Goal: Feedback & Contribution: Contribute content

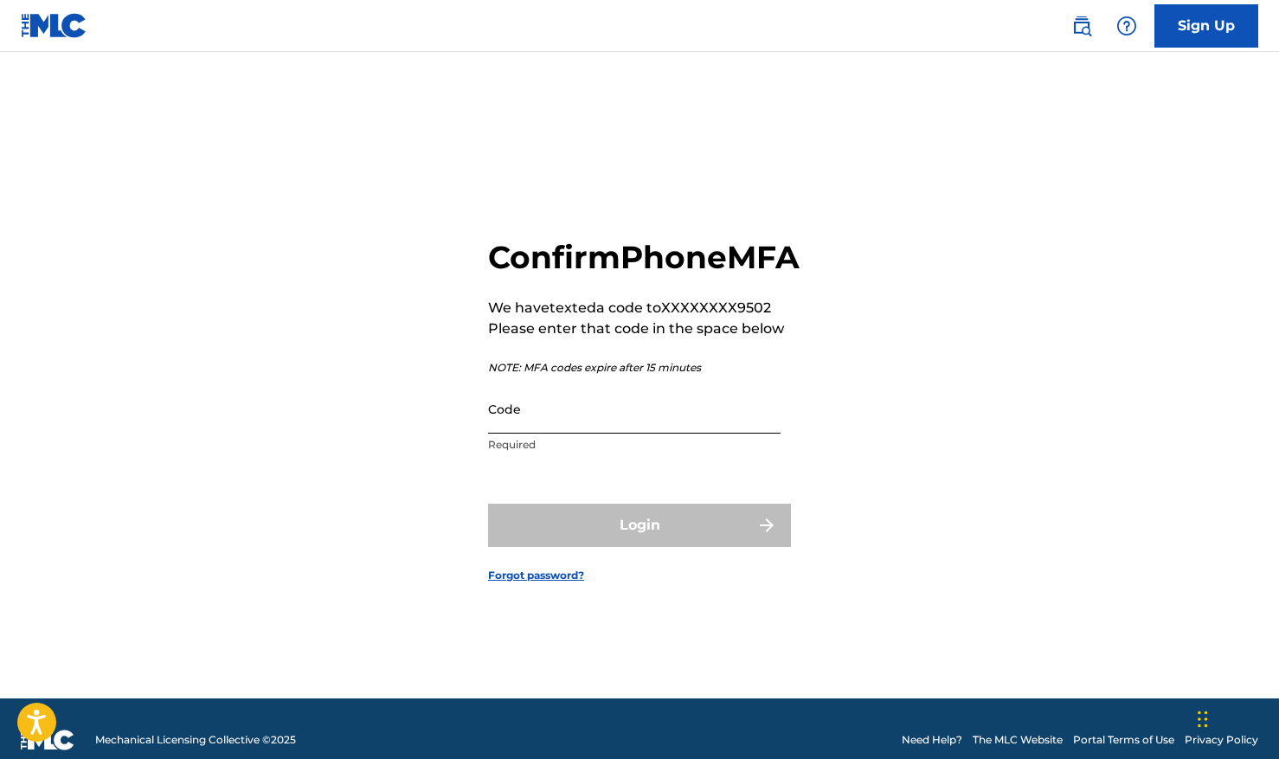
click at [573, 434] on input "Code" at bounding box center [634, 408] width 293 height 49
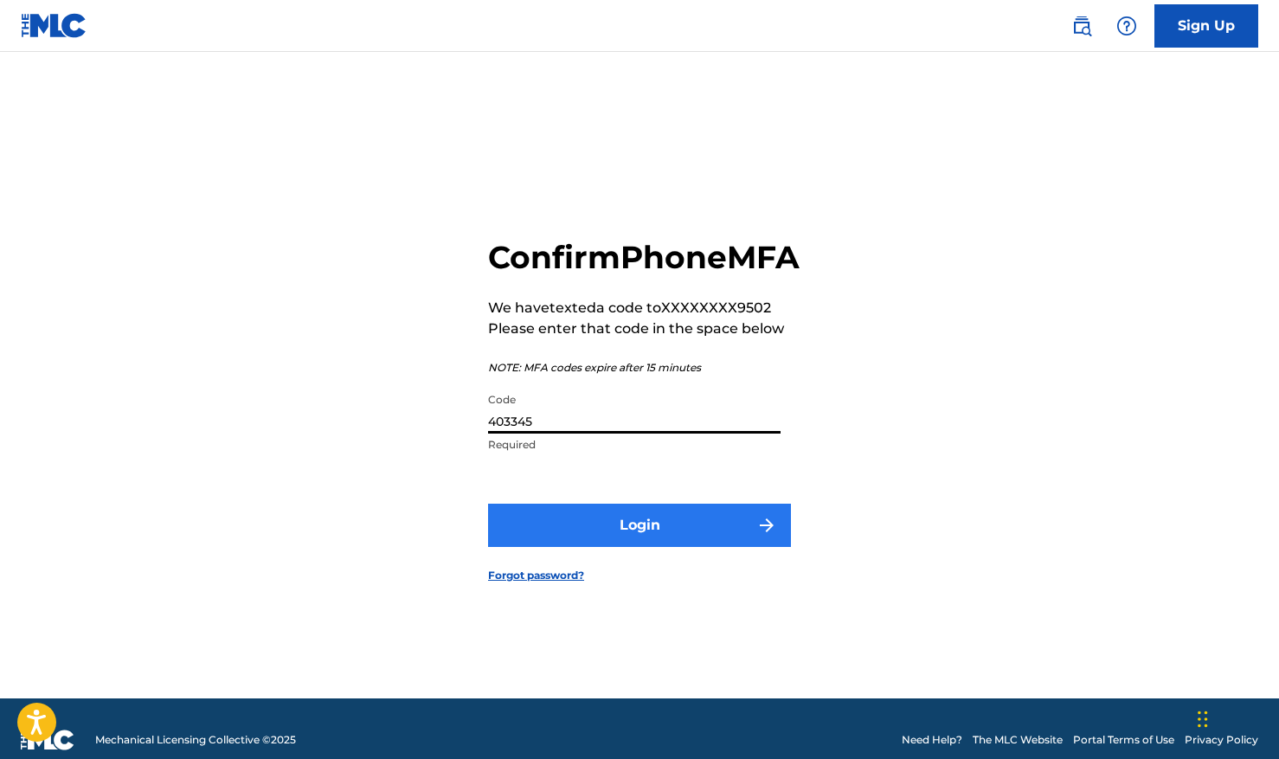
type input "403345"
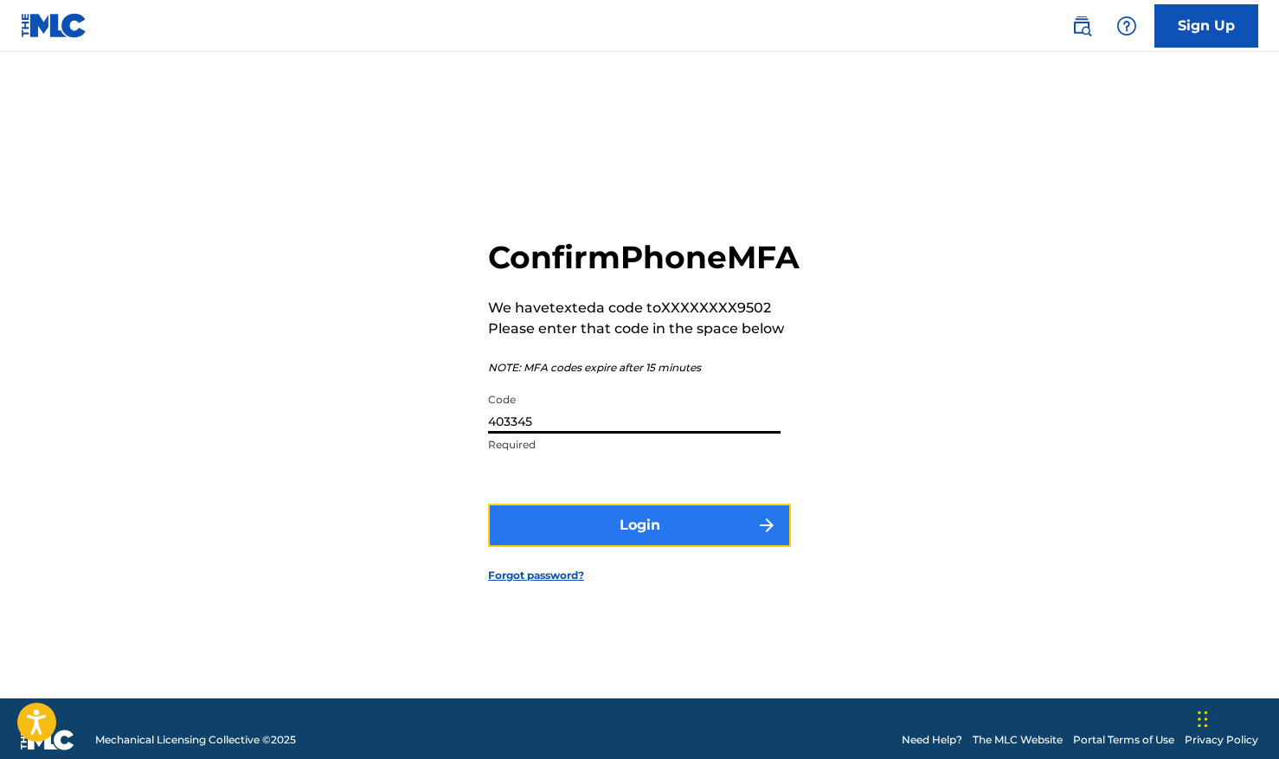
click at [658, 535] on button "Login" at bounding box center [639, 525] width 303 height 43
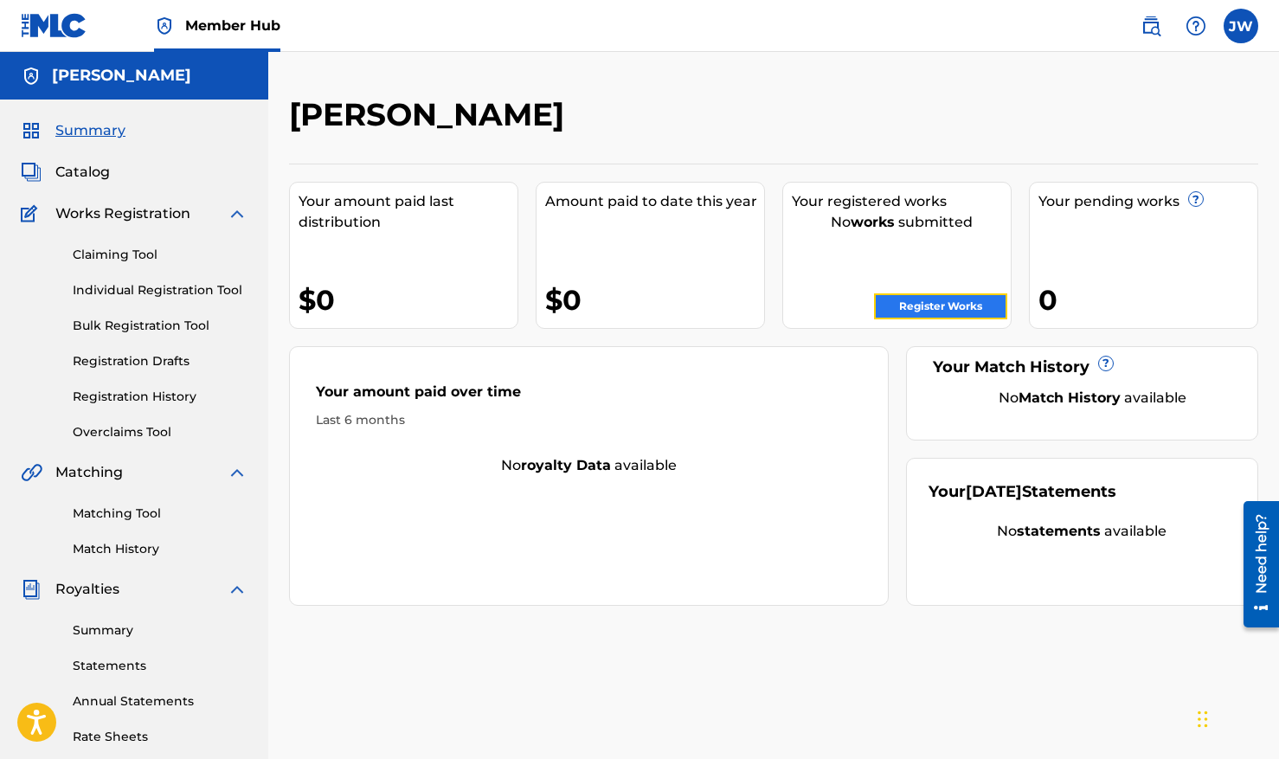
click at [919, 298] on link "Register Works" at bounding box center [940, 306] width 133 height 26
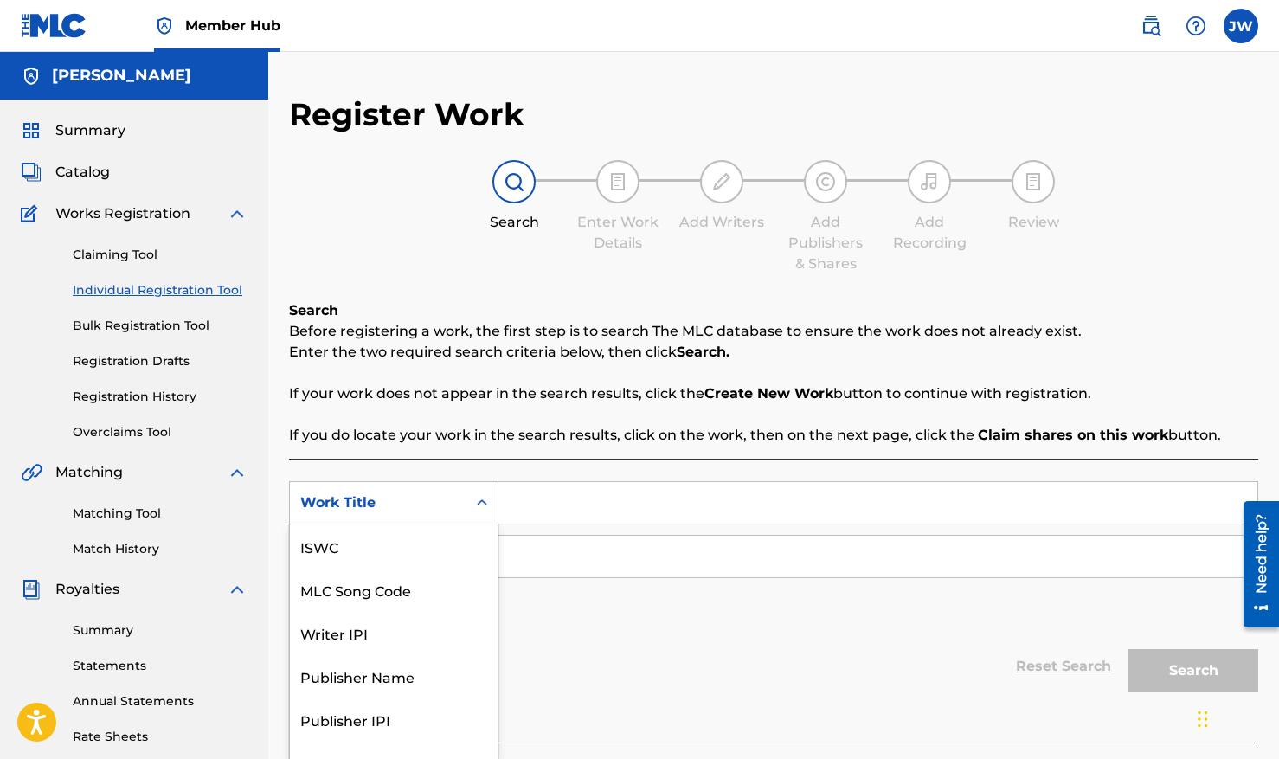
click at [439, 505] on div "Work Title" at bounding box center [393, 502] width 209 height 43
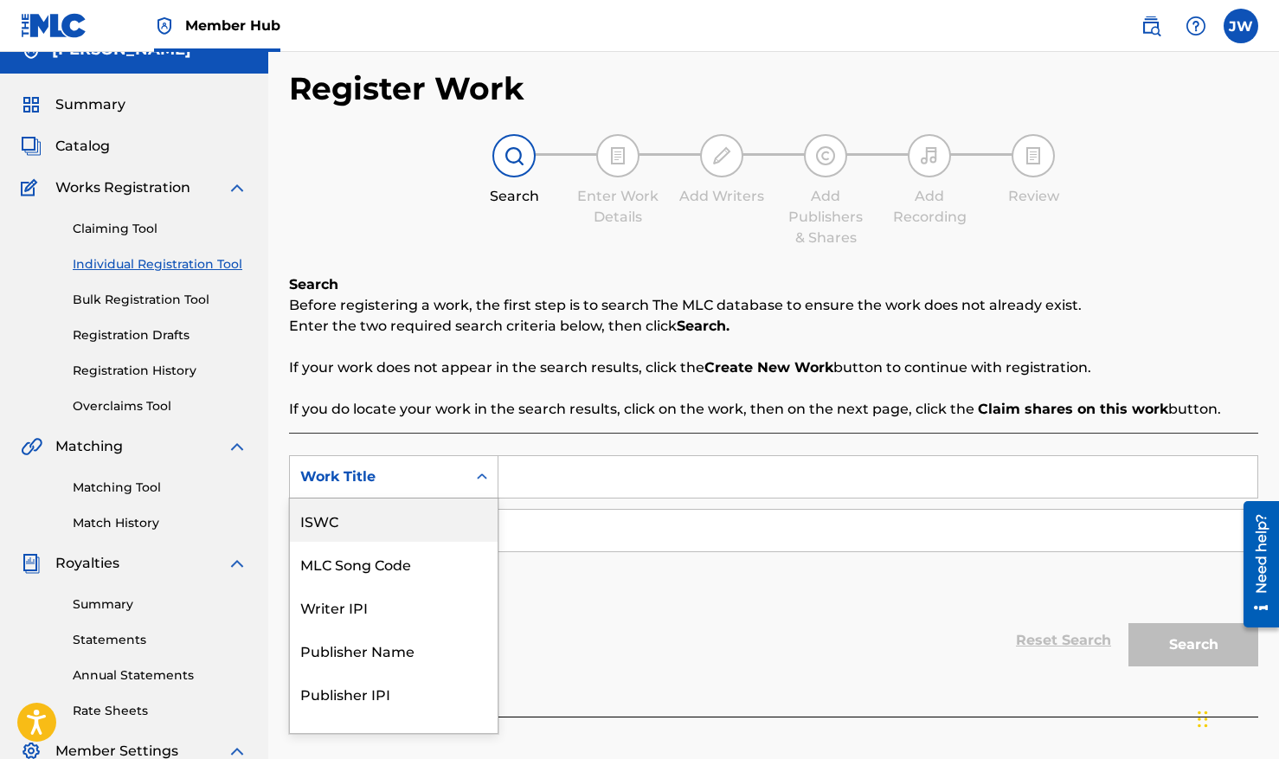
click at [624, 477] on input "Search Form" at bounding box center [878, 477] width 759 height 42
click at [490, 480] on icon "Search Form" at bounding box center [481, 476] width 17 height 17
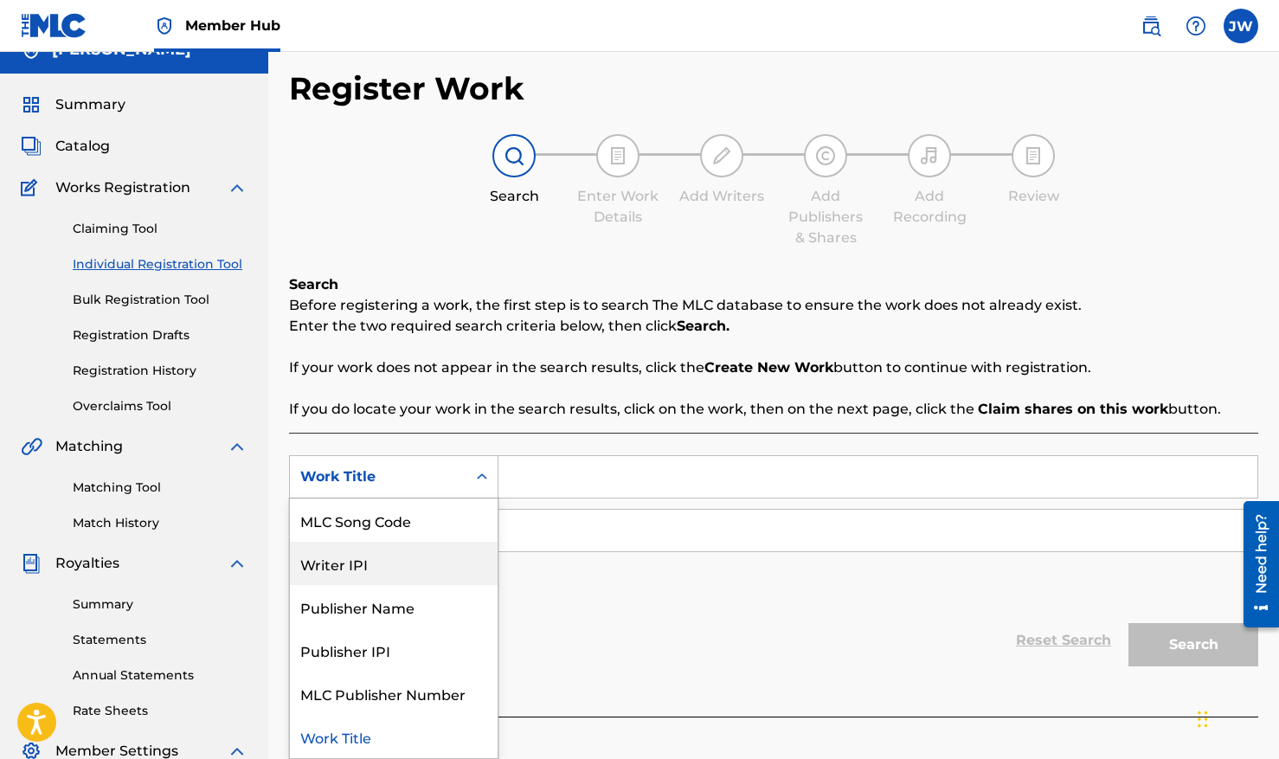
click at [454, 554] on div "Writer IPI" at bounding box center [394, 563] width 208 height 43
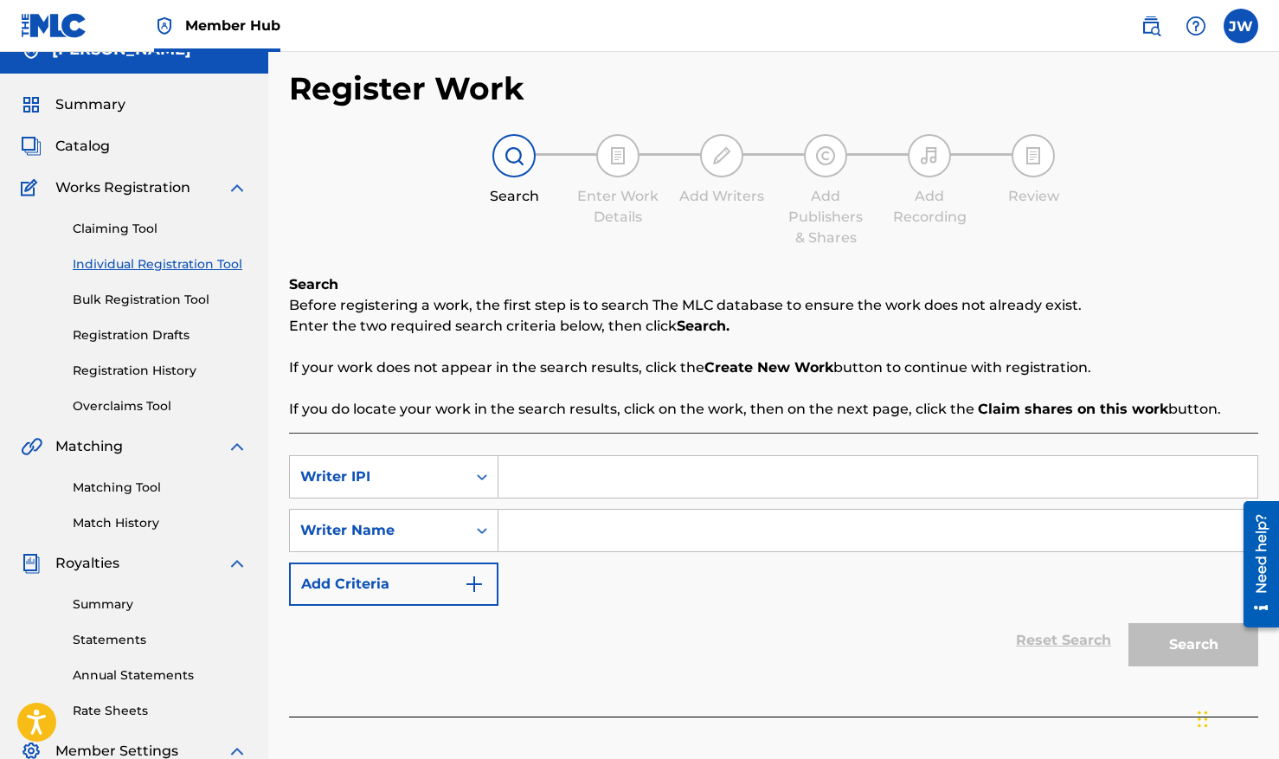
click at [563, 483] on input "Search Form" at bounding box center [878, 477] width 759 height 42
paste input "463575042"
type input "463575042"
click at [575, 522] on input "Search Form" at bounding box center [878, 531] width 759 height 42
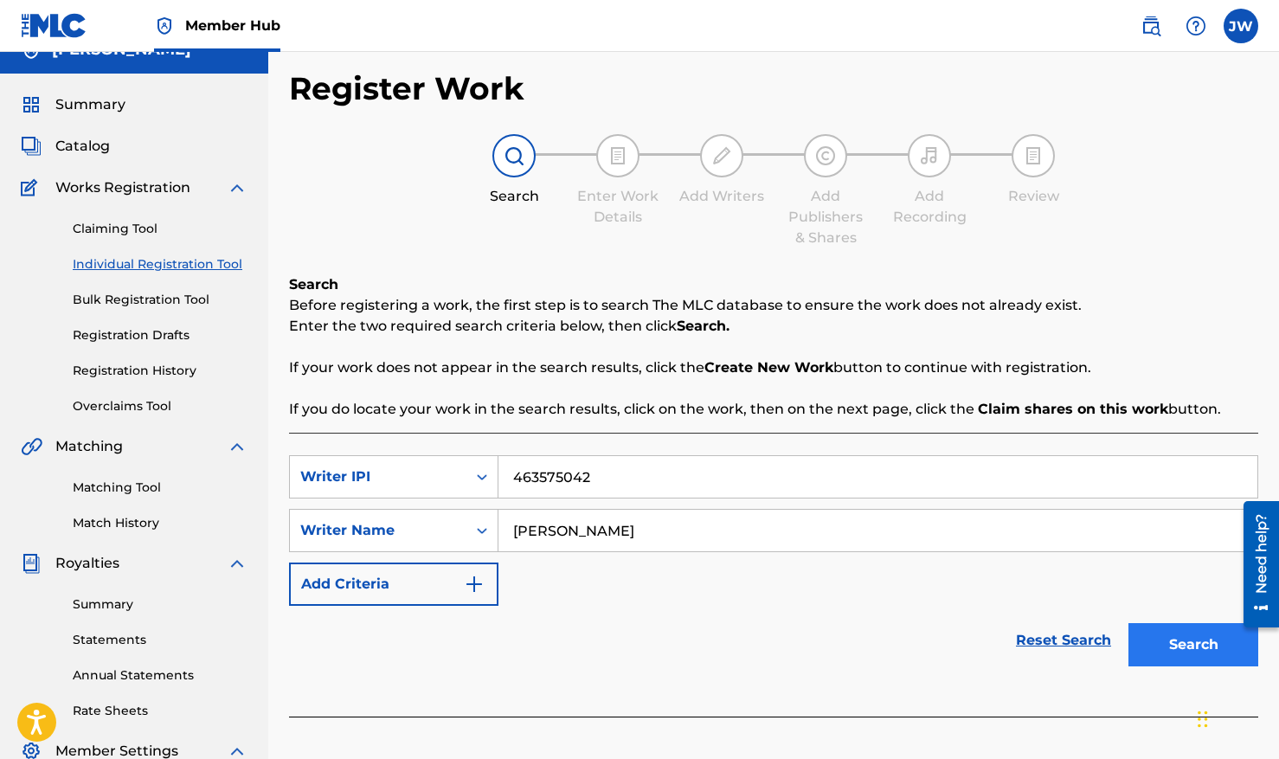
type input "[PERSON_NAME]"
click at [1201, 651] on button "Search" at bounding box center [1194, 644] width 130 height 43
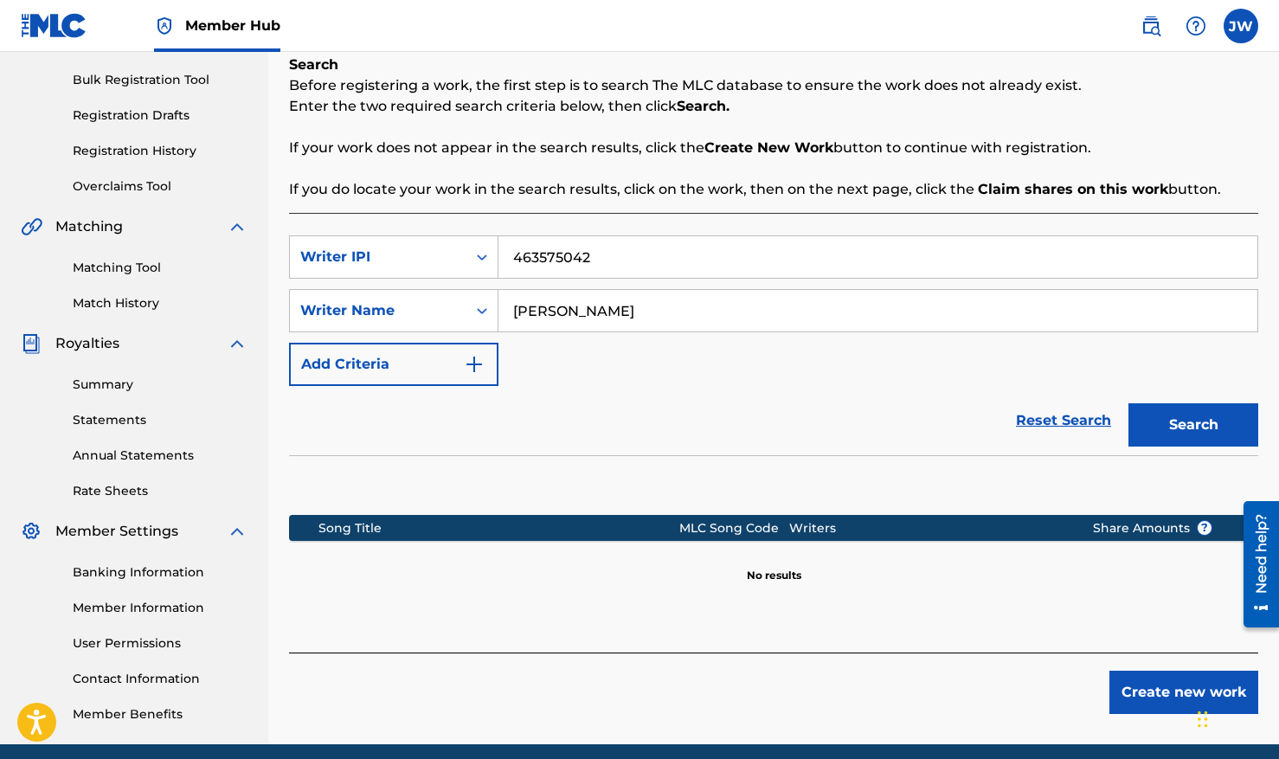
scroll to position [314, 0]
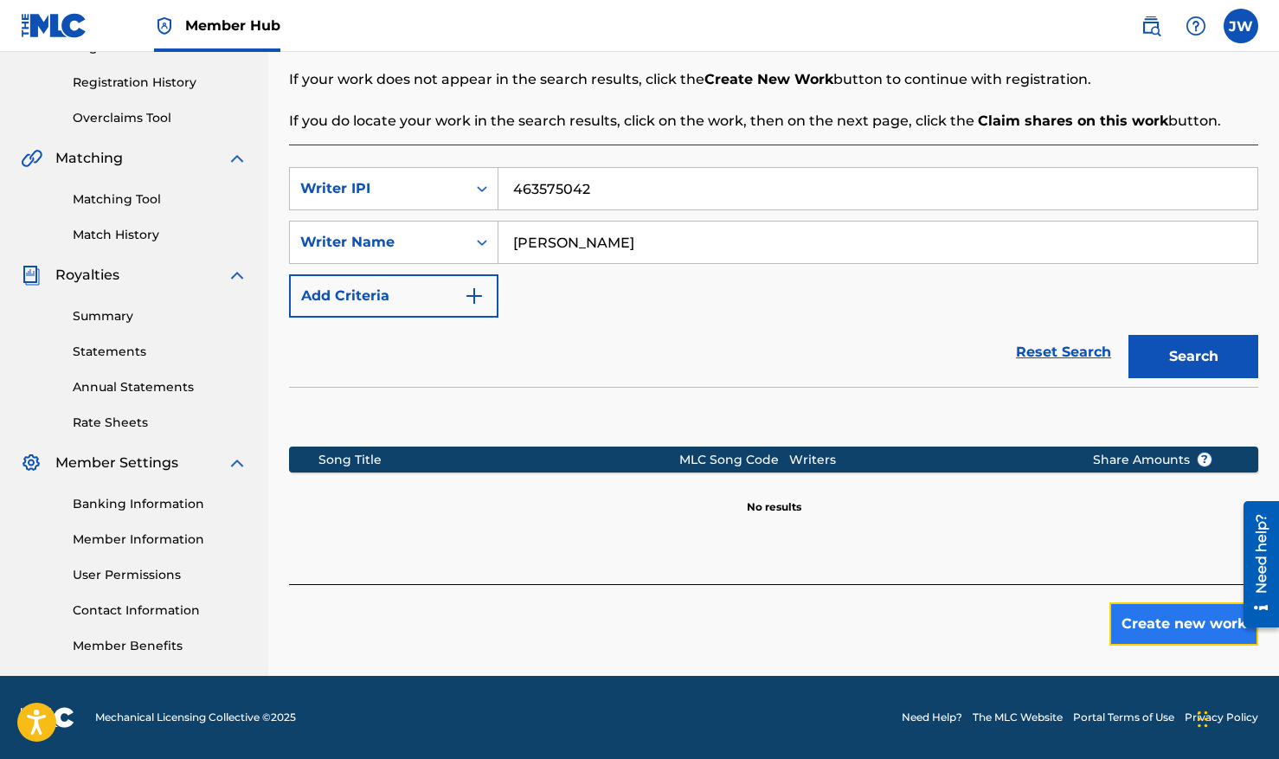
click at [1187, 619] on button "Create new work" at bounding box center [1184, 623] width 149 height 43
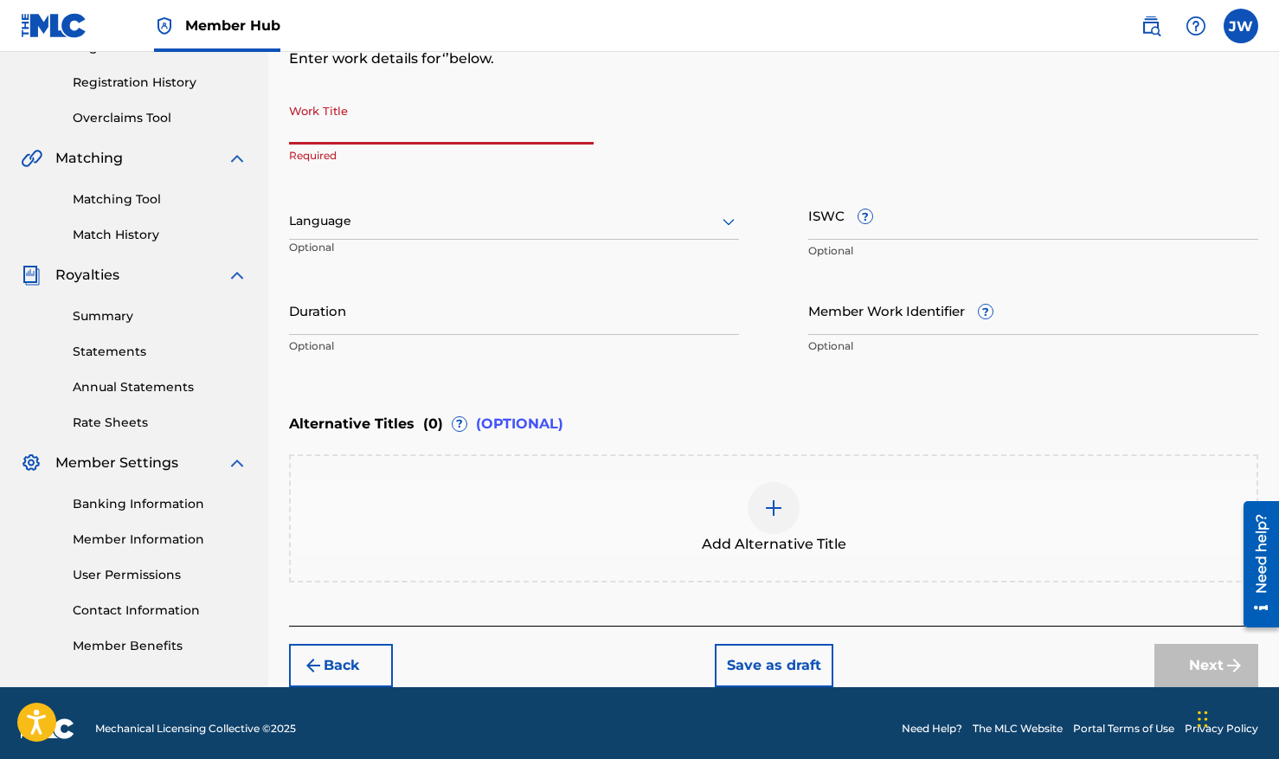
click at [376, 132] on input "Work Title" at bounding box center [441, 119] width 305 height 49
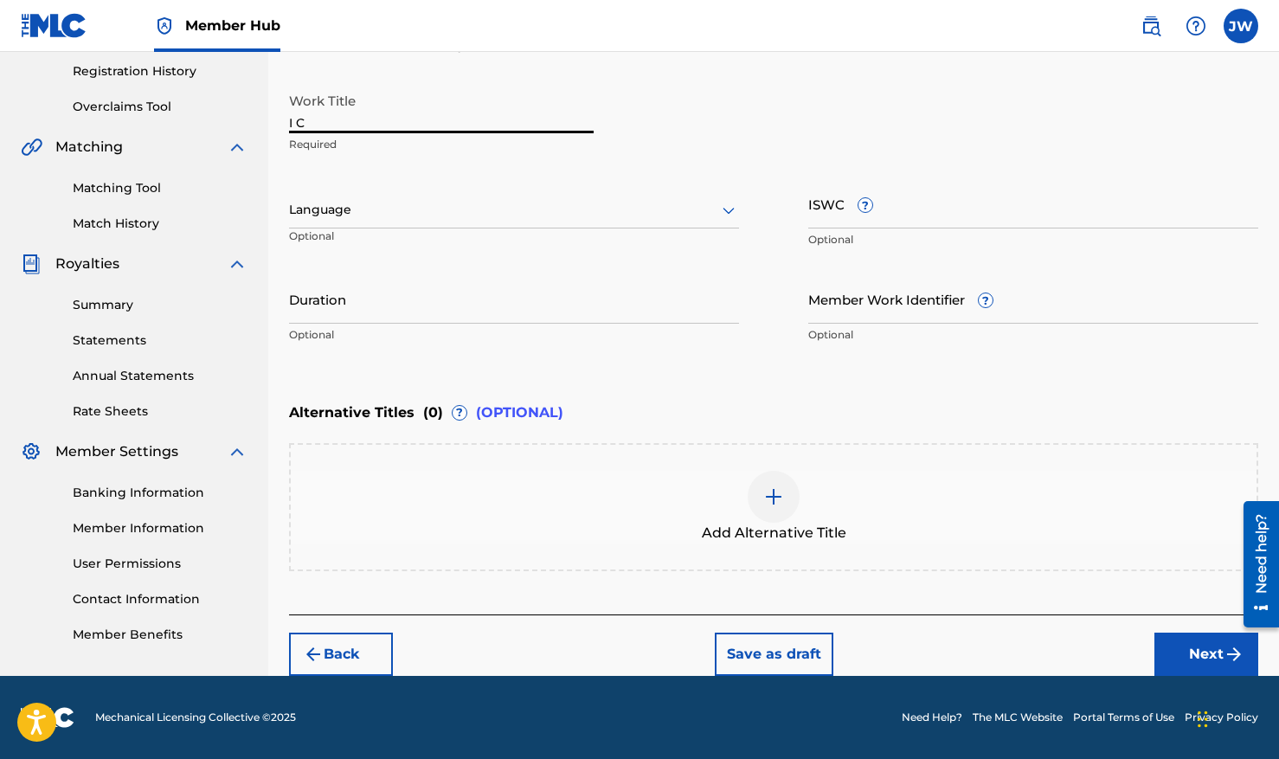
type input "I"
type input "B"
type input "RIde Me Cowboy"
click at [1181, 642] on button "Next" at bounding box center [1207, 654] width 104 height 43
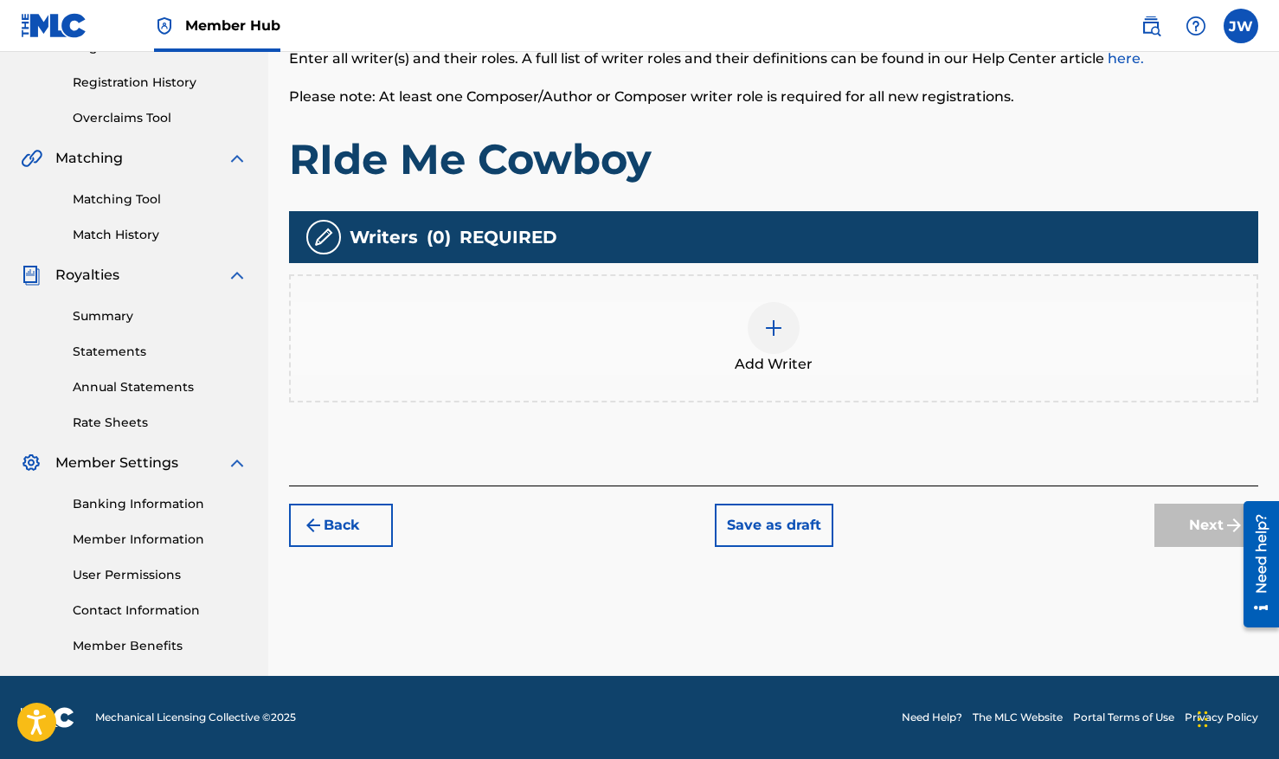
scroll to position [314, 0]
click at [786, 328] on div at bounding box center [774, 328] width 52 height 52
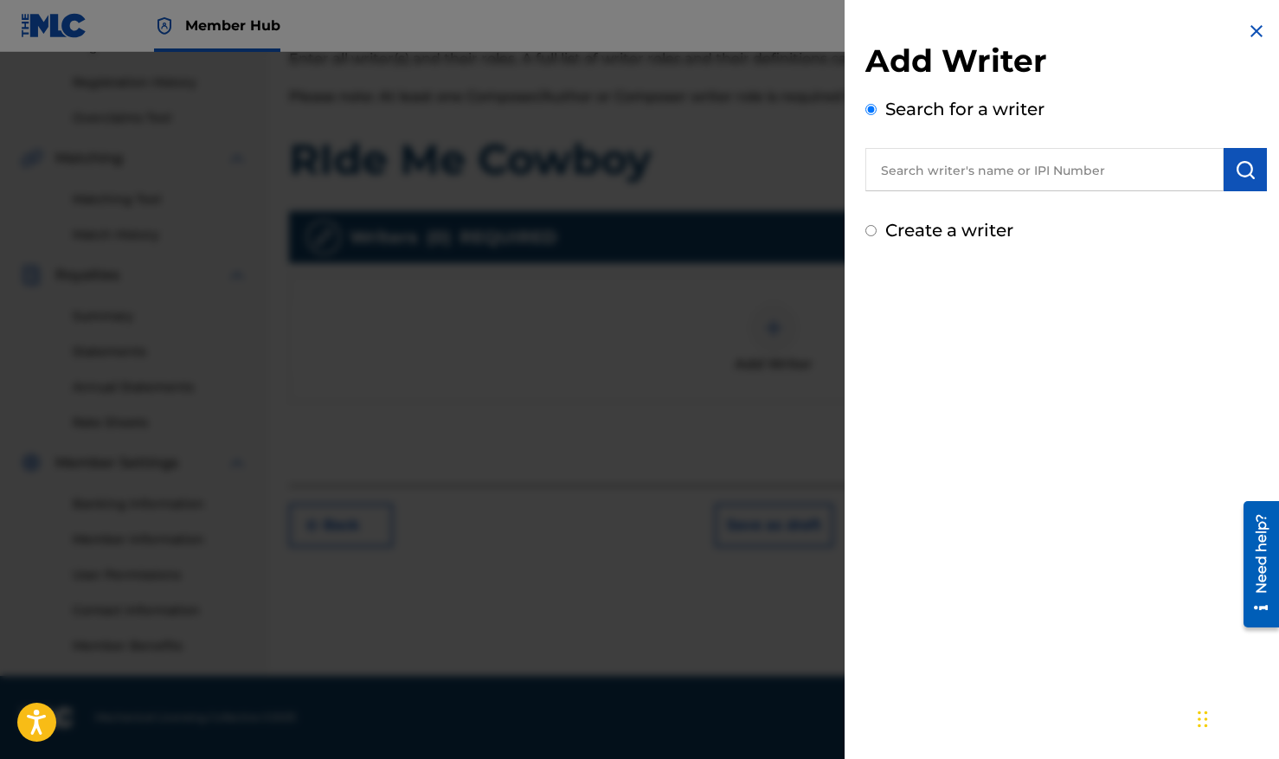
click at [919, 186] on input "text" at bounding box center [1044, 169] width 358 height 43
paste input "463575042"
click at [1245, 176] on img "submit" at bounding box center [1245, 169] width 21 height 21
click at [977, 174] on input "463575042" at bounding box center [1044, 169] width 358 height 43
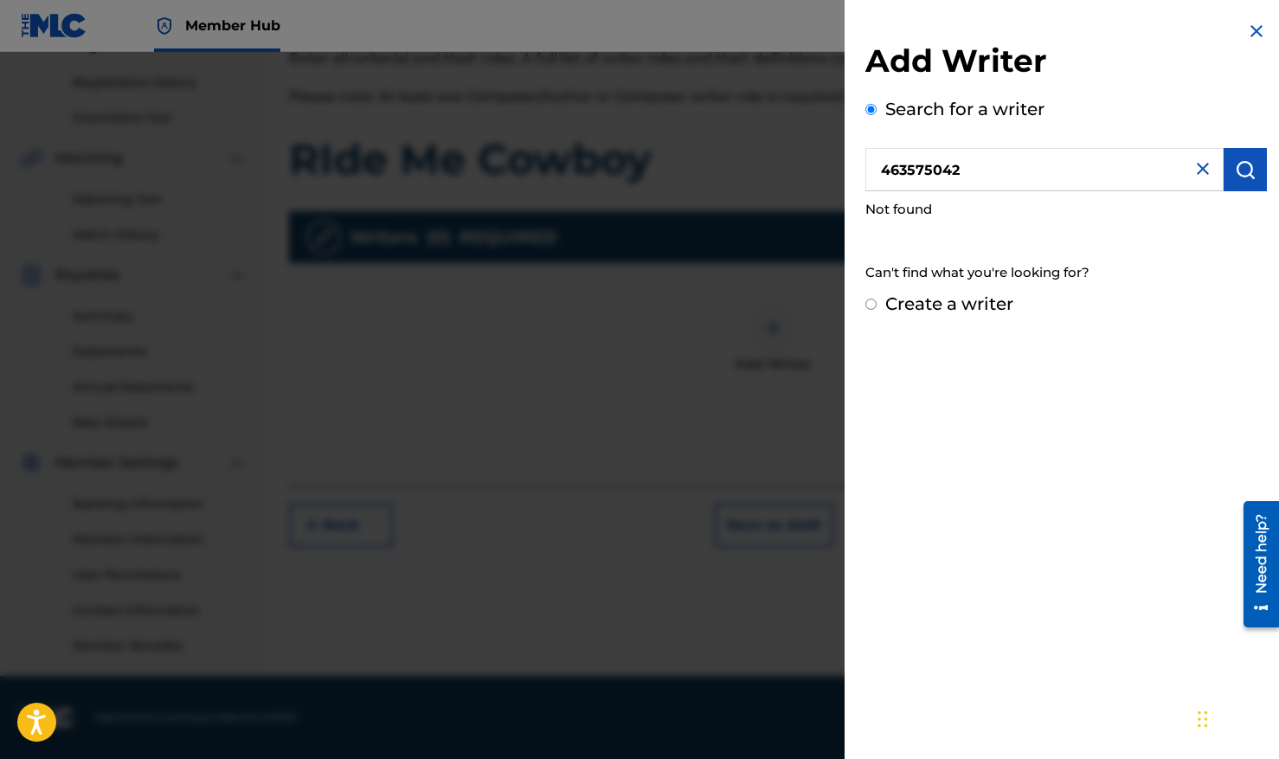
click at [977, 174] on input "463575042" at bounding box center [1044, 169] width 358 height 43
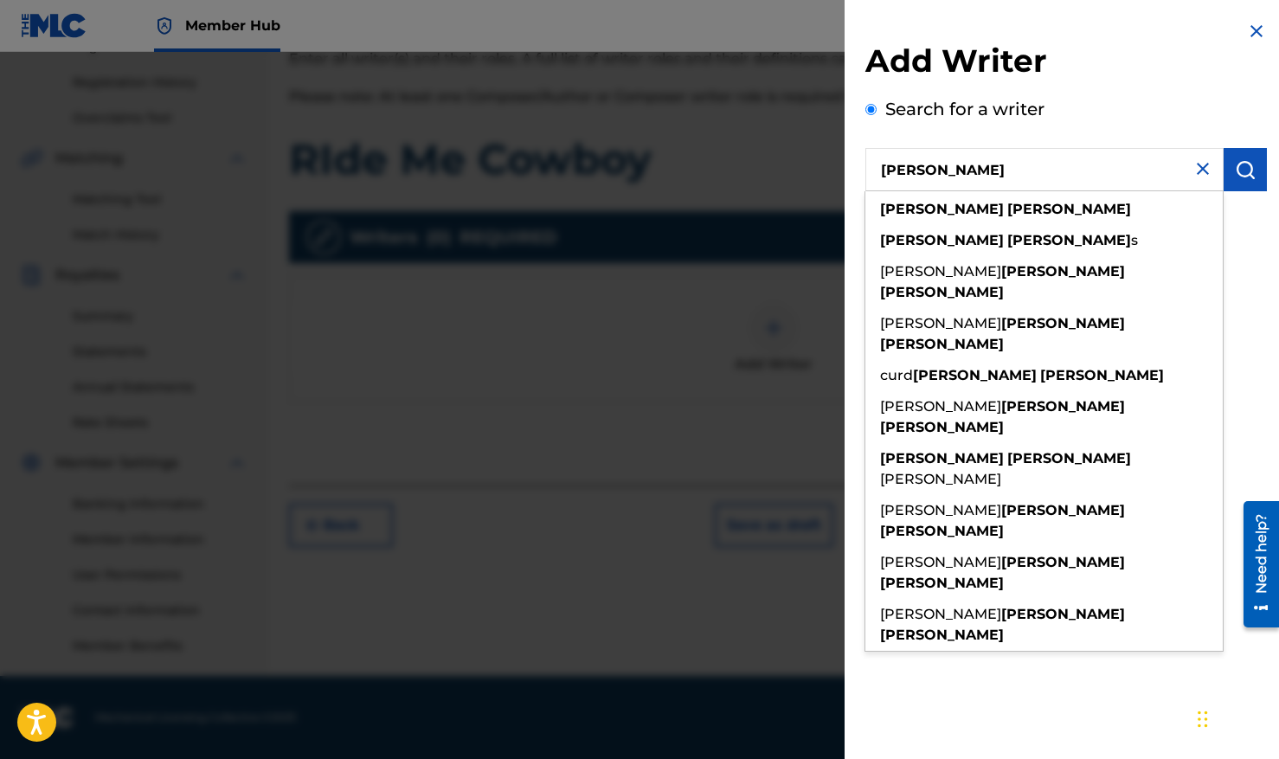
type input "[PERSON_NAME]"
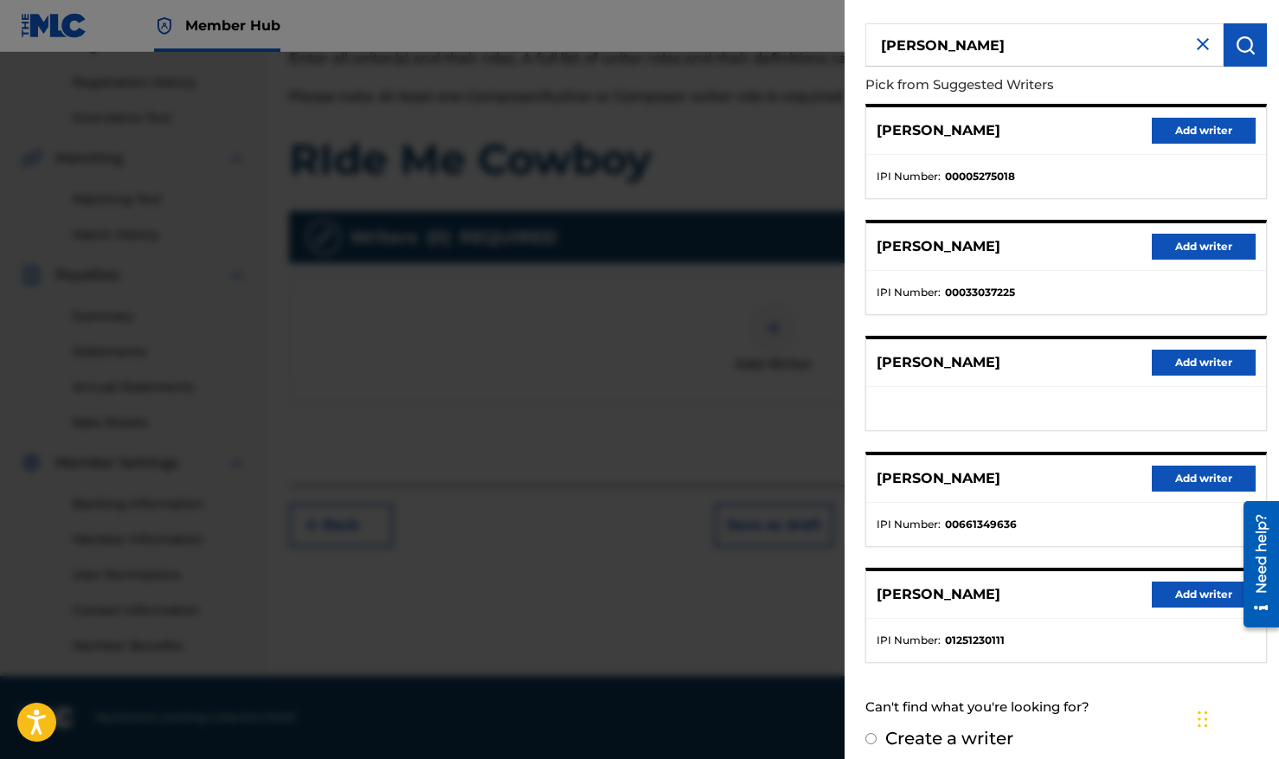
scroll to position [116, 0]
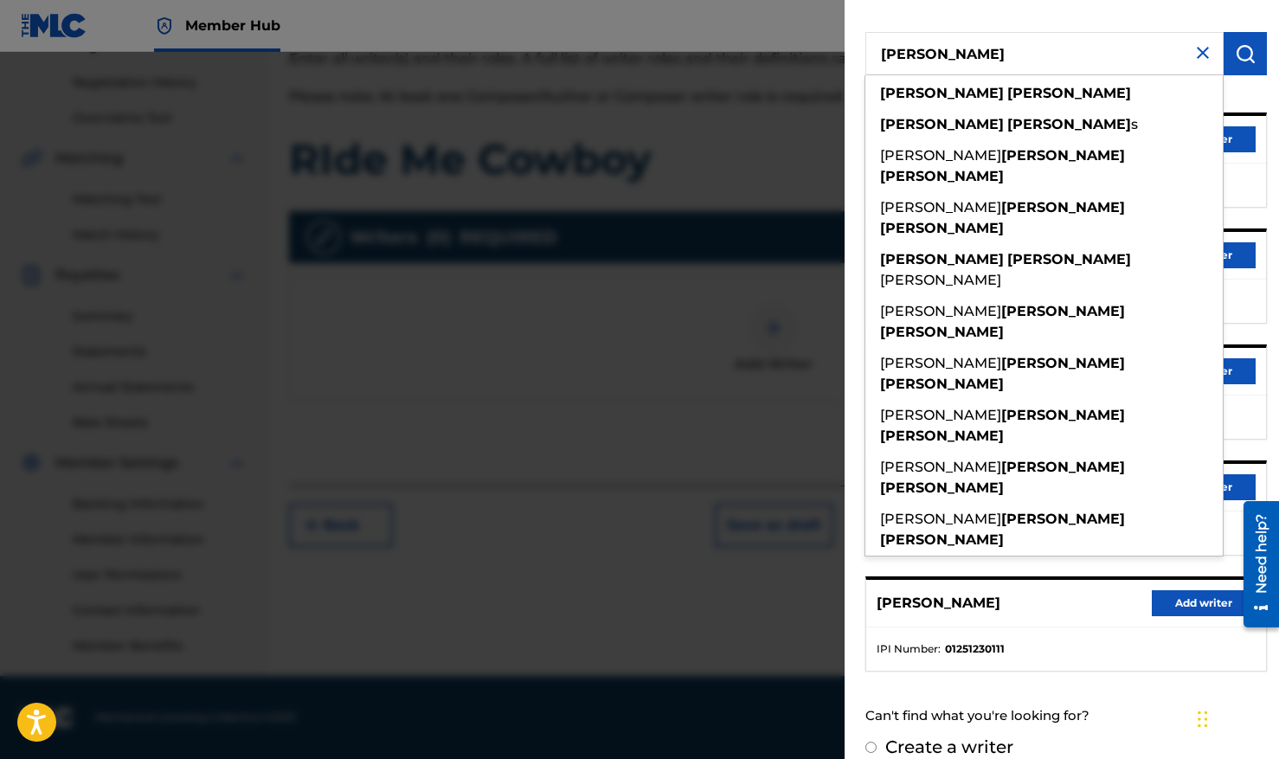
click at [1058, 10] on div "Search for a writer [PERSON_NAME] [PERSON_NAME] [PERSON_NAME] s [PERSON_NAME] […" at bounding box center [1066, 357] width 402 height 754
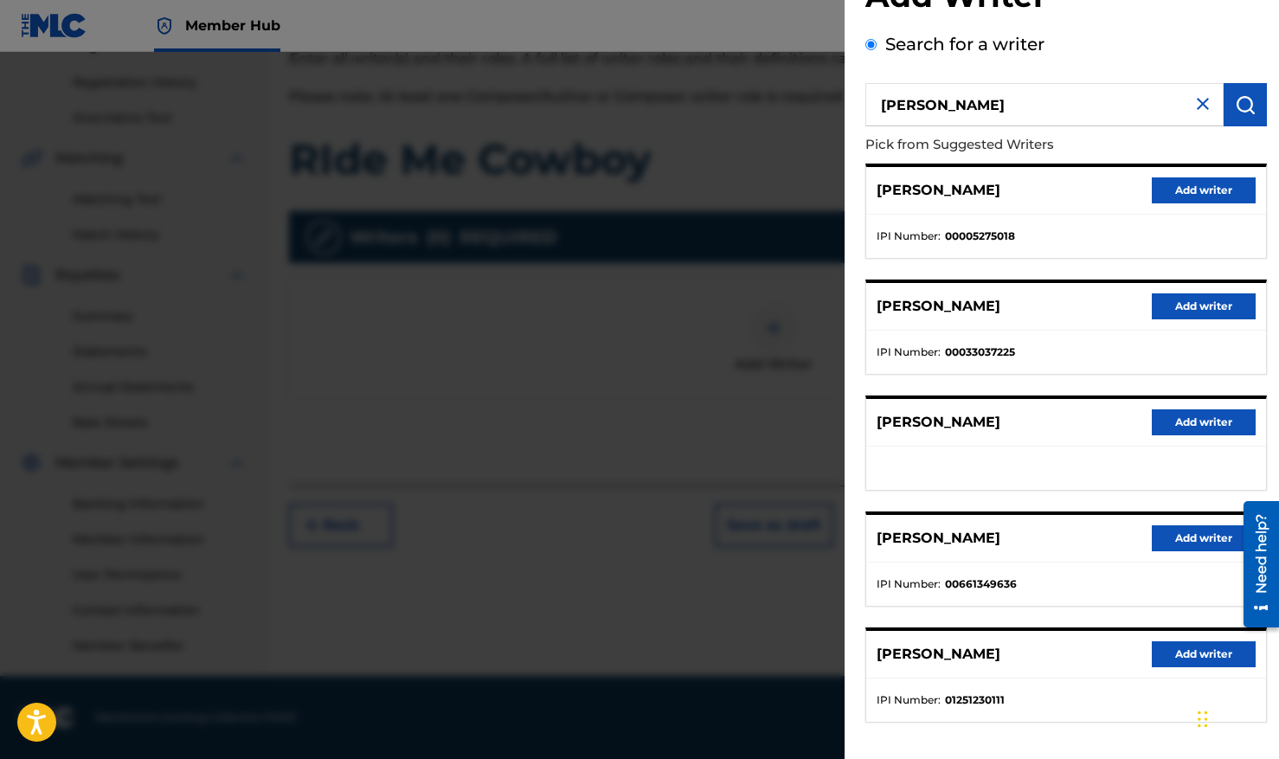
scroll to position [138, 0]
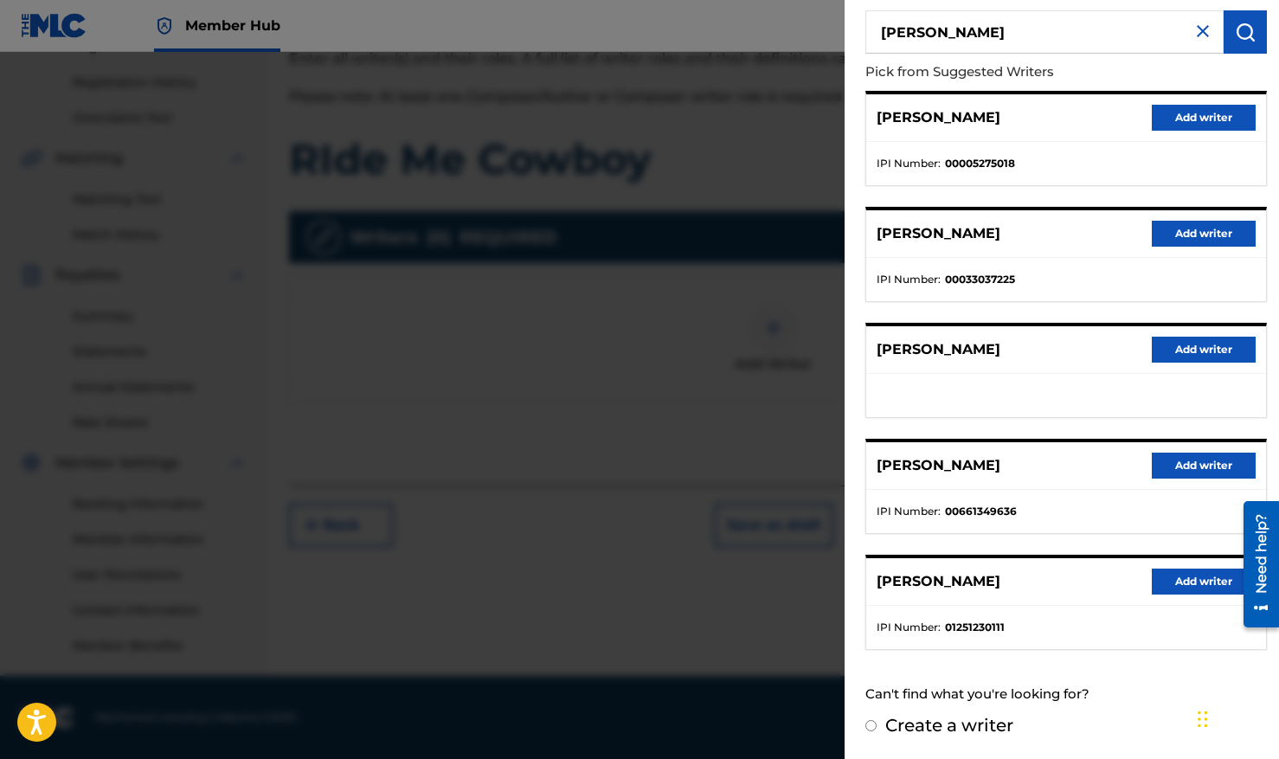
click at [874, 724] on input "Create a writer" at bounding box center [870, 725] width 11 height 11
radio input "false"
radio input "true"
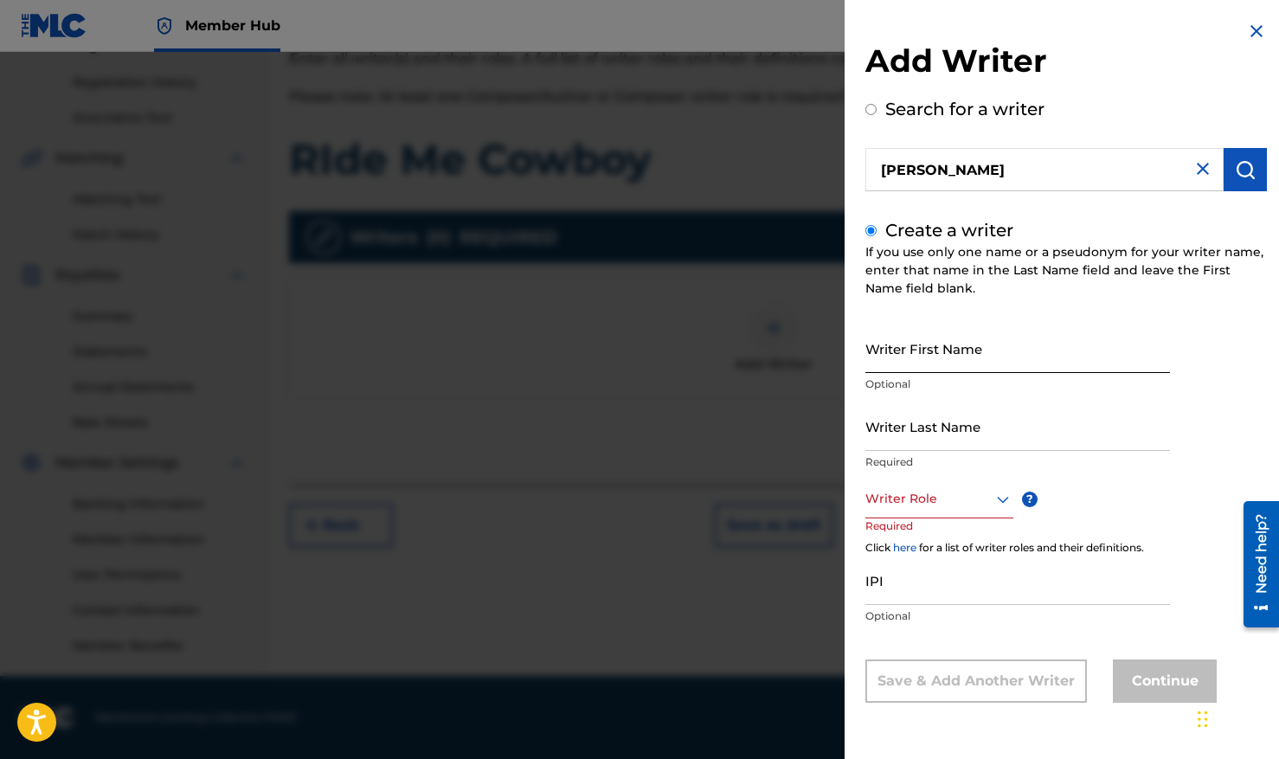
click at [943, 353] on input "Writer First Name" at bounding box center [1017, 348] width 305 height 49
type input "[PERSON_NAME]"
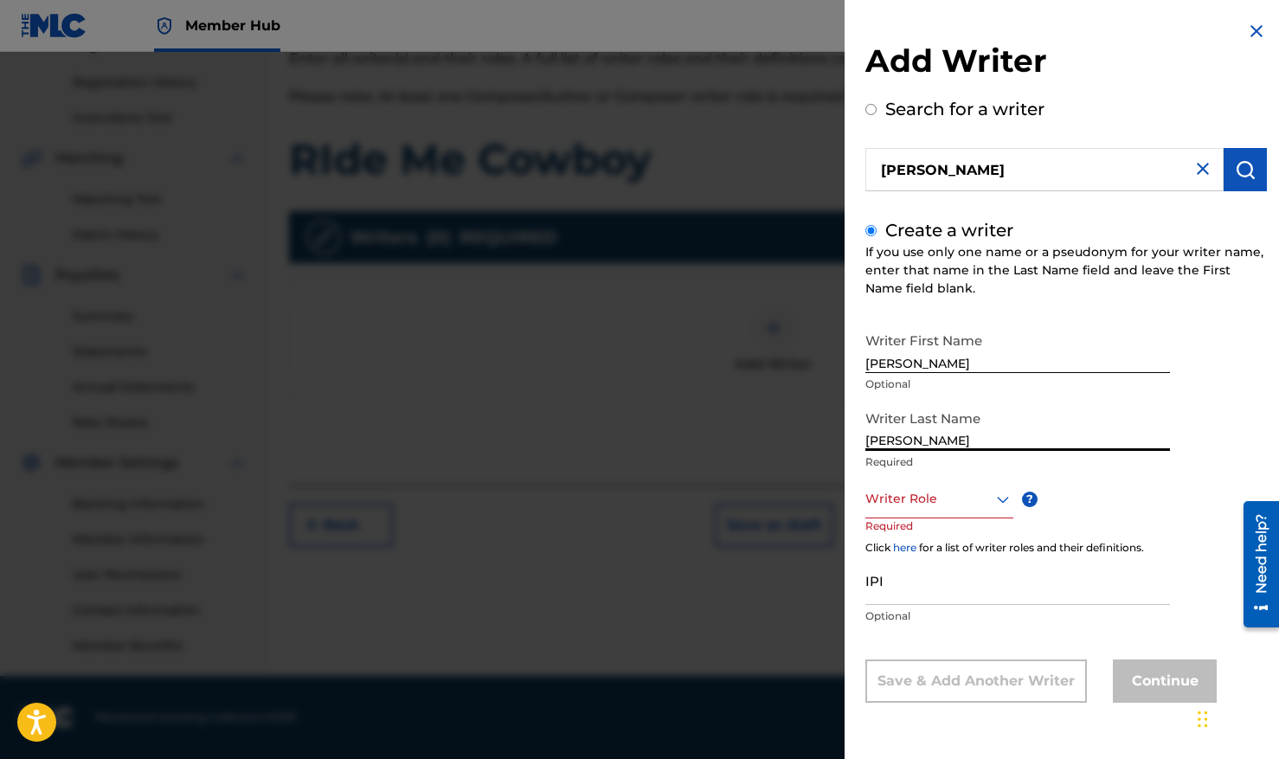
type input "[PERSON_NAME]"
click at [924, 511] on div "Writer Role" at bounding box center [939, 498] width 148 height 39
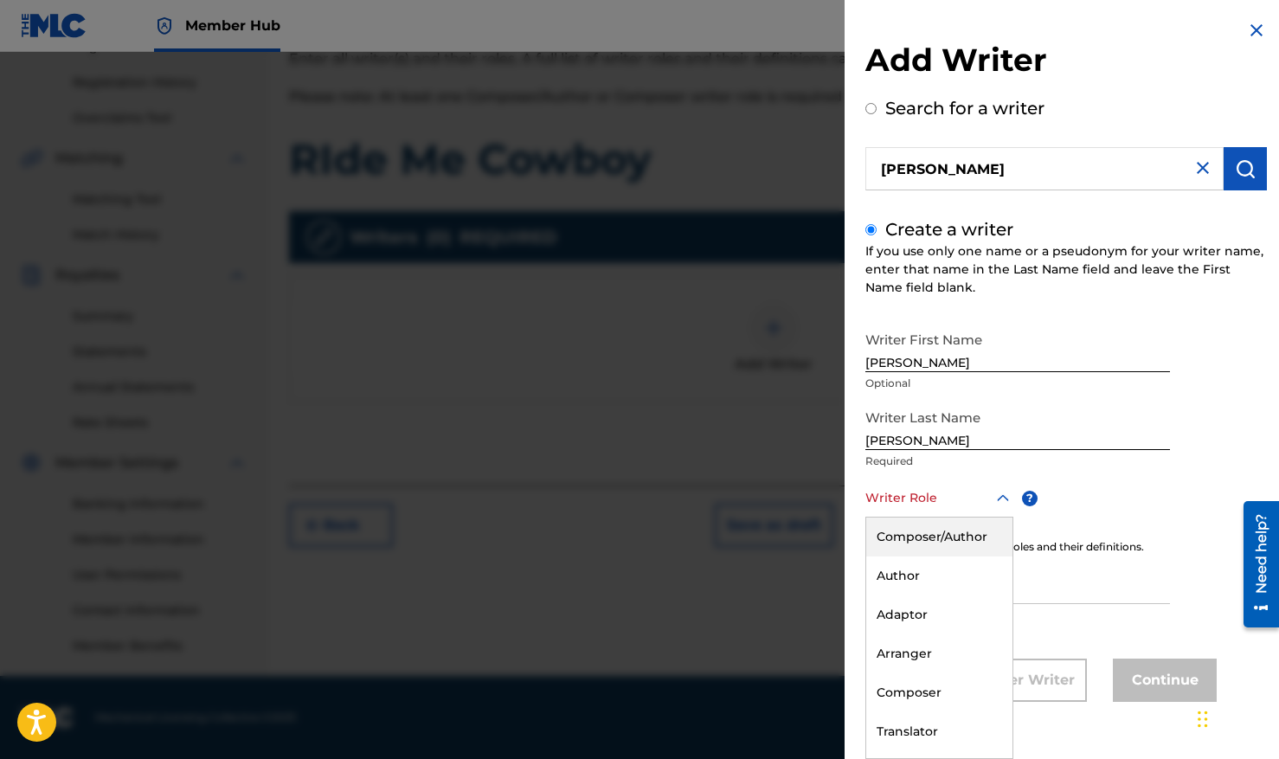
click at [926, 535] on div "Composer/Author" at bounding box center [939, 537] width 146 height 39
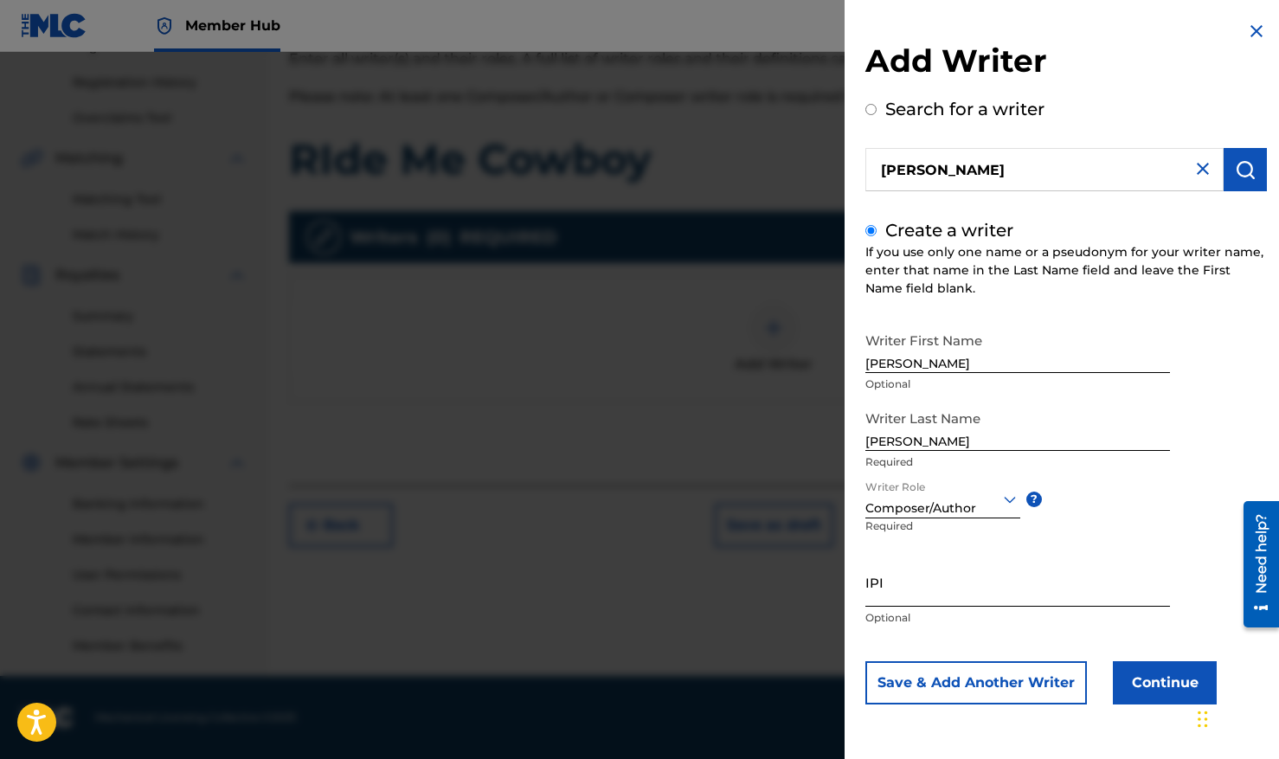
click at [934, 585] on input "IPI" at bounding box center [1017, 581] width 305 height 49
paste input "463575042"
type input "463575042"
click at [1149, 675] on button "Continue" at bounding box center [1165, 682] width 104 height 43
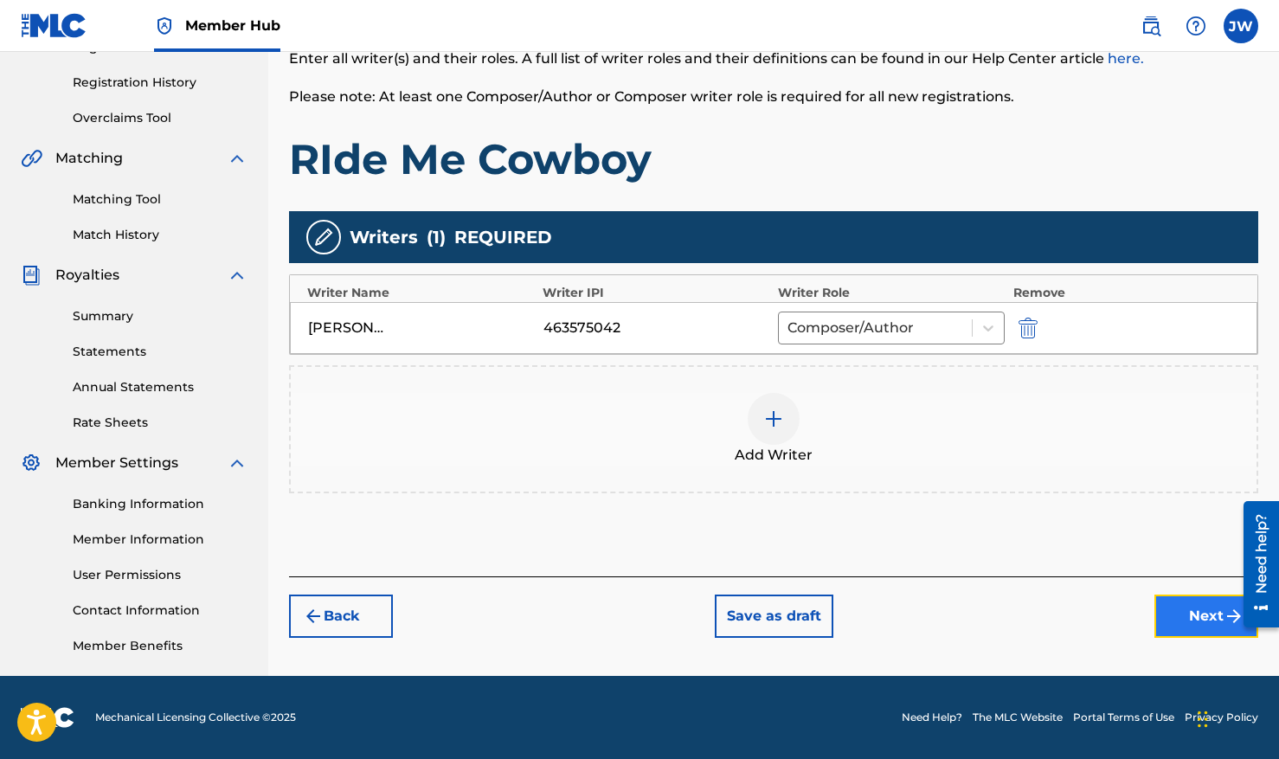
click at [1215, 619] on button "Next" at bounding box center [1207, 616] width 104 height 43
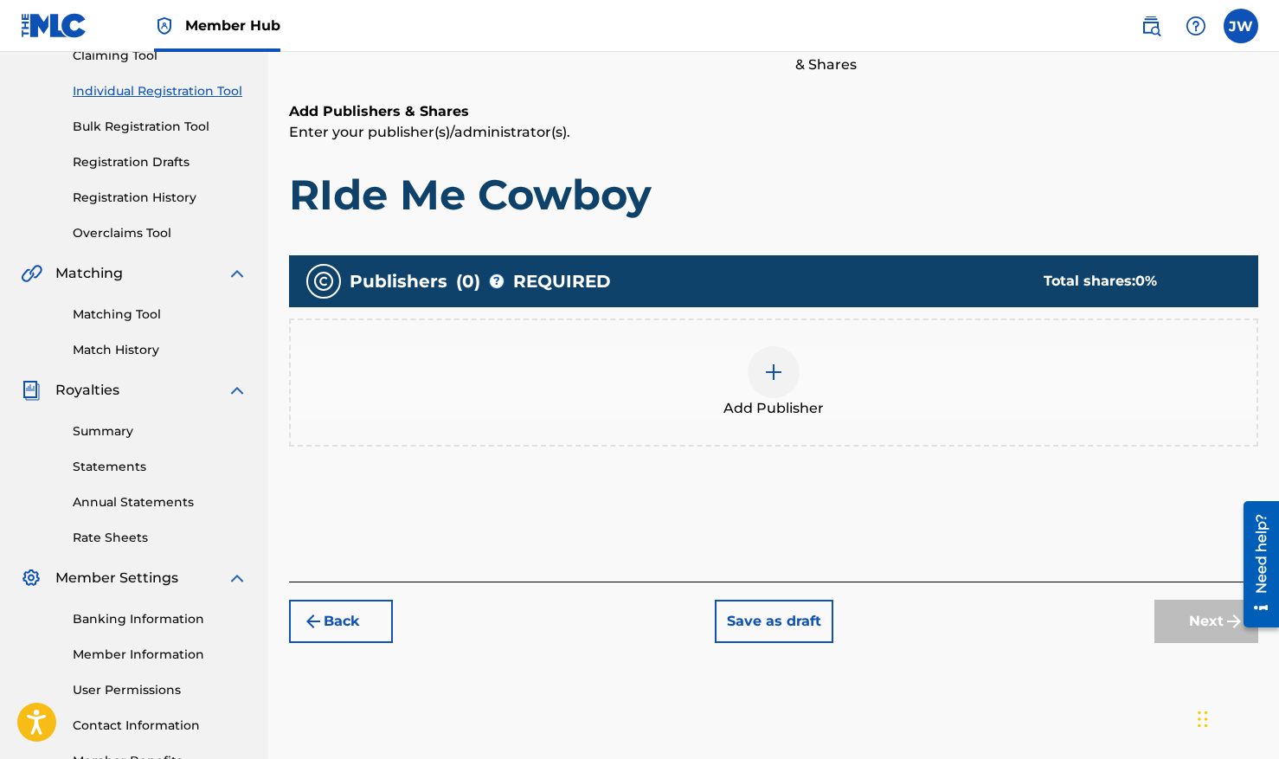
scroll to position [201, 0]
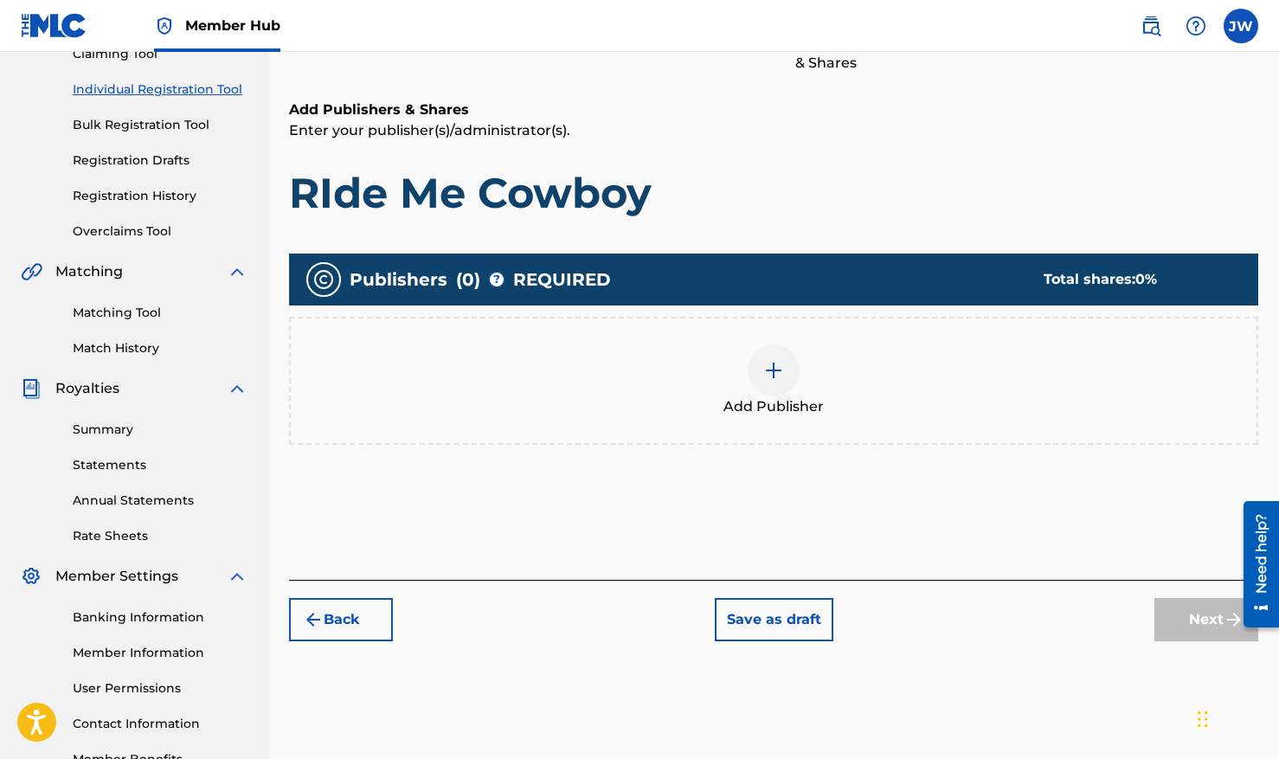
click at [776, 374] on img at bounding box center [773, 370] width 21 height 21
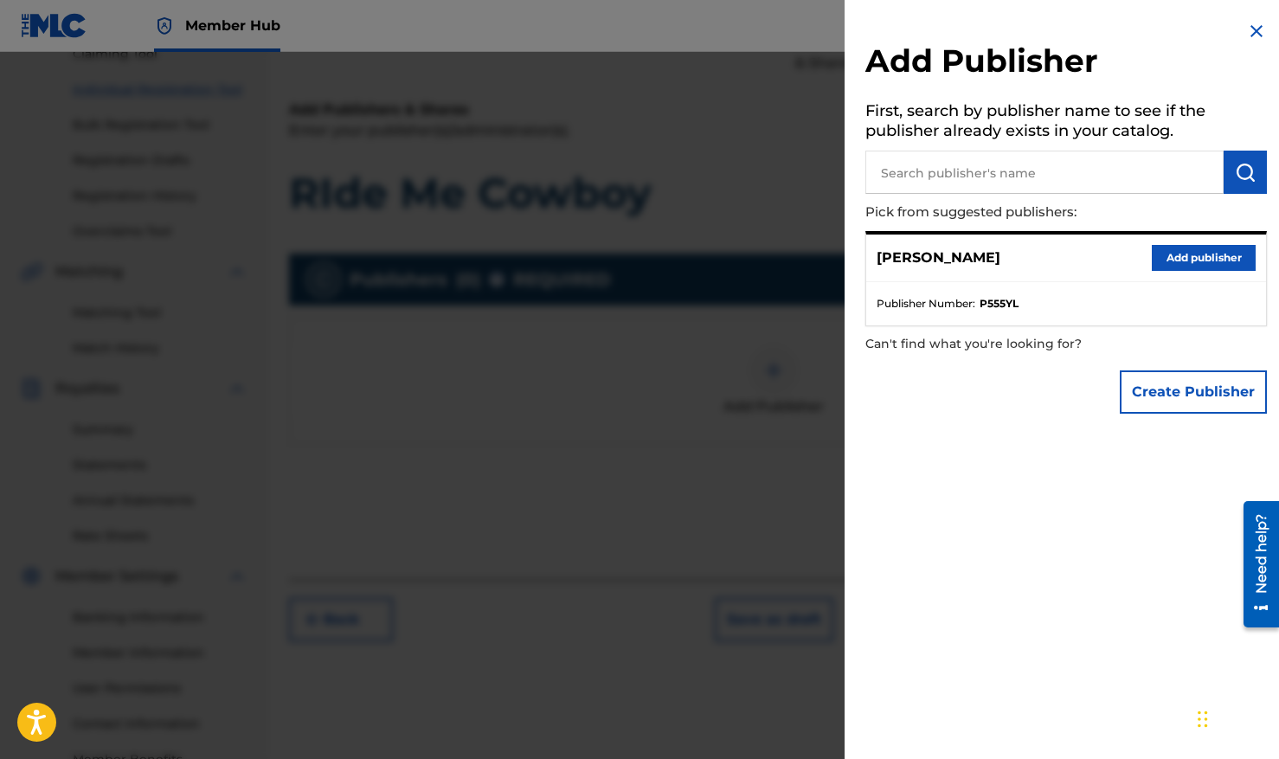
click at [954, 179] on input "text" at bounding box center [1044, 172] width 358 height 43
type input "Crazywim Publishing"
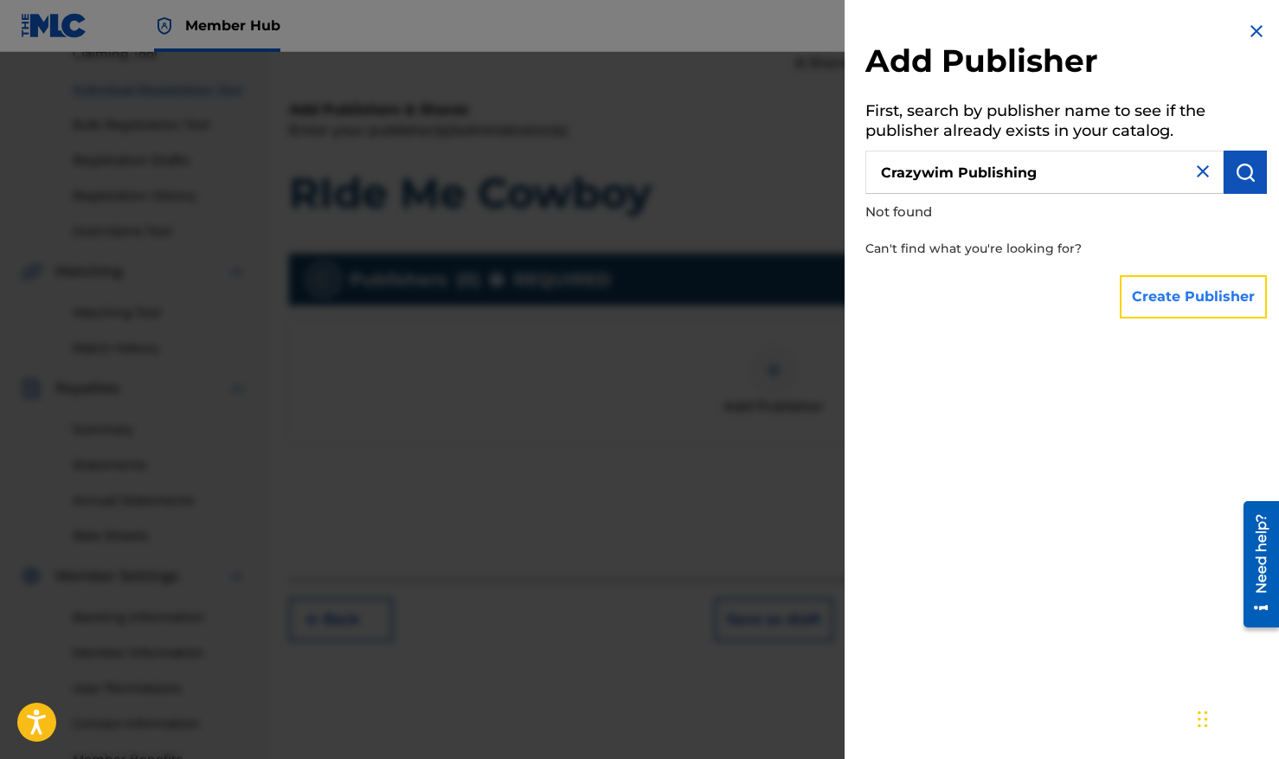
click at [1171, 303] on button "Create Publisher" at bounding box center [1193, 296] width 147 height 43
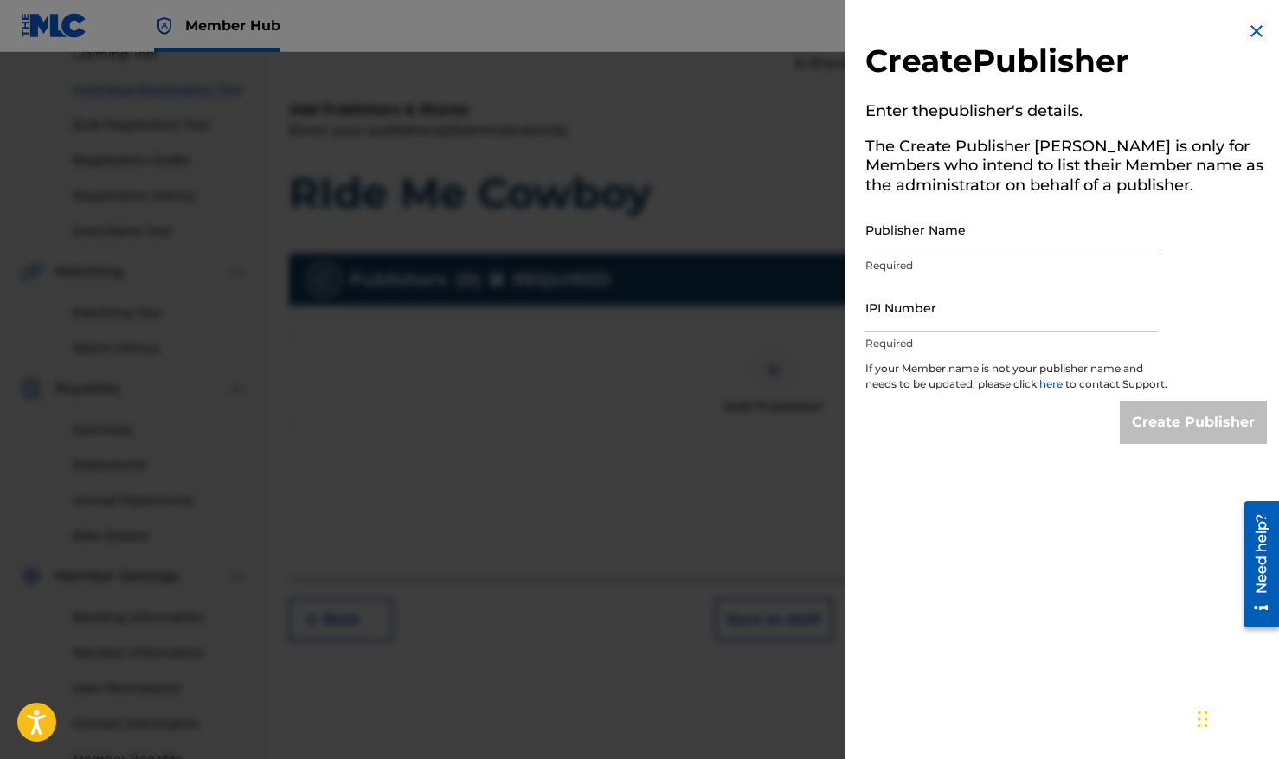
click at [945, 243] on input "Publisher Name" at bounding box center [1011, 229] width 293 height 49
type input "Crazywim Publishing"
click at [945, 320] on input "IPI Number" at bounding box center [1011, 307] width 293 height 49
paste input "498028223"
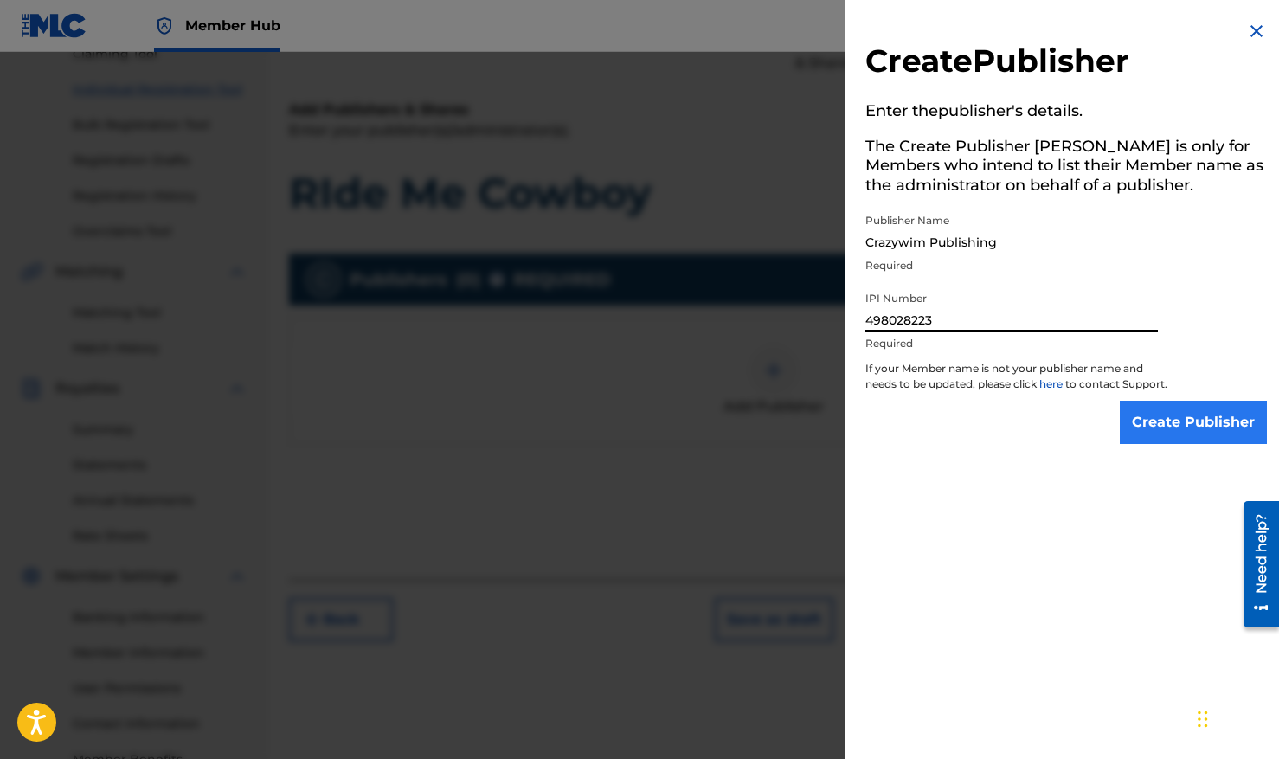
type input "498028223"
click at [1158, 428] on input "Create Publisher" at bounding box center [1193, 422] width 147 height 43
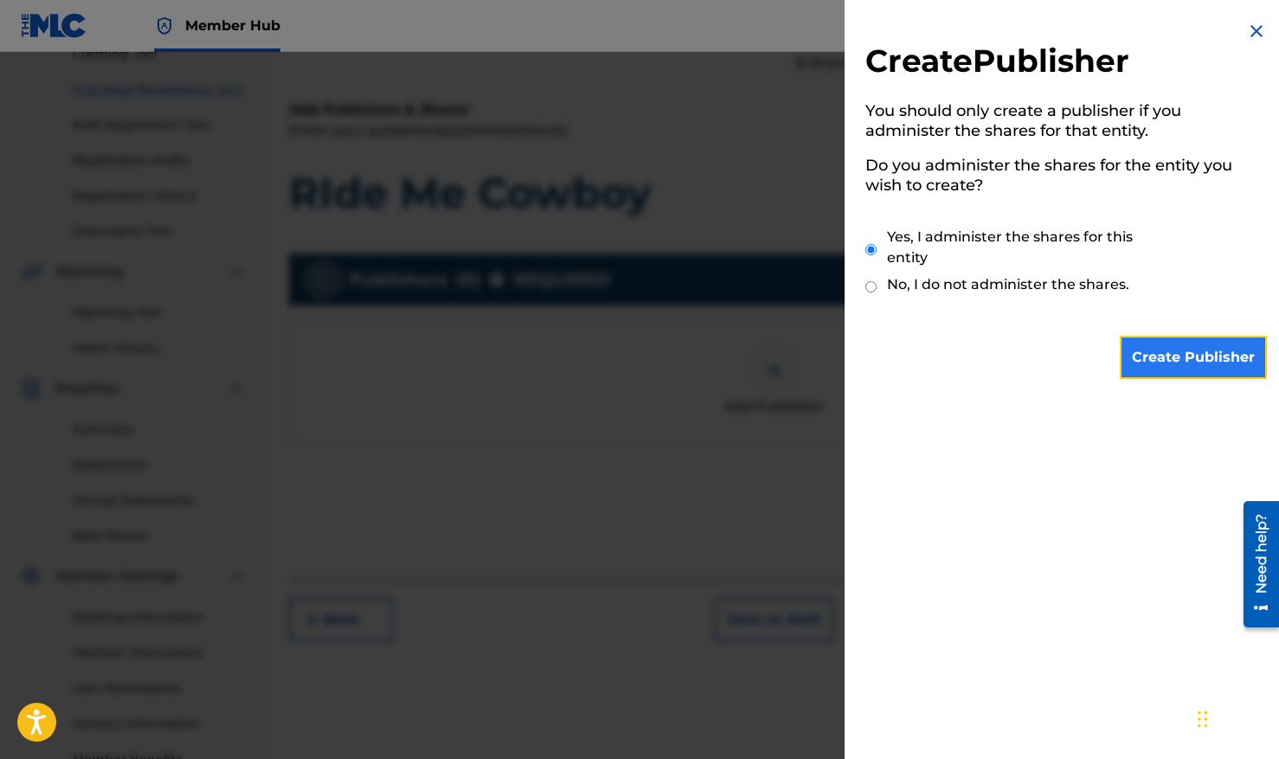
click at [1203, 358] on input "Create Publisher" at bounding box center [1193, 357] width 147 height 43
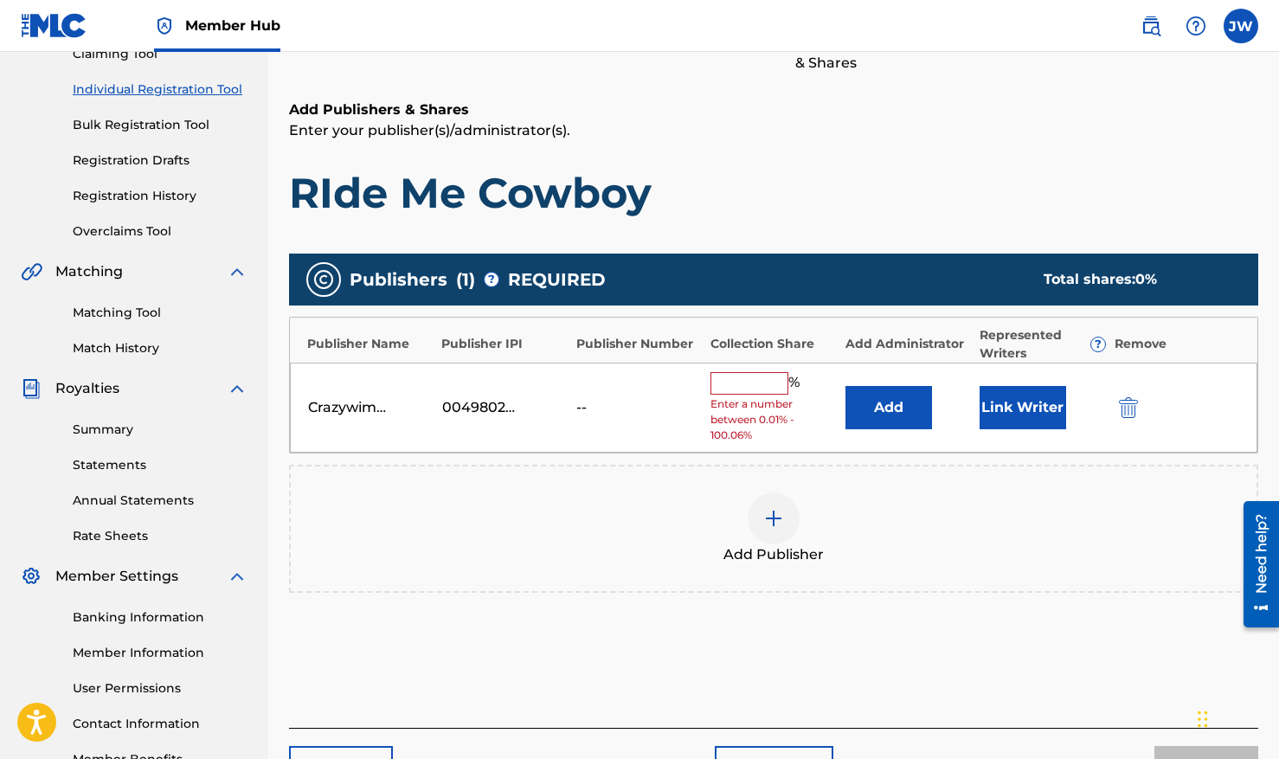
click at [754, 391] on input "text" at bounding box center [750, 383] width 78 height 23
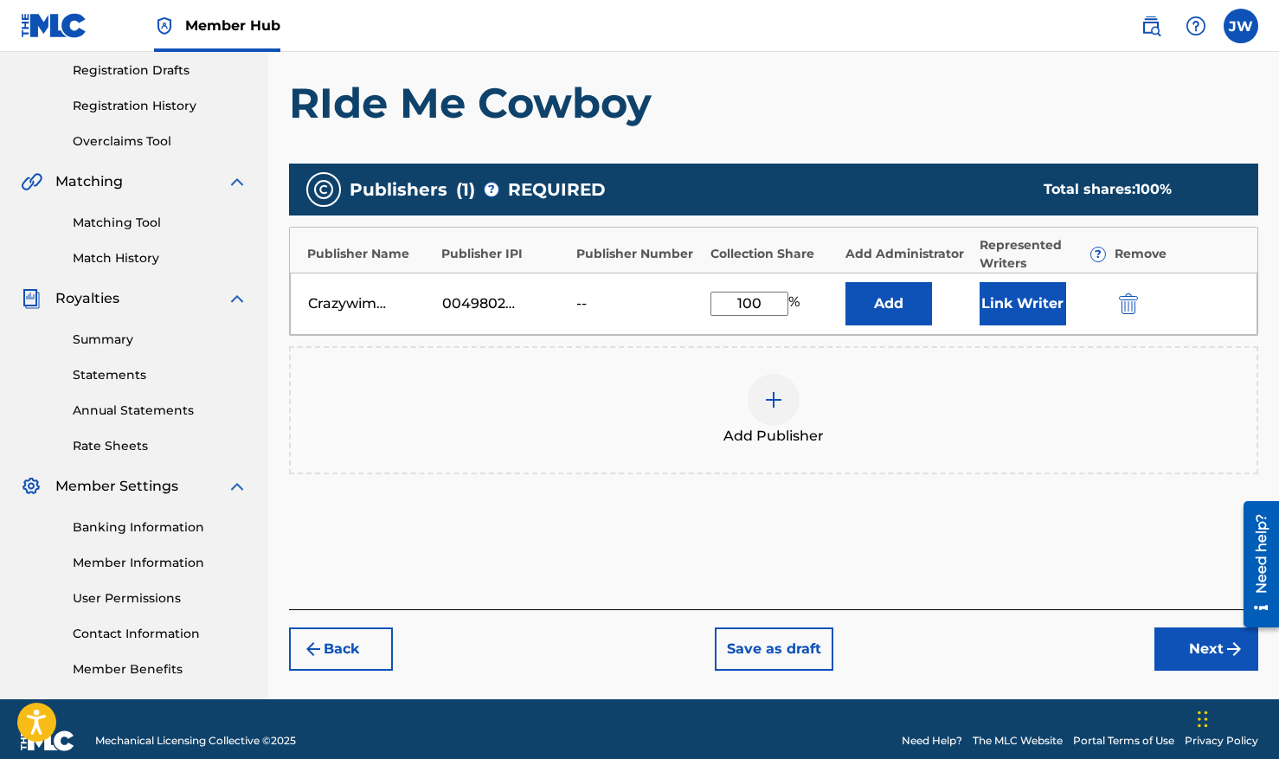
scroll to position [314, 0]
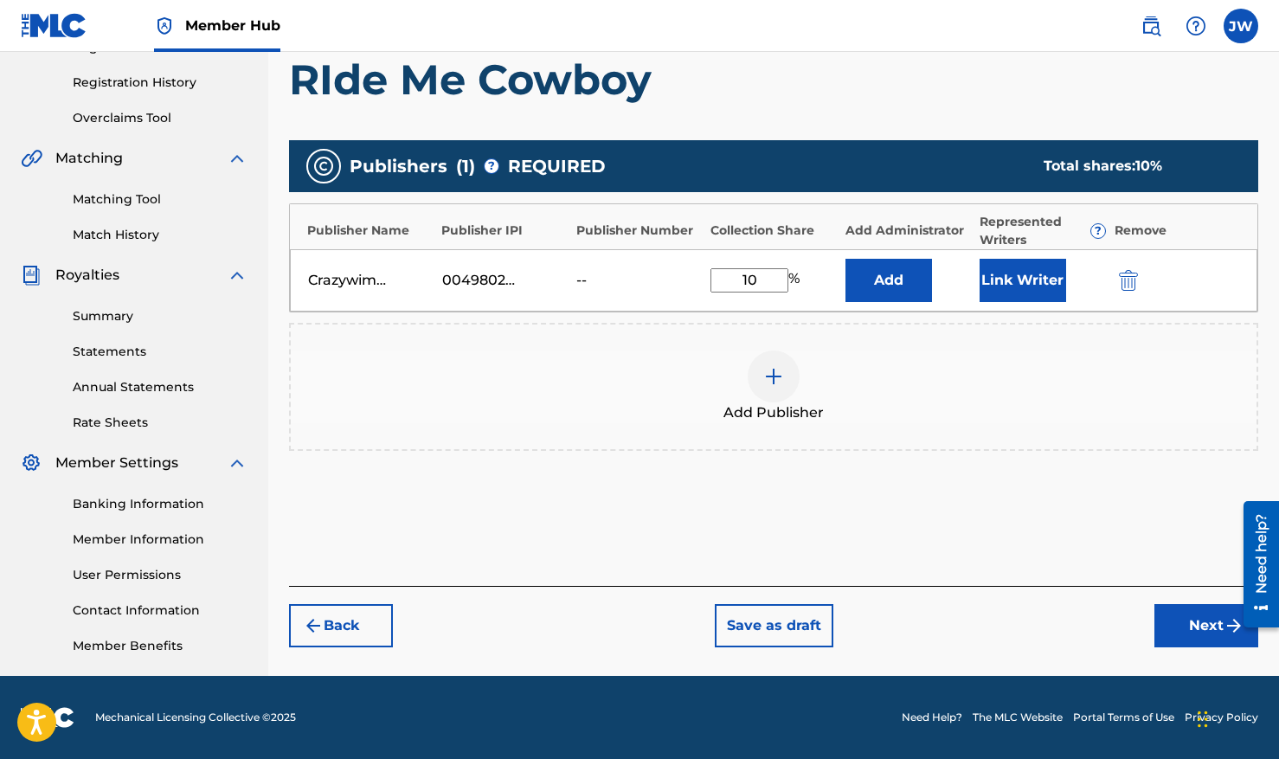
type input "1"
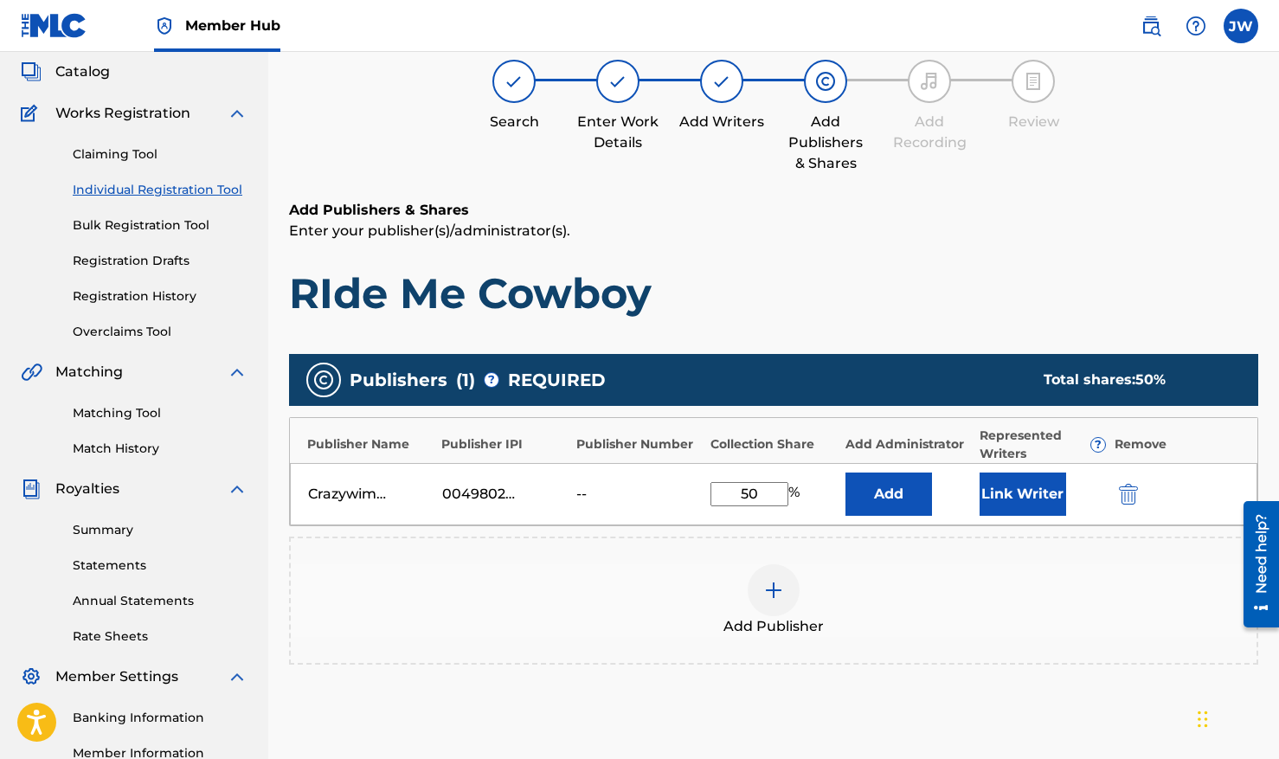
scroll to position [101, 0]
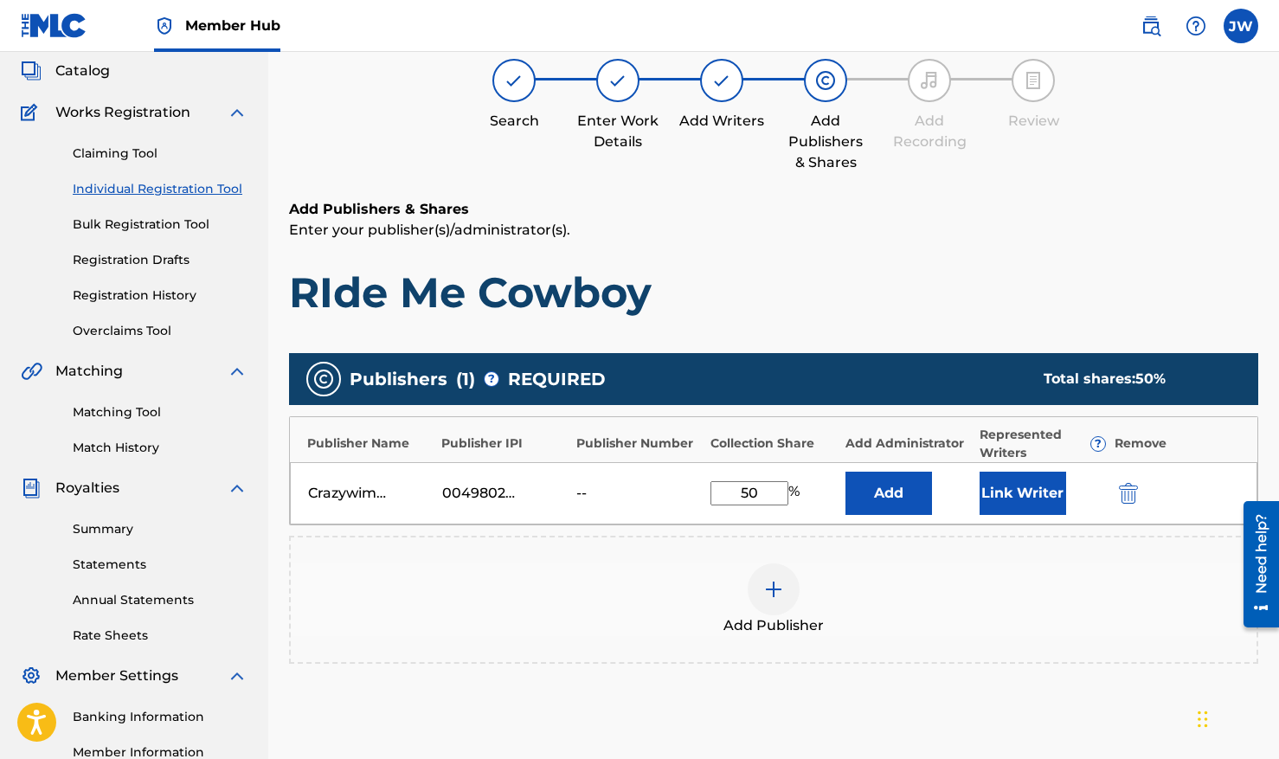
type input "5"
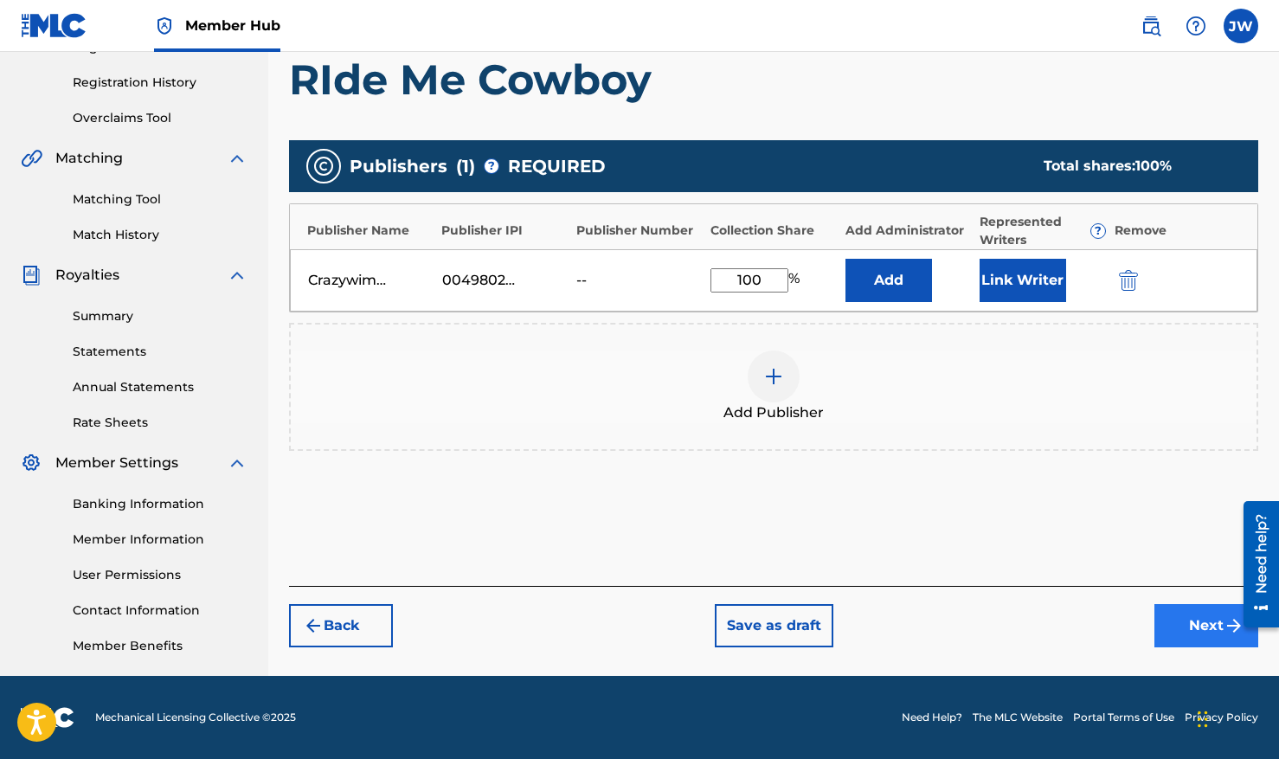
type input "100"
click at [1193, 614] on button "Next" at bounding box center [1207, 625] width 104 height 43
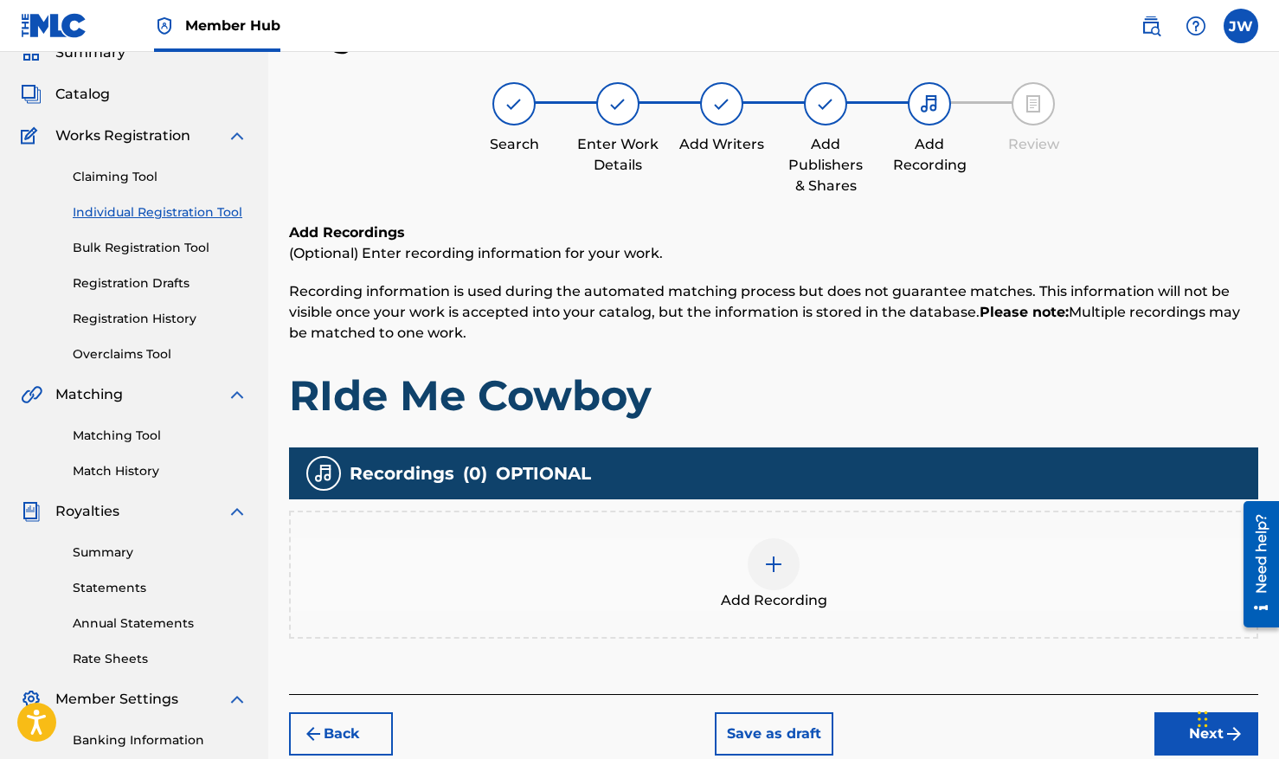
scroll to position [78, 0]
click at [789, 566] on div at bounding box center [774, 564] width 52 height 52
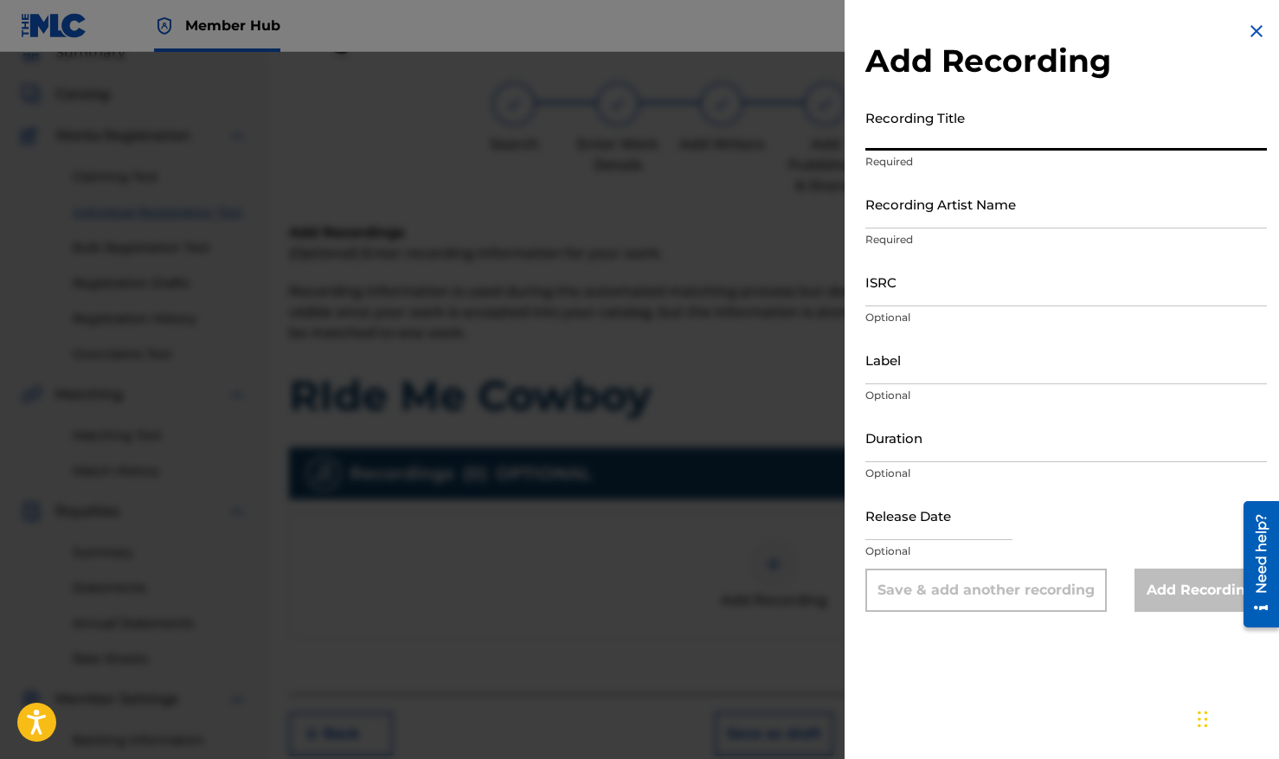
click at [941, 145] on input "Recording Title" at bounding box center [1066, 125] width 402 height 49
type input "Ride Me Cowboy"
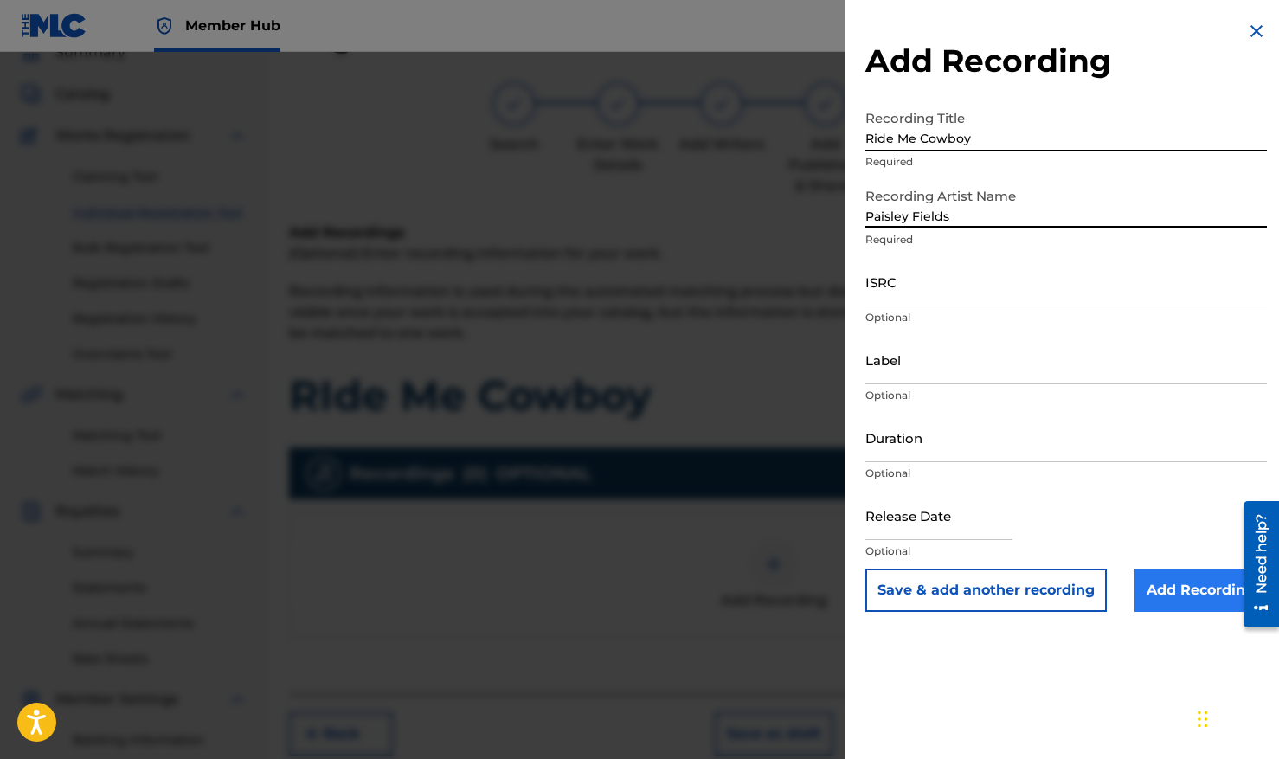
type input "Paisley Fields"
click at [1177, 589] on input "Add Recording" at bounding box center [1201, 590] width 132 height 43
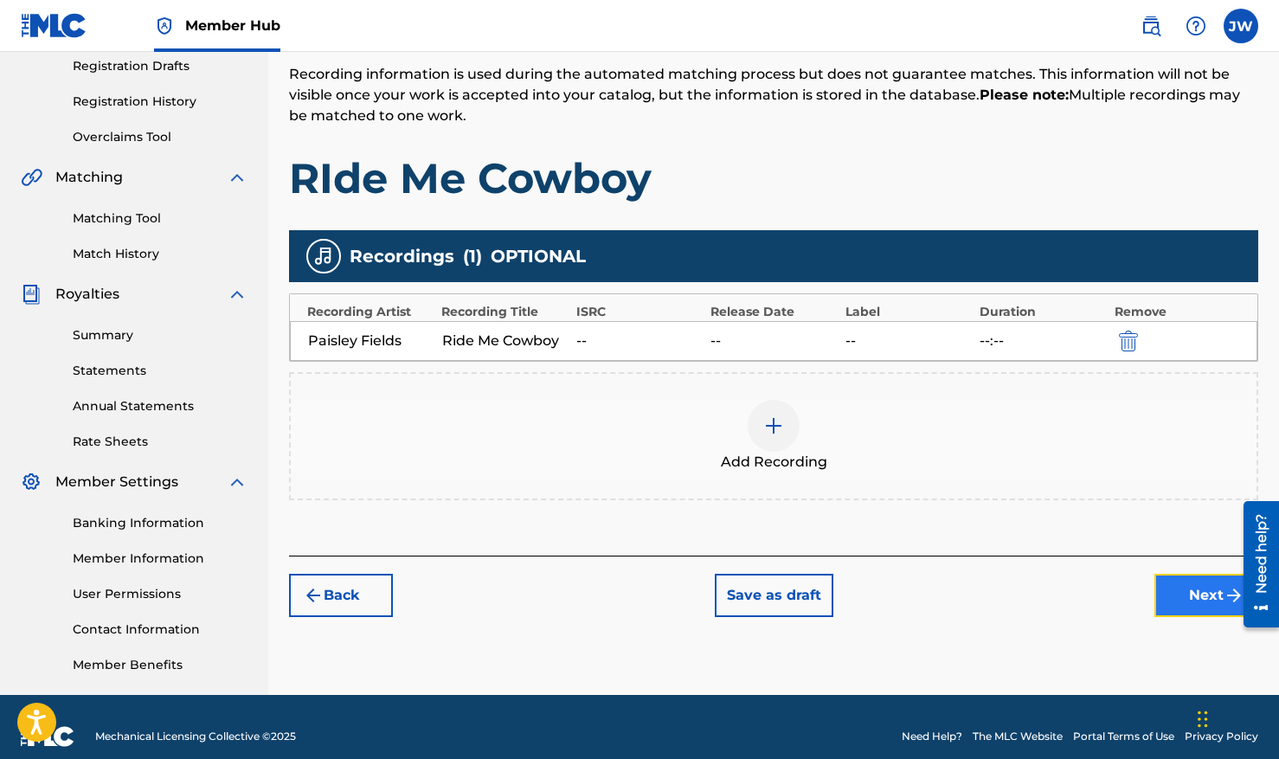
click at [1183, 612] on button "Next" at bounding box center [1207, 595] width 104 height 43
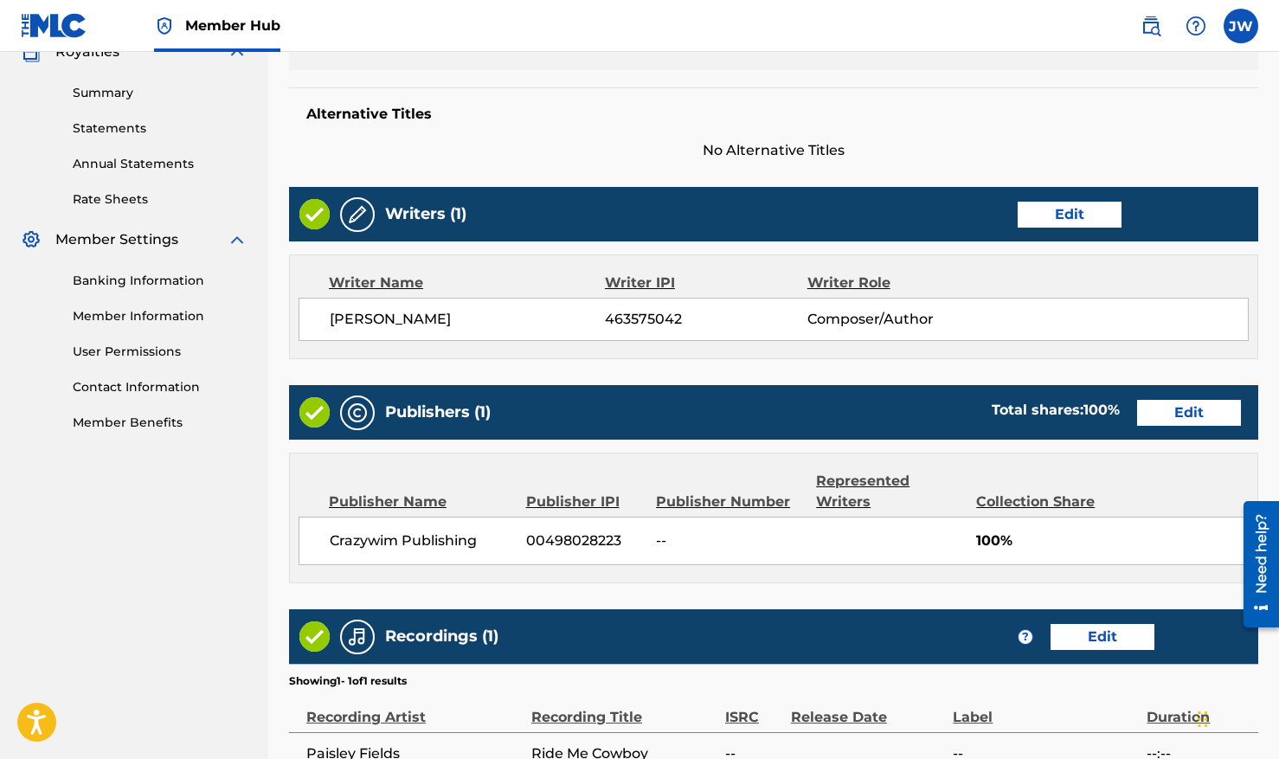
scroll to position [724, 0]
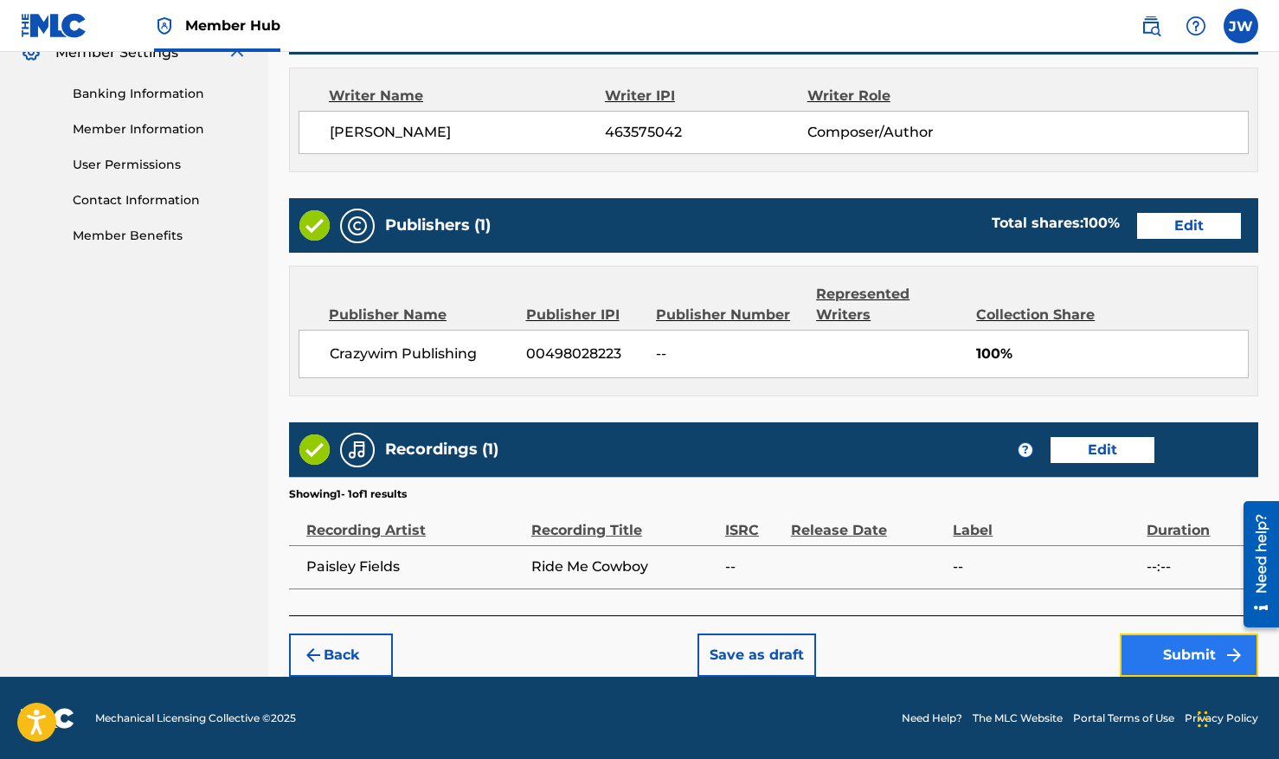
click at [1175, 652] on button "Submit" at bounding box center [1189, 655] width 138 height 43
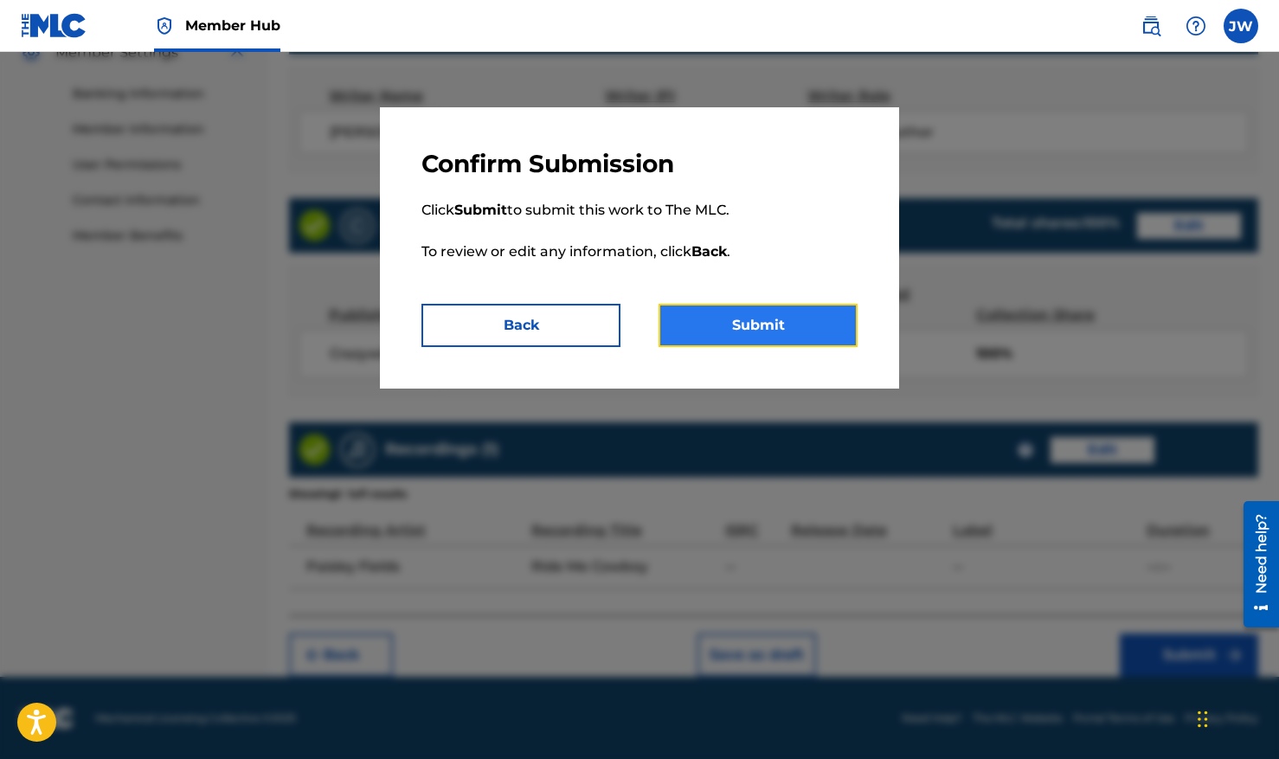
click at [729, 337] on button "Submit" at bounding box center [758, 325] width 199 height 43
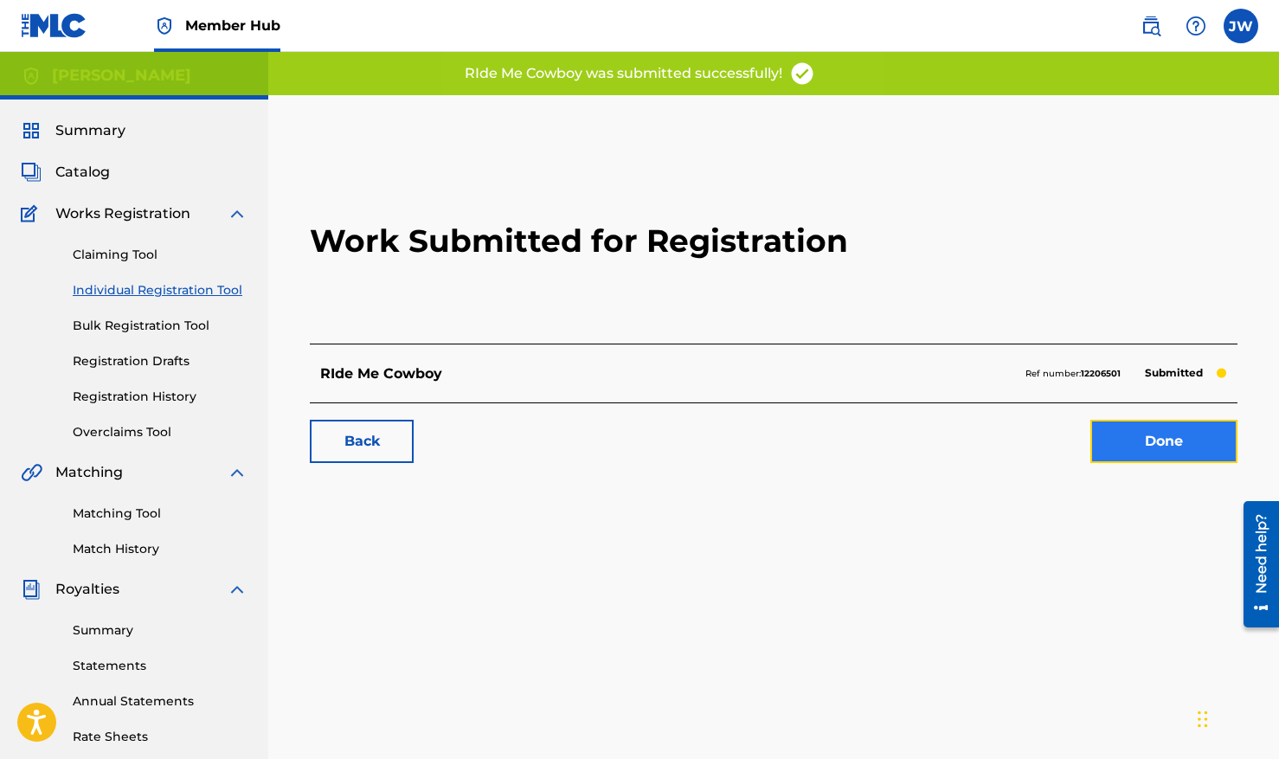
click at [1135, 460] on link "Done" at bounding box center [1163, 441] width 147 height 43
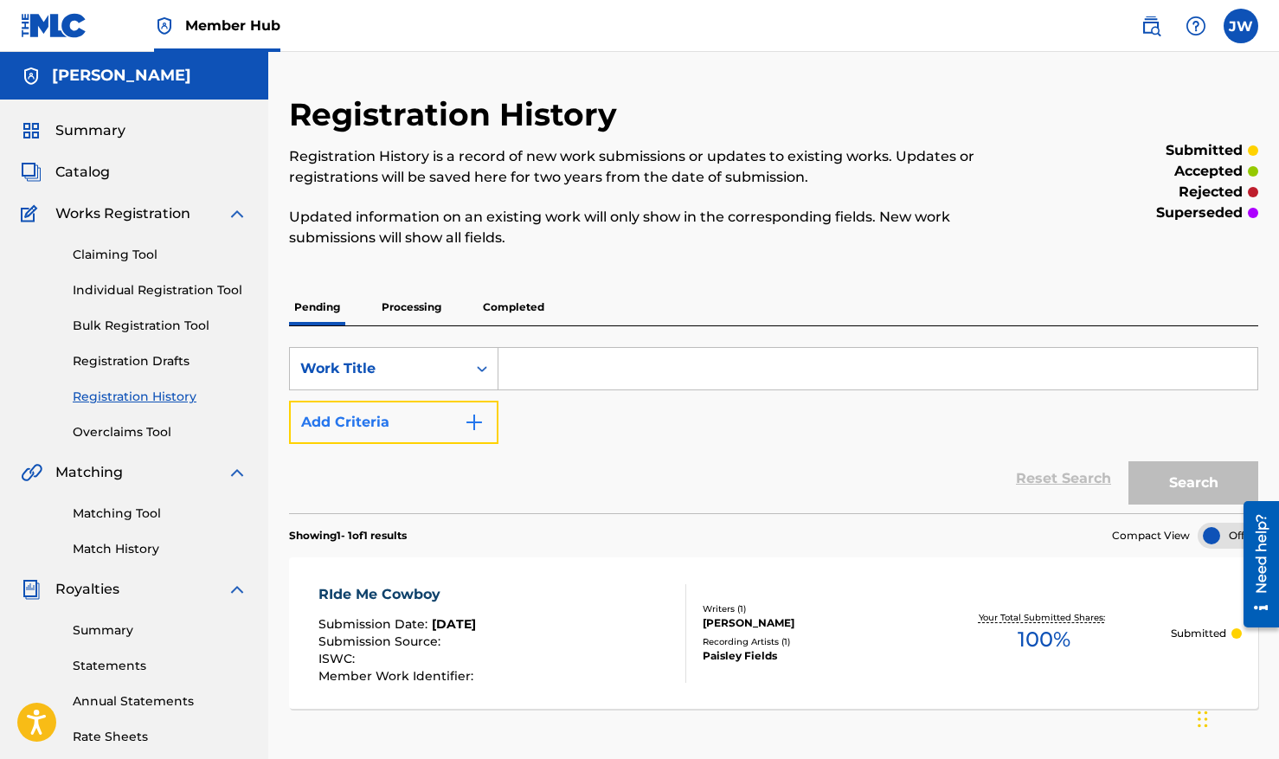
click at [463, 435] on button "Add Criteria" at bounding box center [393, 422] width 209 height 43
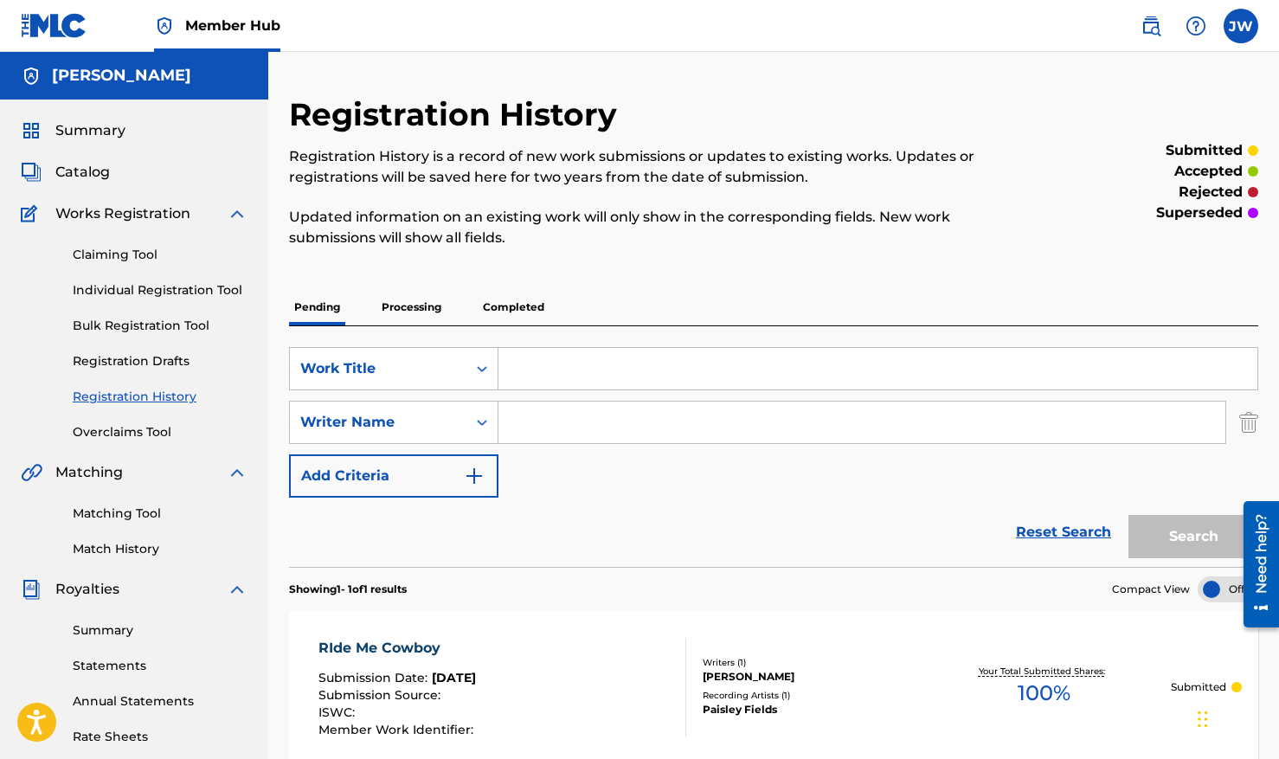
click at [537, 372] on input "Search Form" at bounding box center [878, 369] width 759 height 42
type input "S"
click at [1243, 436] on img "Search Form" at bounding box center [1248, 422] width 19 height 43
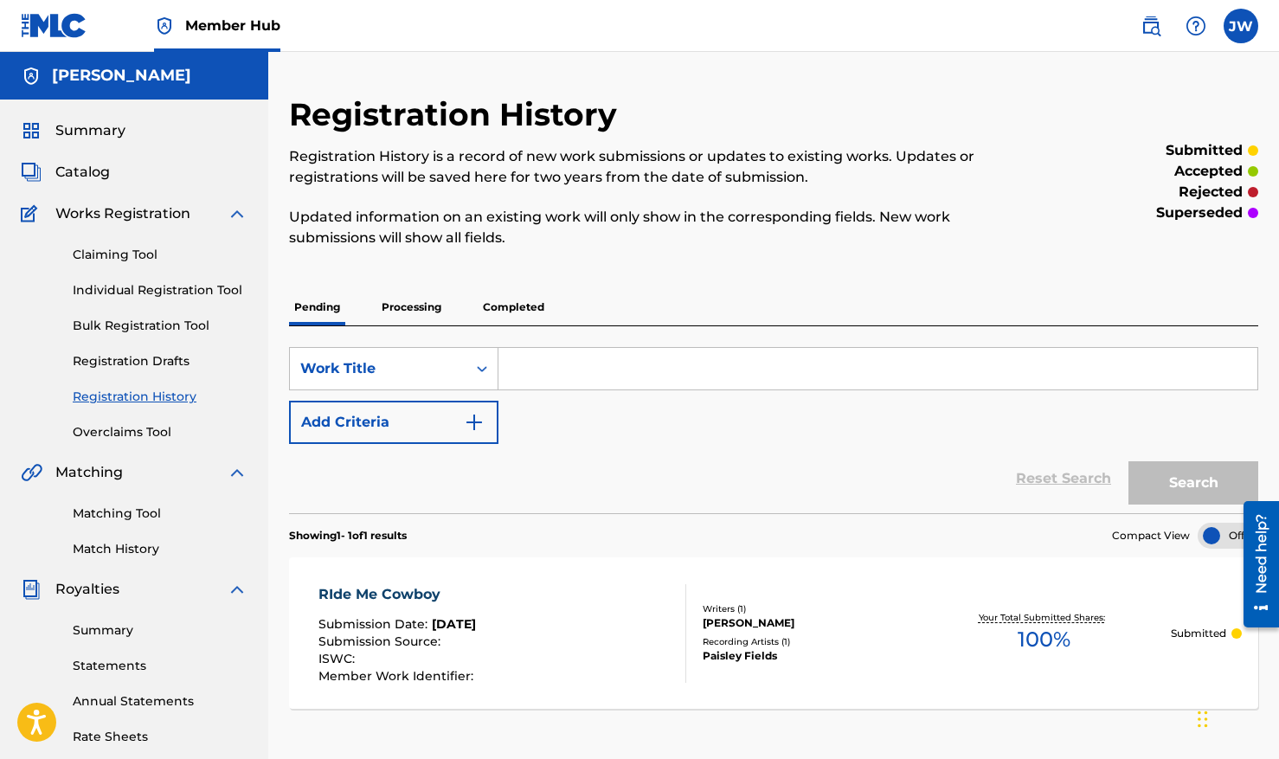
click at [608, 372] on input "Search Form" at bounding box center [878, 369] width 759 height 42
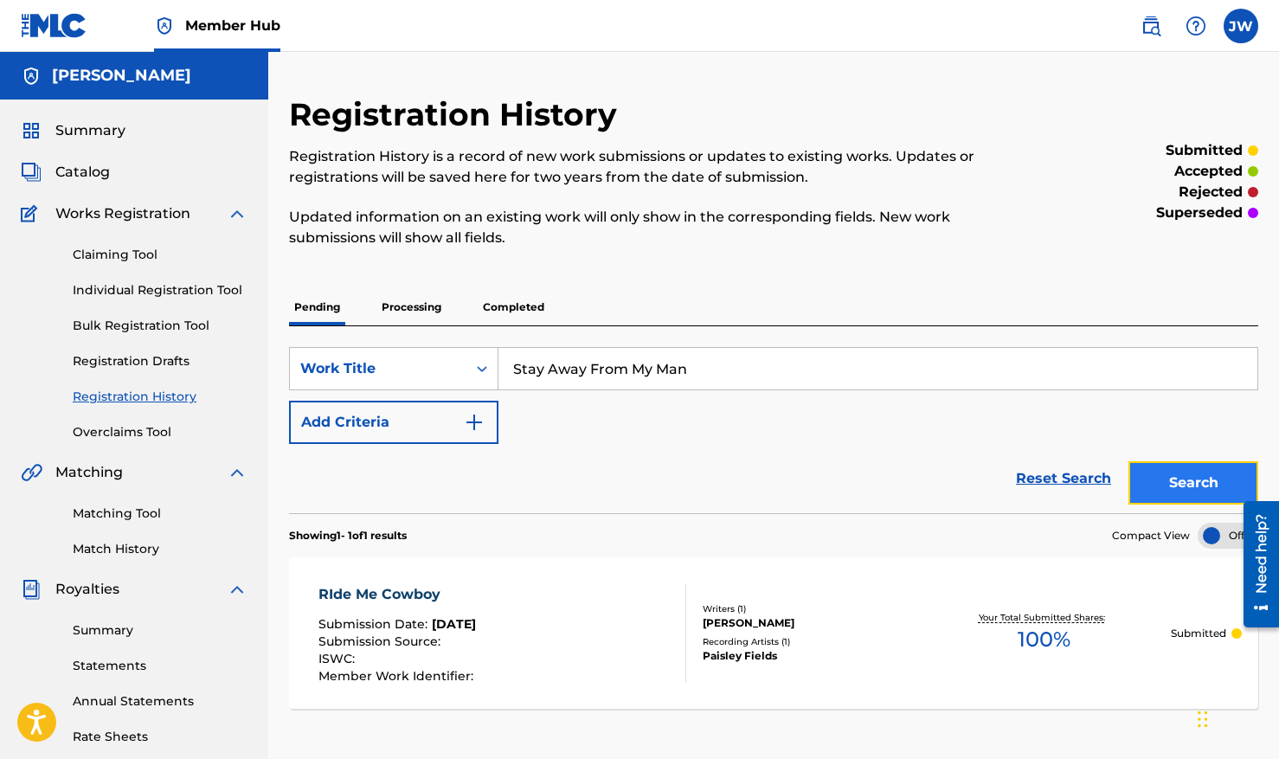
click at [1226, 472] on button "Search" at bounding box center [1194, 482] width 130 height 43
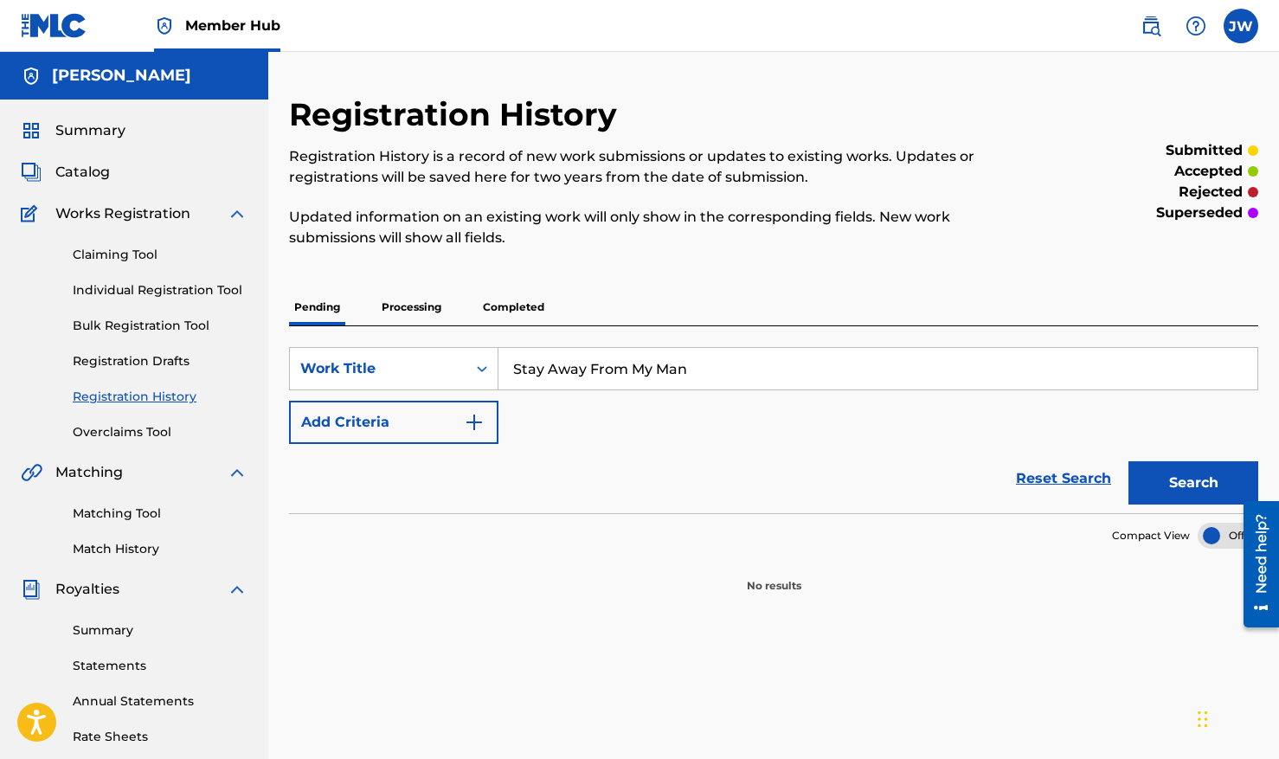
click at [667, 381] on input "Stay Away From My Man" at bounding box center [878, 369] width 759 height 42
click at [1129, 461] on button "Search" at bounding box center [1194, 482] width 130 height 43
type input "I Could Be Drinkin"
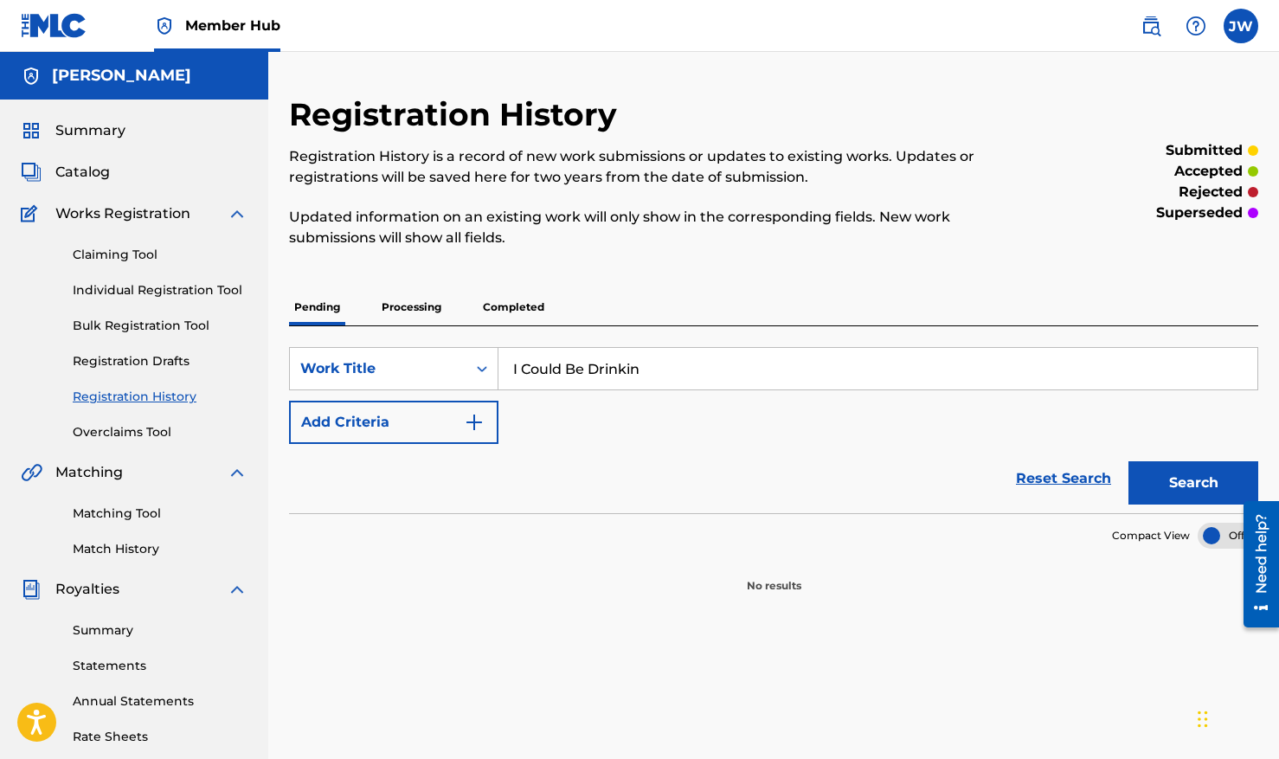
click at [1129, 461] on button "Search" at bounding box center [1194, 482] width 130 height 43
click at [616, 259] on div "Registration History Registration History is a record of new work submissions o…" at bounding box center [662, 181] width 746 height 173
click at [126, 260] on link "Claiming Tool" at bounding box center [160, 255] width 175 height 18
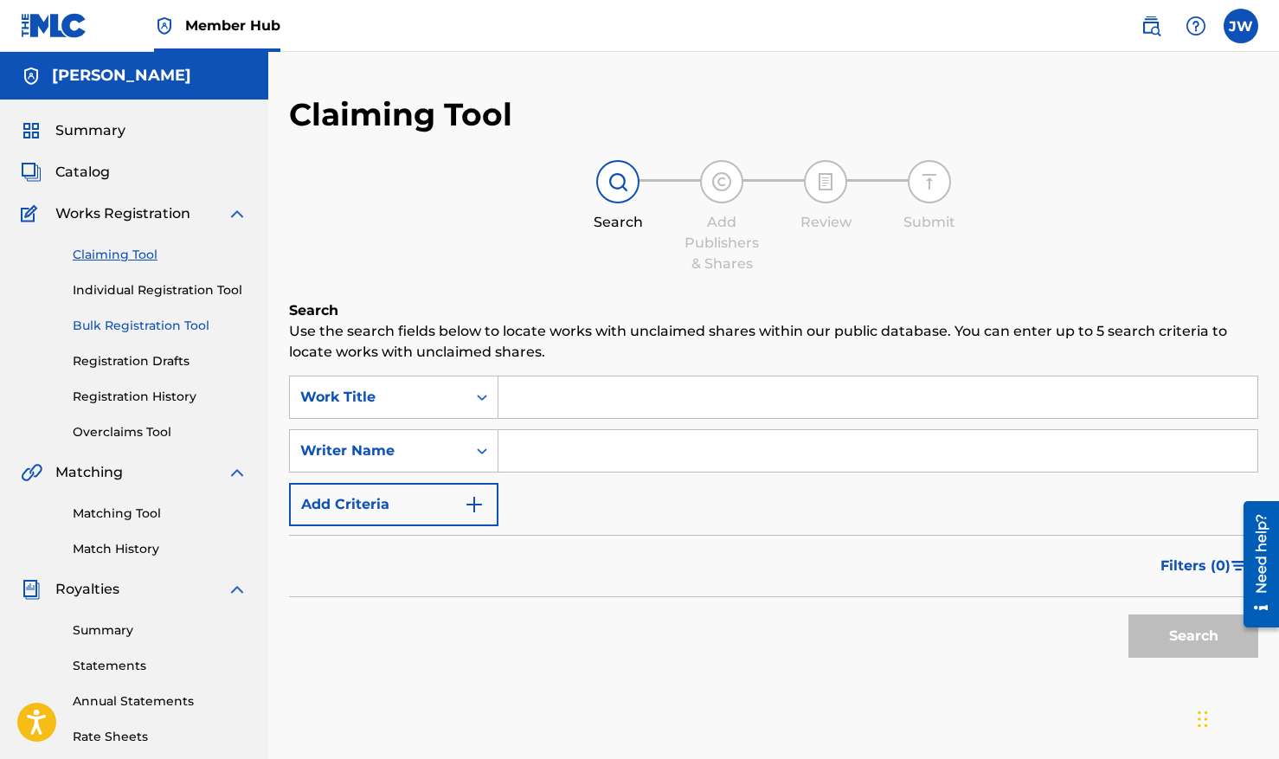
click at [132, 325] on link "Bulk Registration Tool" at bounding box center [160, 326] width 175 height 18
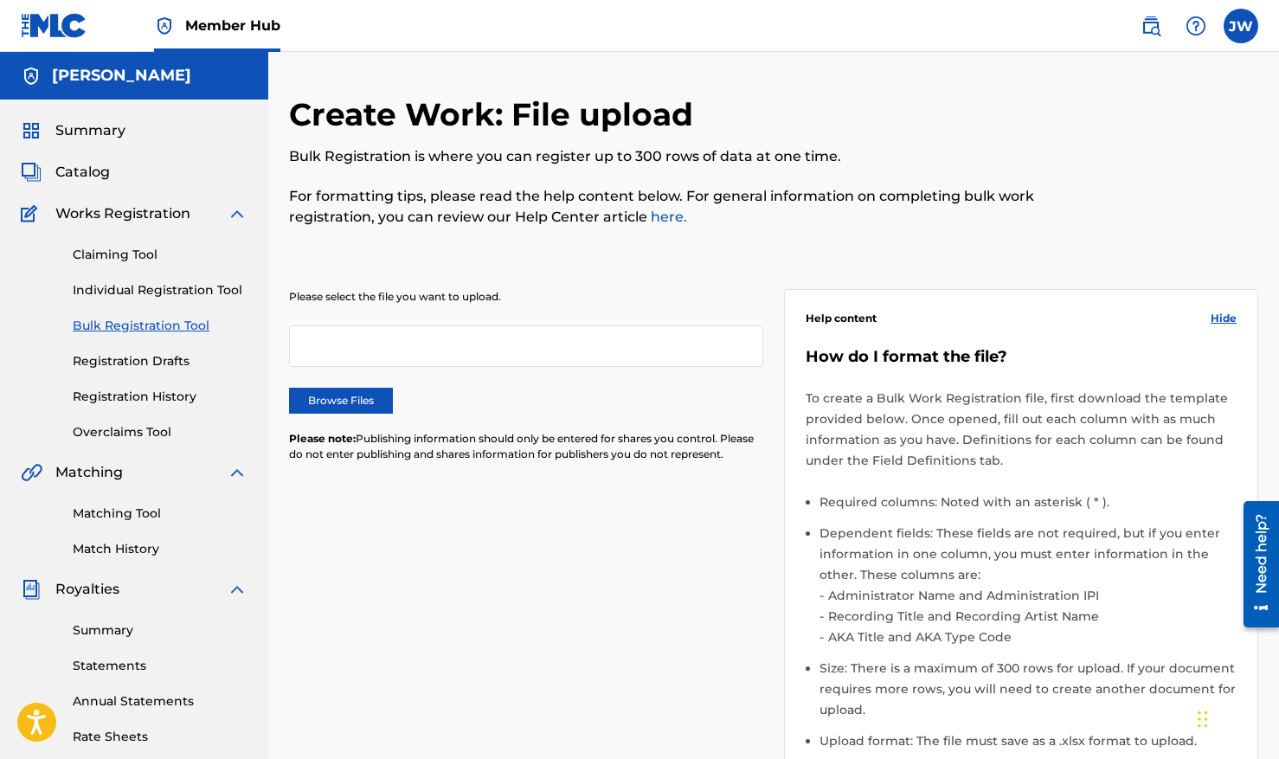
click at [666, 221] on link "here." at bounding box center [667, 217] width 40 height 16
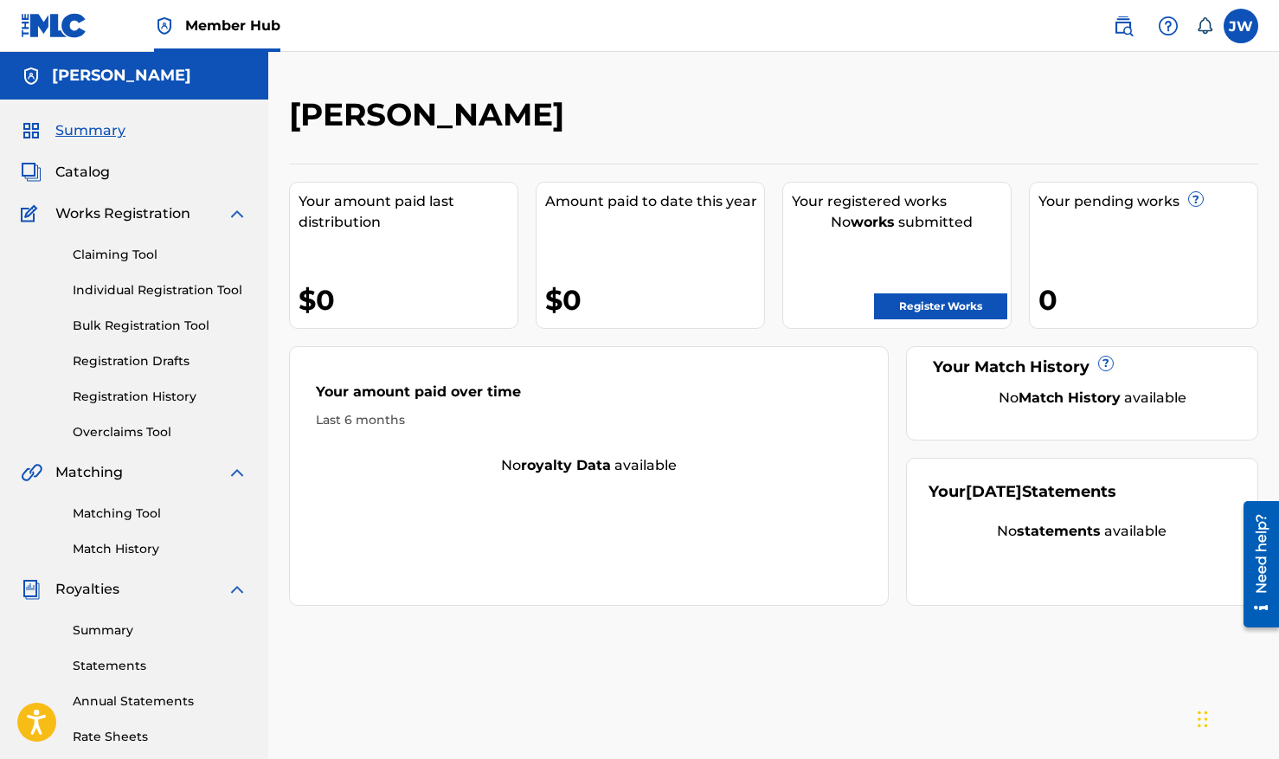
click at [227, 16] on span "Member Hub" at bounding box center [232, 26] width 95 height 20
click at [122, 437] on link "Overclaims Tool" at bounding box center [160, 432] width 175 height 18
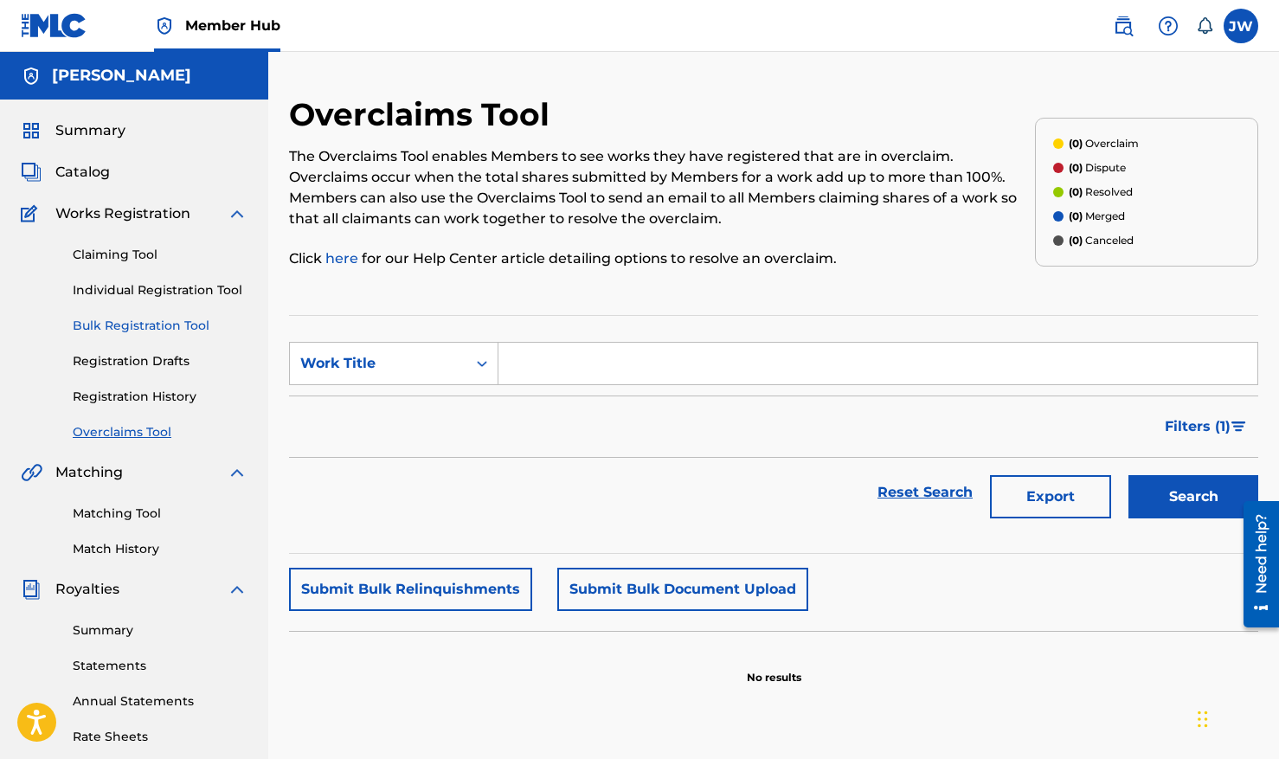
click at [127, 328] on link "Bulk Registration Tool" at bounding box center [160, 326] width 175 height 18
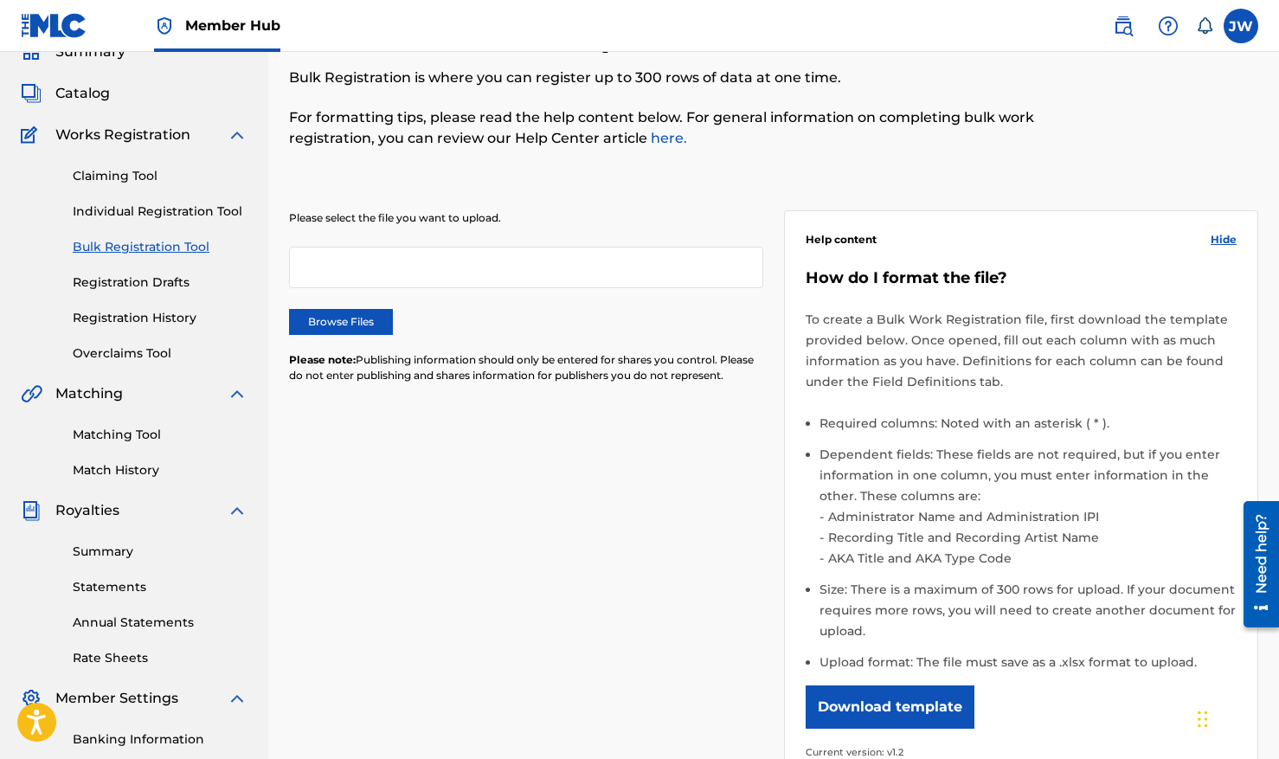
scroll to position [123, 0]
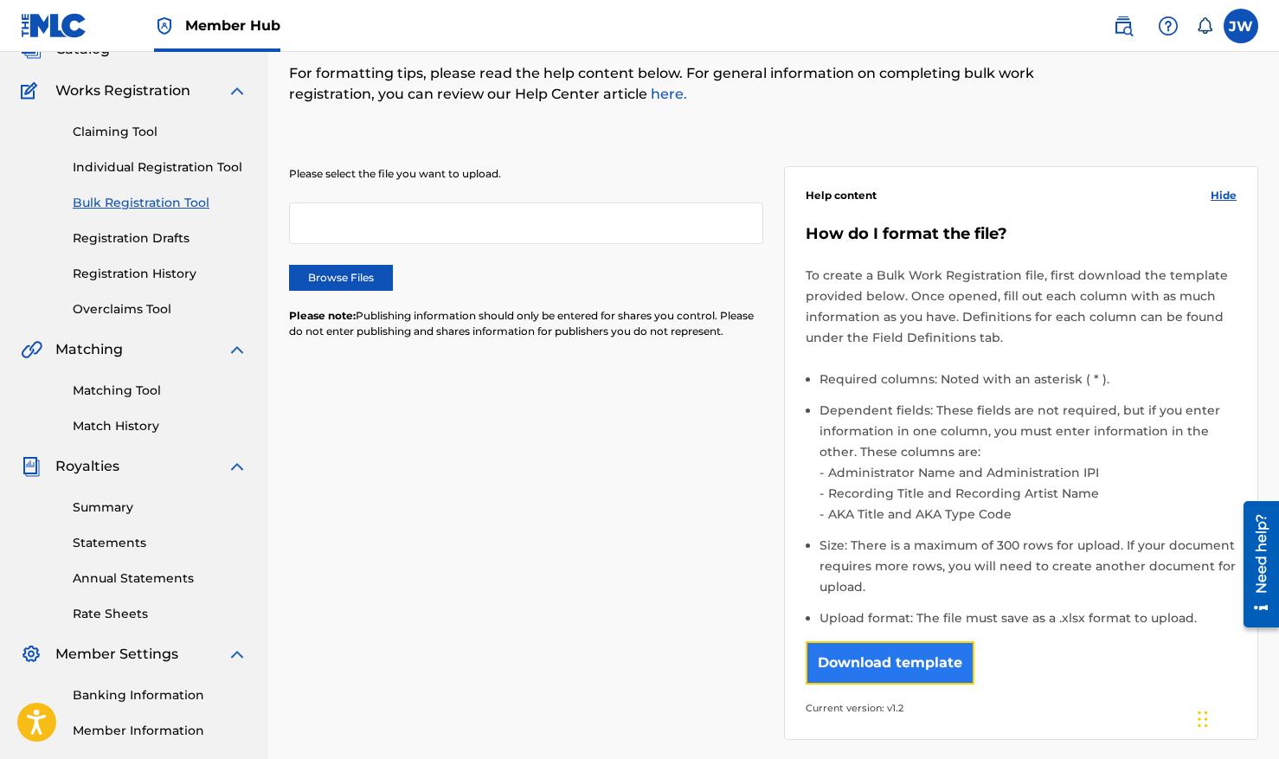
click at [892, 668] on button "Download template" at bounding box center [890, 662] width 169 height 43
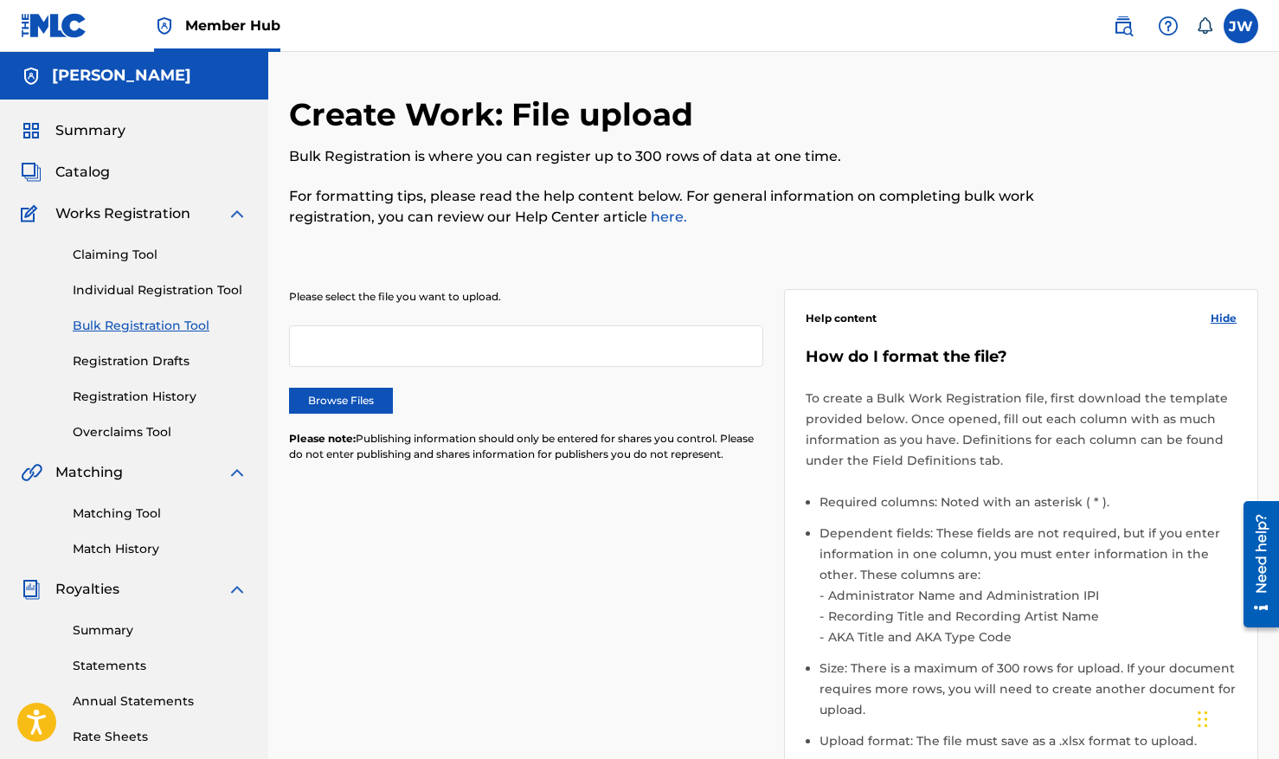
click at [122, 84] on h5 "[PERSON_NAME]" at bounding box center [121, 76] width 139 height 20
click at [1249, 29] on label at bounding box center [1241, 26] width 35 height 35
click at [1241, 26] on input "JW James Wilson jameswilsonmusic@gmail.com Notification Preferences Profile Log…" at bounding box center [1241, 26] width 0 height 0
click at [1193, 110] on p "James Wilson" at bounding box center [1182, 102] width 132 height 21
click at [1241, 26] on input "JW James Wilson jameswilsonmusic@gmail.com Notification Preferences Profile Log…" at bounding box center [1241, 26] width 0 height 0
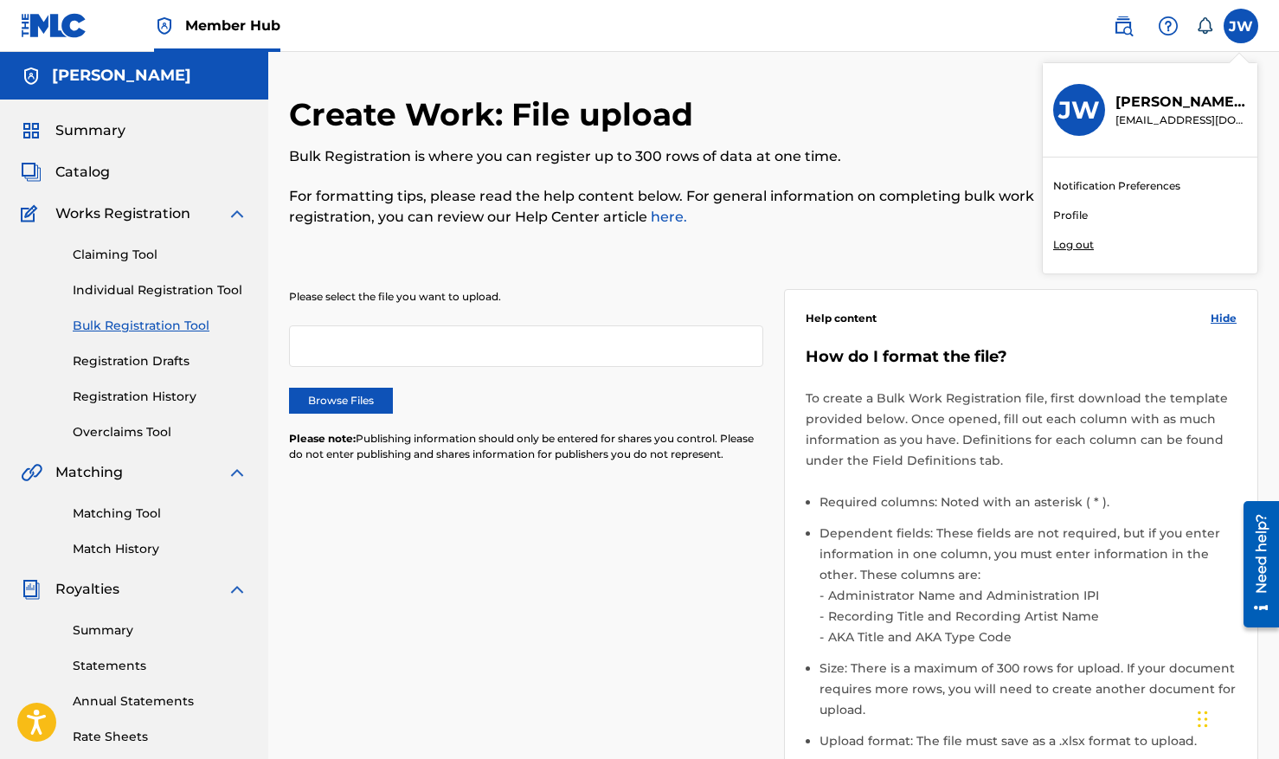
click at [1071, 220] on link "Profile" at bounding box center [1070, 216] width 35 height 16
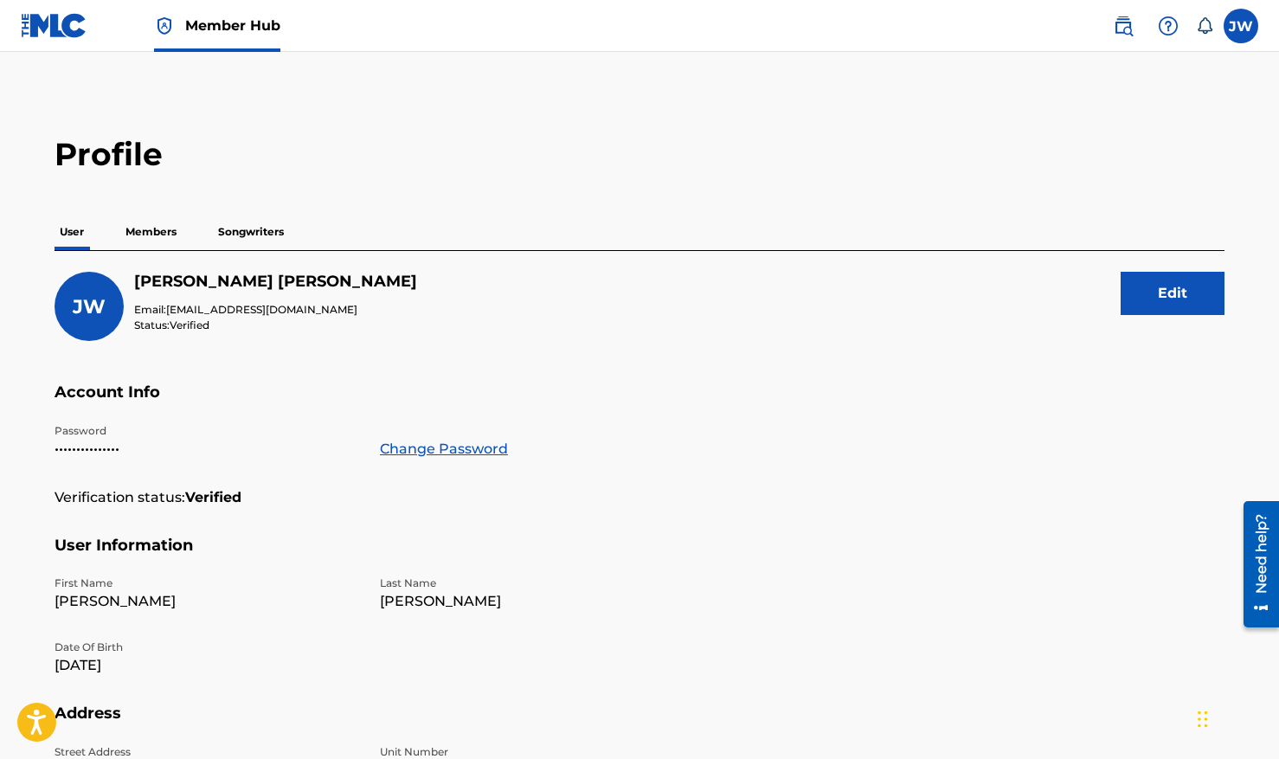
click at [155, 235] on p "Members" at bounding box center [150, 232] width 61 height 36
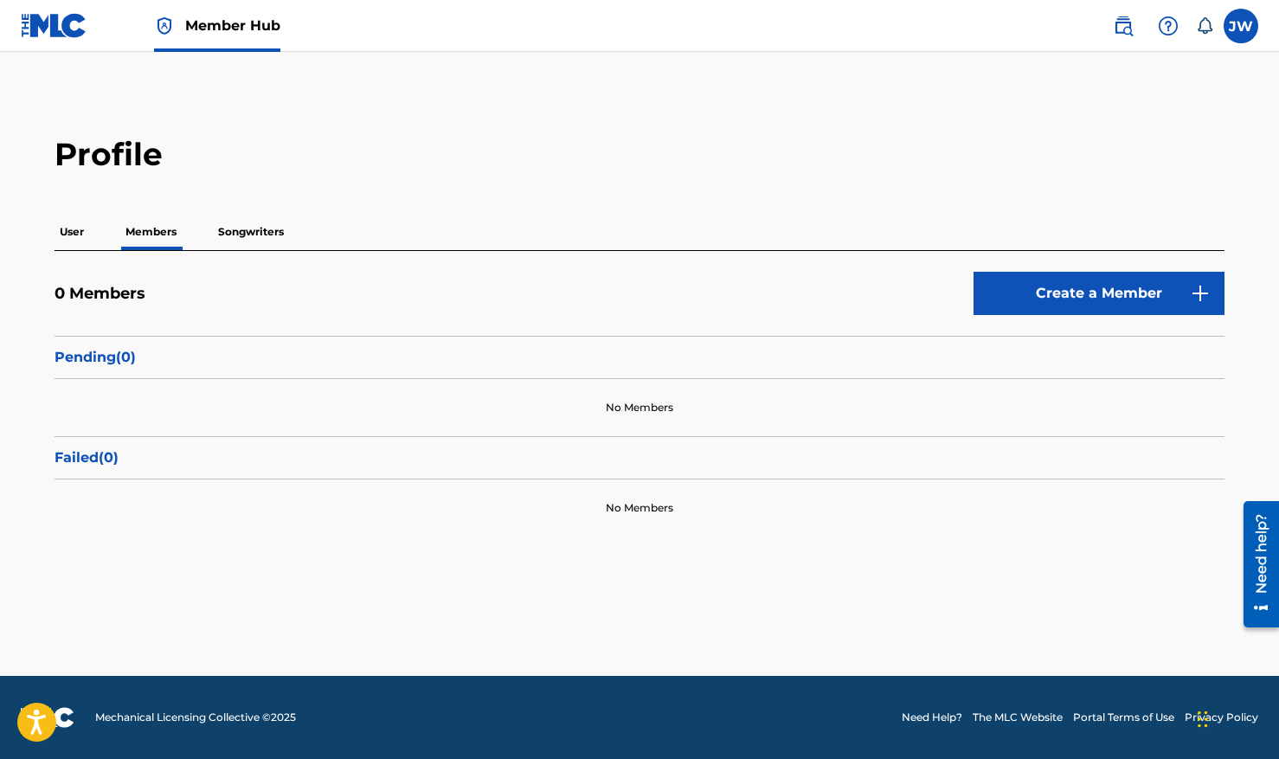
click at [265, 233] on p "Songwriters" at bounding box center [251, 232] width 76 height 36
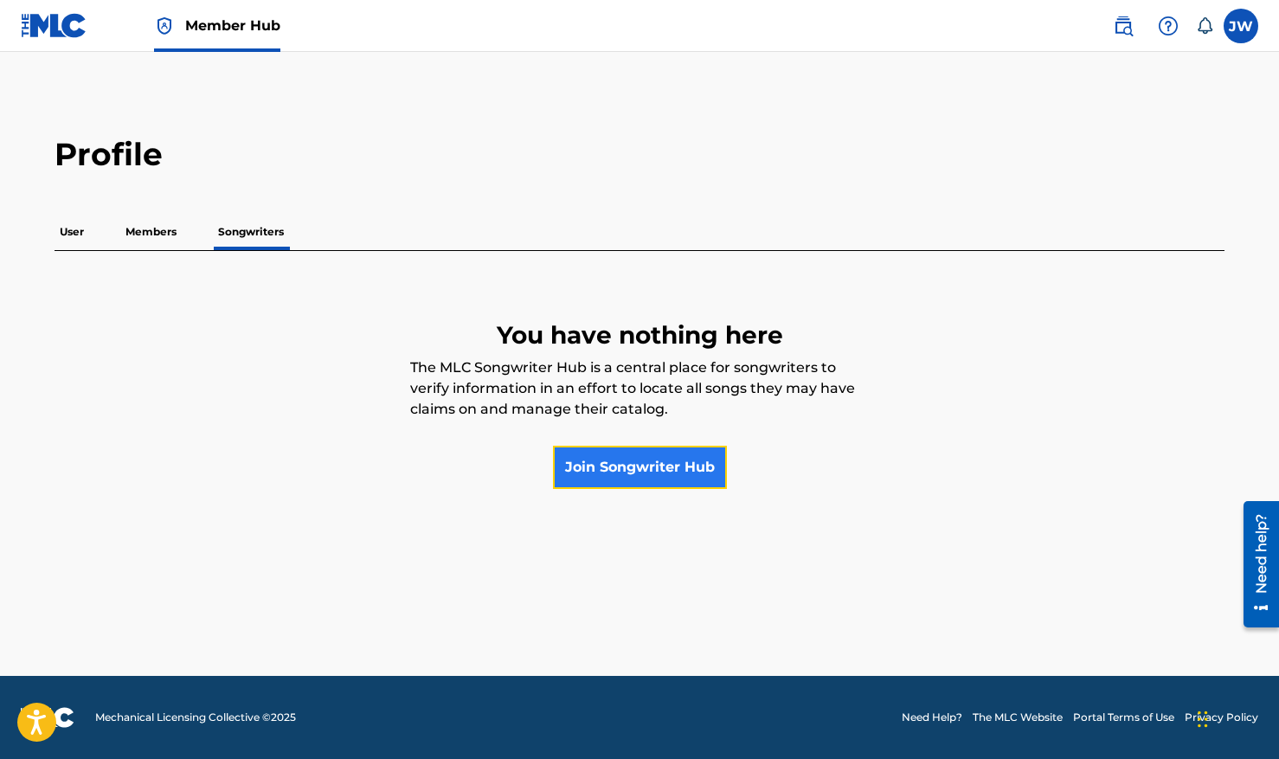
click at [652, 473] on link "Join Songwriter Hub" at bounding box center [640, 467] width 174 height 43
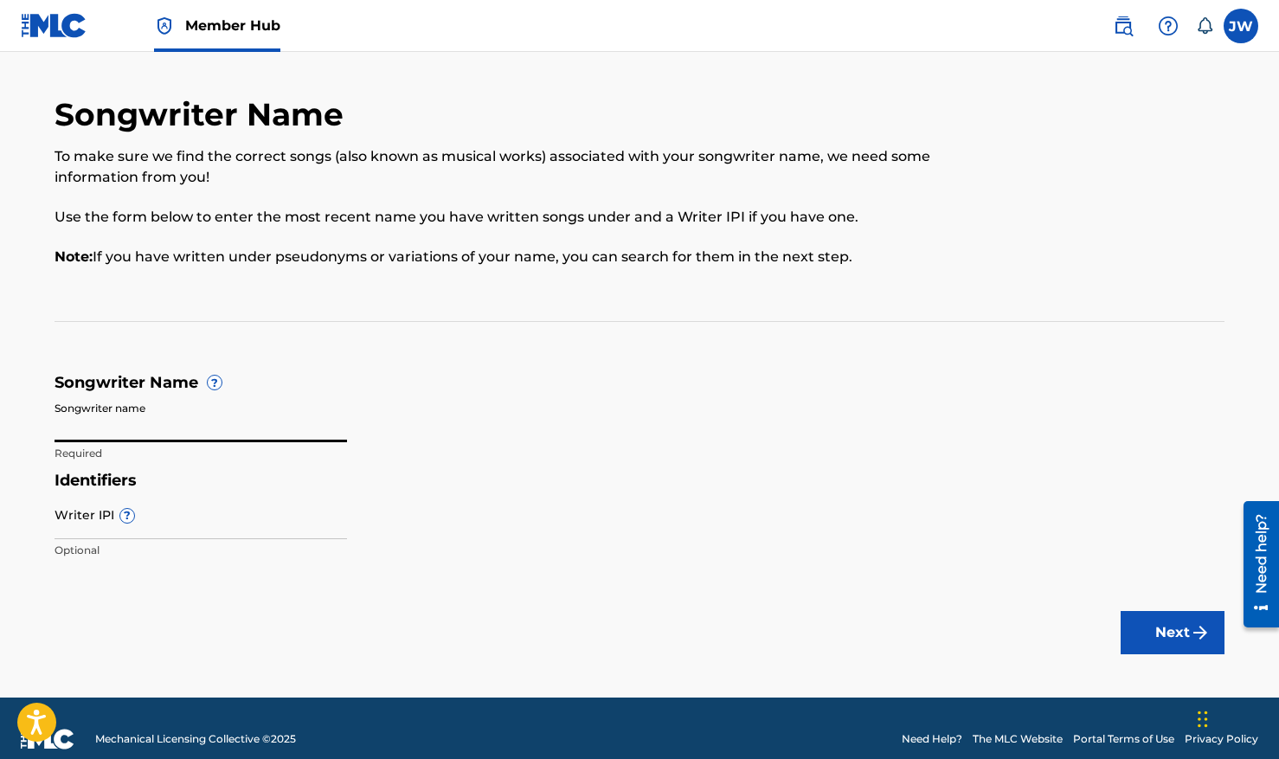
click at [139, 431] on input "Songwriter name" at bounding box center [201, 417] width 293 height 49
type input "[PERSON_NAME]"
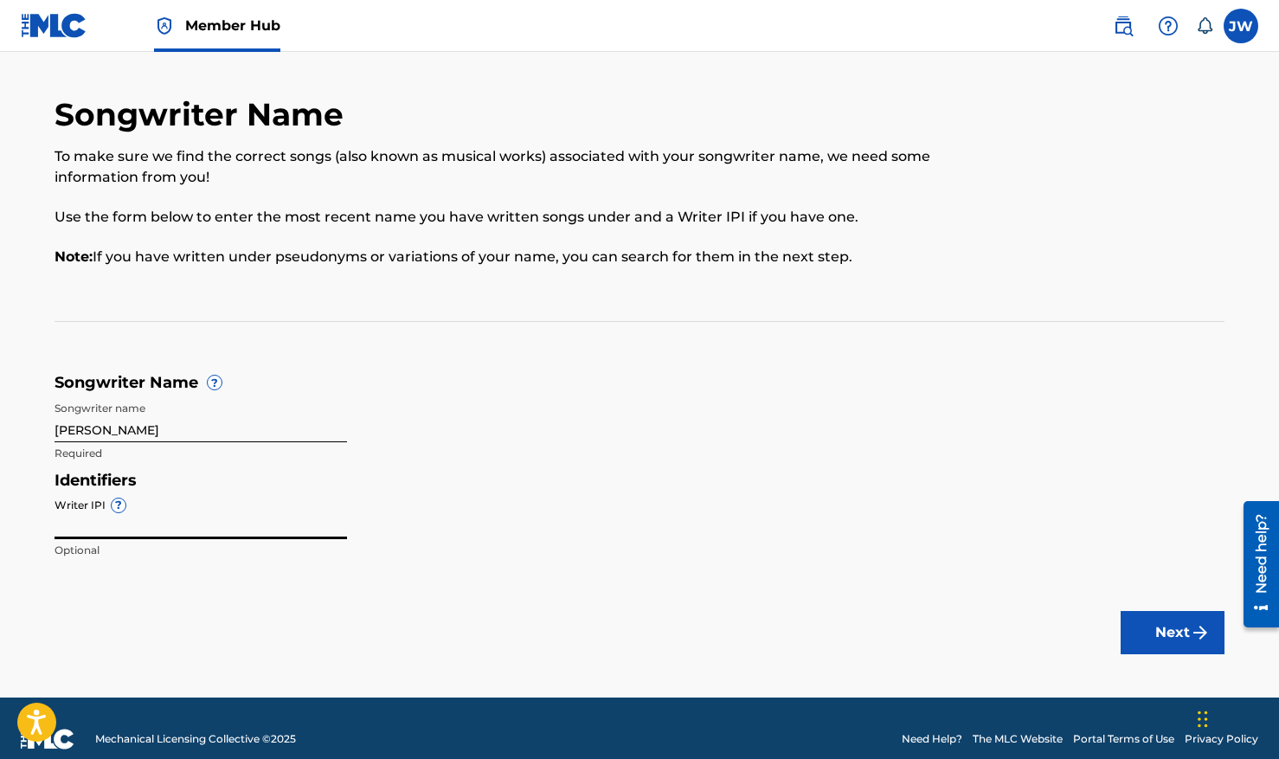
paste input "498028223"
type input "498028223"
paste input "463575042"
type input "463575042"
click at [1173, 636] on button "Next" at bounding box center [1173, 632] width 104 height 43
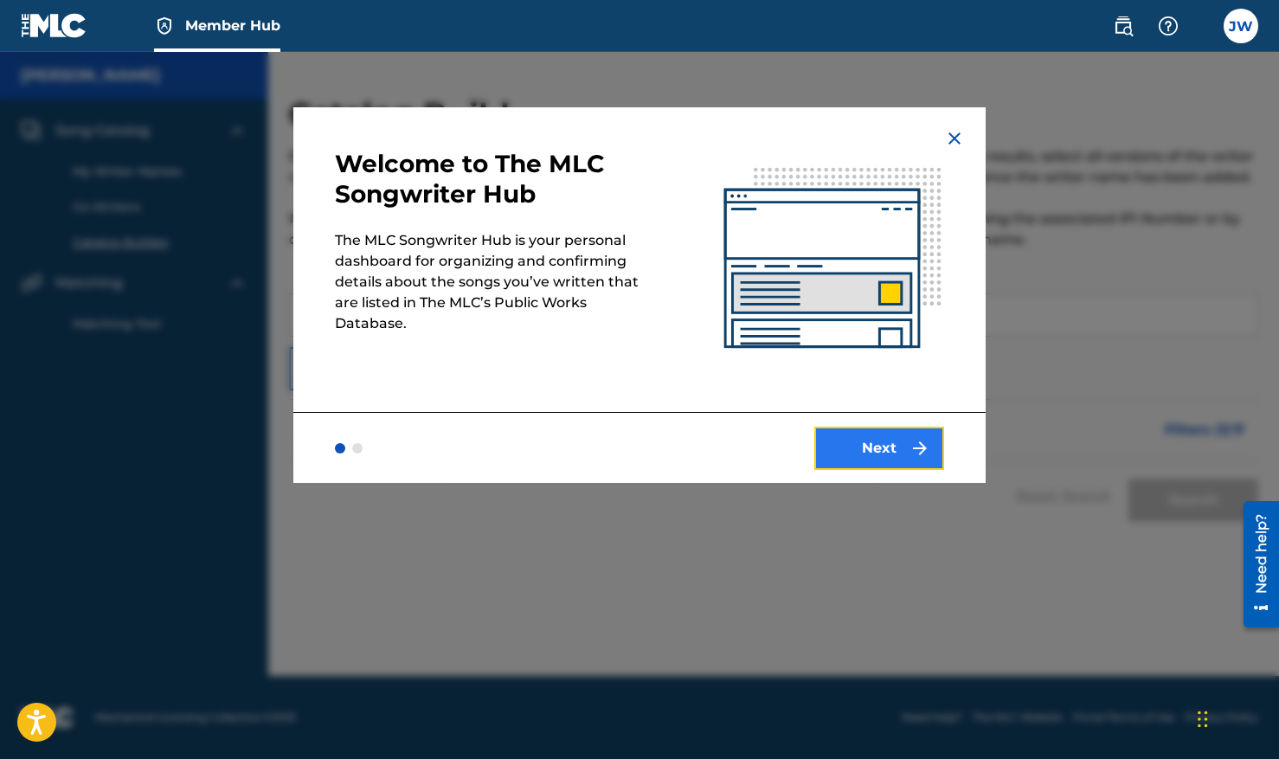
click at [917, 459] on button "Next" at bounding box center [879, 448] width 130 height 43
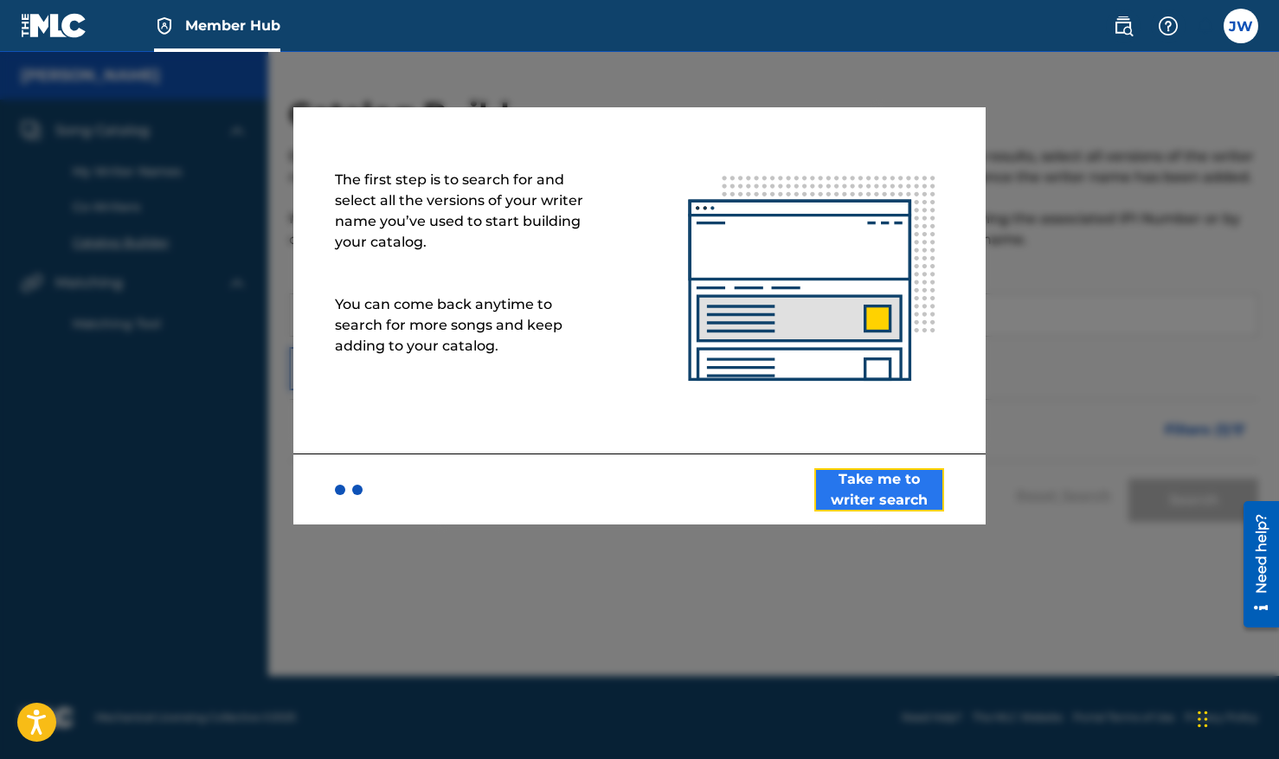
click at [900, 486] on button "Take me to writer search" at bounding box center [879, 489] width 130 height 43
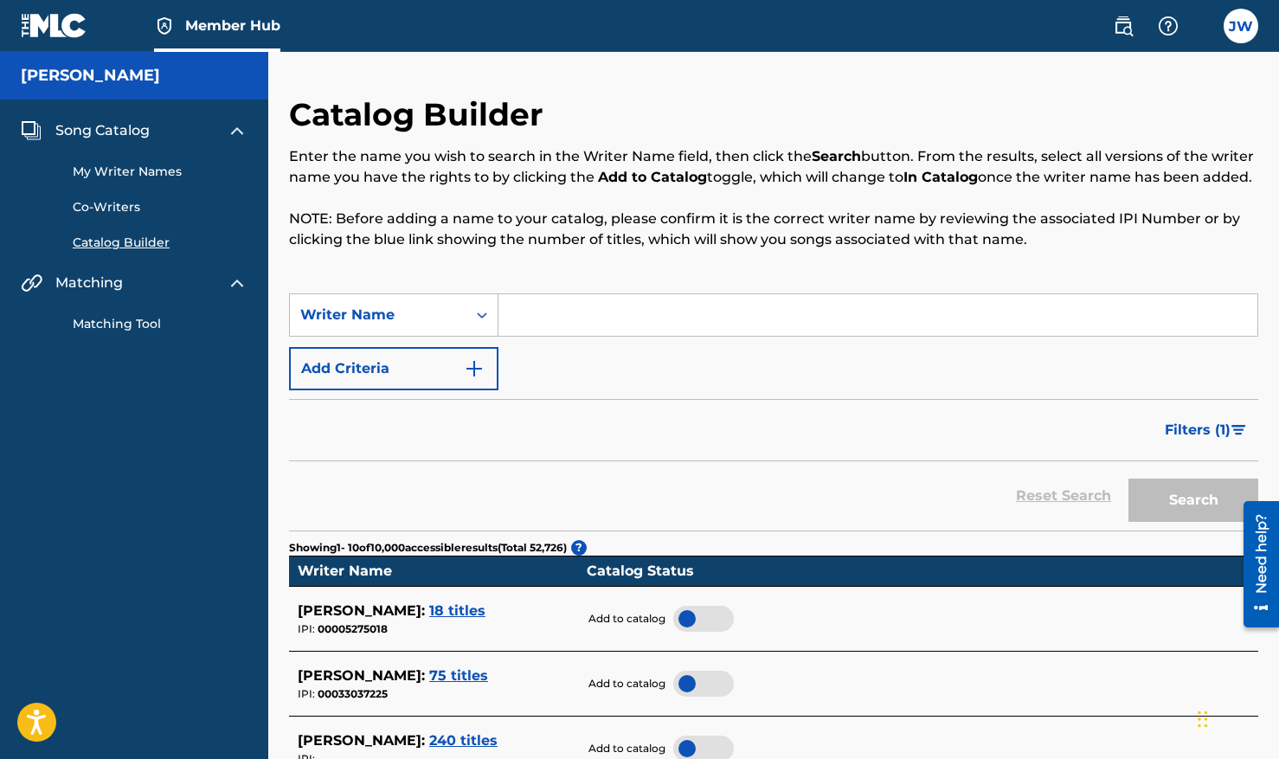
click at [589, 336] on input "Search Form" at bounding box center [878, 315] width 759 height 42
type input "J"
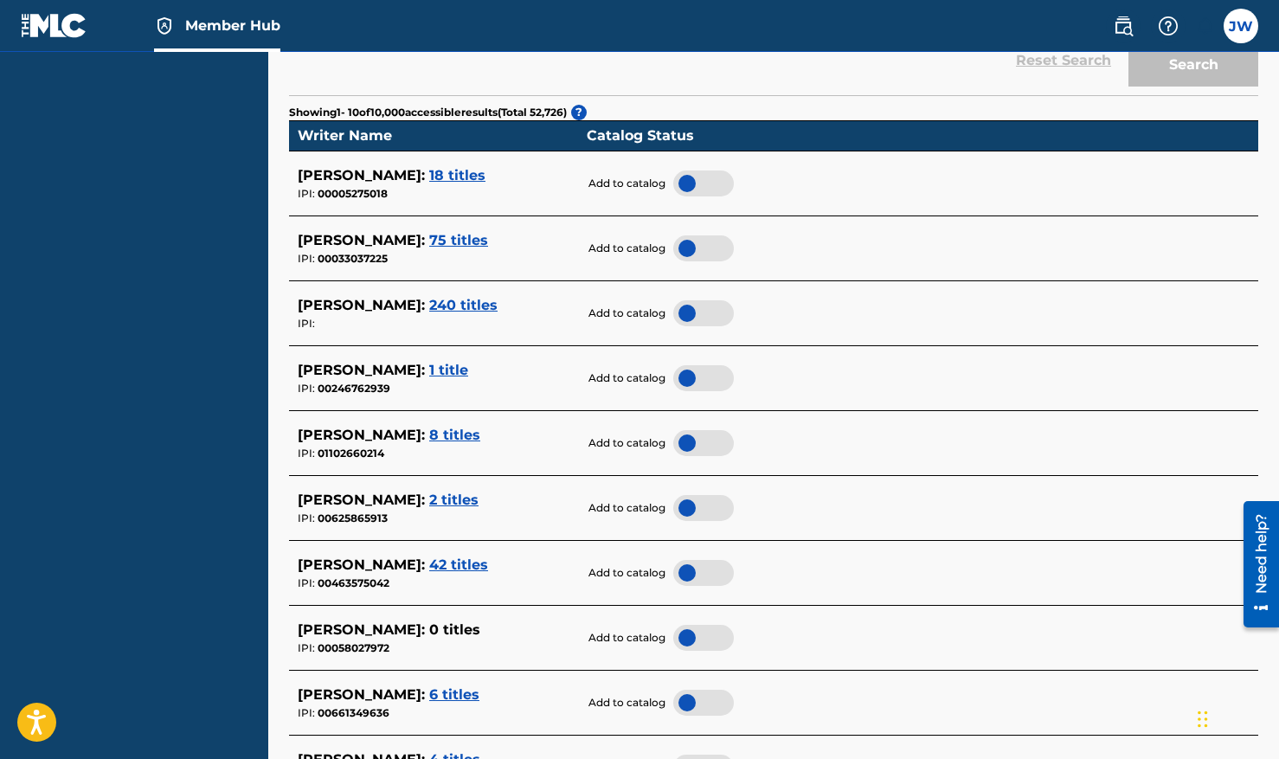
scroll to position [439, 0]
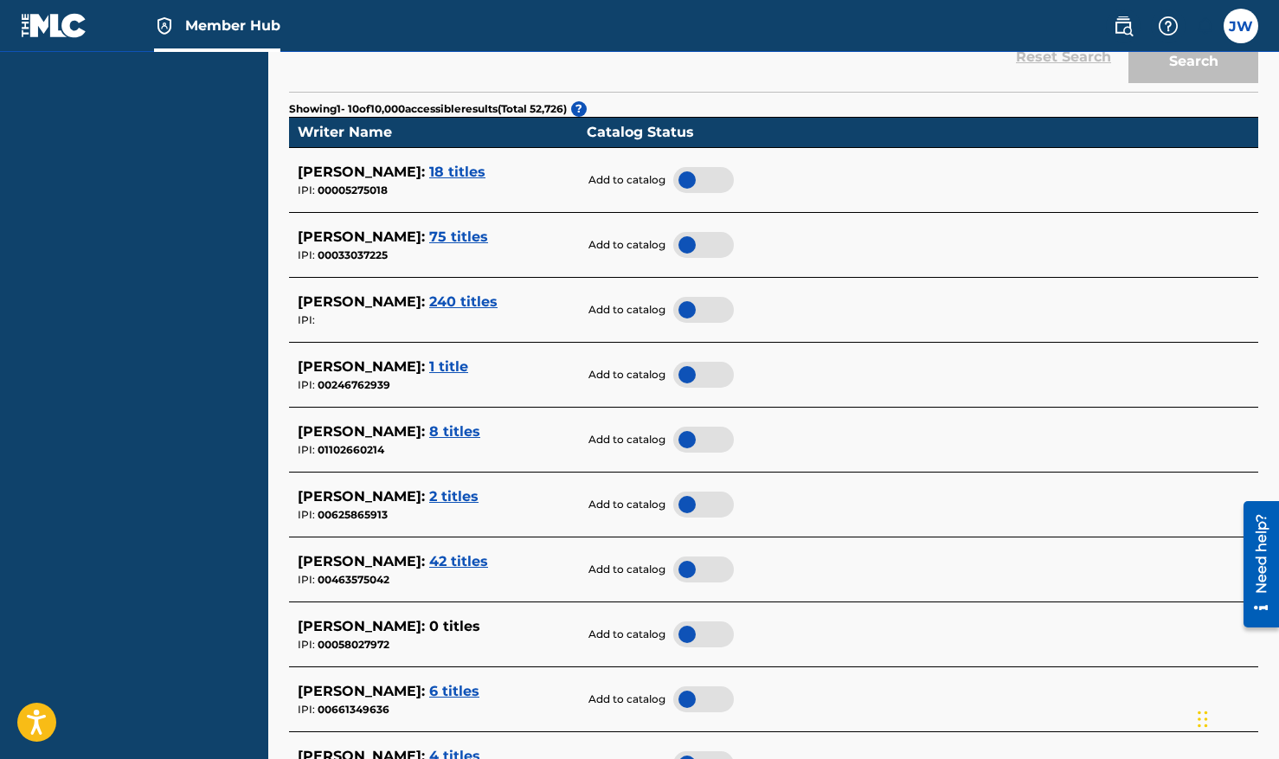
click at [453, 569] on span "42 titles" at bounding box center [458, 561] width 59 height 16
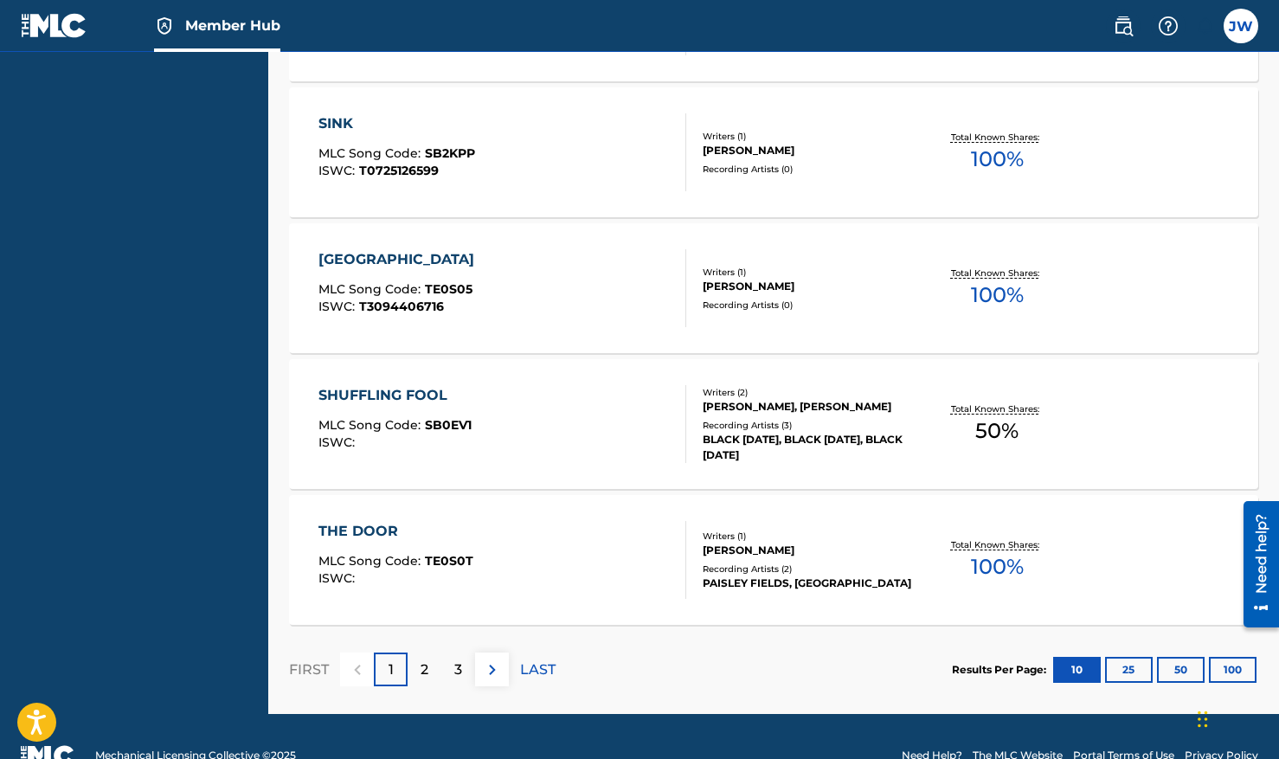
scroll to position [1394, 0]
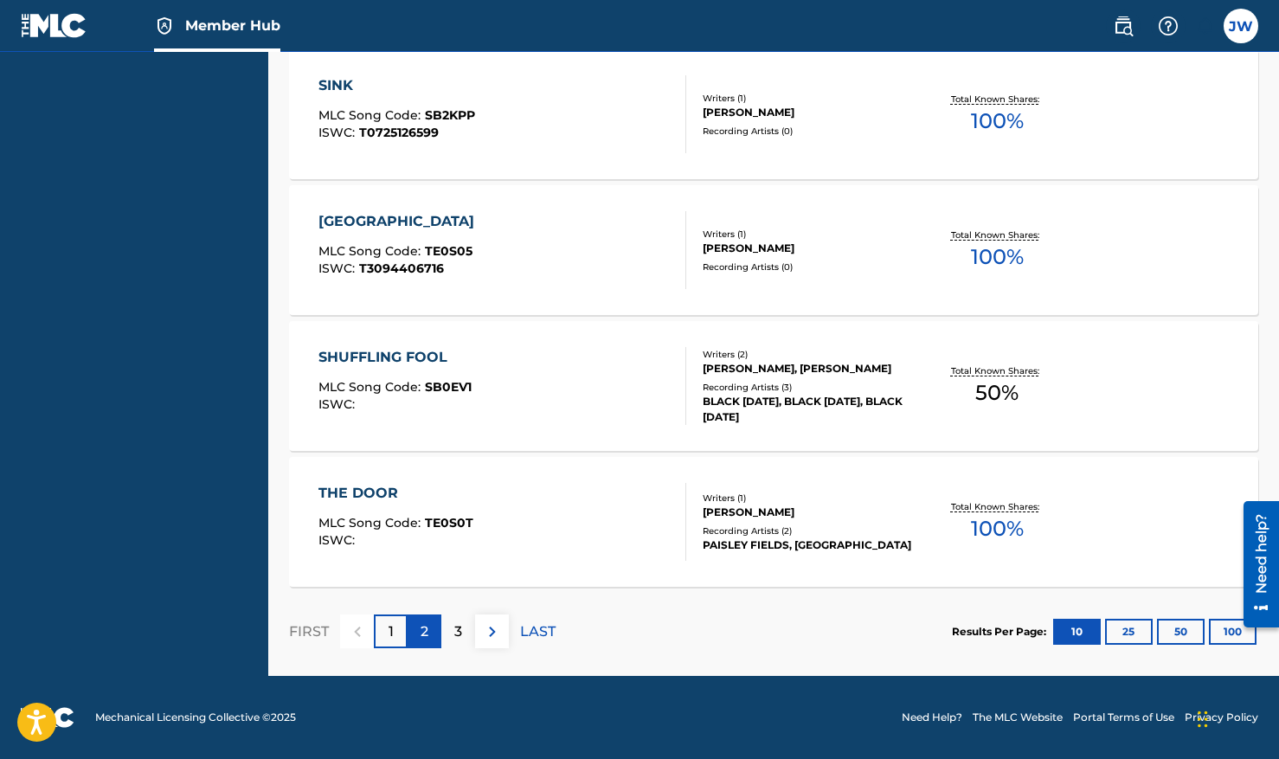
click at [433, 637] on div "2" at bounding box center [425, 631] width 34 height 34
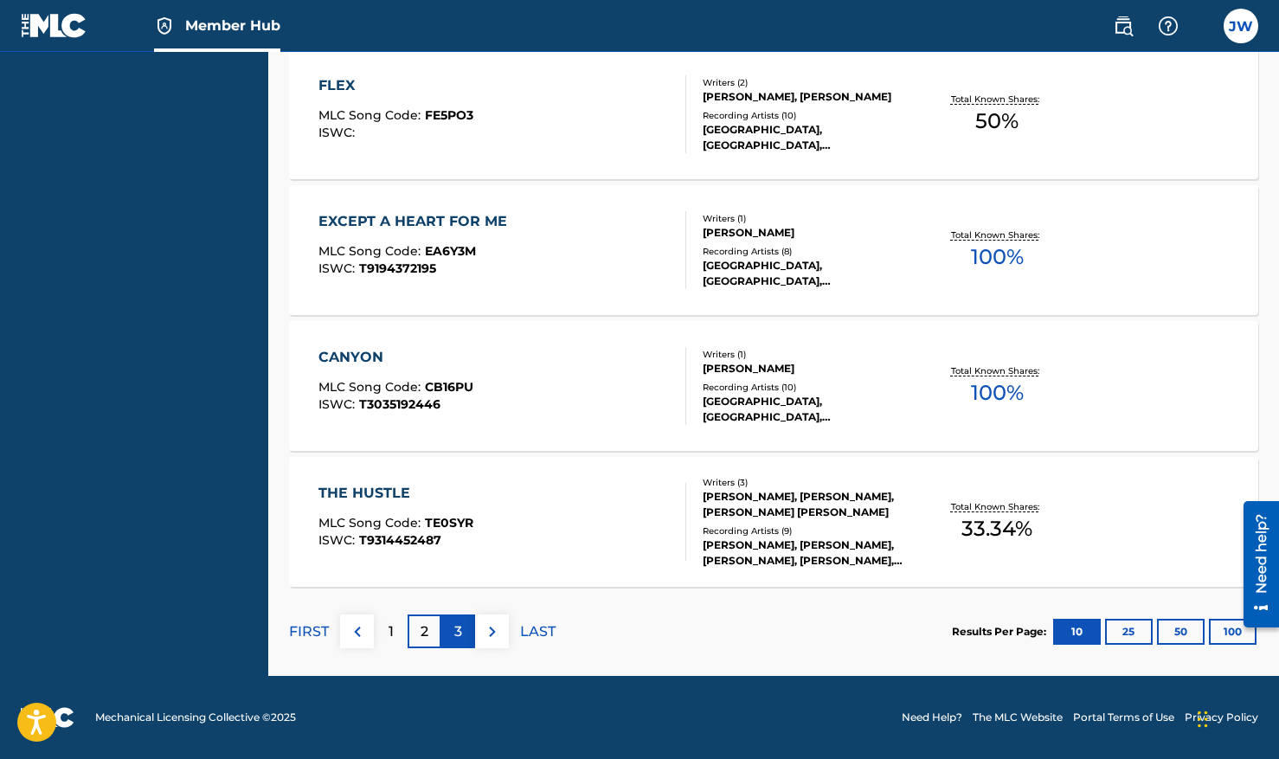
click at [463, 628] on div "3" at bounding box center [458, 631] width 34 height 34
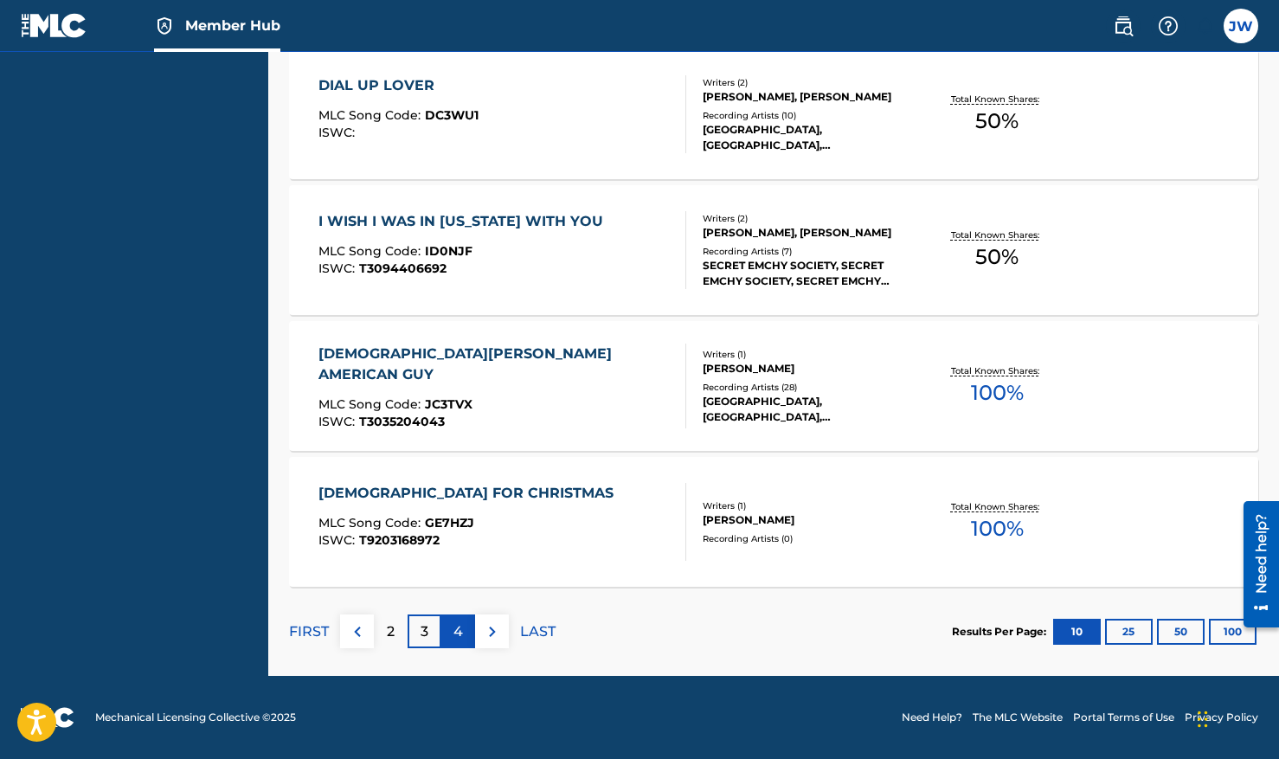
click at [456, 636] on p "4" at bounding box center [459, 631] width 10 height 21
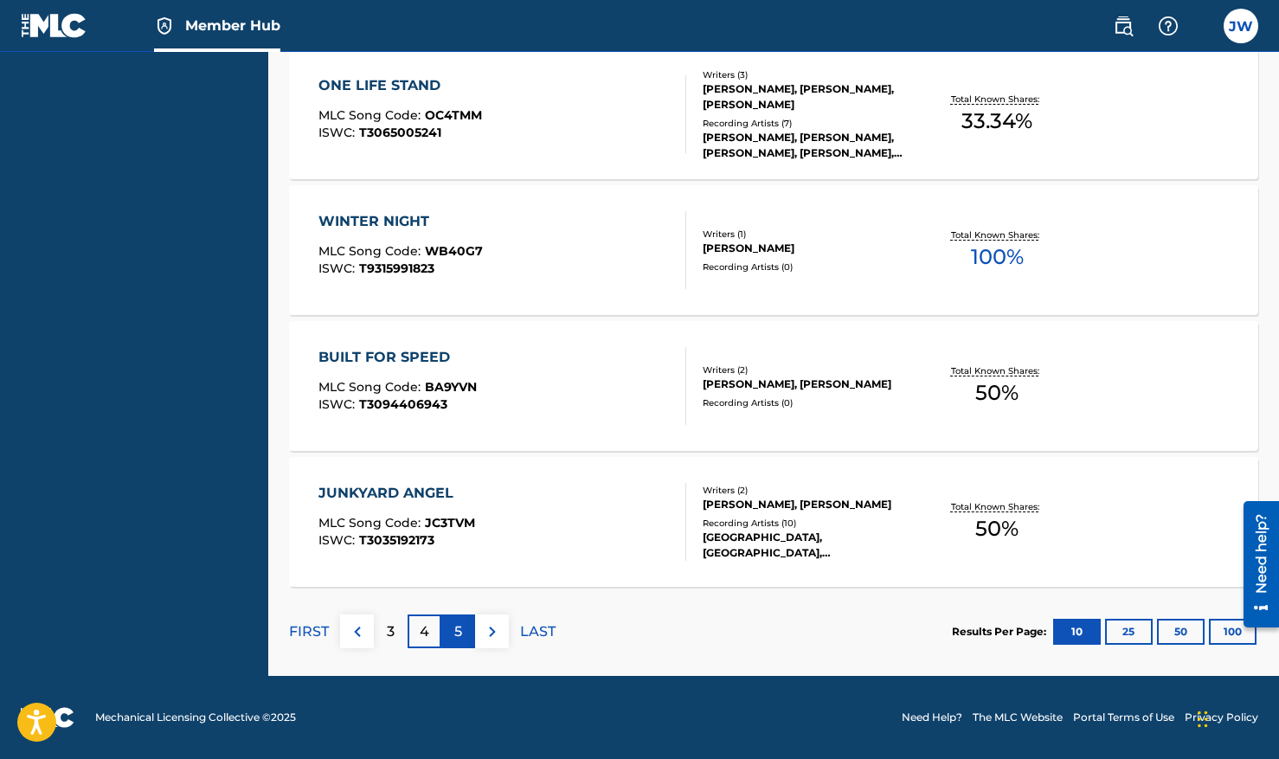
click at [458, 630] on p "5" at bounding box center [458, 631] width 8 height 21
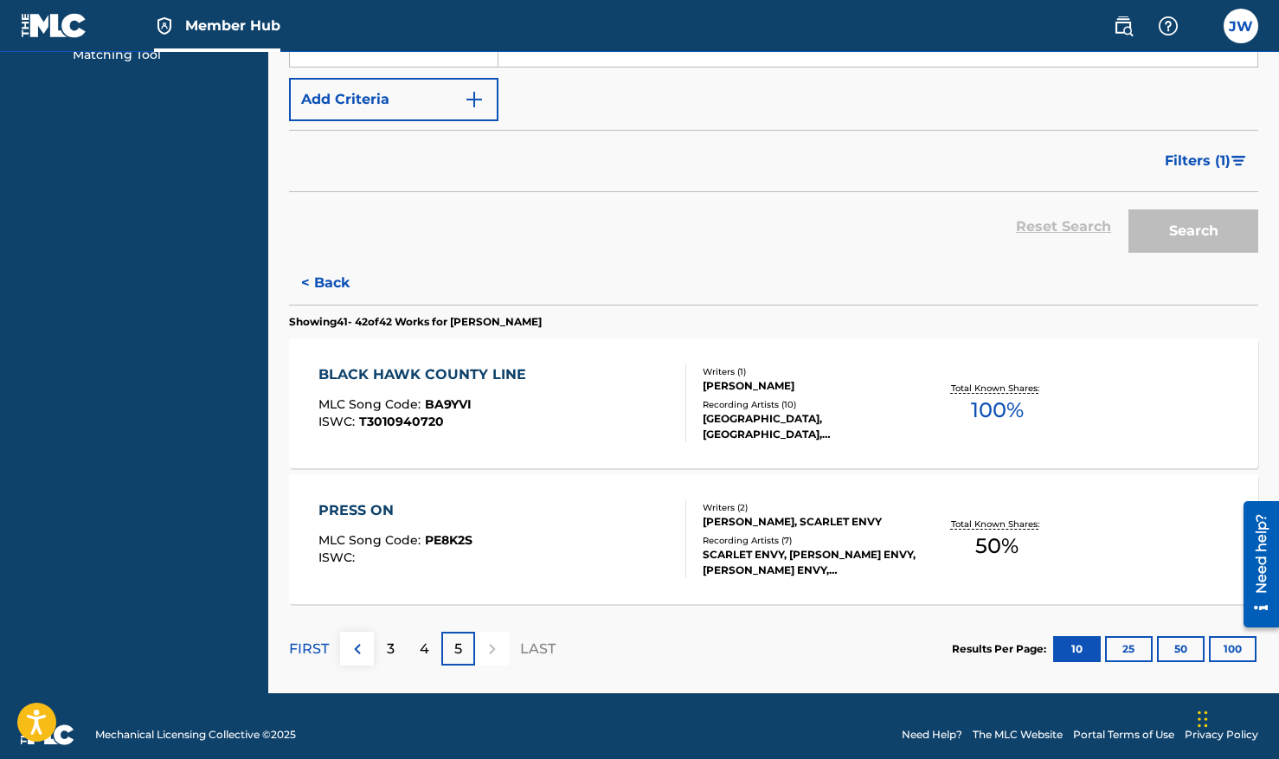
scroll to position [307, 0]
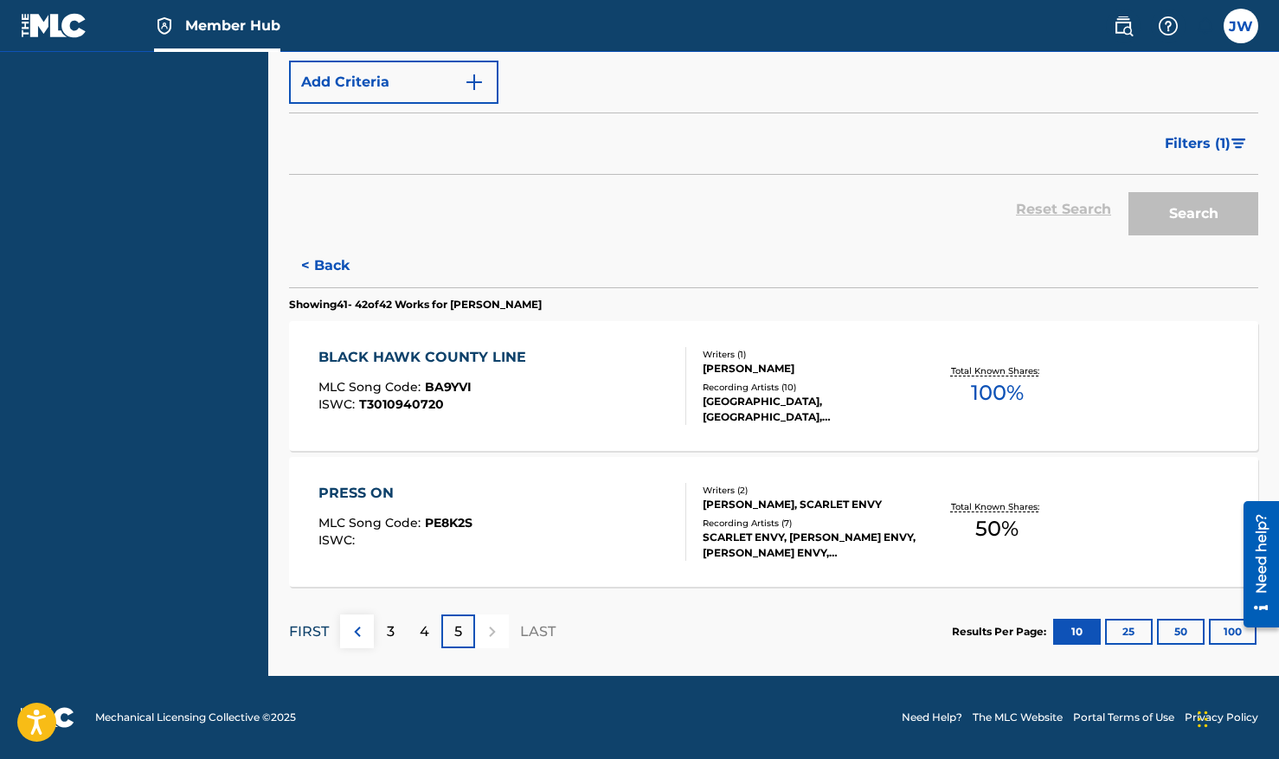
click at [316, 632] on p "FIRST" at bounding box center [309, 631] width 40 height 21
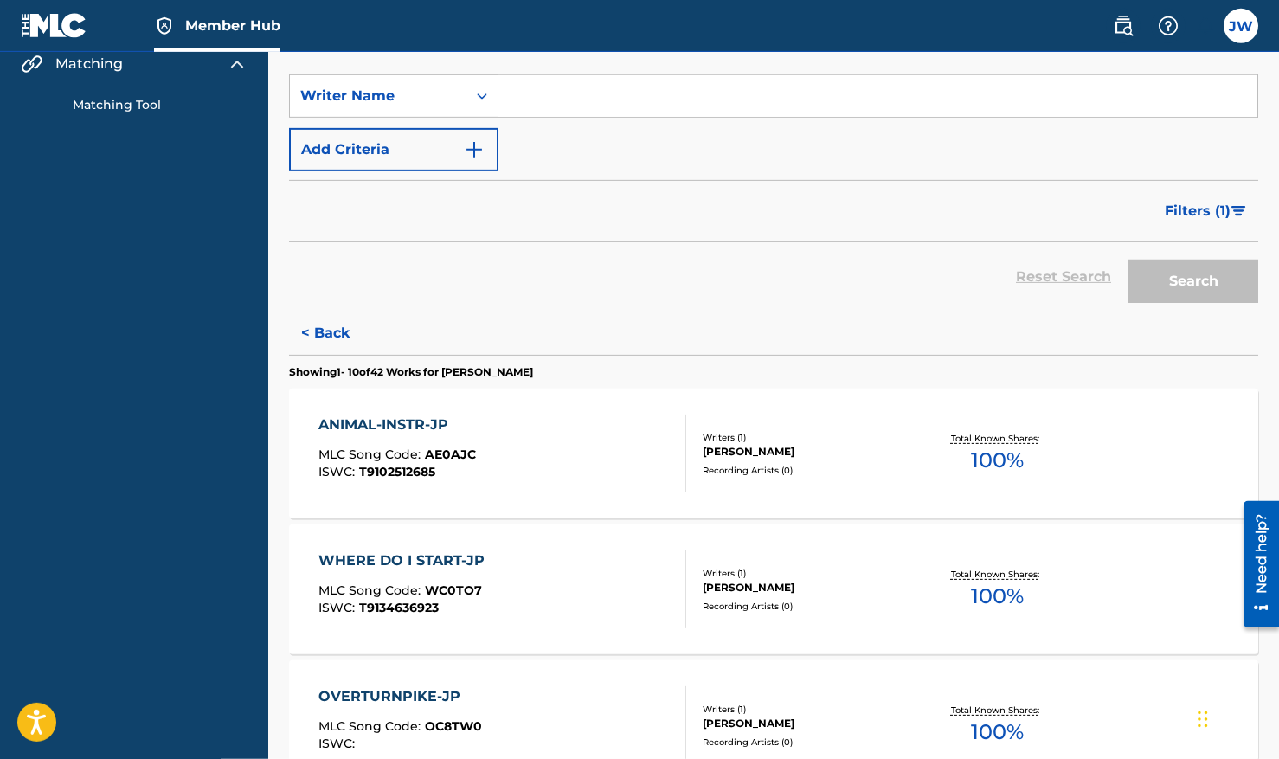
scroll to position [0, 0]
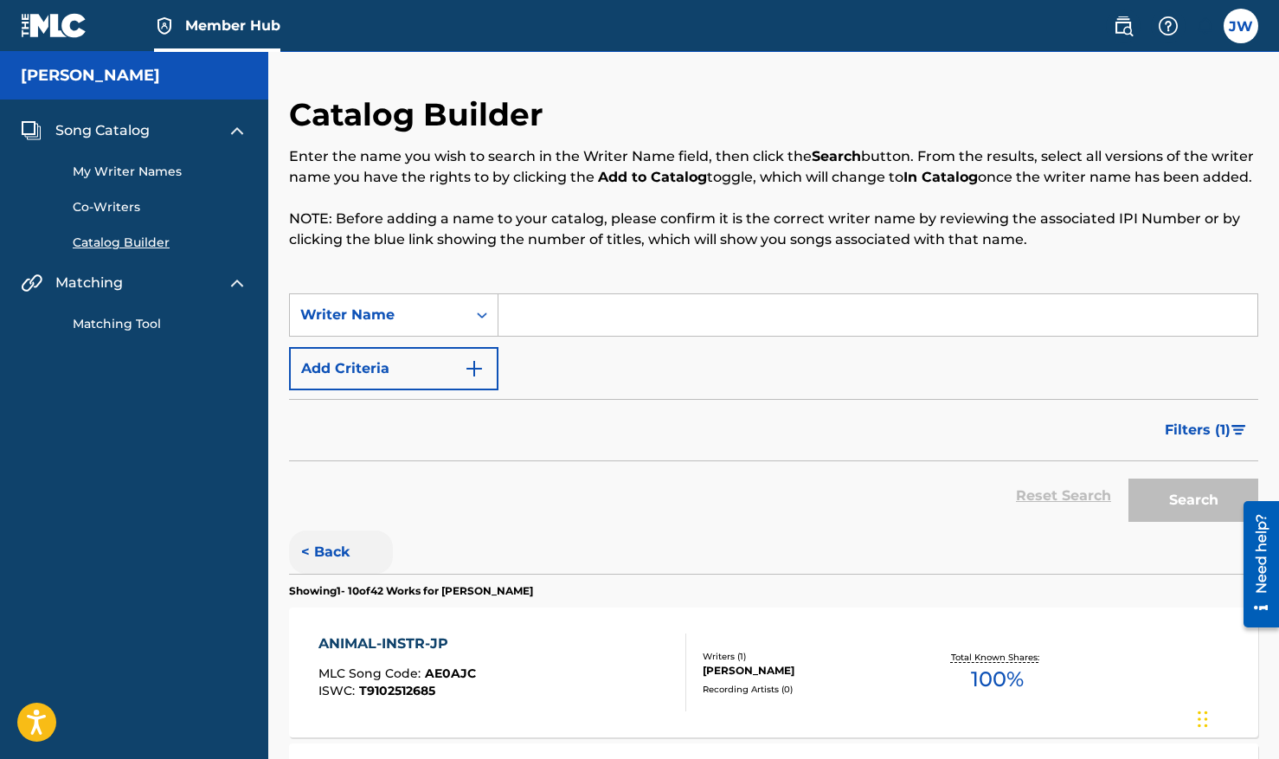
click at [324, 574] on button "< Back" at bounding box center [341, 552] width 104 height 43
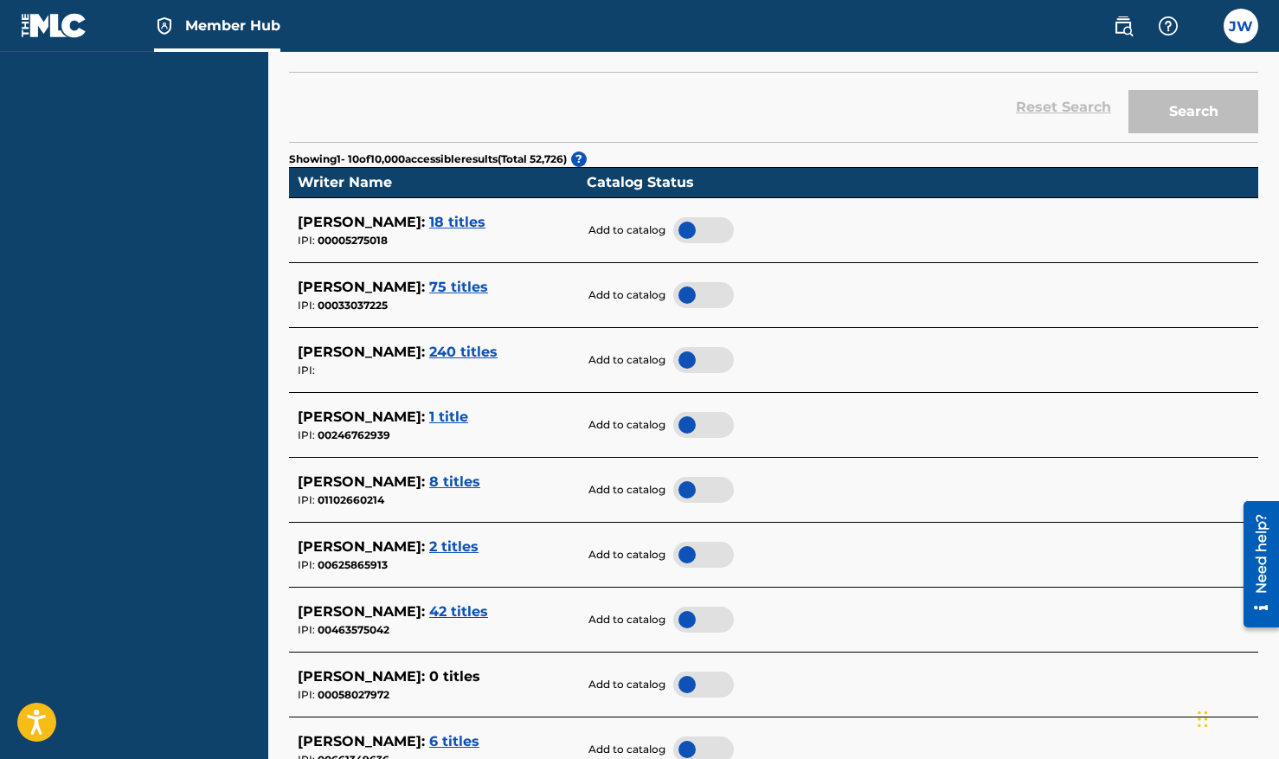
scroll to position [392, 0]
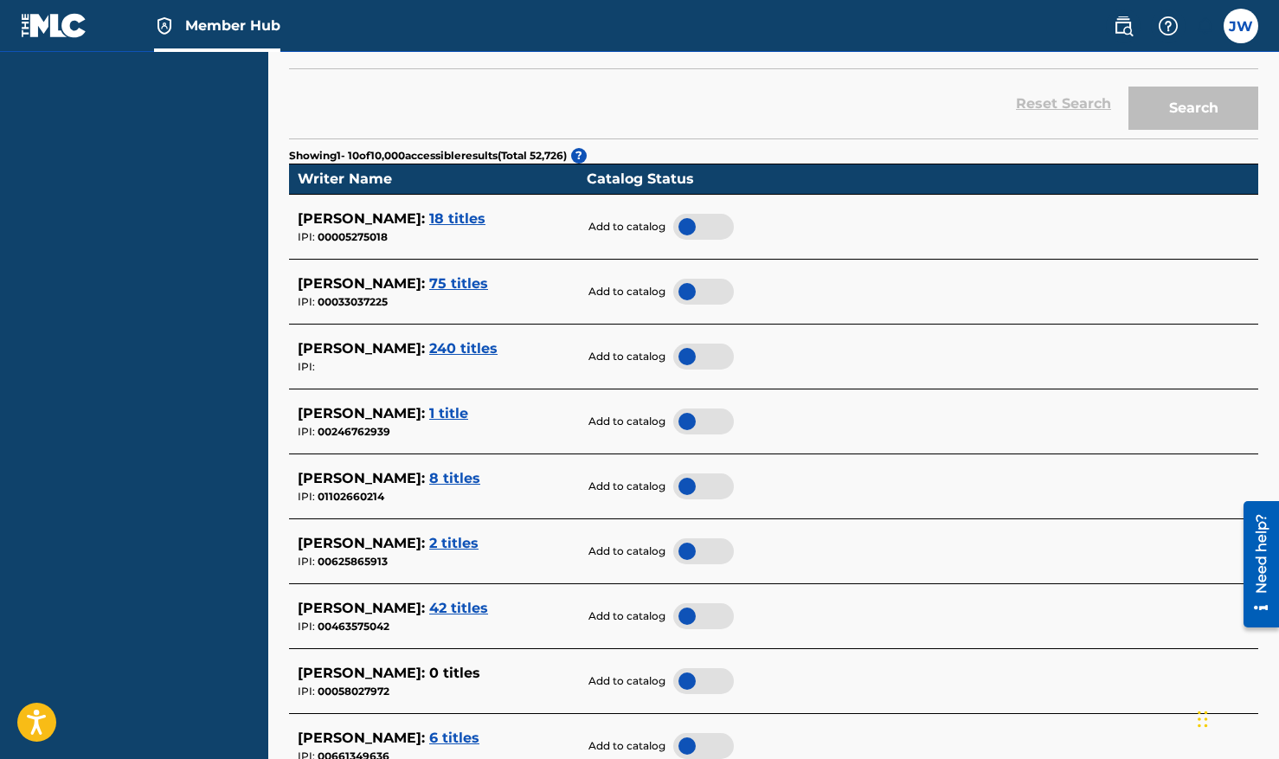
click at [715, 629] on div at bounding box center [703, 616] width 61 height 26
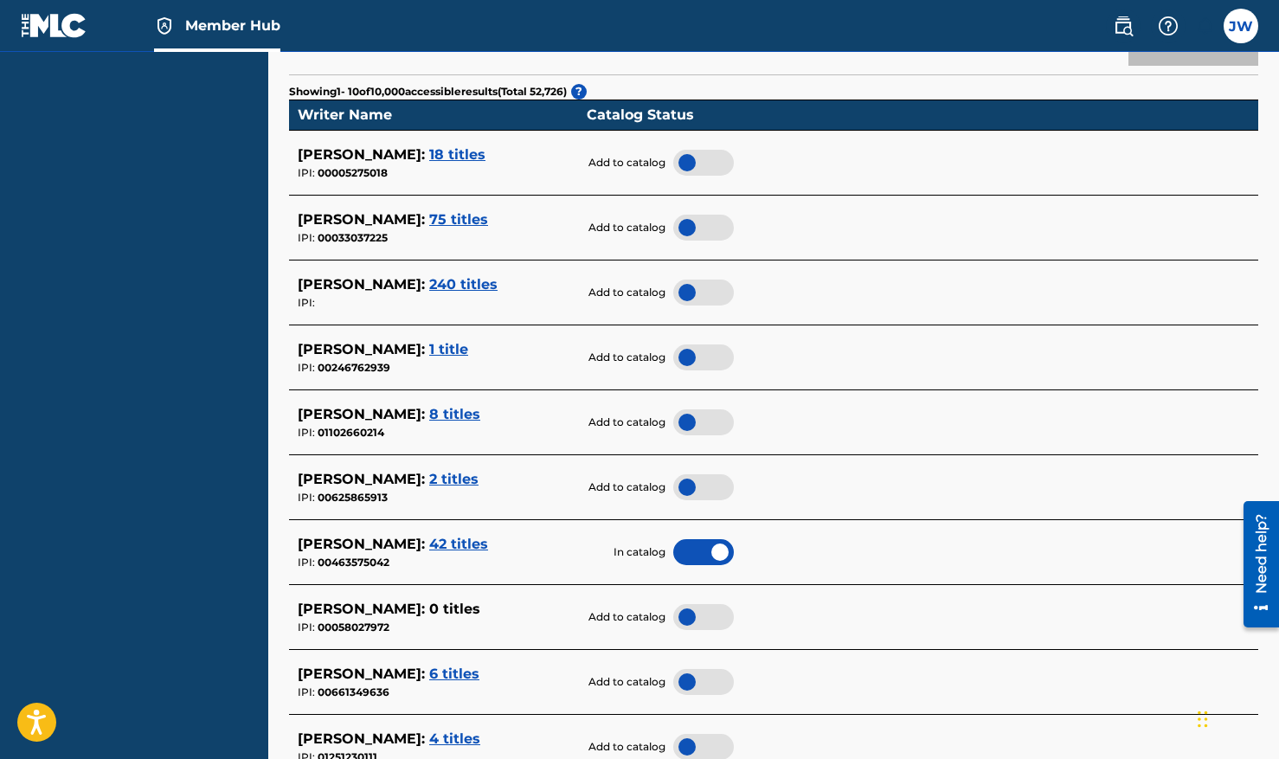
scroll to position [463, 0]
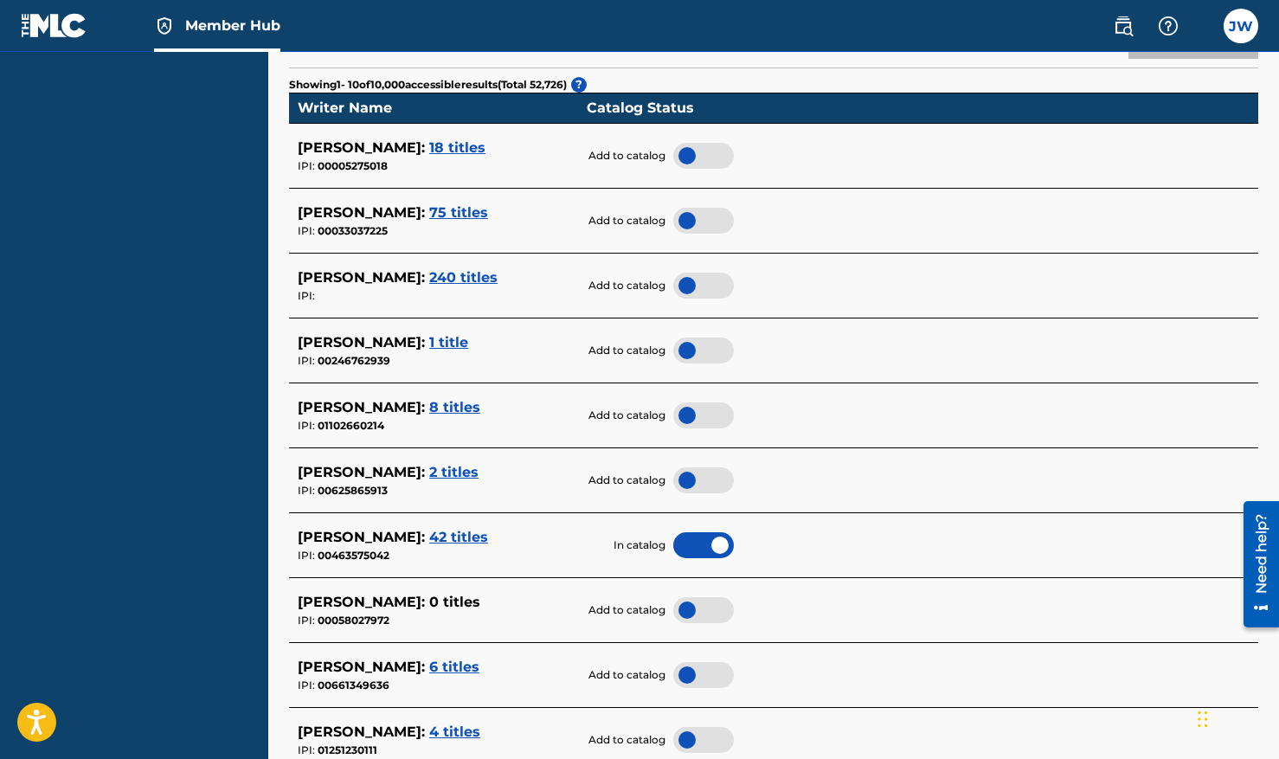
click at [439, 480] on span "2 titles" at bounding box center [453, 472] width 49 height 16
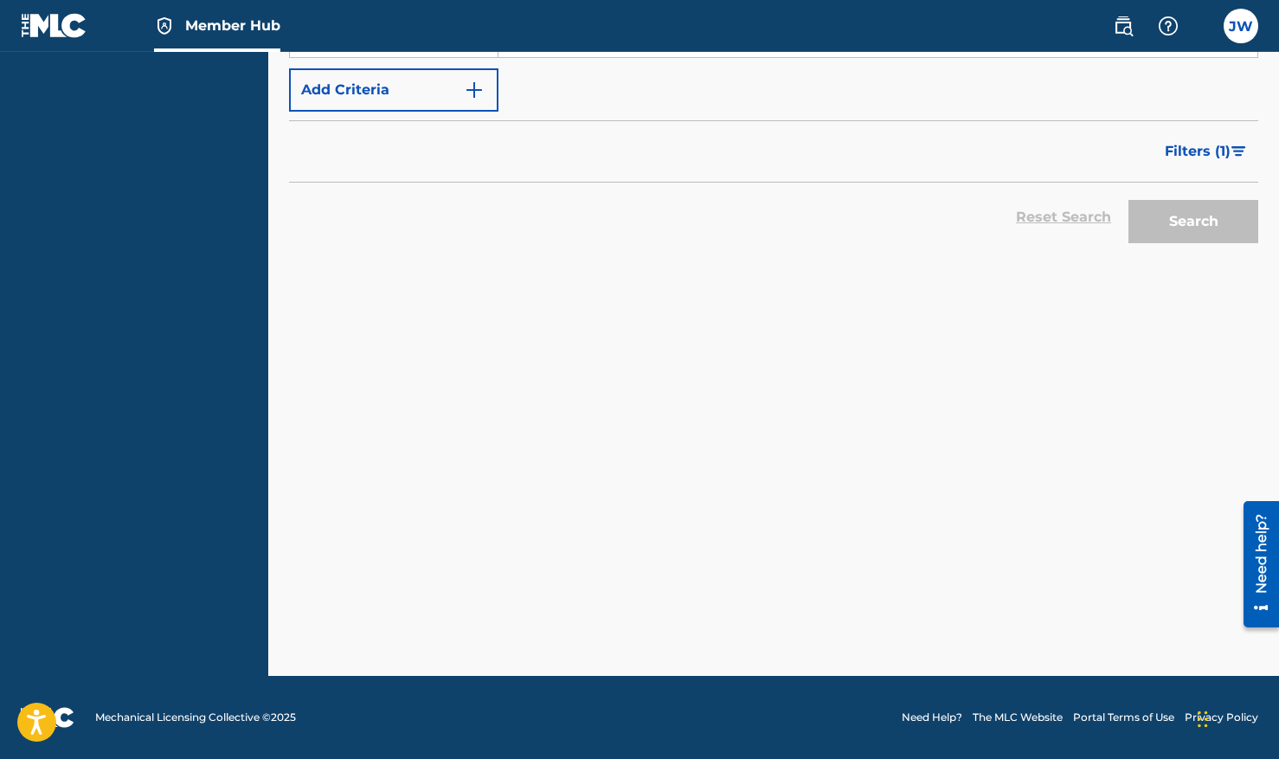
scroll to position [299, 0]
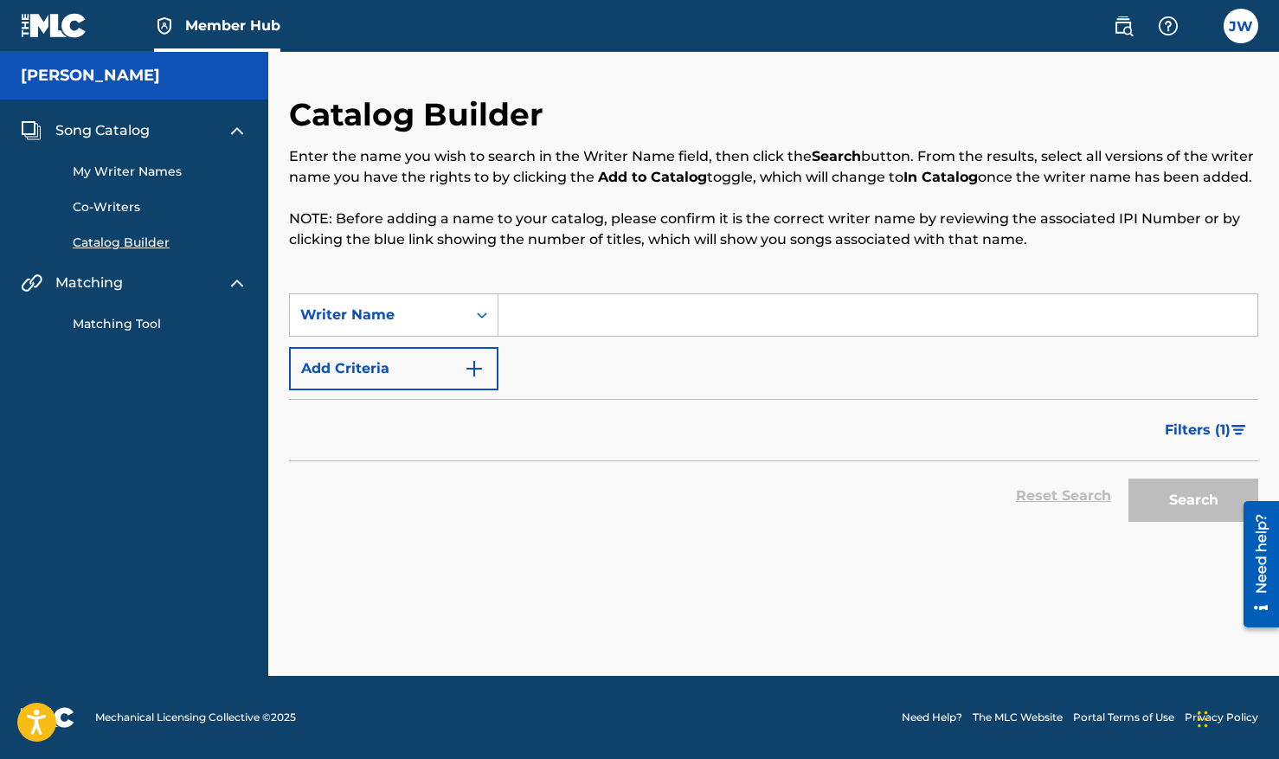
click at [524, 336] on input "Search Form" at bounding box center [878, 315] width 759 height 42
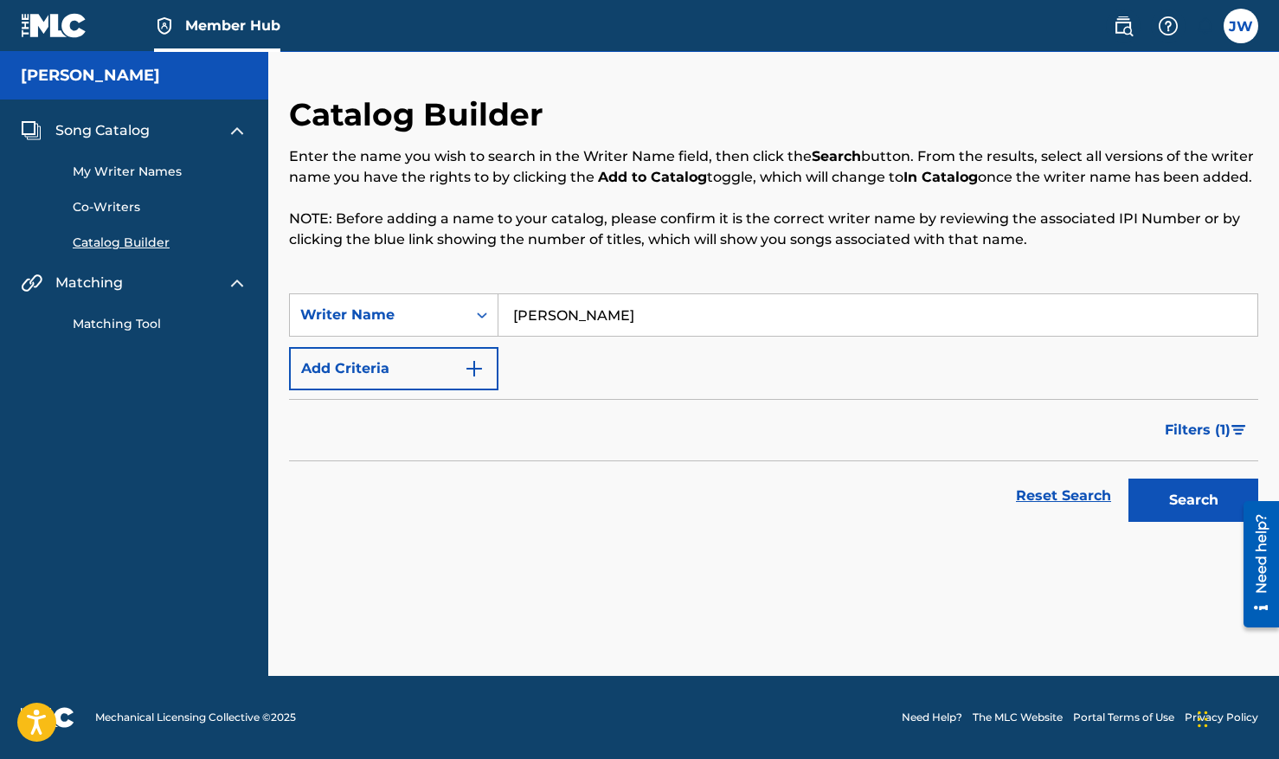
type input "james wilson"
click at [1129, 479] on button "Search" at bounding box center [1194, 500] width 130 height 43
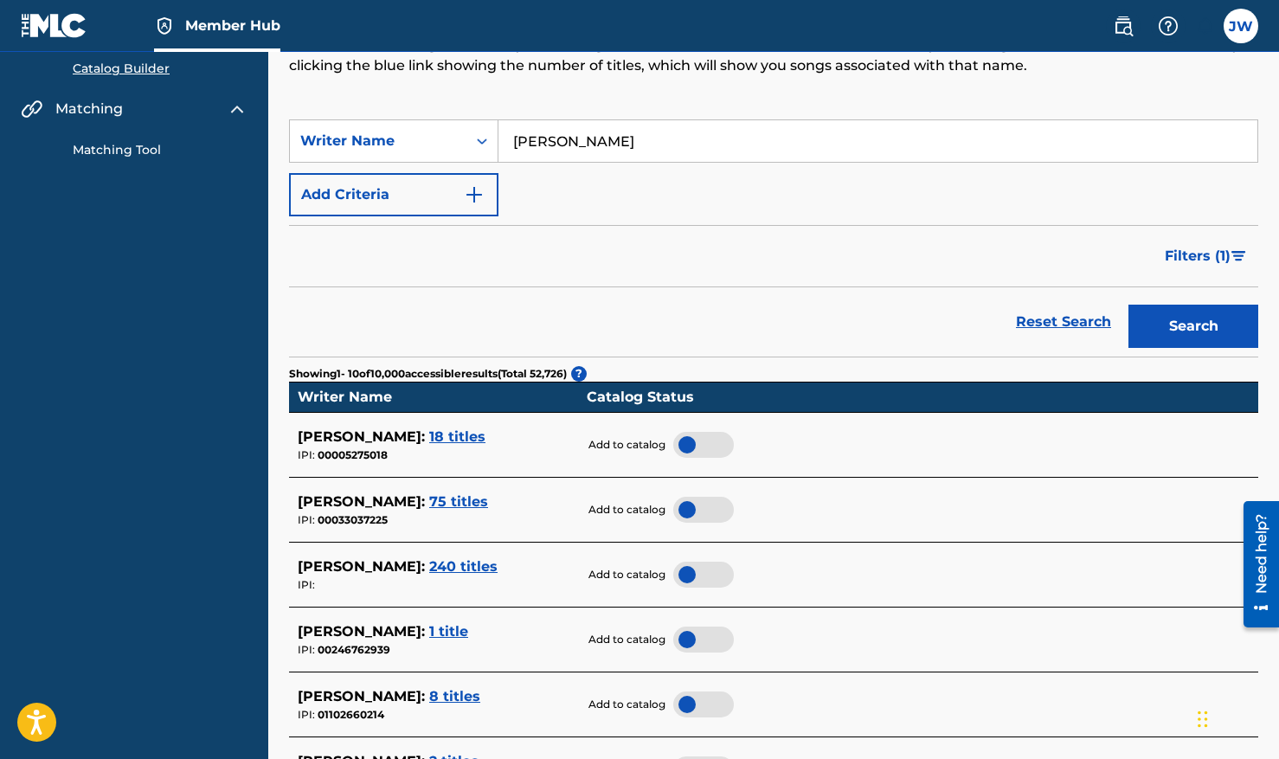
scroll to position [183, 0]
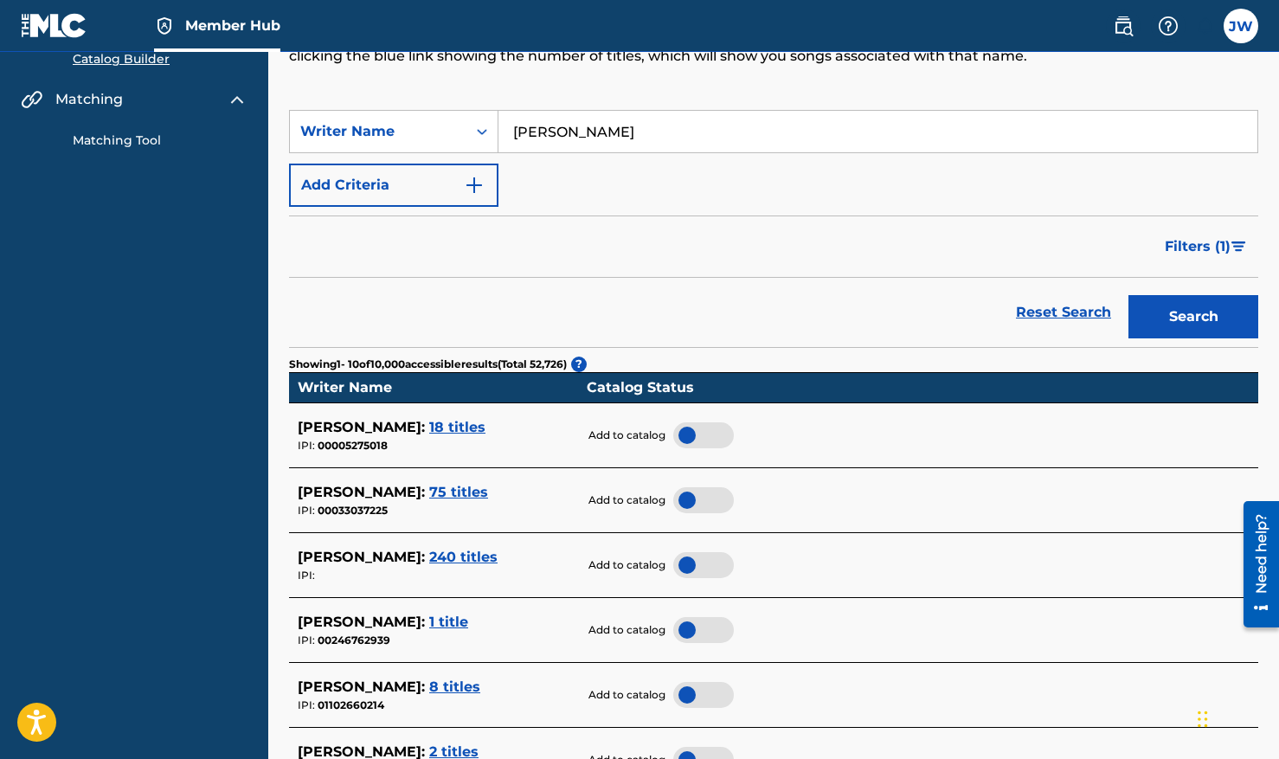
click at [454, 435] on span "18 titles" at bounding box center [457, 427] width 56 height 16
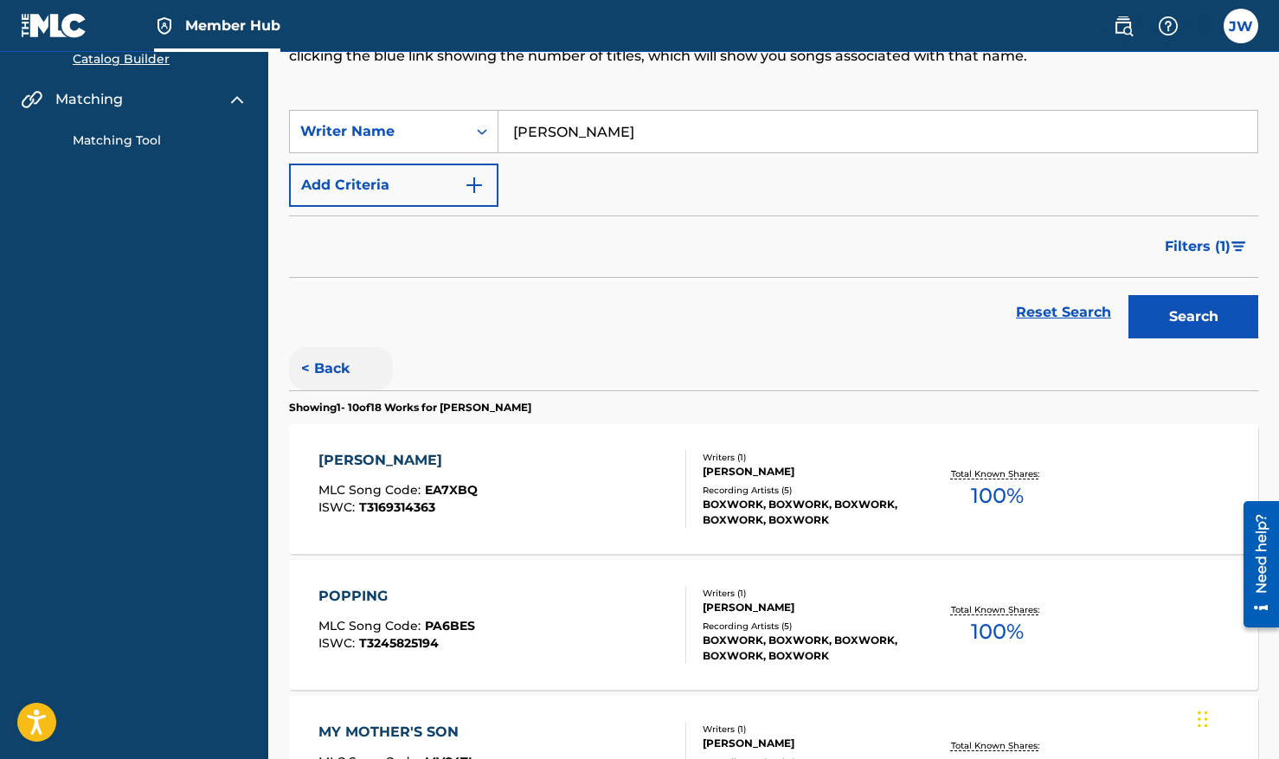
click at [345, 386] on button "< Back" at bounding box center [341, 368] width 104 height 43
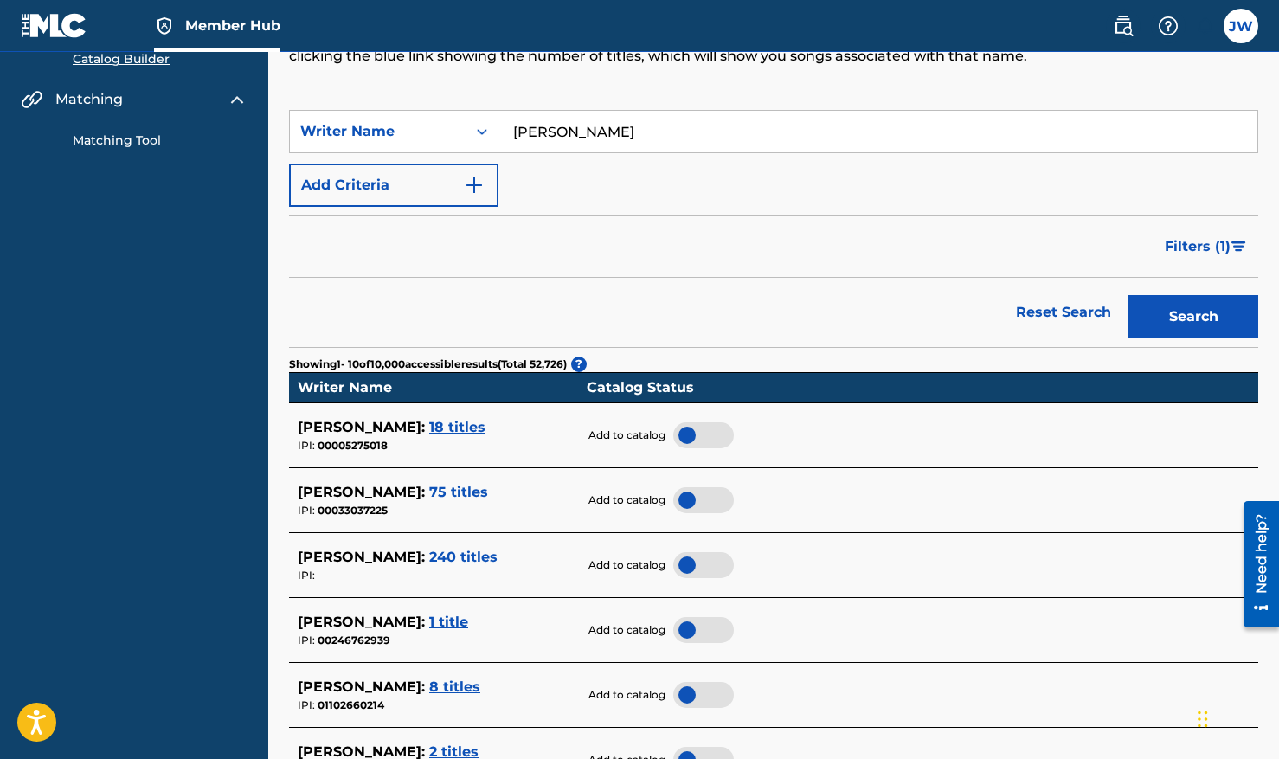
click at [447, 500] on span "75 titles" at bounding box center [458, 492] width 59 height 16
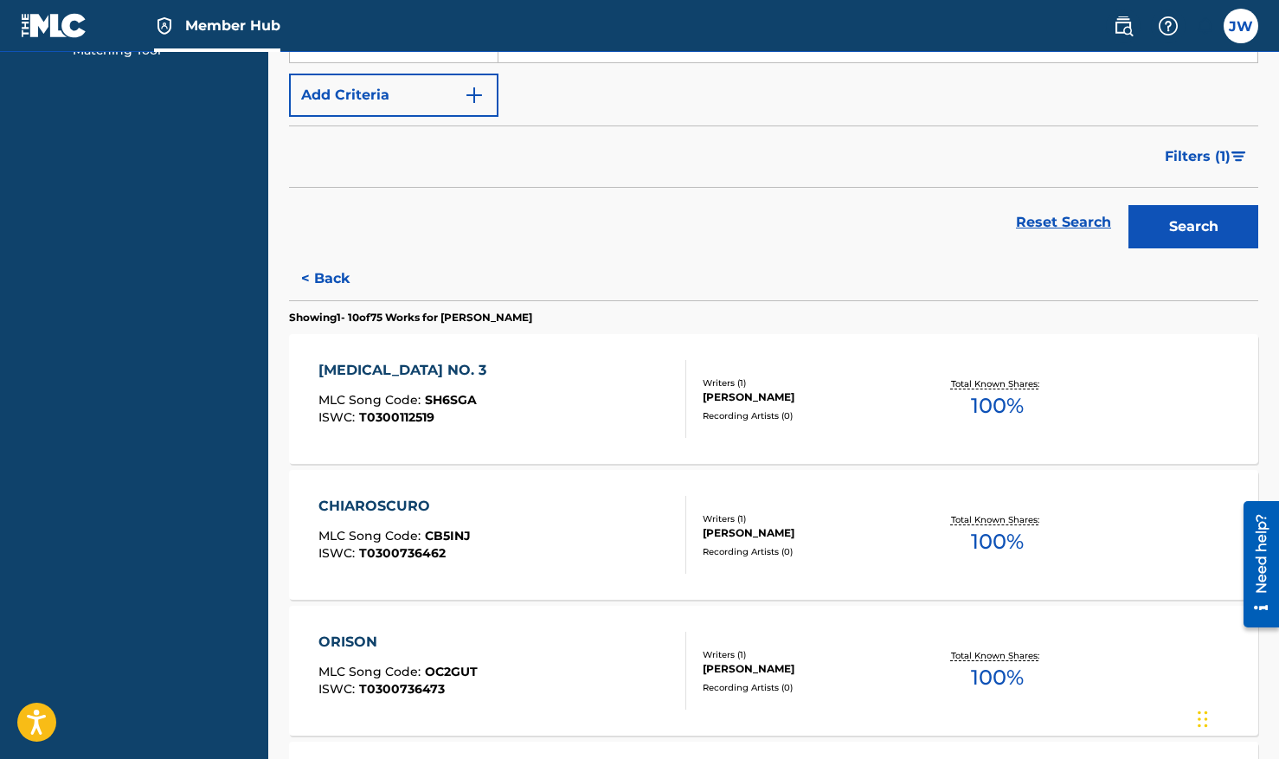
scroll to position [218, 0]
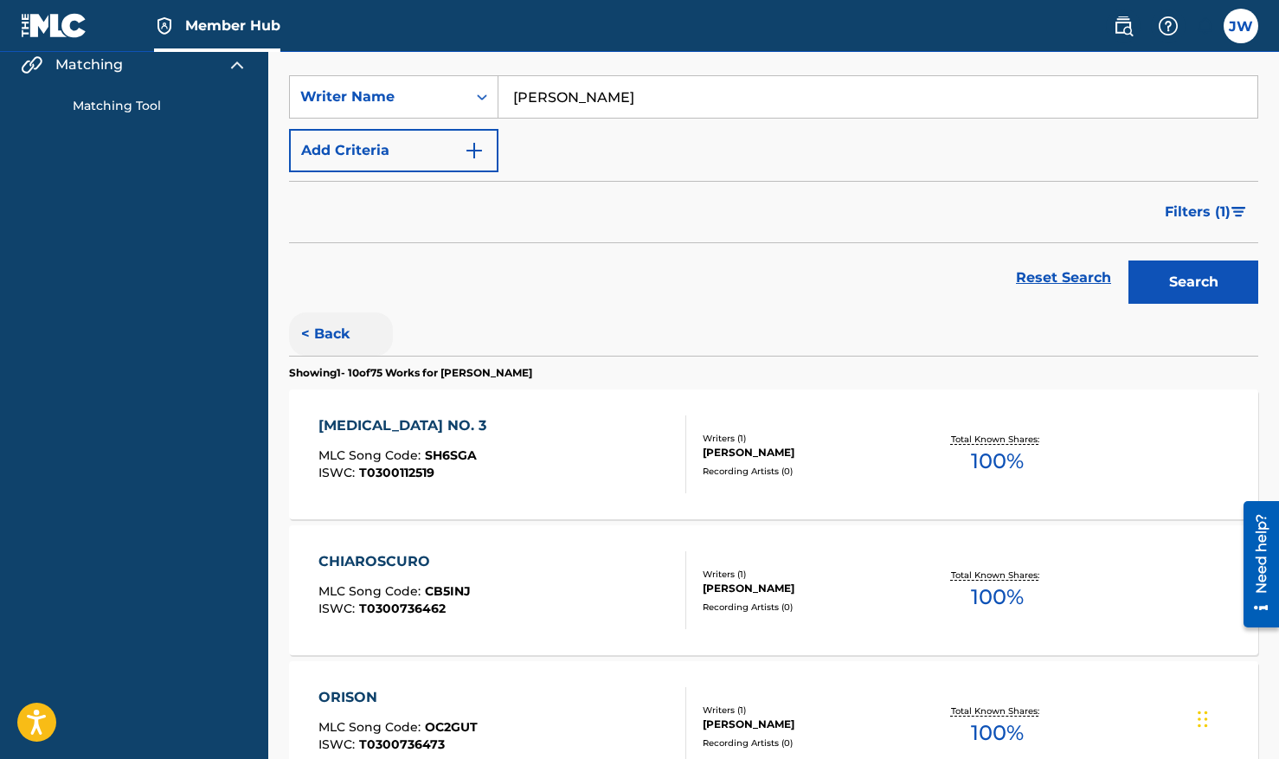
click at [325, 347] on button "< Back" at bounding box center [341, 333] width 104 height 43
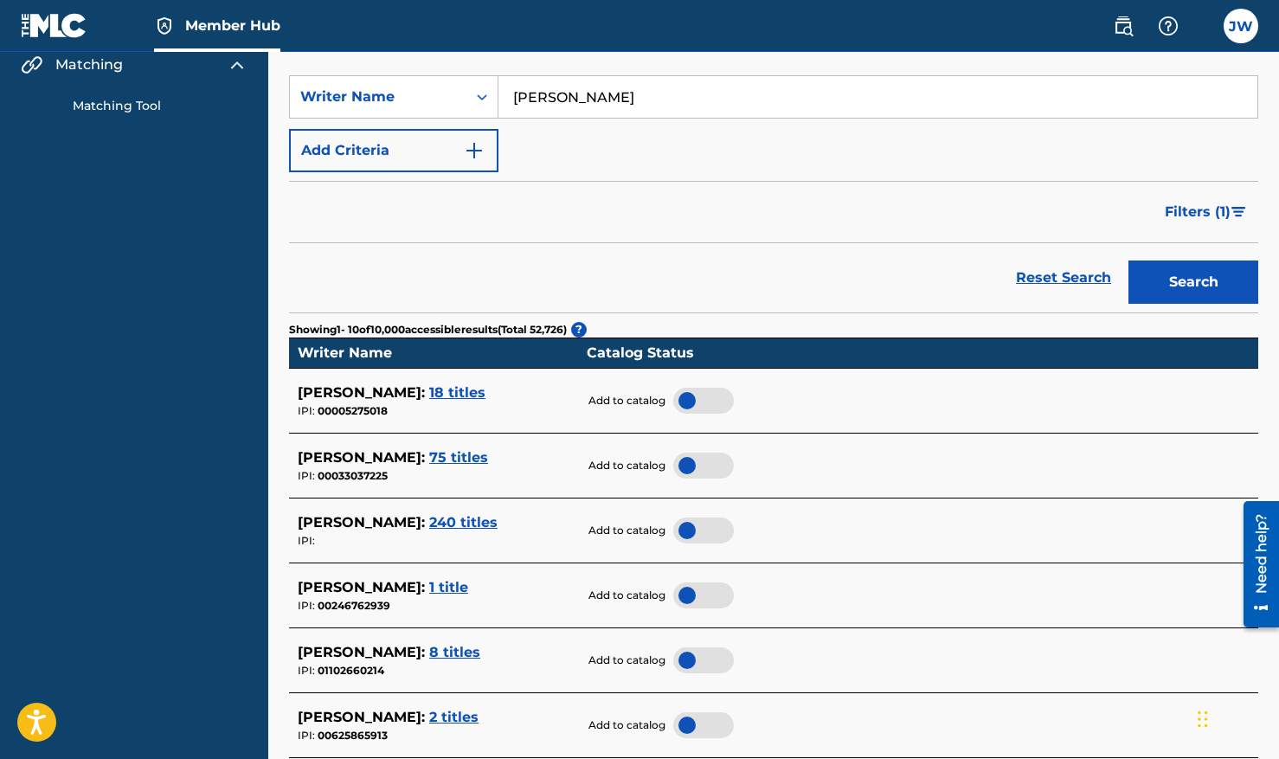
click at [458, 531] on span "240 titles" at bounding box center [463, 522] width 68 height 16
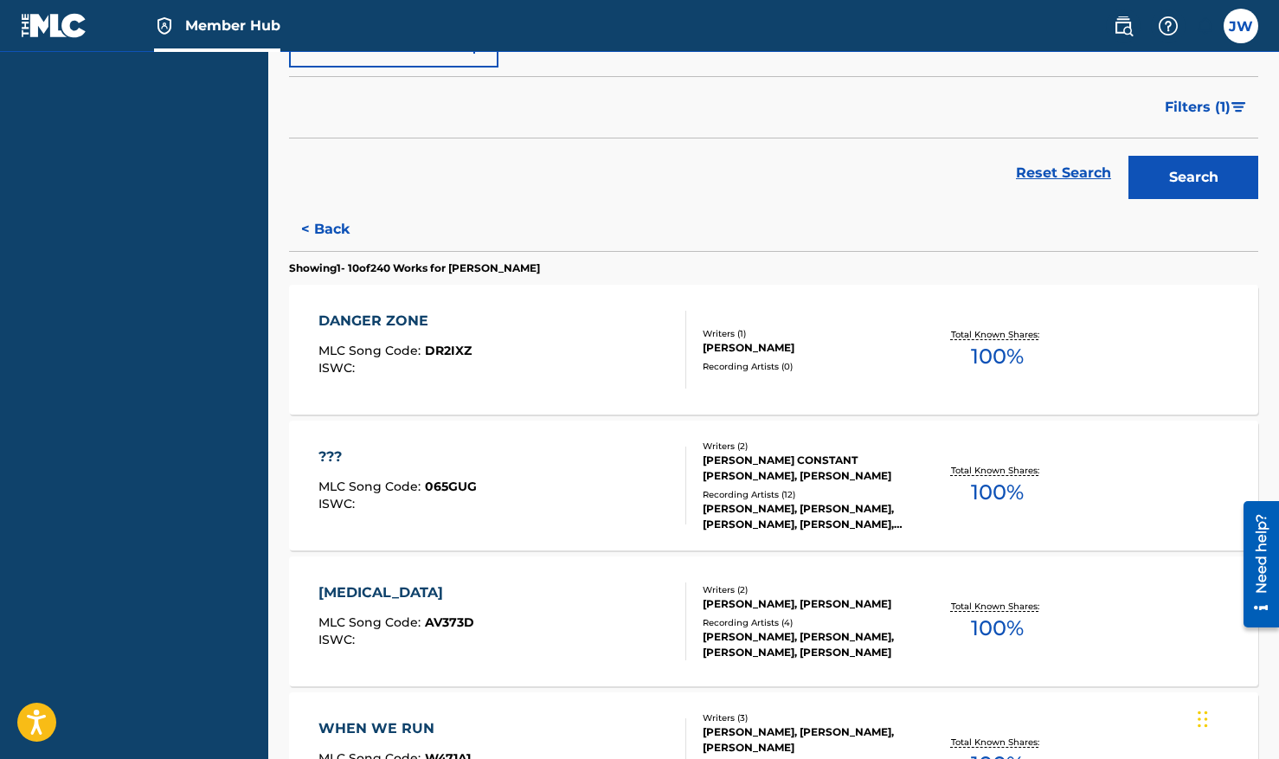
scroll to position [293, 0]
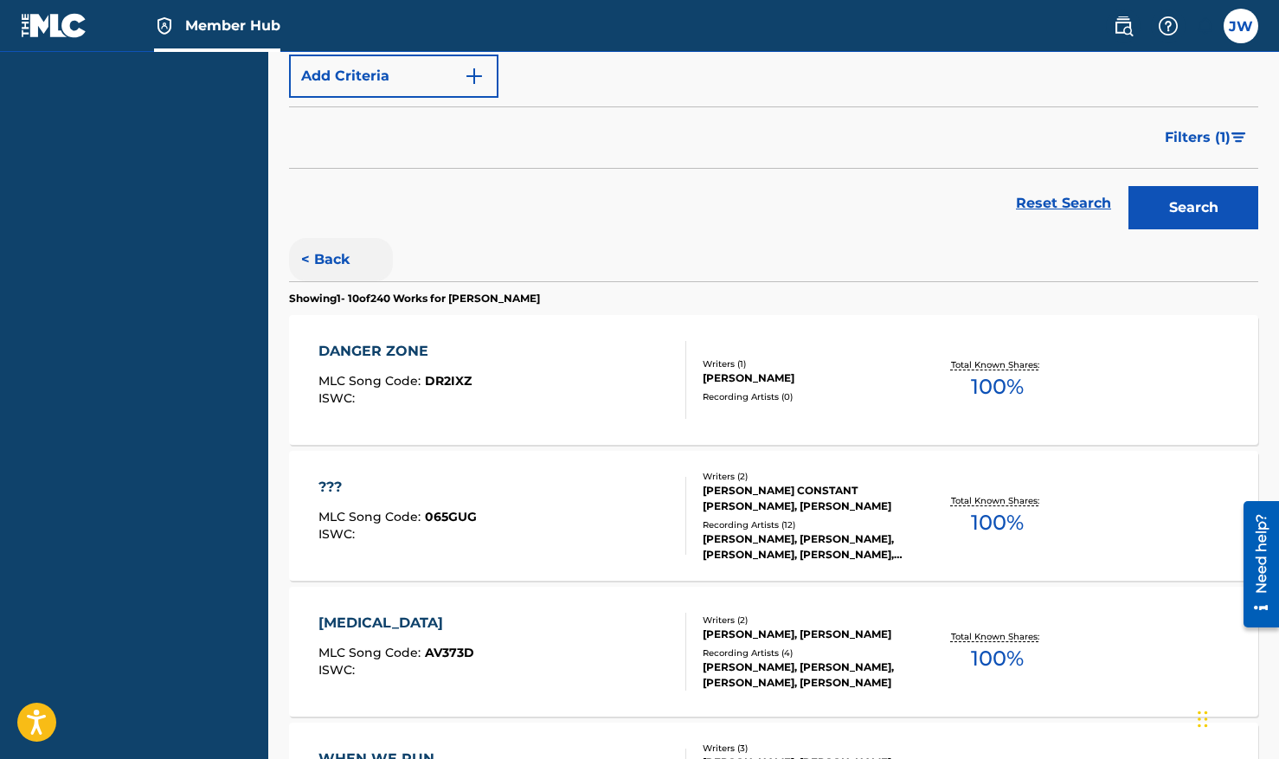
click at [338, 279] on button "< Back" at bounding box center [341, 259] width 104 height 43
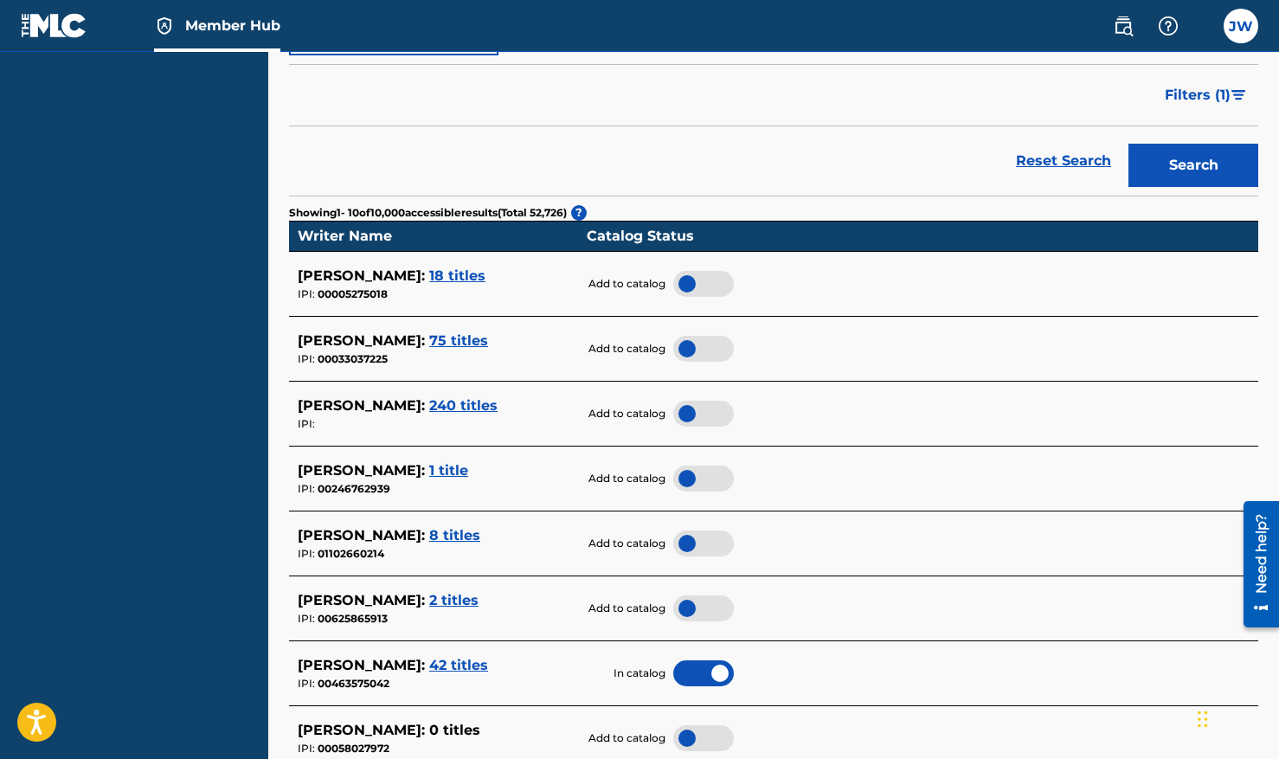
click at [434, 479] on span "1 title" at bounding box center [448, 470] width 39 height 16
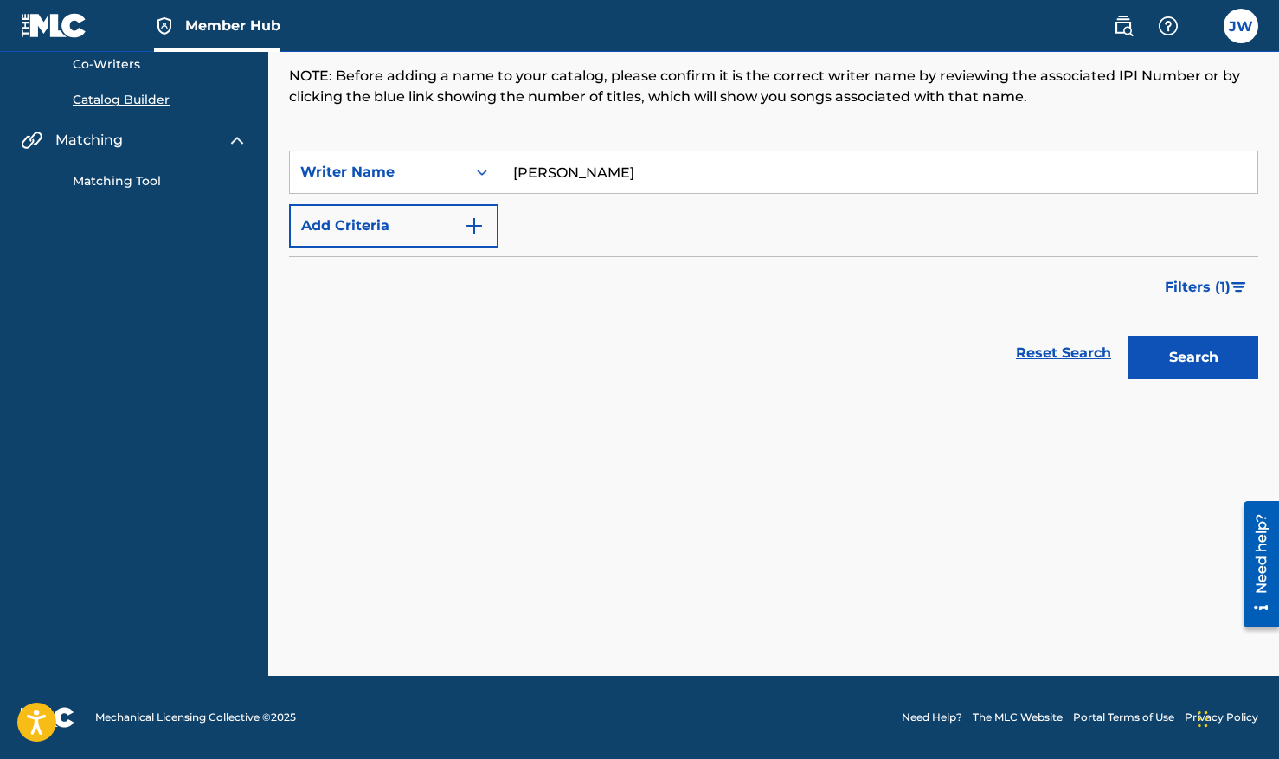
scroll to position [164, 0]
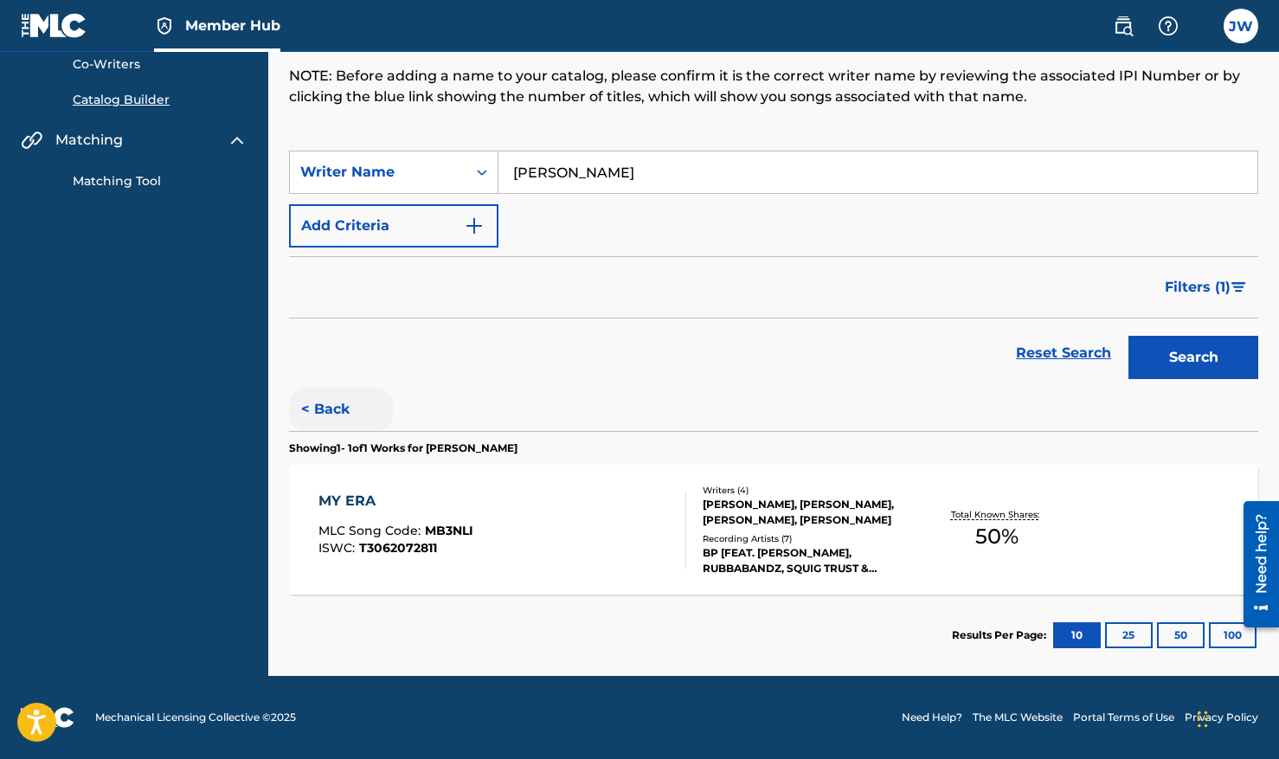
click at [327, 405] on button "< Back" at bounding box center [341, 409] width 104 height 43
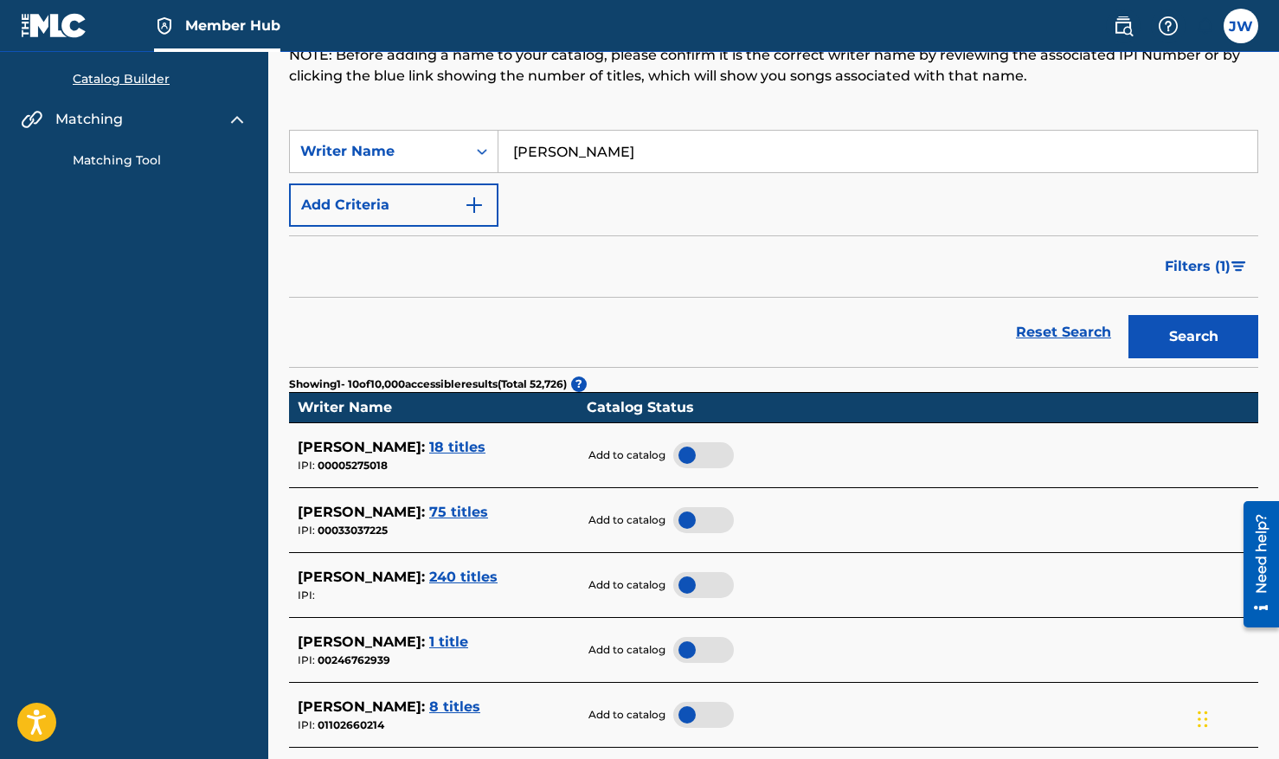
click at [447, 715] on span "8 titles" at bounding box center [454, 706] width 51 height 16
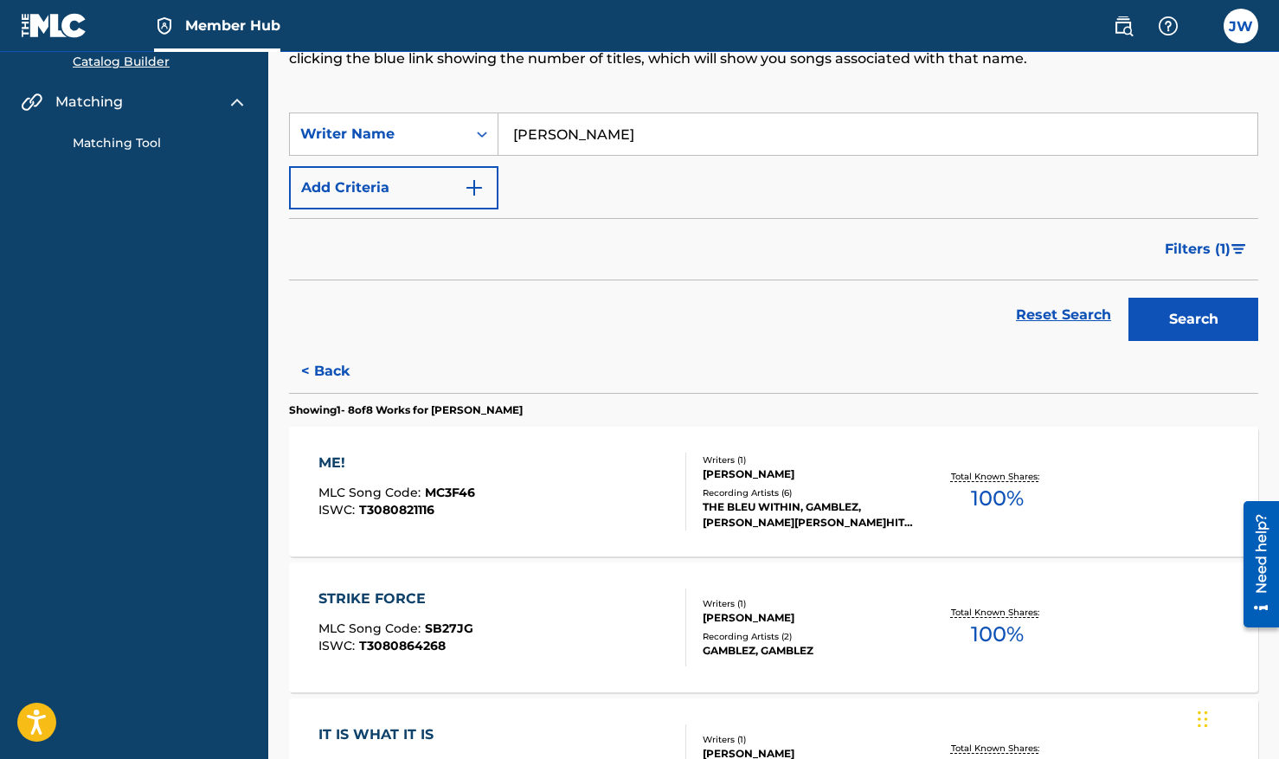
scroll to position [1, 0]
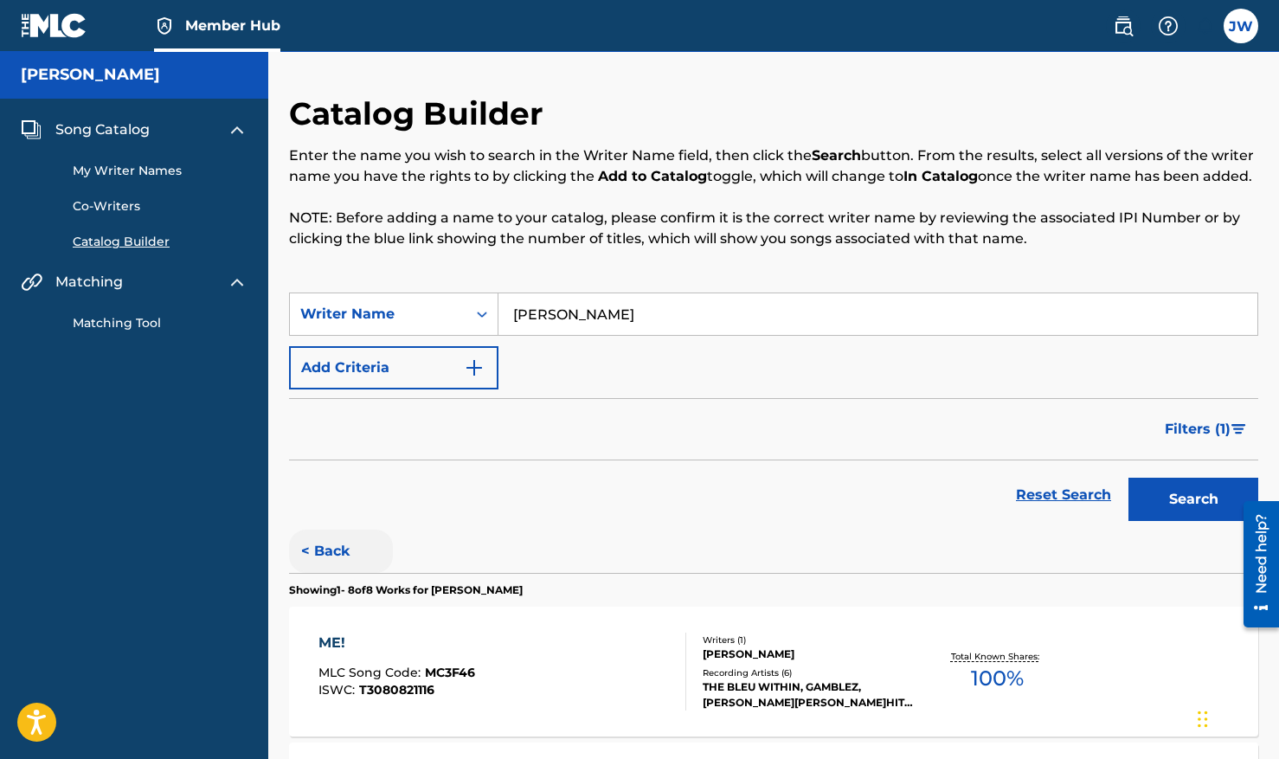
click at [331, 564] on button "< Back" at bounding box center [341, 551] width 104 height 43
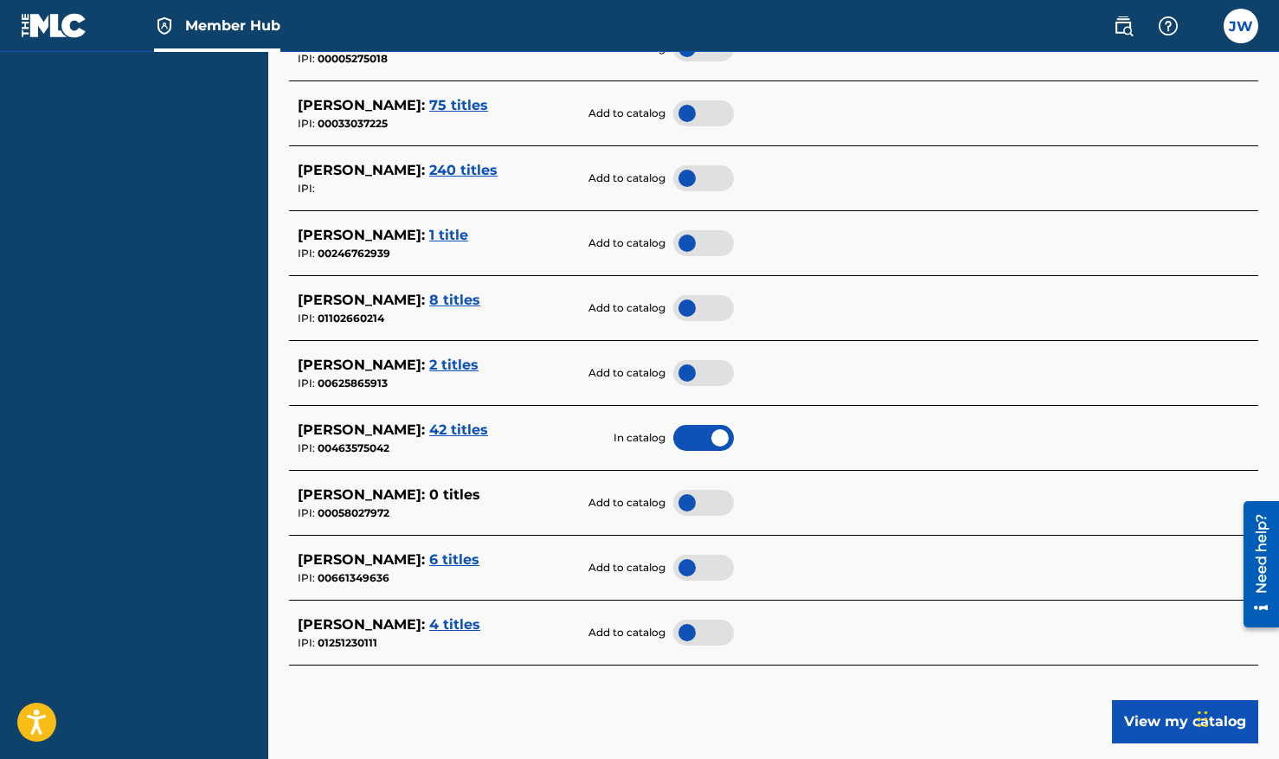
scroll to position [576, 0]
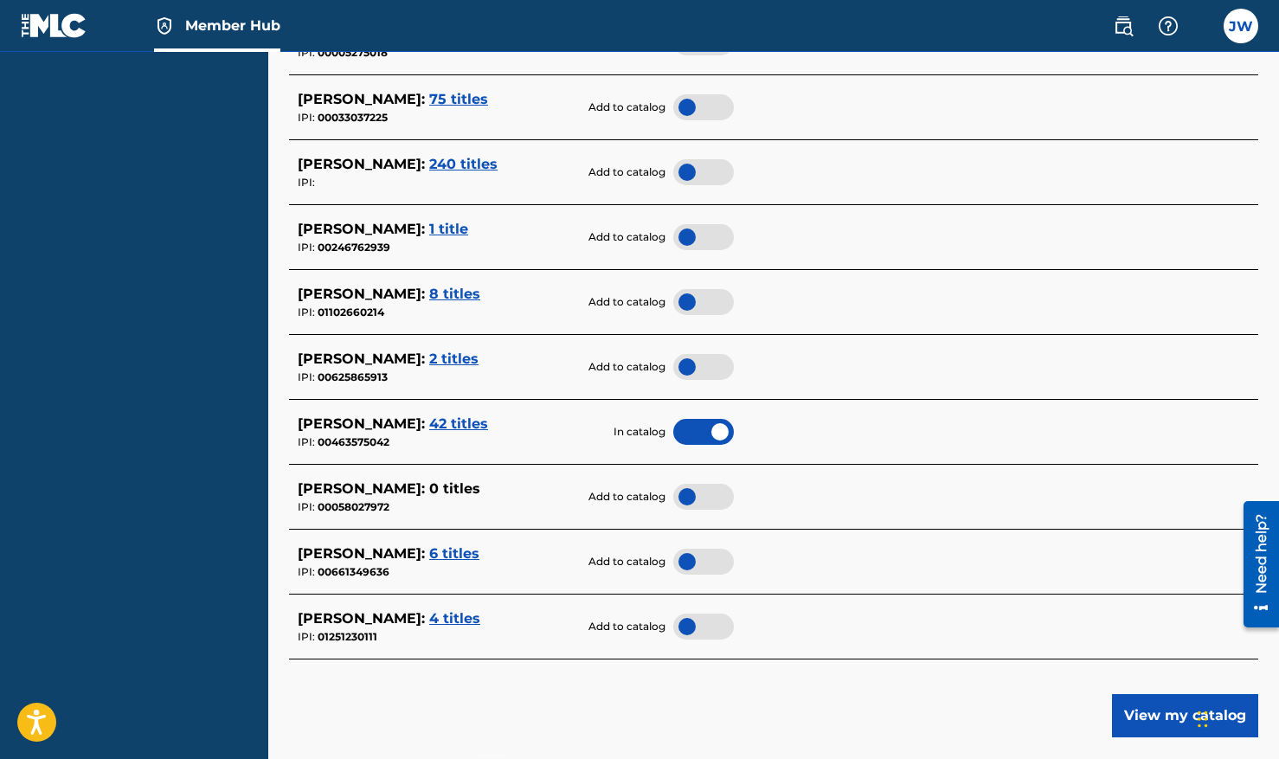
click at [449, 367] on span "2 titles" at bounding box center [453, 359] width 49 height 16
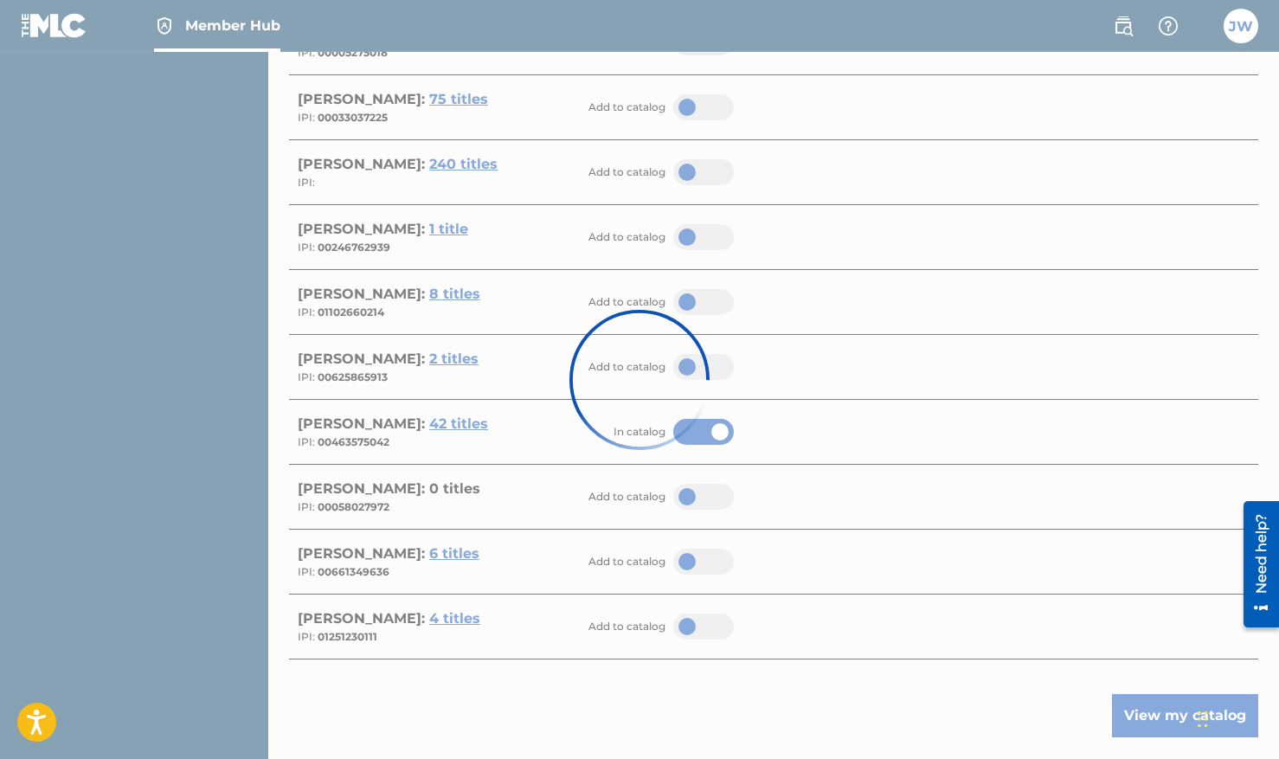
scroll to position [299, 0]
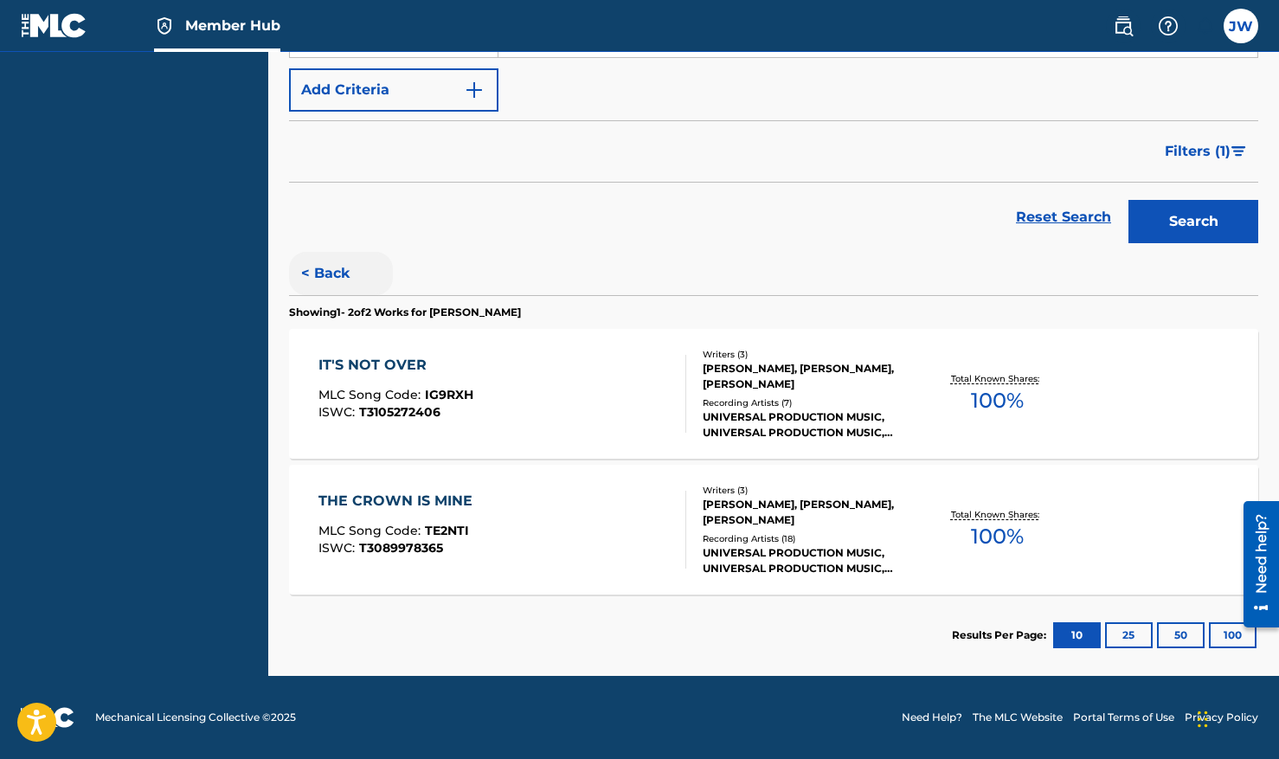
click at [318, 270] on button "< Back" at bounding box center [341, 273] width 104 height 43
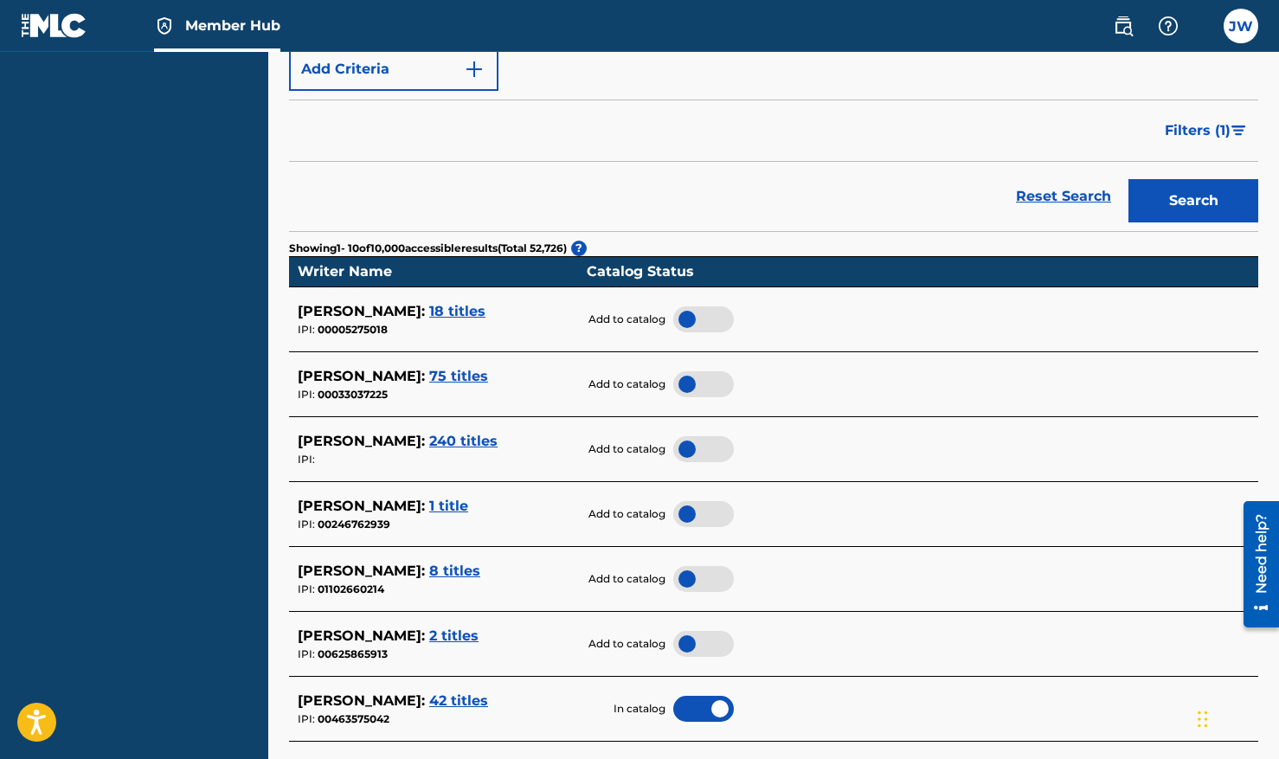
click at [444, 709] on span "42 titles" at bounding box center [458, 700] width 59 height 16
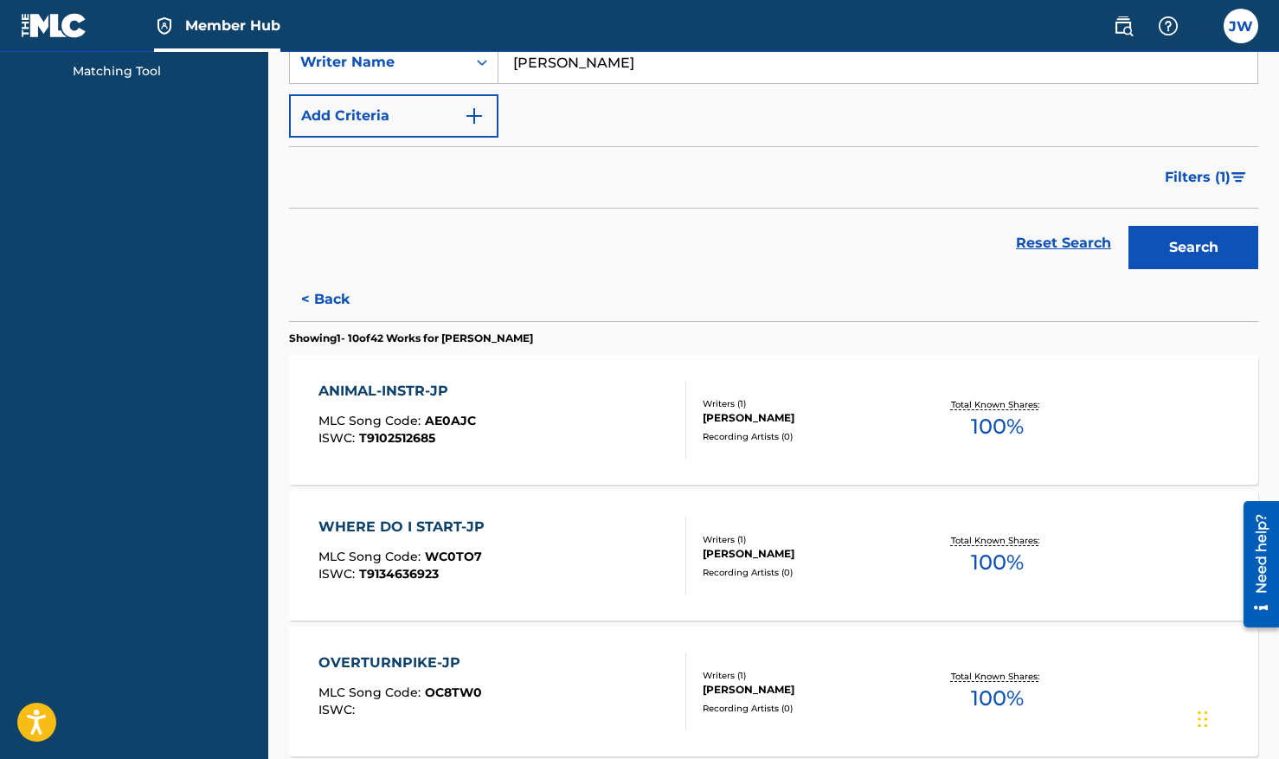
scroll to position [154, 0]
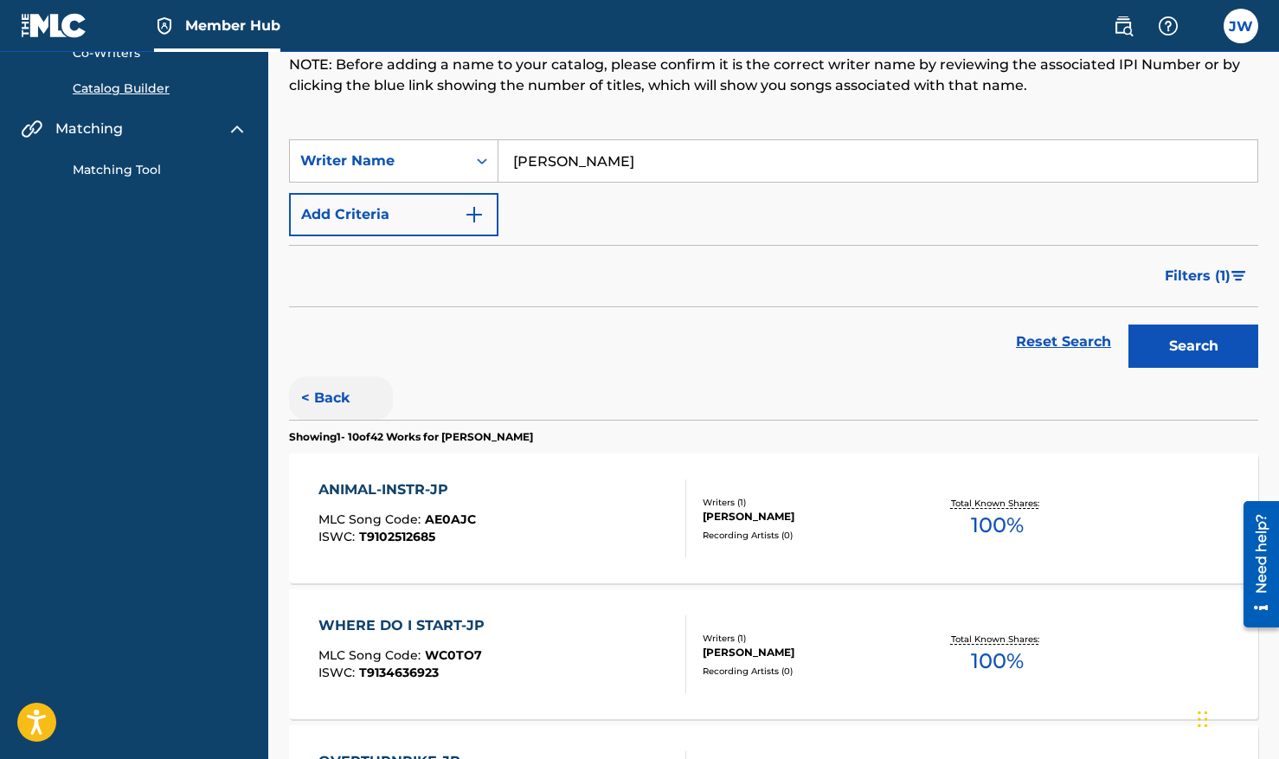
click at [340, 415] on button "< Back" at bounding box center [341, 397] width 104 height 43
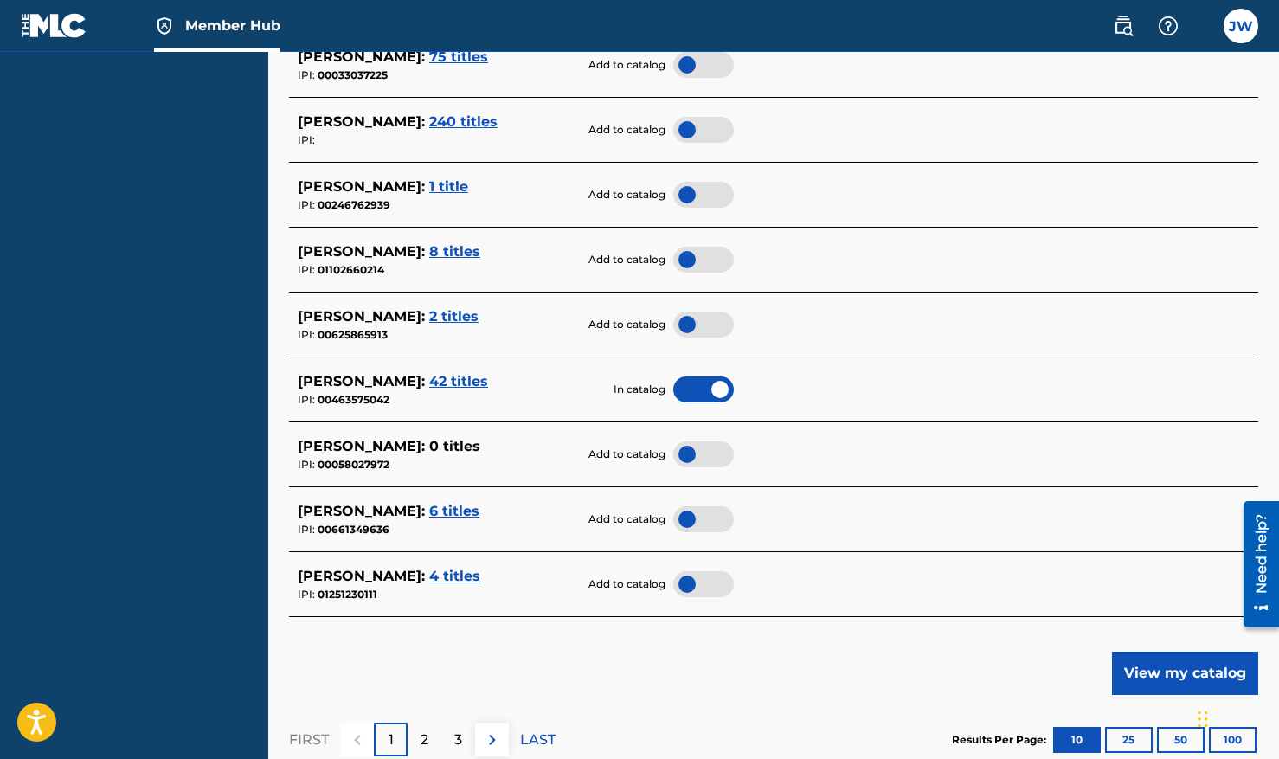
scroll to position [621, 0]
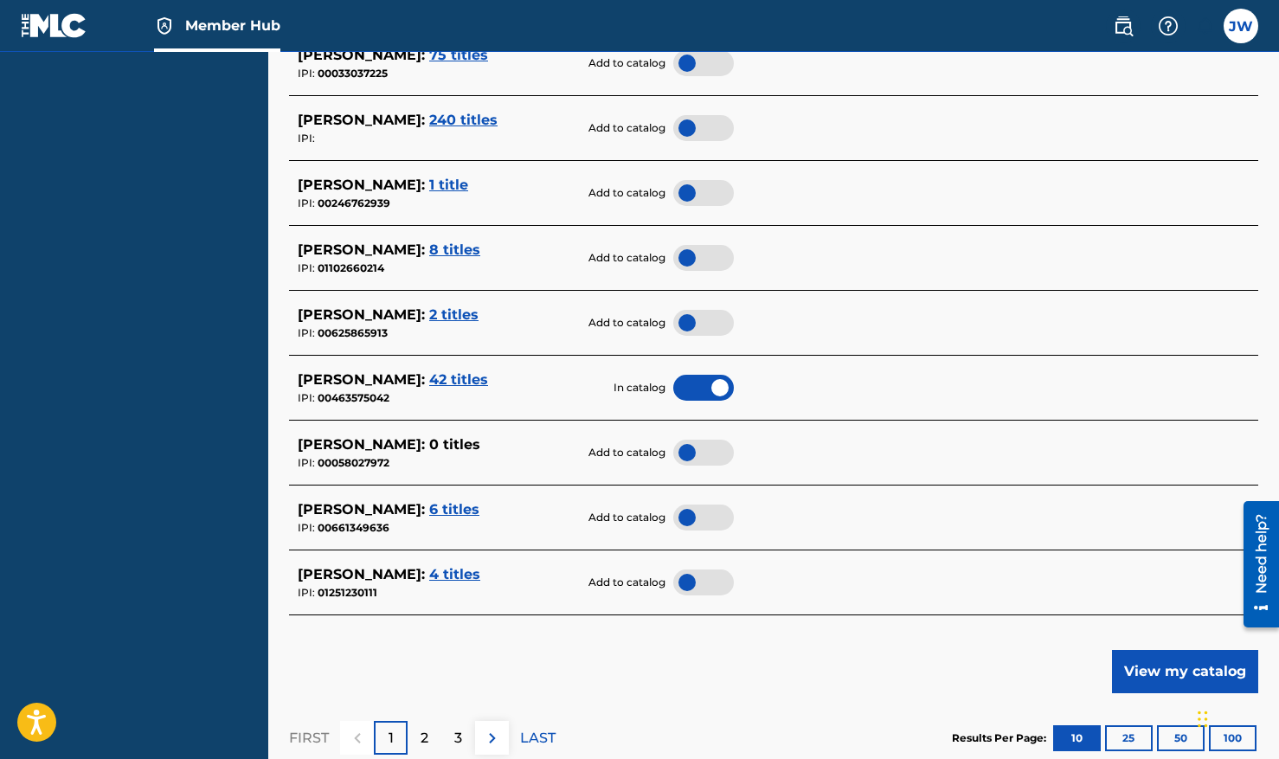
click at [449, 518] on span "6 titles" at bounding box center [454, 509] width 50 height 16
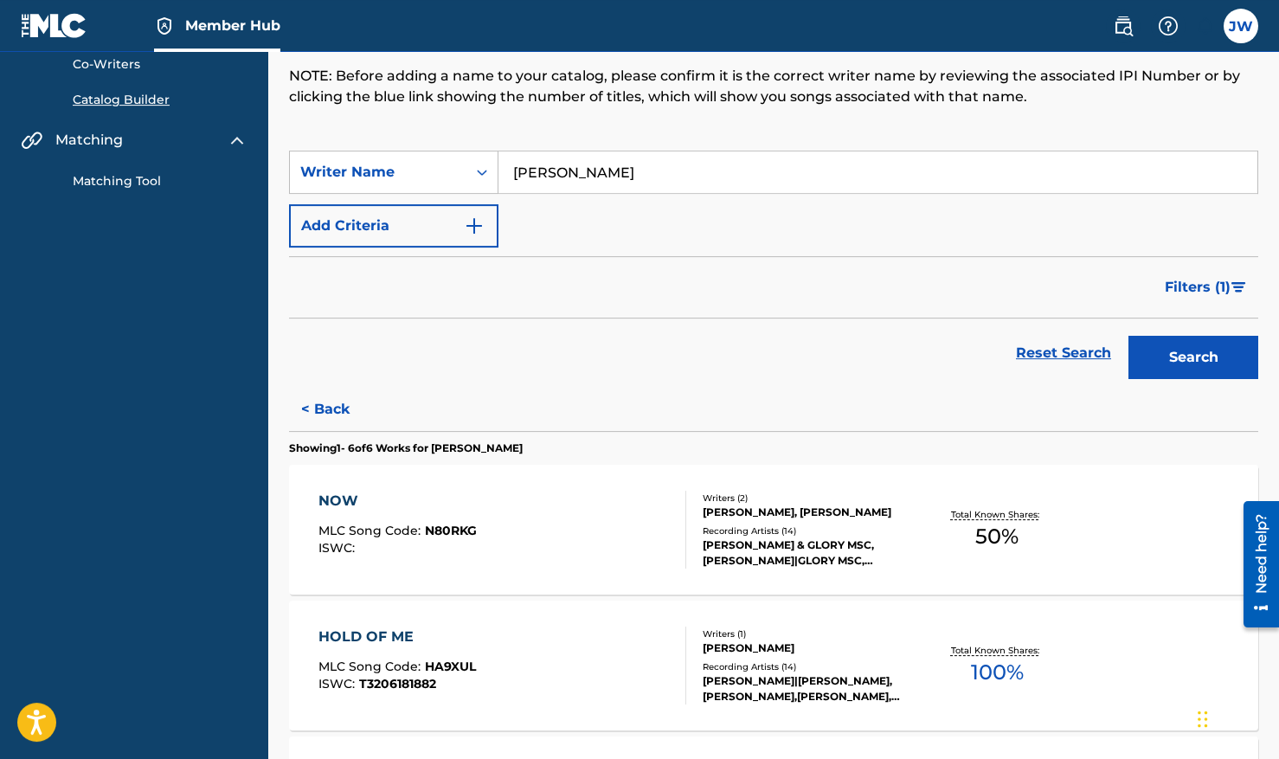
scroll to position [113, 0]
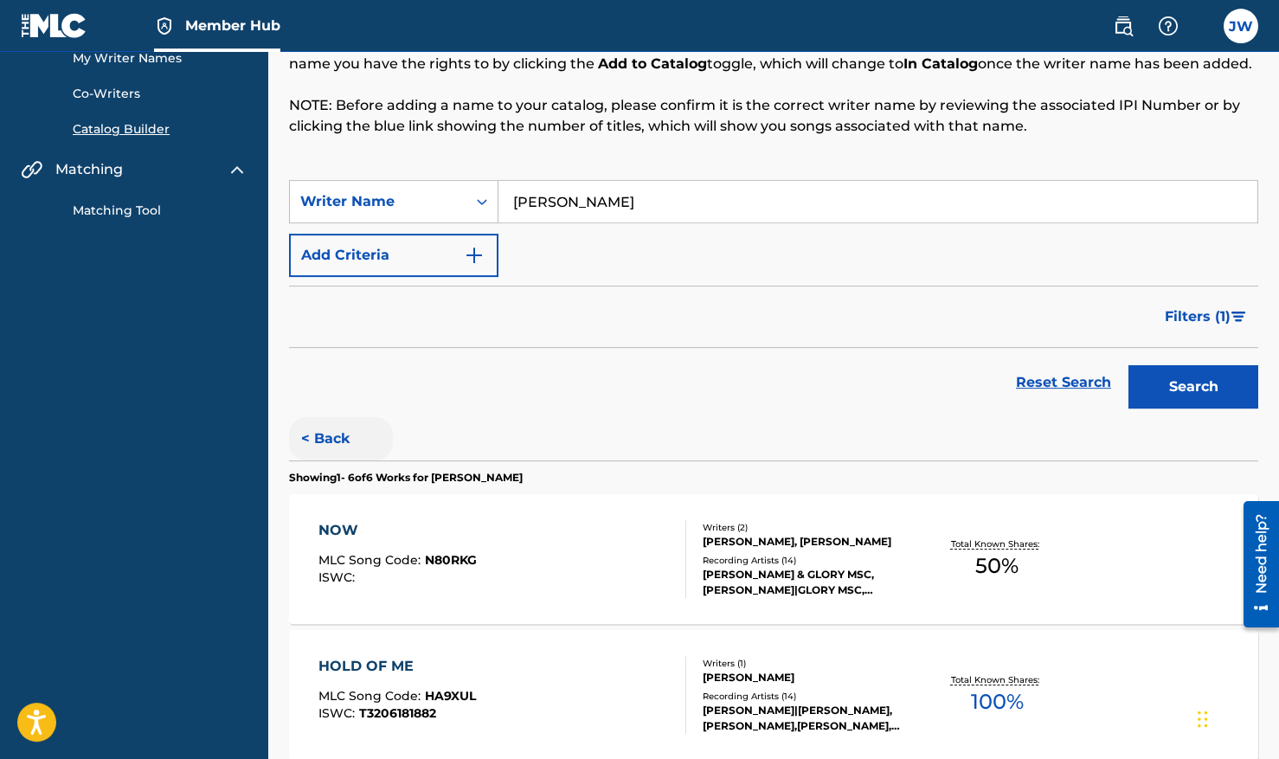
click at [333, 457] on button "< Back" at bounding box center [341, 438] width 104 height 43
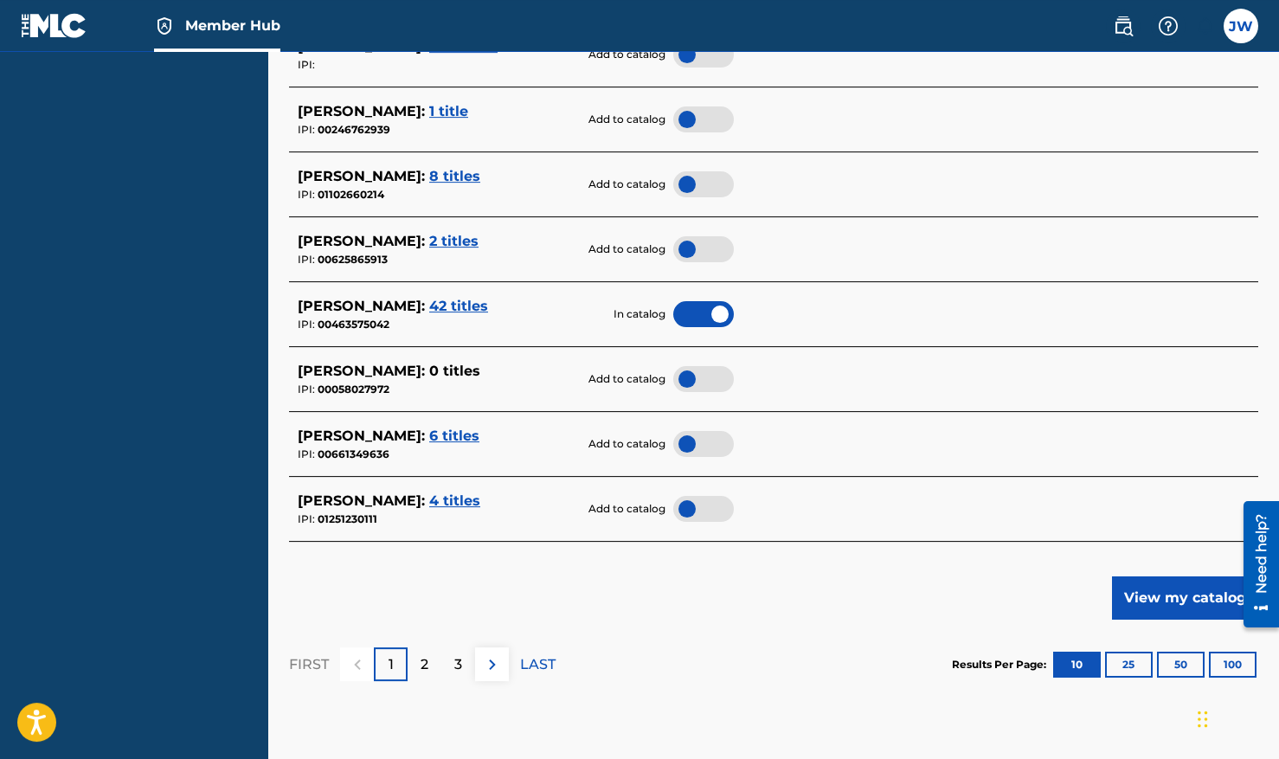
click at [462, 509] on span "4 titles" at bounding box center [454, 500] width 51 height 16
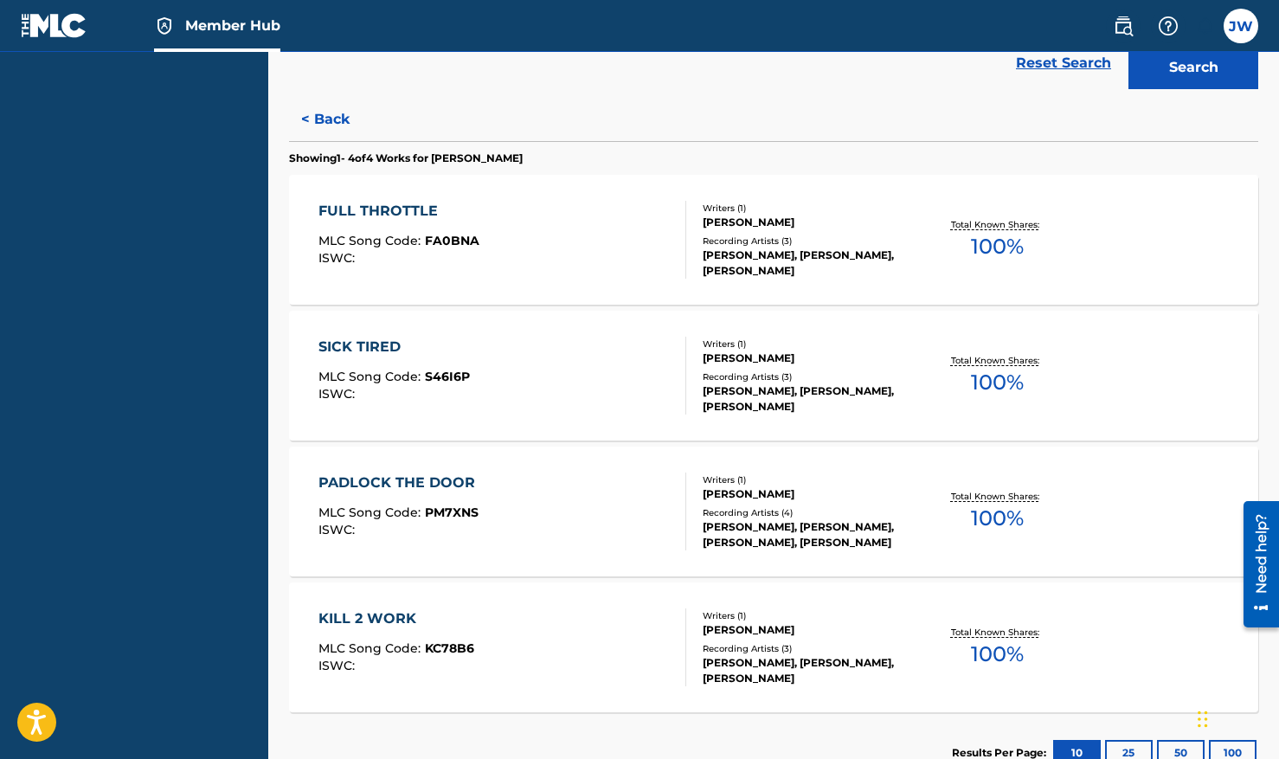
scroll to position [415, 0]
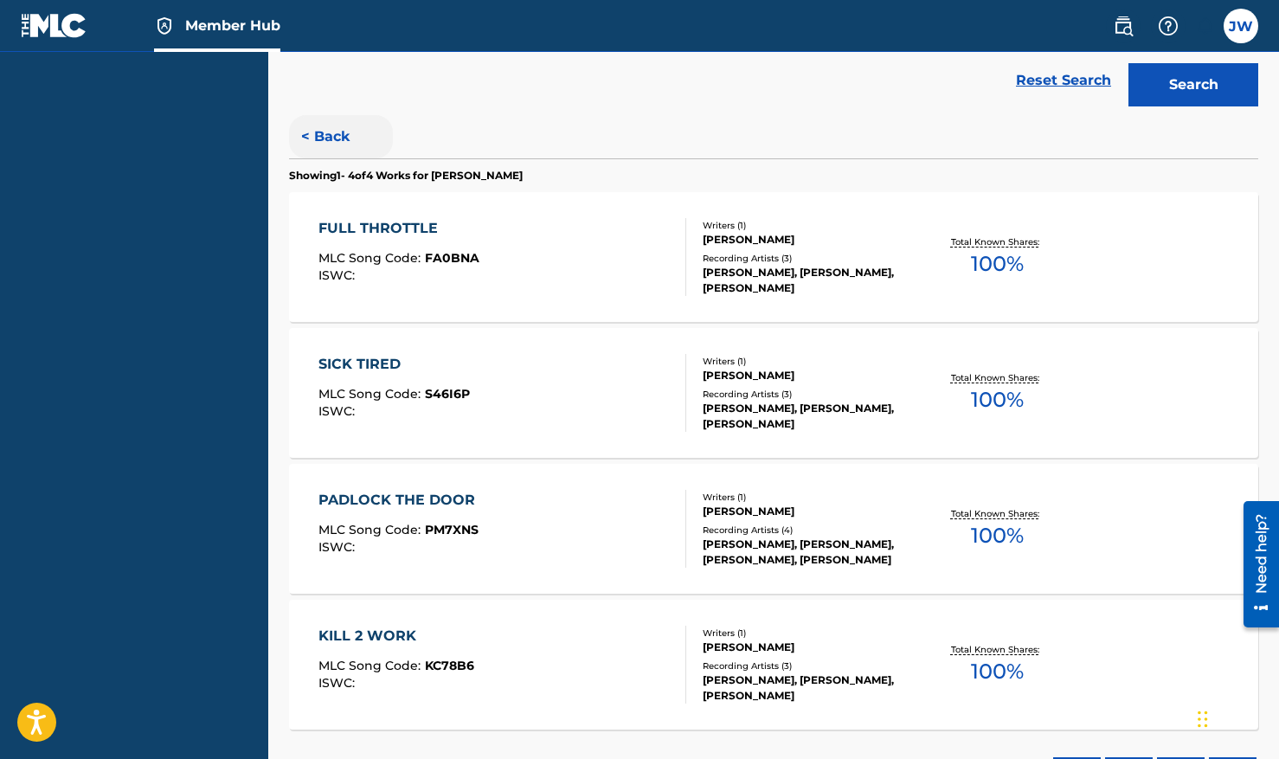
click at [346, 158] on button "< Back" at bounding box center [341, 136] width 104 height 43
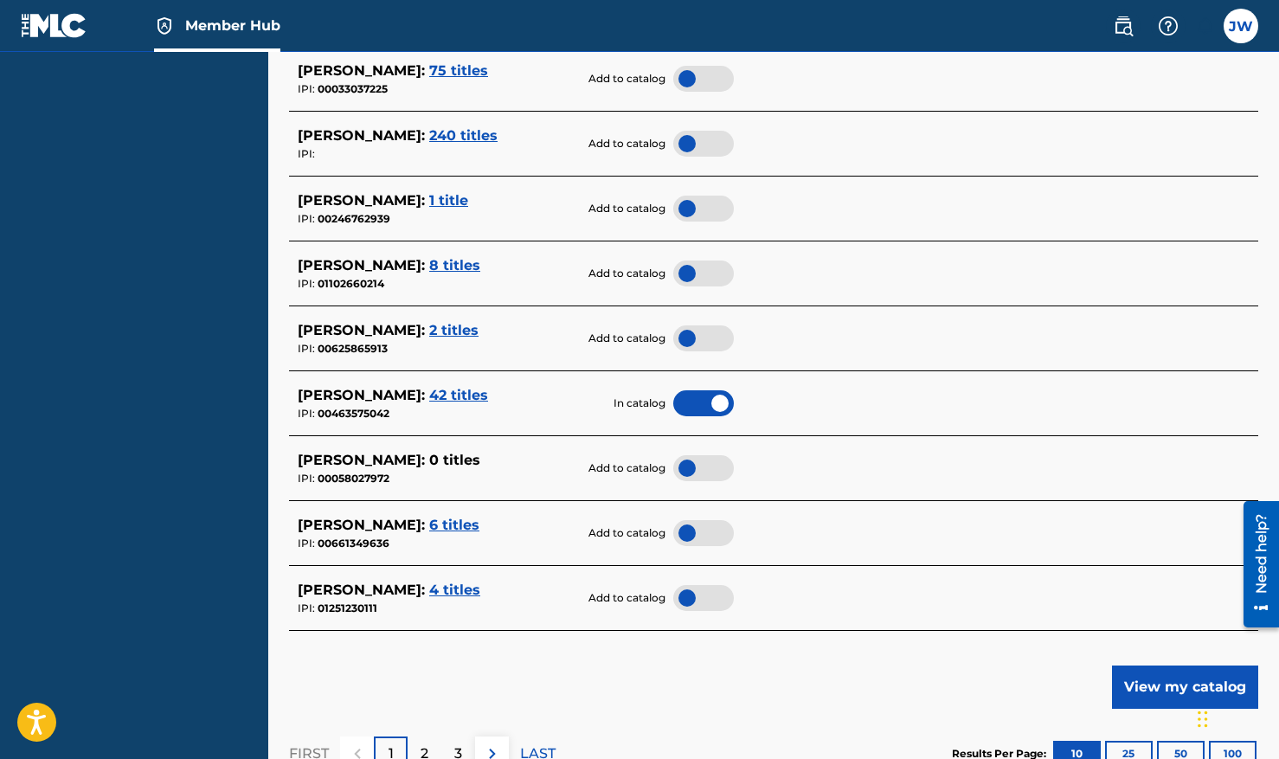
scroll to position [666, 0]
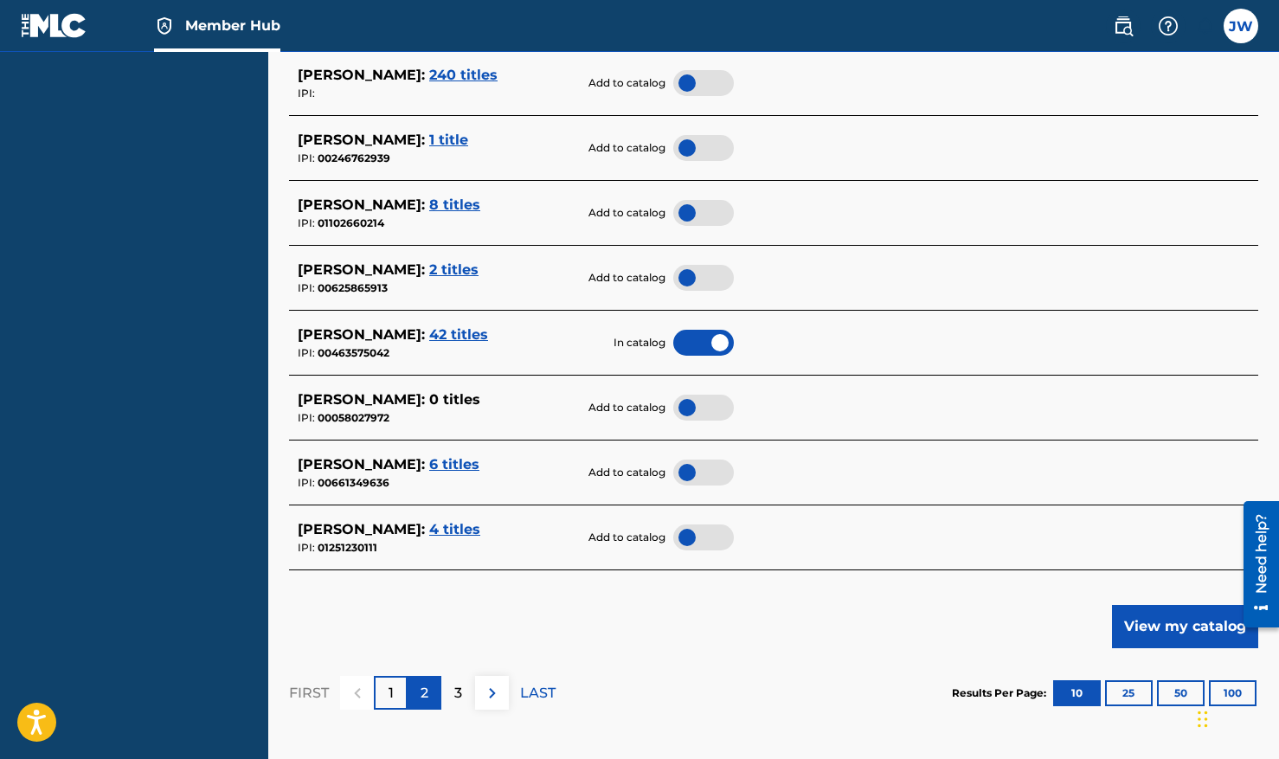
click at [421, 703] on div "2" at bounding box center [425, 693] width 34 height 34
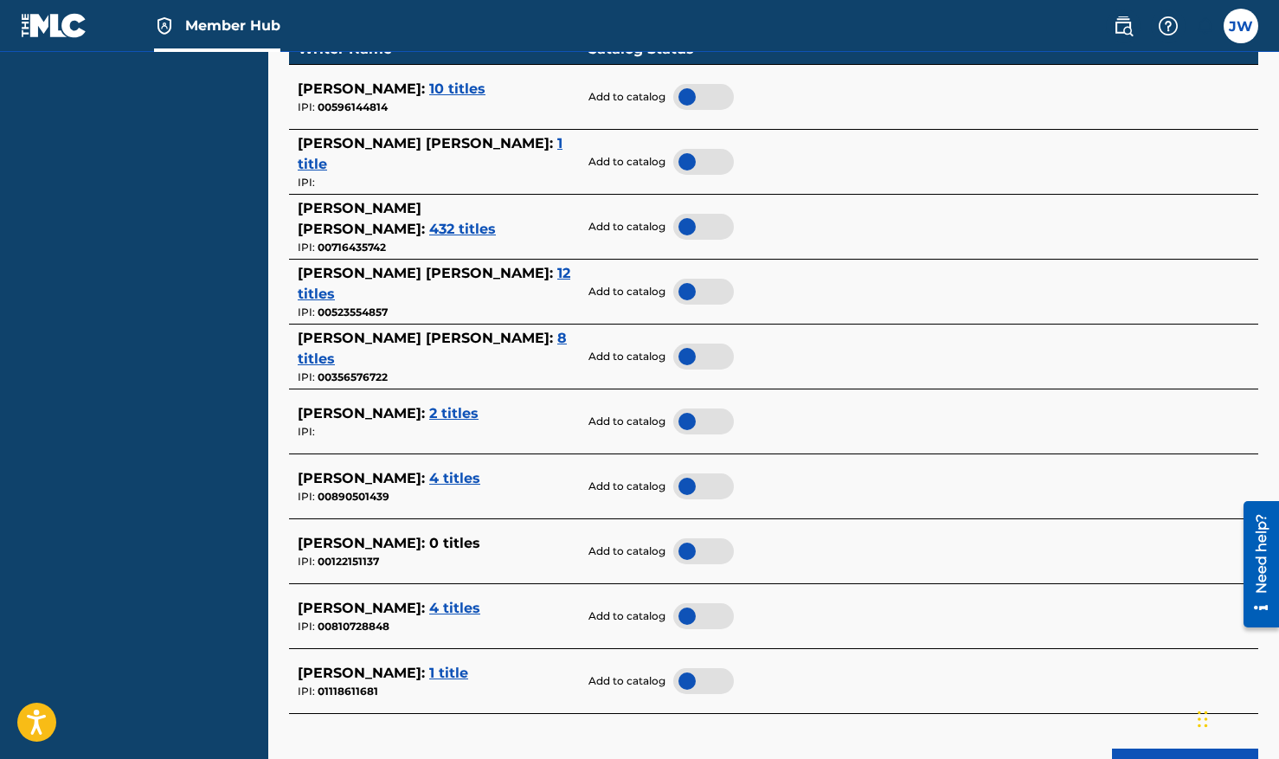
scroll to position [567, 0]
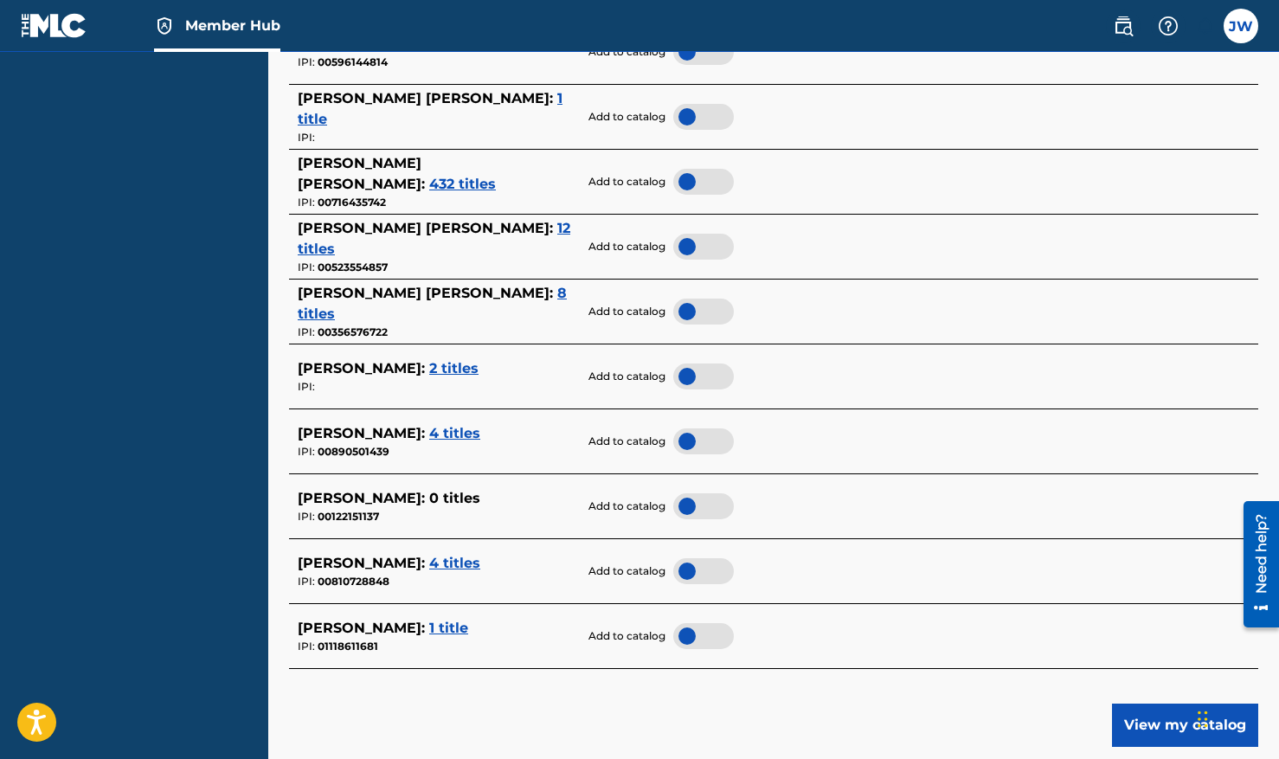
click at [440, 376] on span "2 titles" at bounding box center [453, 368] width 49 height 16
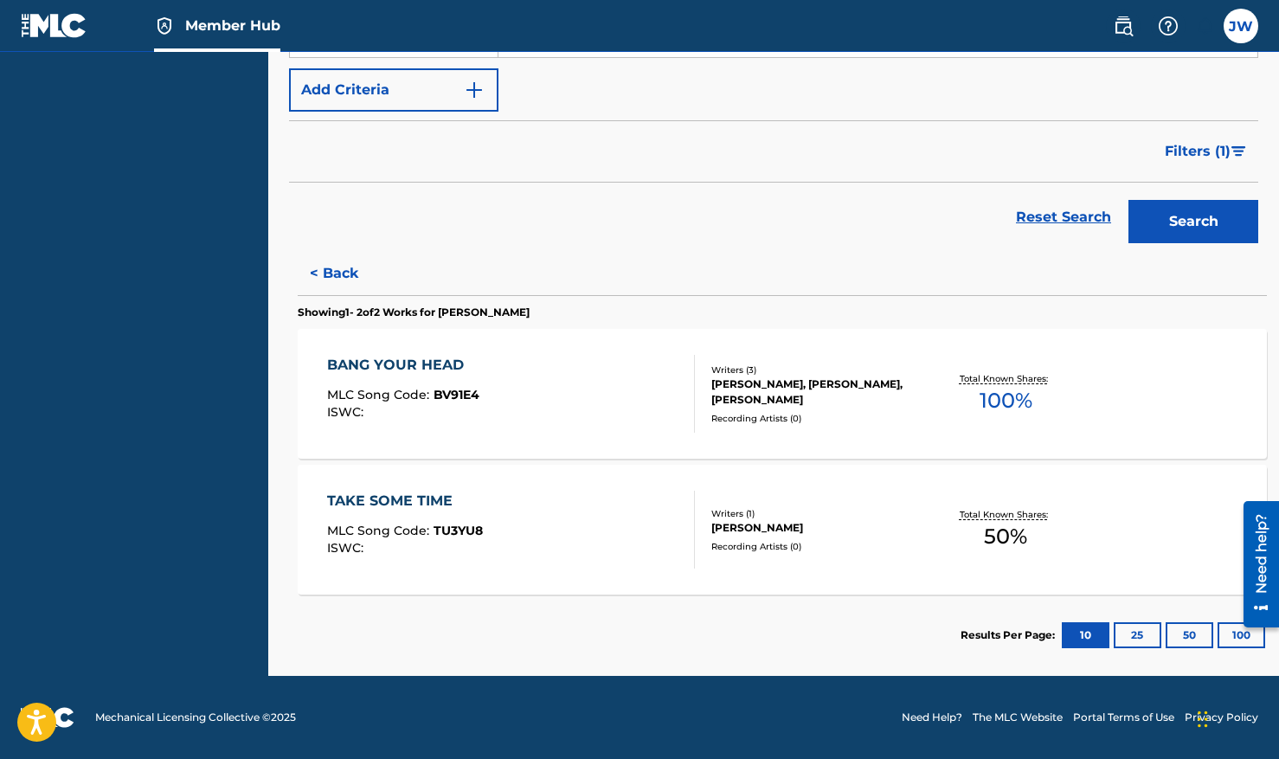
scroll to position [299, 0]
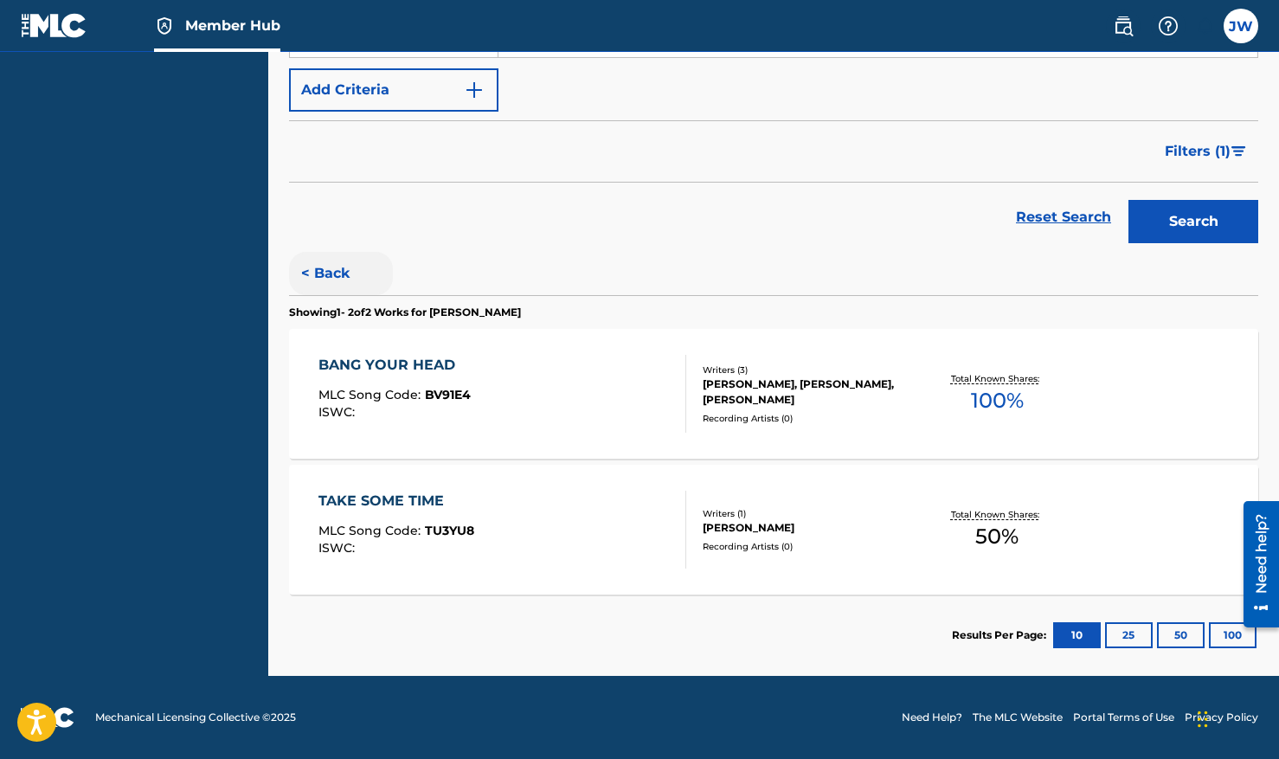
click at [345, 293] on button "< Back" at bounding box center [341, 273] width 104 height 43
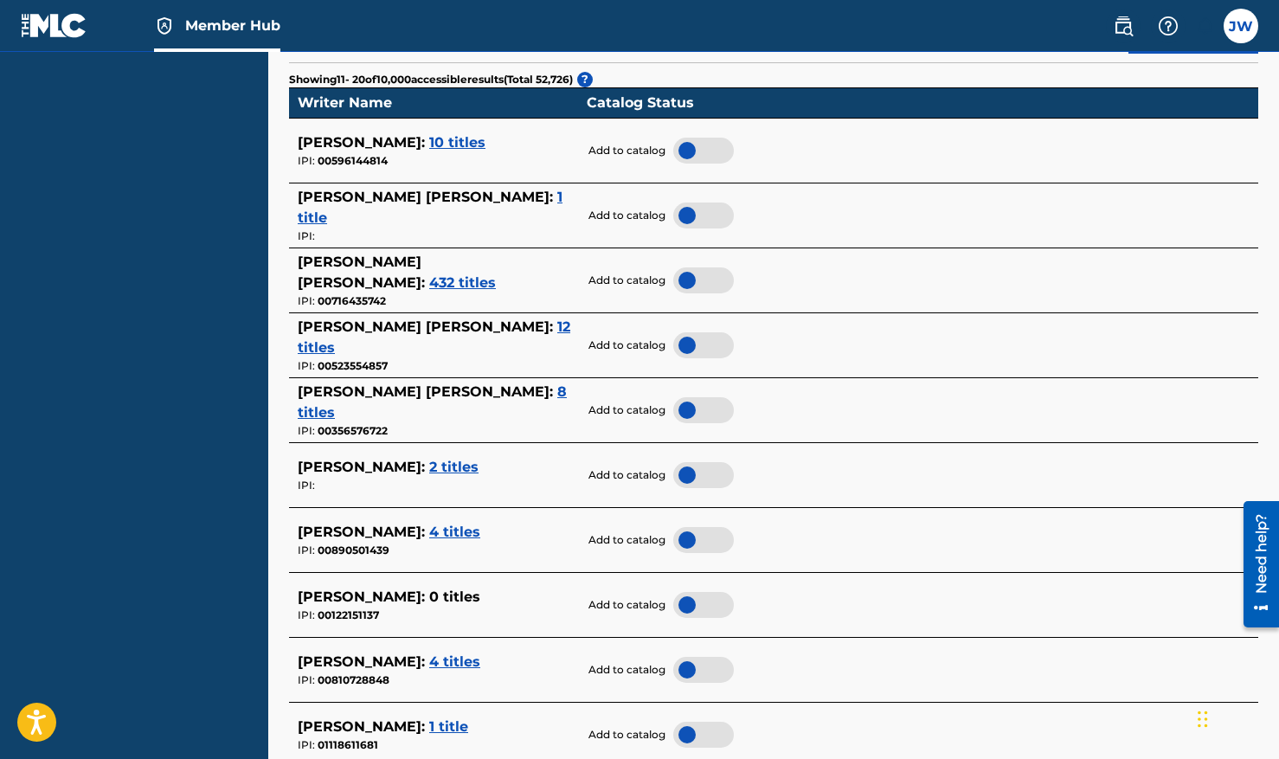
scroll to position [478, 0]
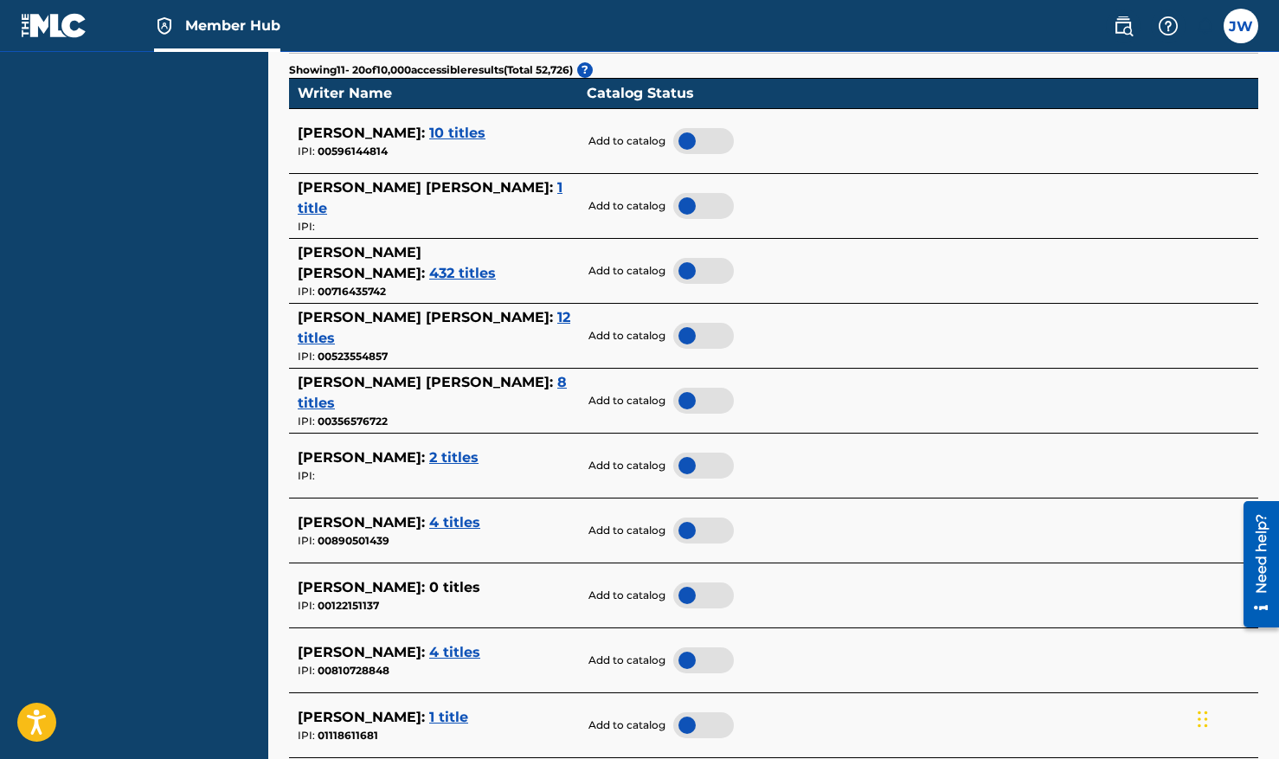
click at [457, 531] on span "4 titles" at bounding box center [454, 522] width 51 height 16
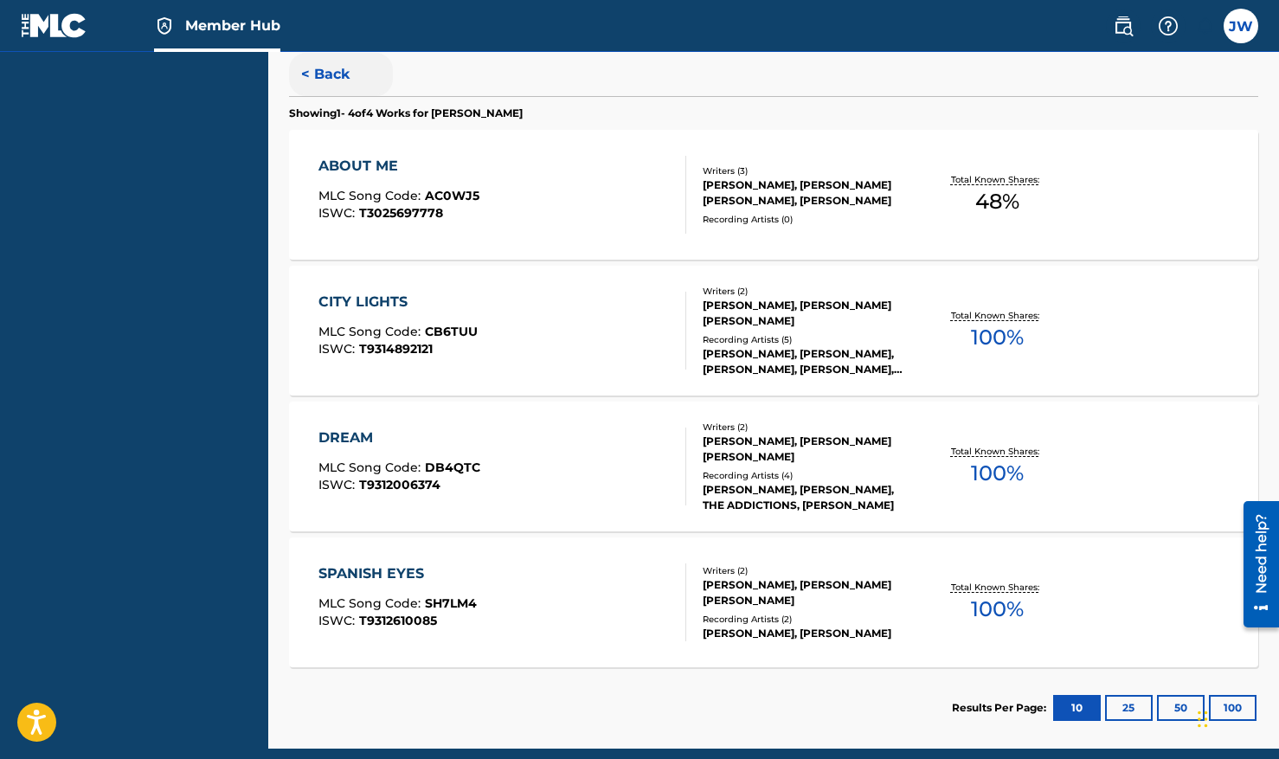
click at [336, 93] on button "< Back" at bounding box center [341, 74] width 104 height 43
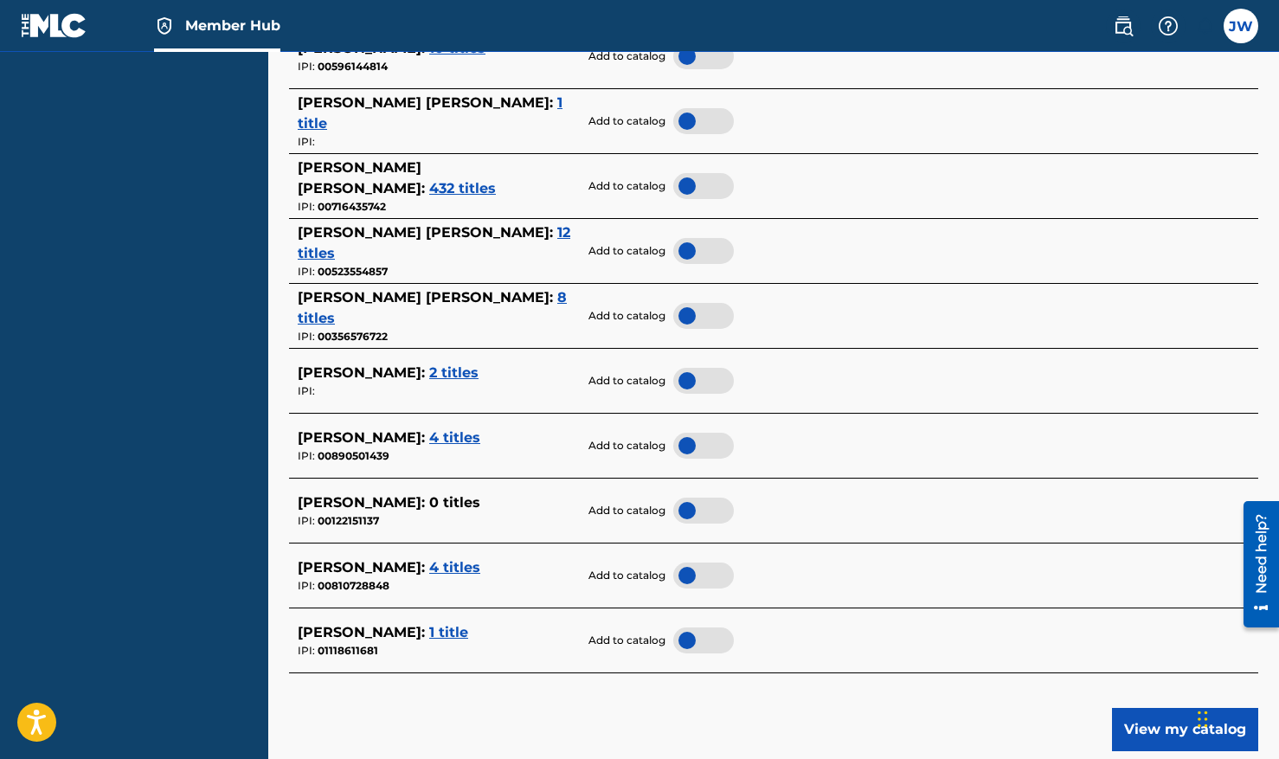
scroll to position [576, 0]
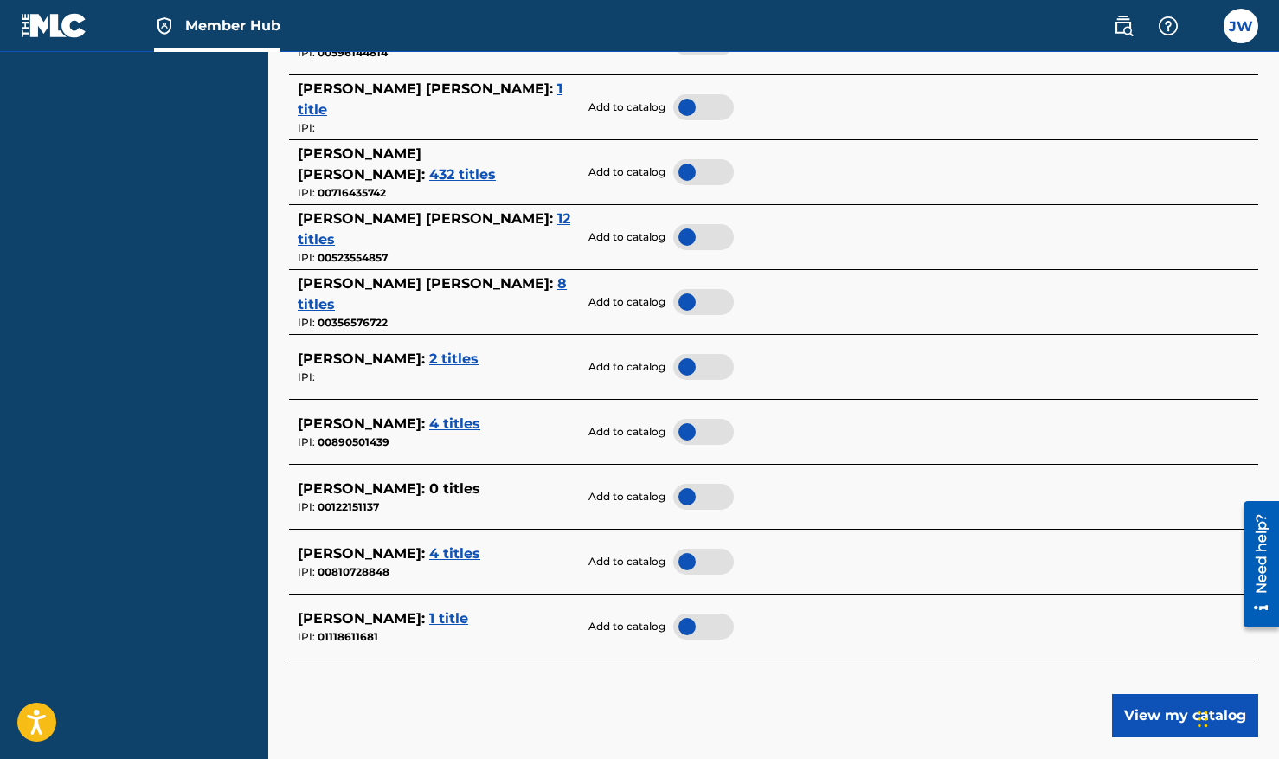
click at [447, 564] on div "JAMES WILSON : 4 titles" at bounding box center [438, 554] width 280 height 21
click at [447, 562] on span "4 titles" at bounding box center [454, 553] width 51 height 16
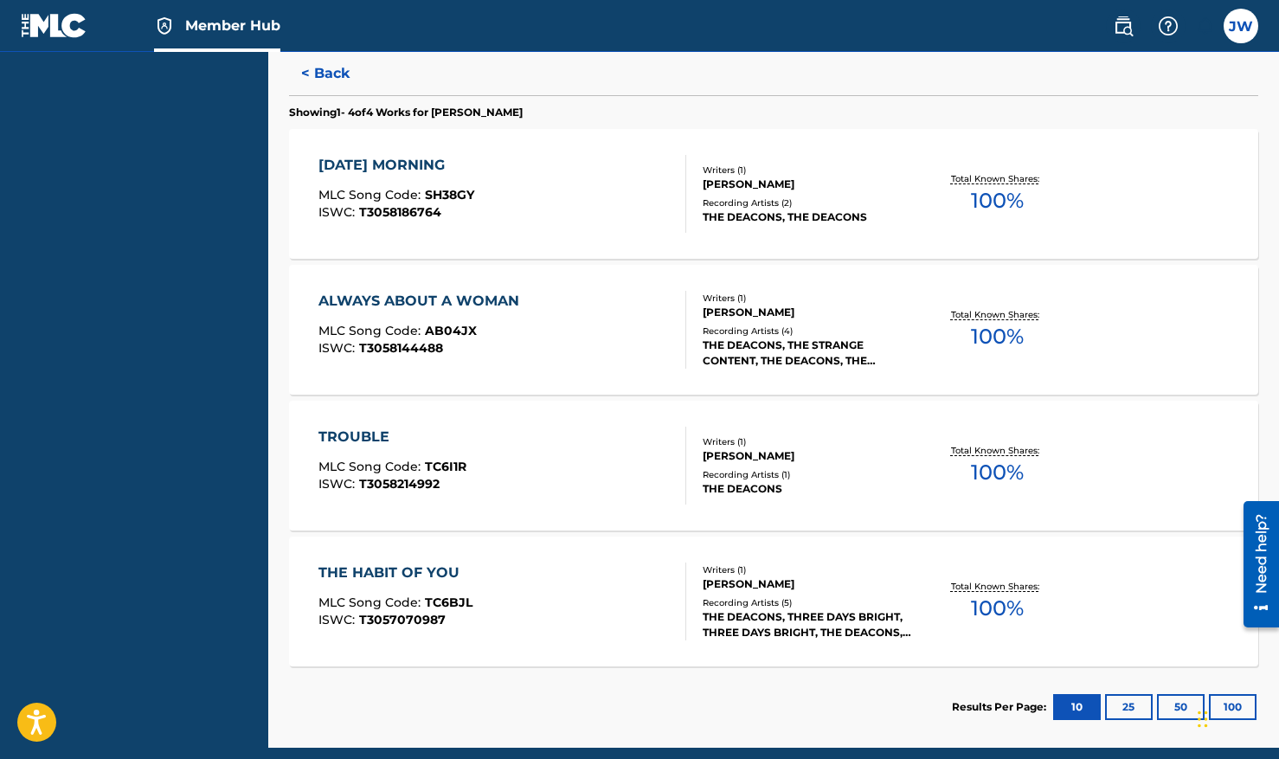
scroll to position [476, 0]
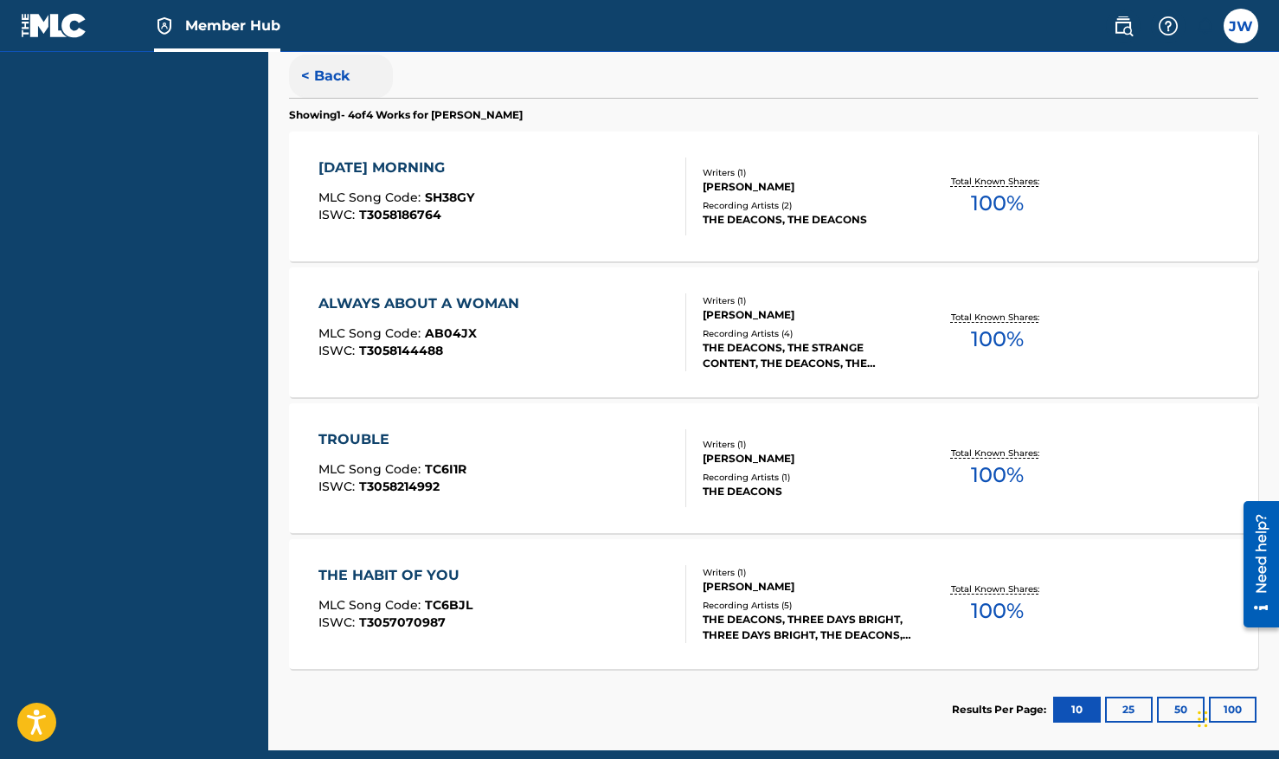
click at [333, 98] on button "< Back" at bounding box center [341, 76] width 104 height 43
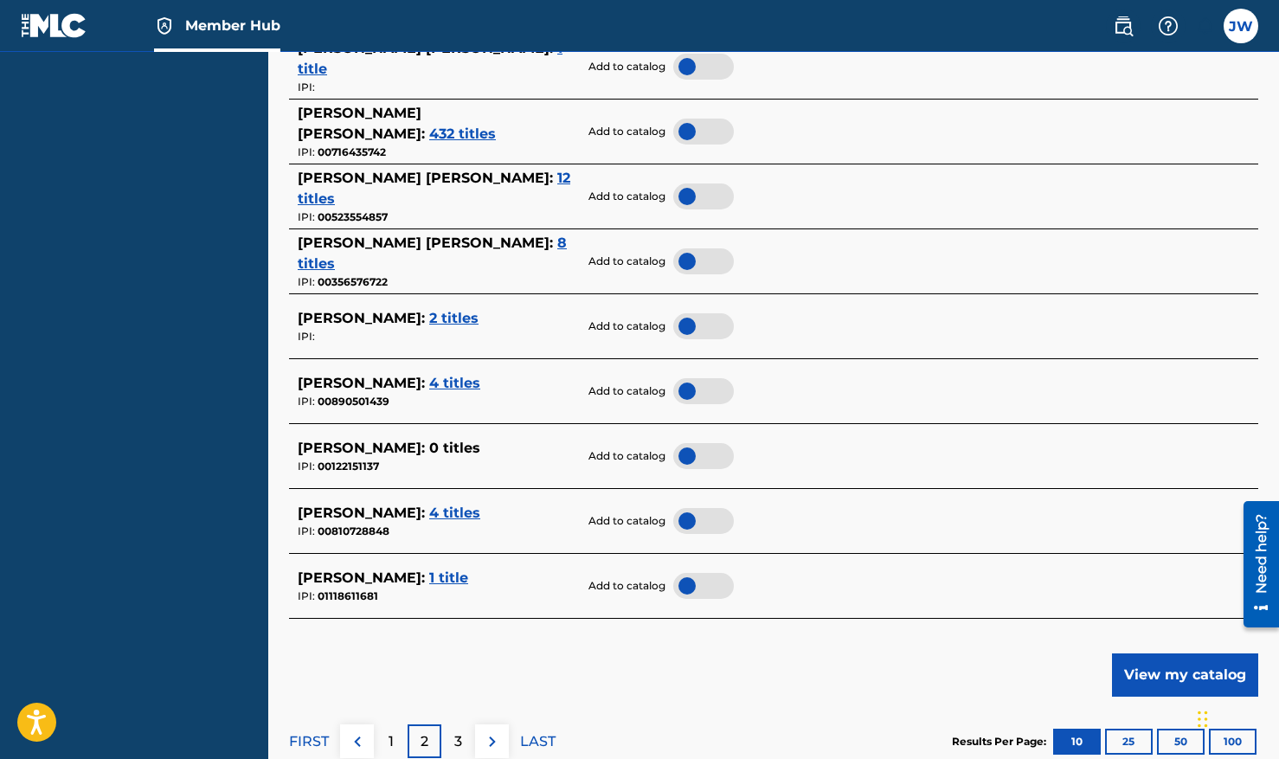
click at [440, 586] on span "1 title" at bounding box center [448, 577] width 39 height 16
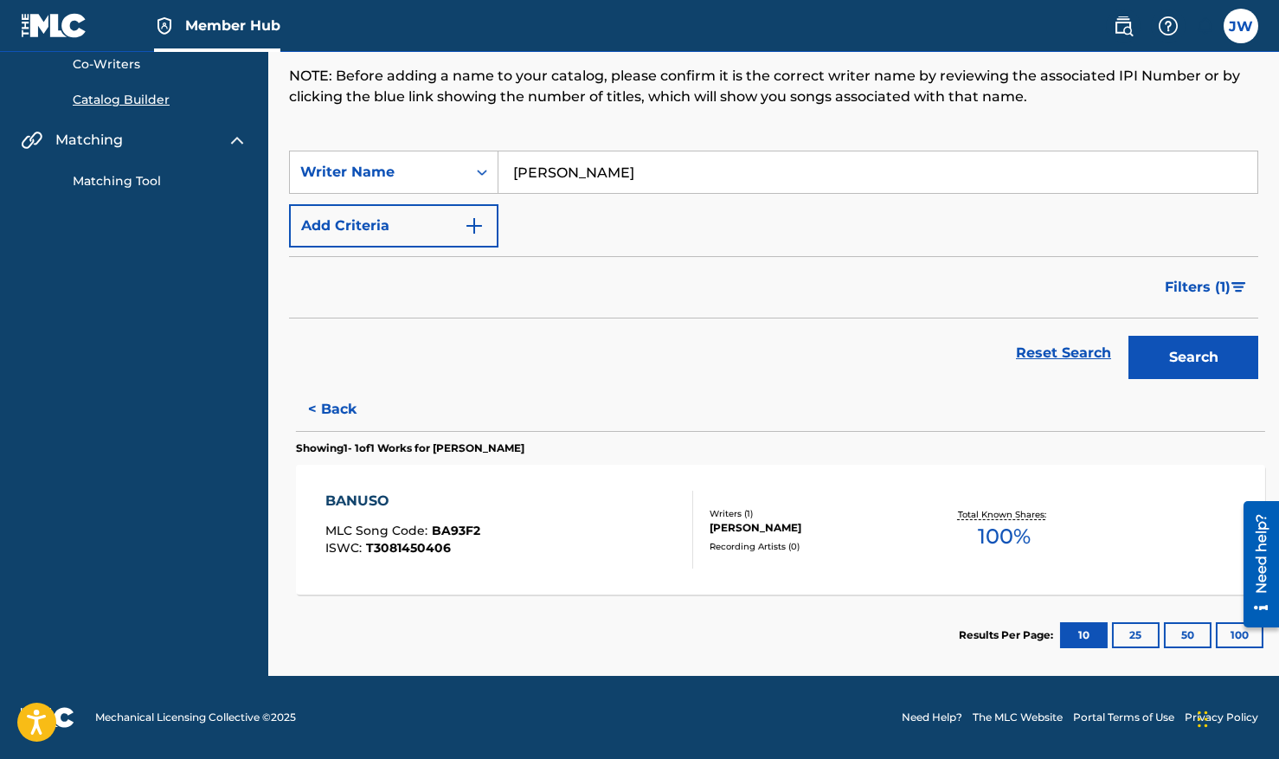
scroll to position [164, 0]
click at [344, 400] on button "< Back" at bounding box center [341, 409] width 104 height 43
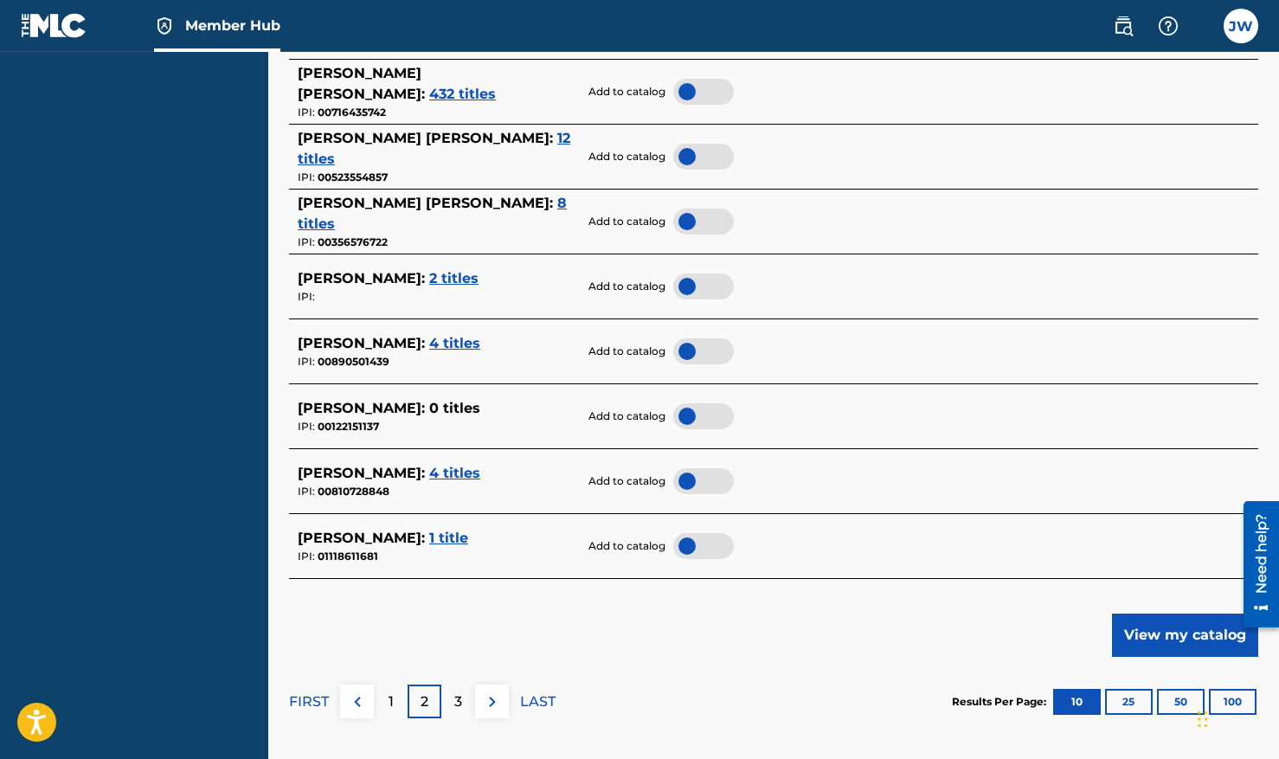
scroll to position [833, 0]
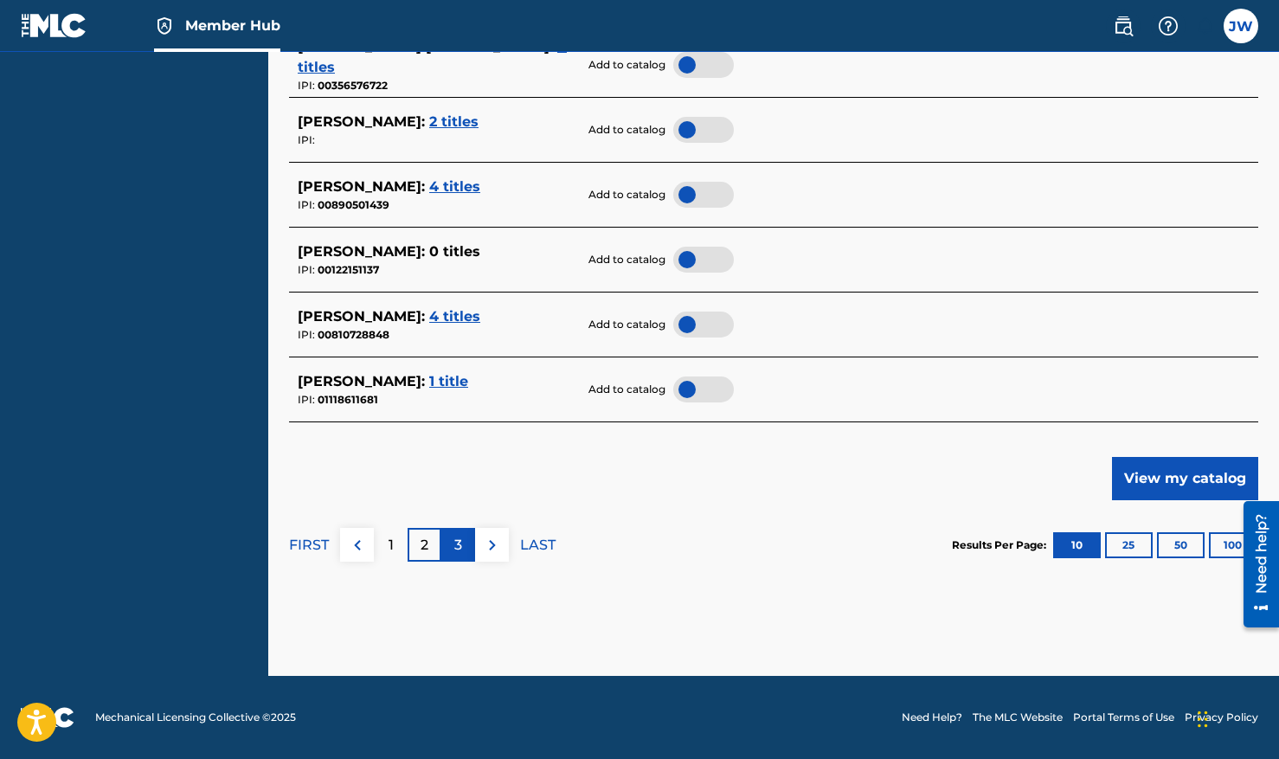
click at [450, 534] on div "3" at bounding box center [458, 545] width 34 height 34
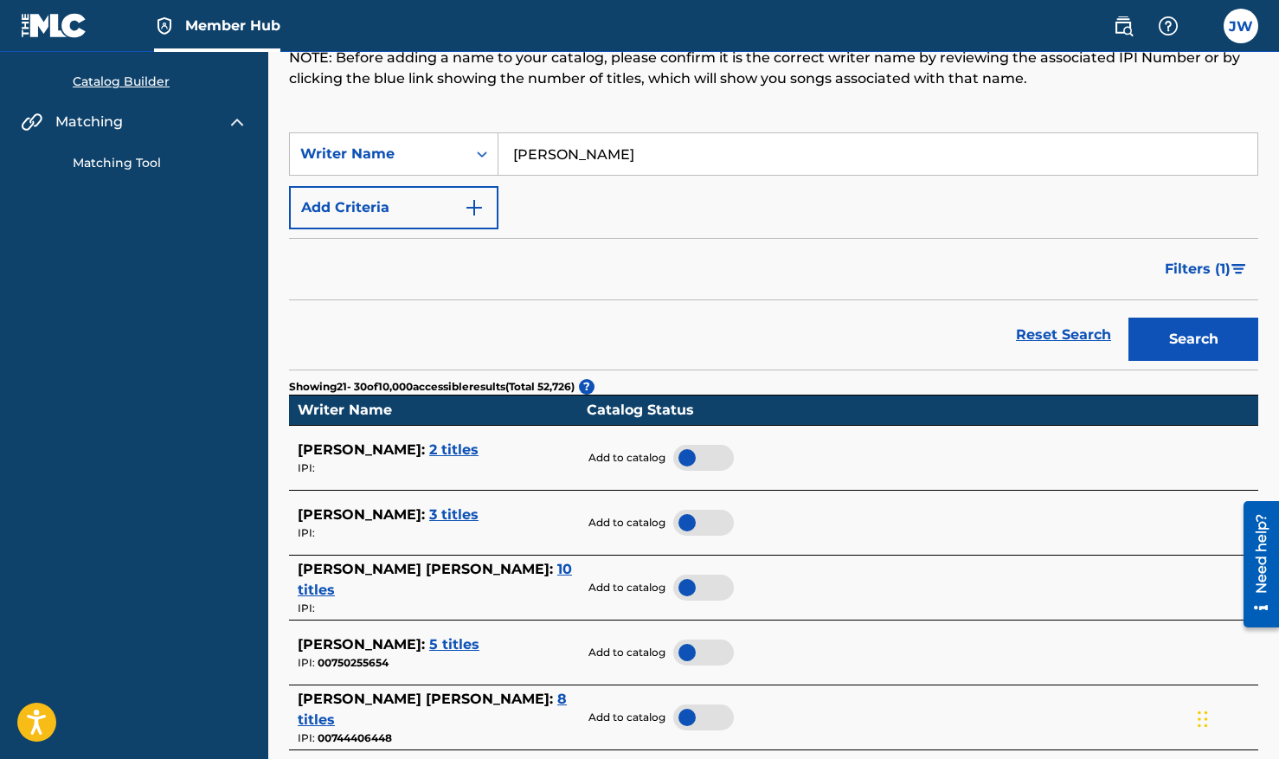
scroll to position [173, 0]
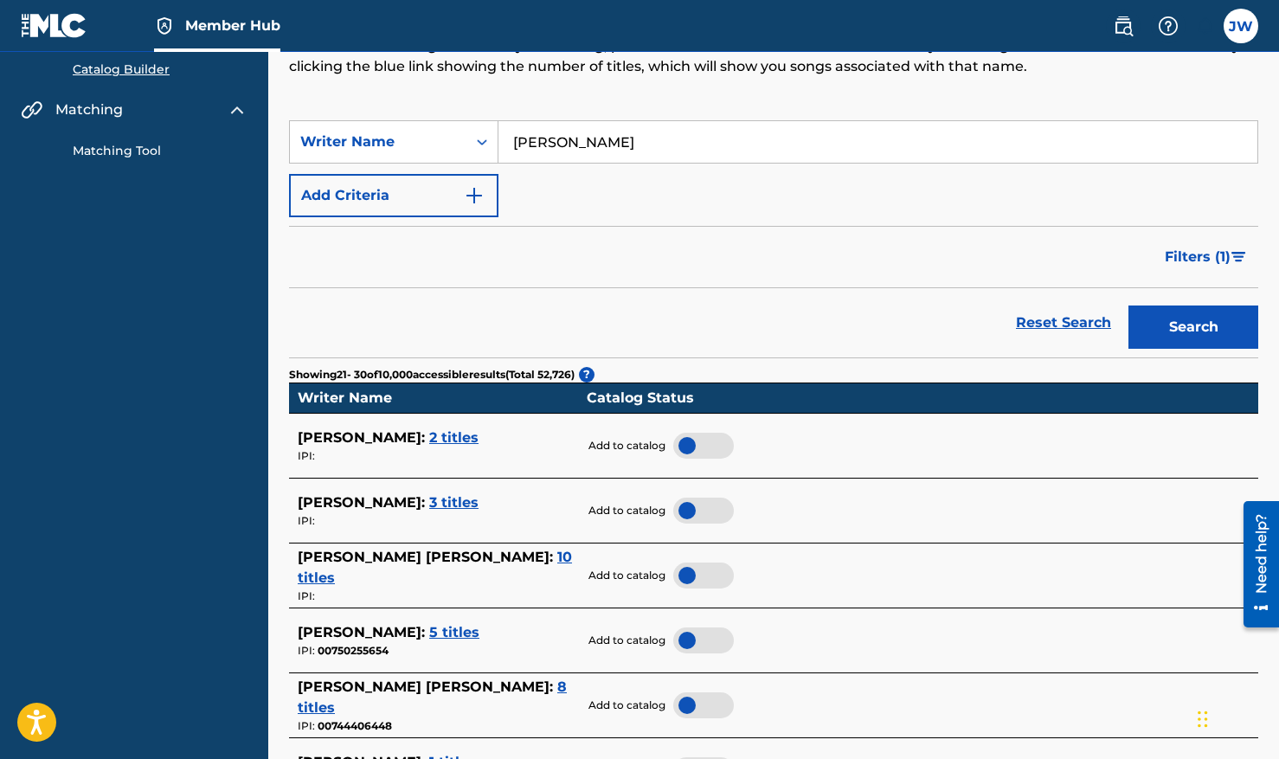
click at [458, 511] on span "3 titles" at bounding box center [453, 502] width 49 height 16
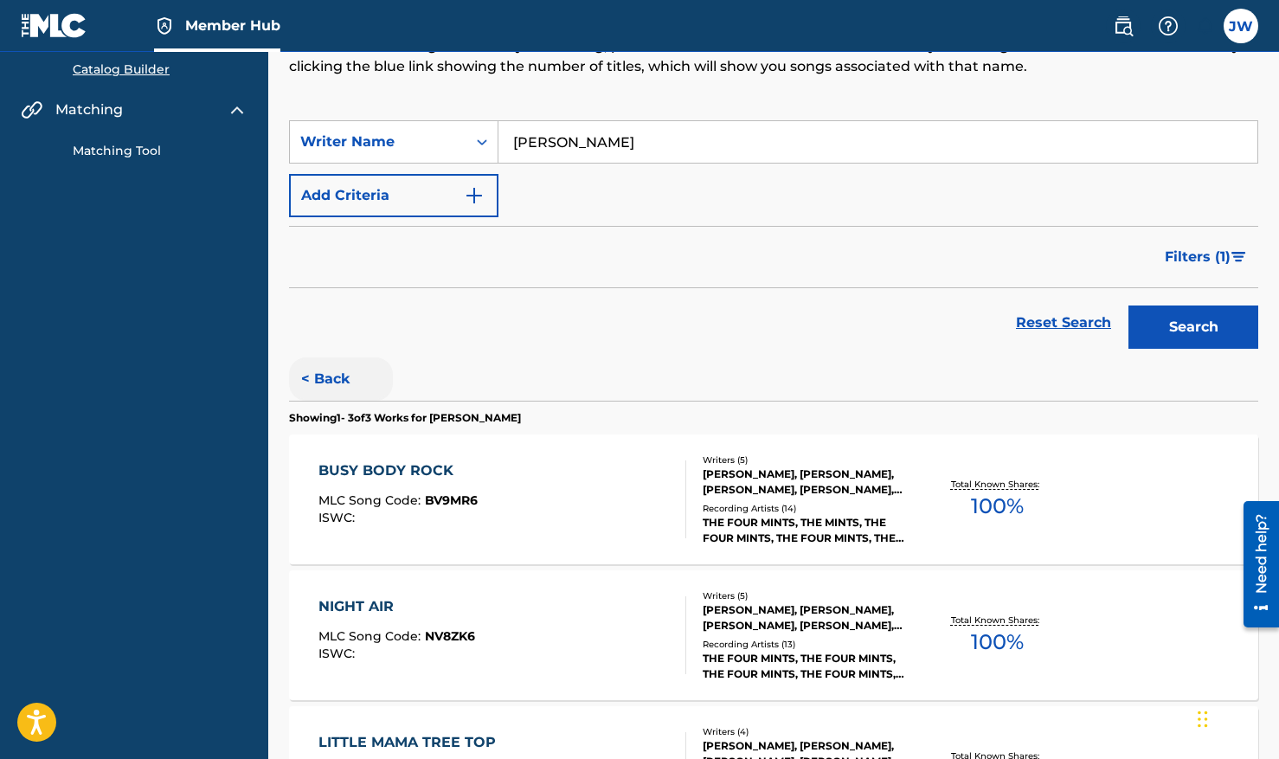
click at [344, 401] on button "< Back" at bounding box center [341, 378] width 104 height 43
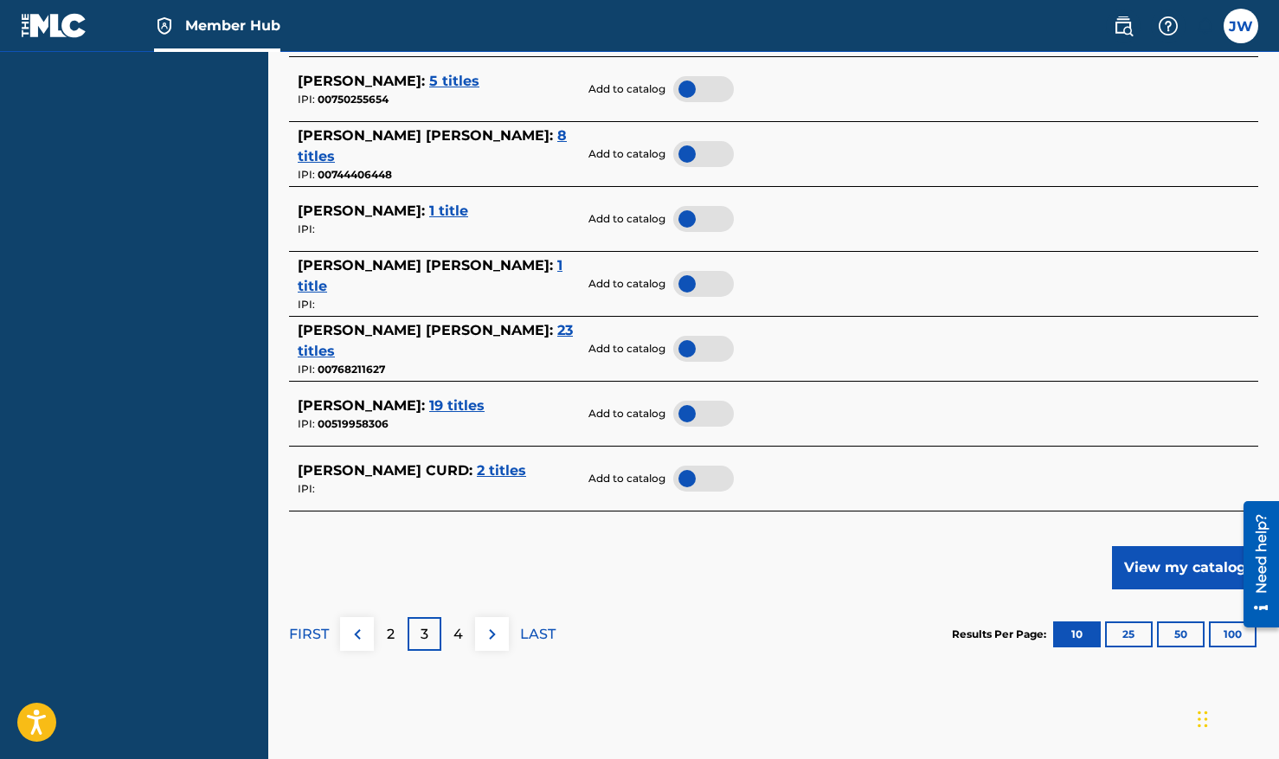
scroll to position [726, 0]
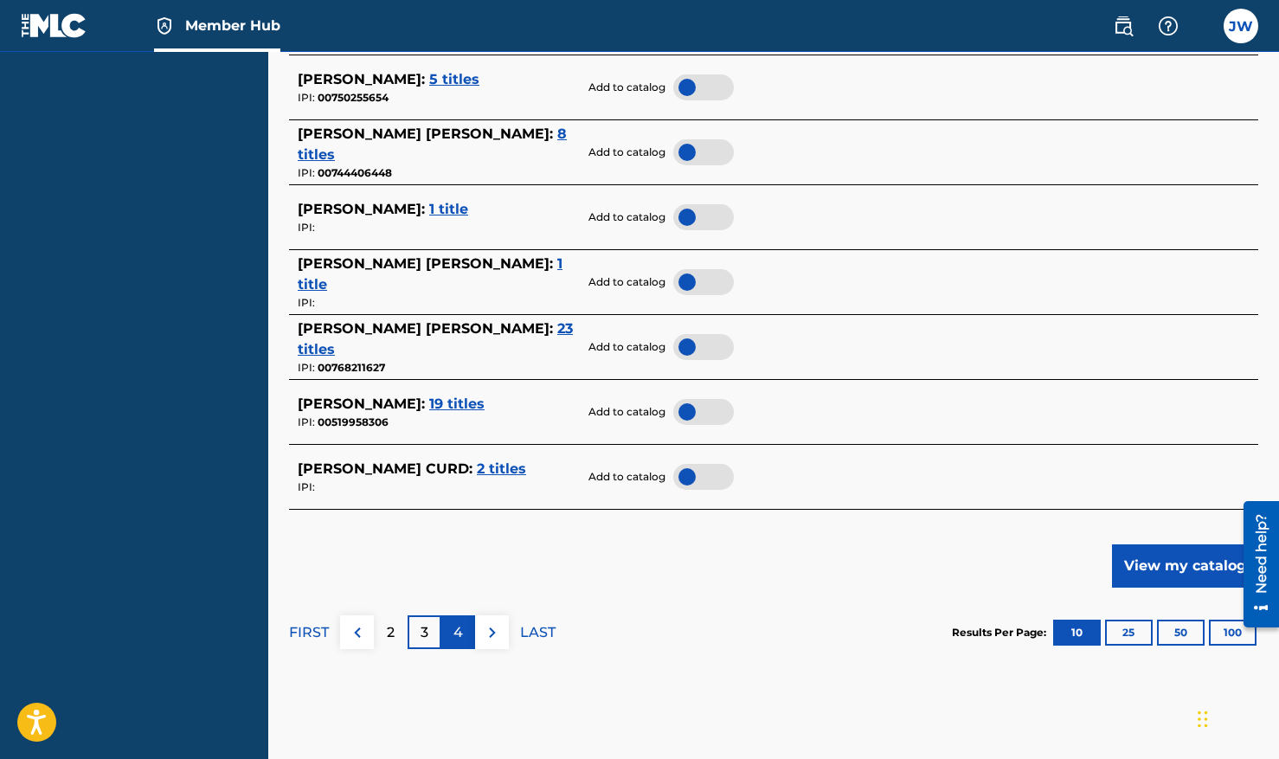
click at [461, 643] on p "4" at bounding box center [459, 632] width 10 height 21
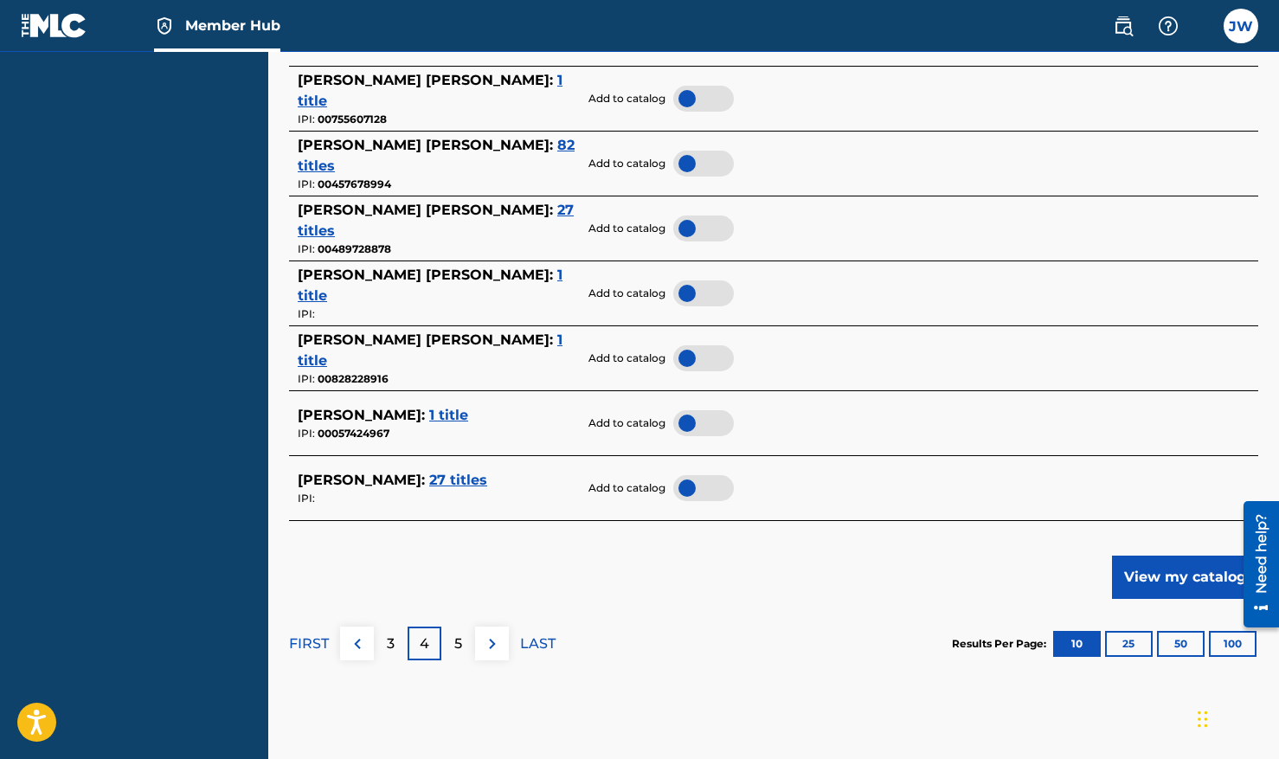
scroll to position [716, 0]
click at [460, 653] on p "5" at bounding box center [458, 643] width 8 height 21
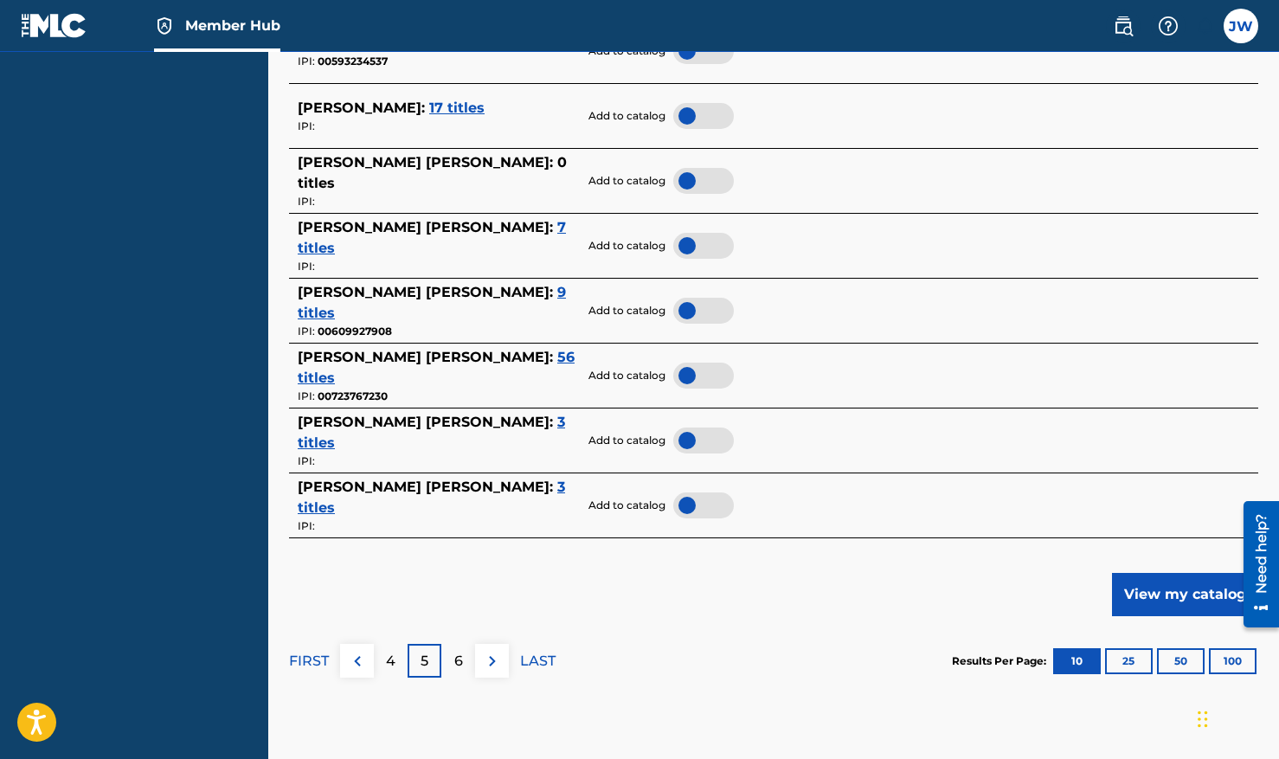
scroll to position [703, 0]
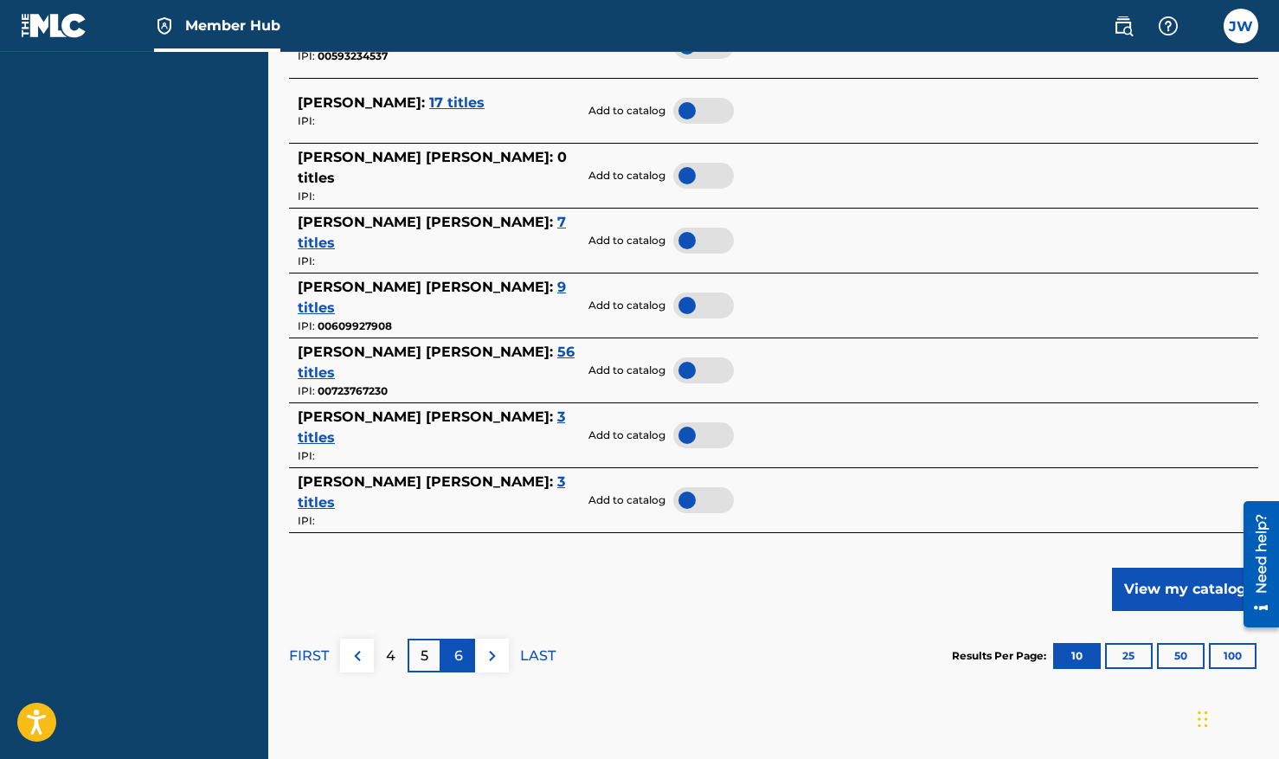
click at [460, 666] on p "6" at bounding box center [458, 656] width 9 height 21
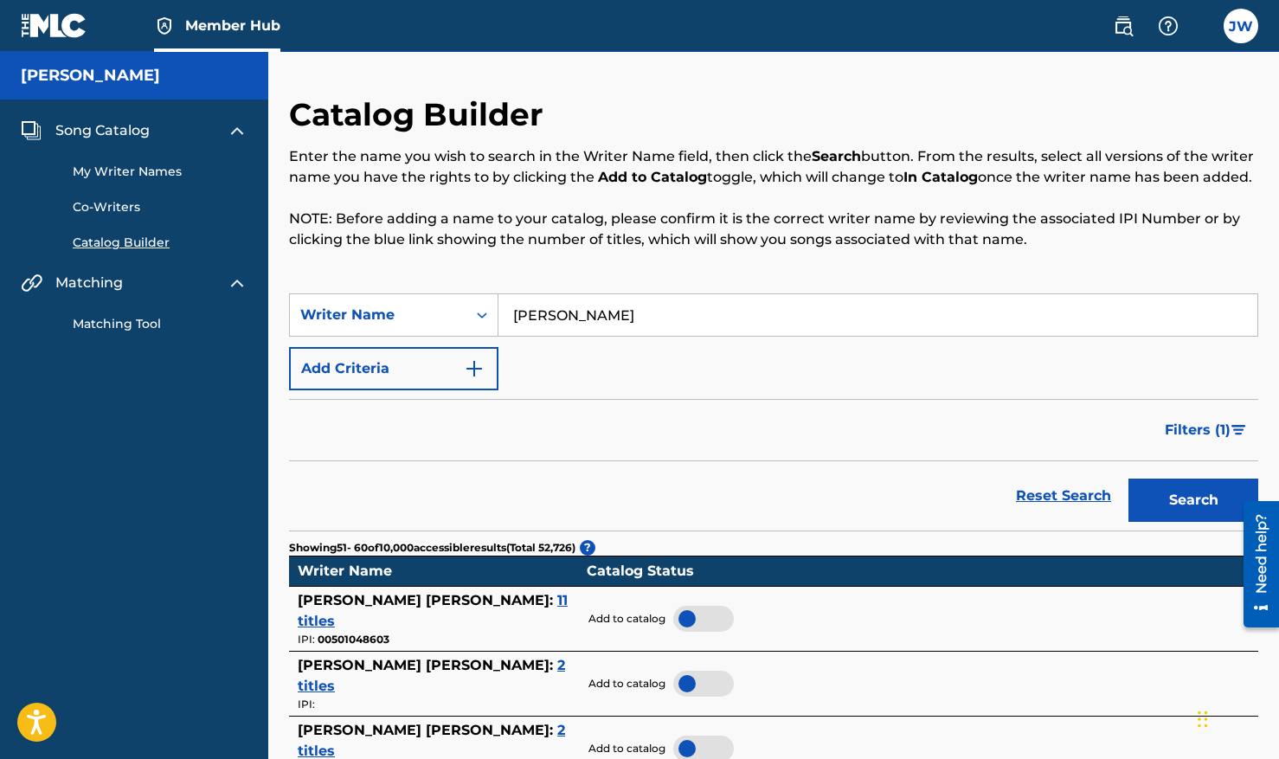
click at [119, 209] on link "Co-Writers" at bounding box center [160, 207] width 175 height 18
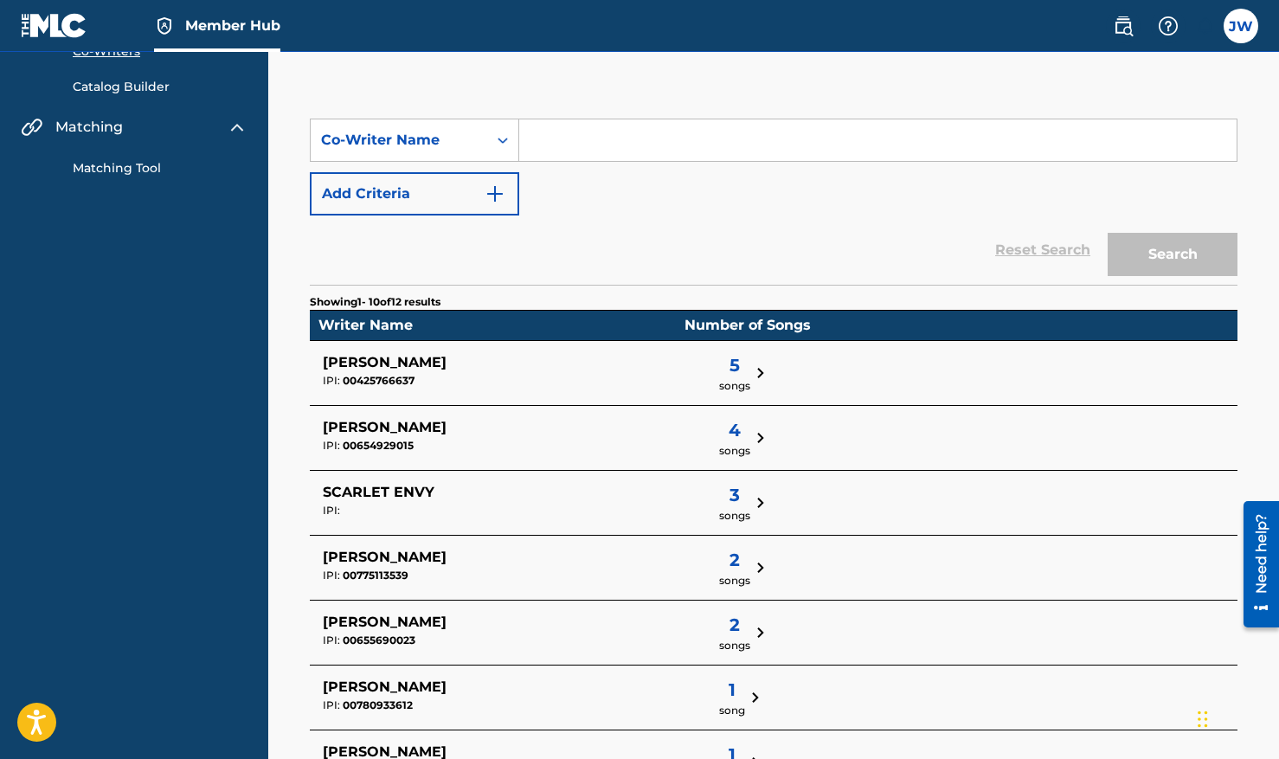
scroll to position [157, 0]
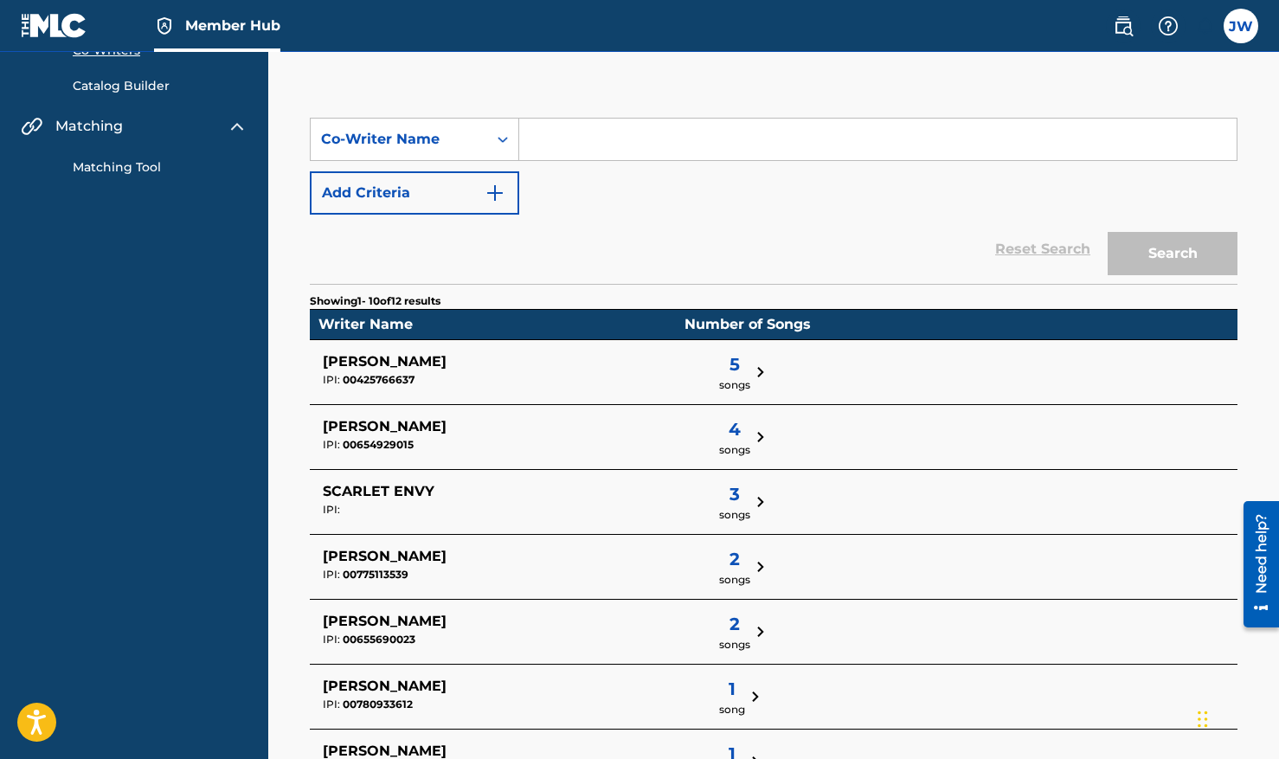
click at [719, 359] on span "5" at bounding box center [734, 364] width 31 height 26
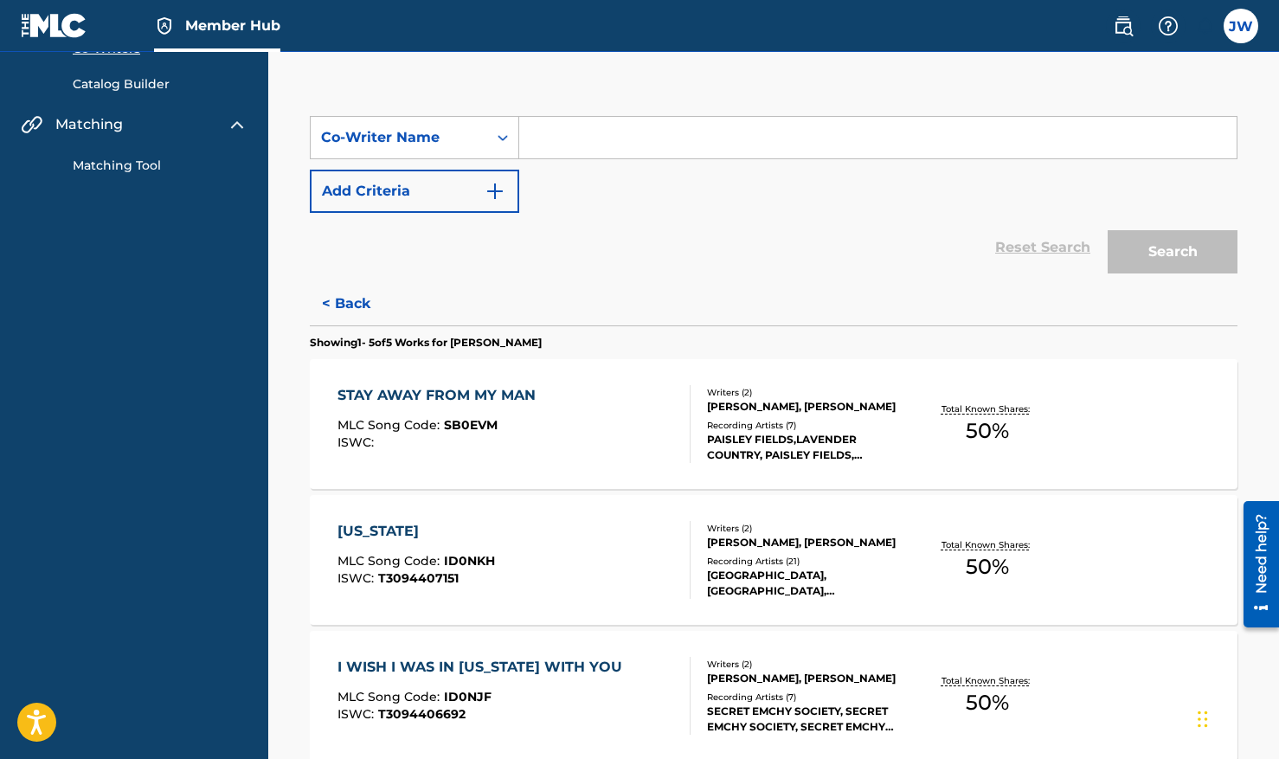
scroll to position [54, 0]
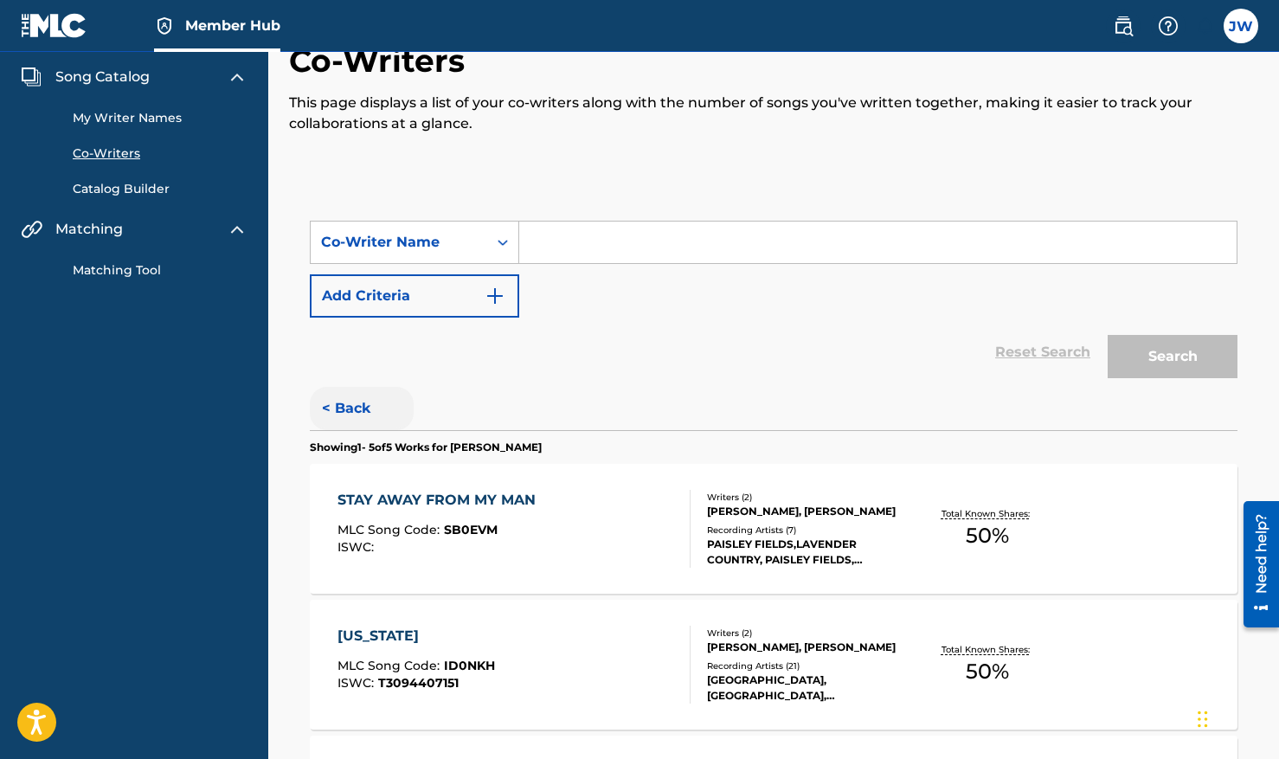
click at [344, 409] on button "< Back" at bounding box center [362, 408] width 104 height 43
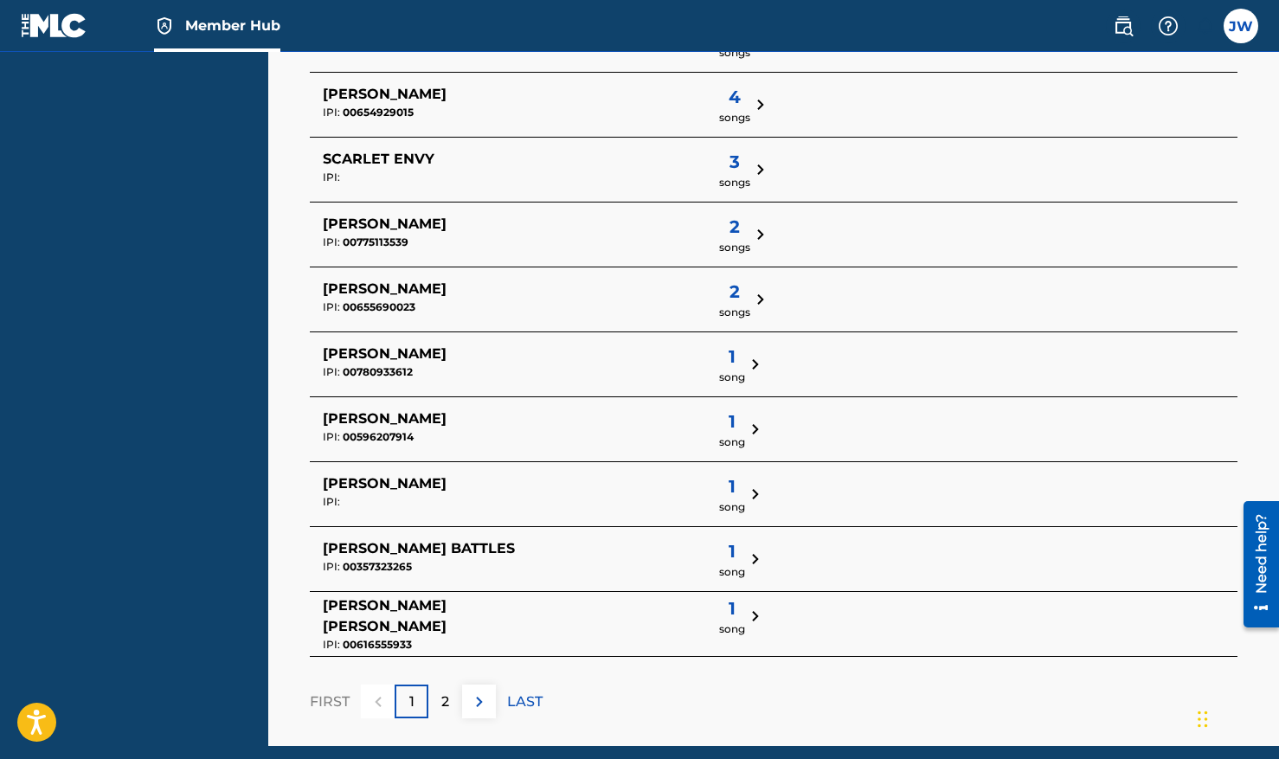
scroll to position [509, 0]
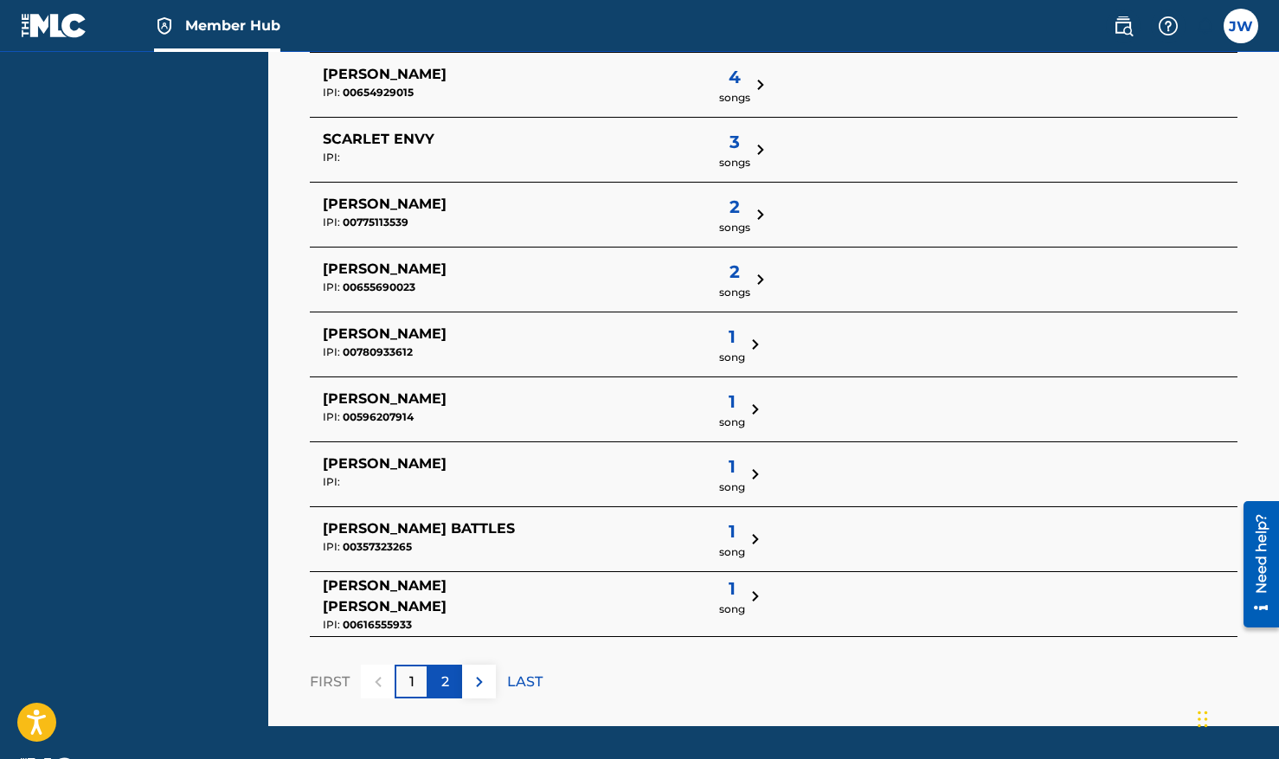
click at [445, 681] on p "2" at bounding box center [445, 682] width 8 height 21
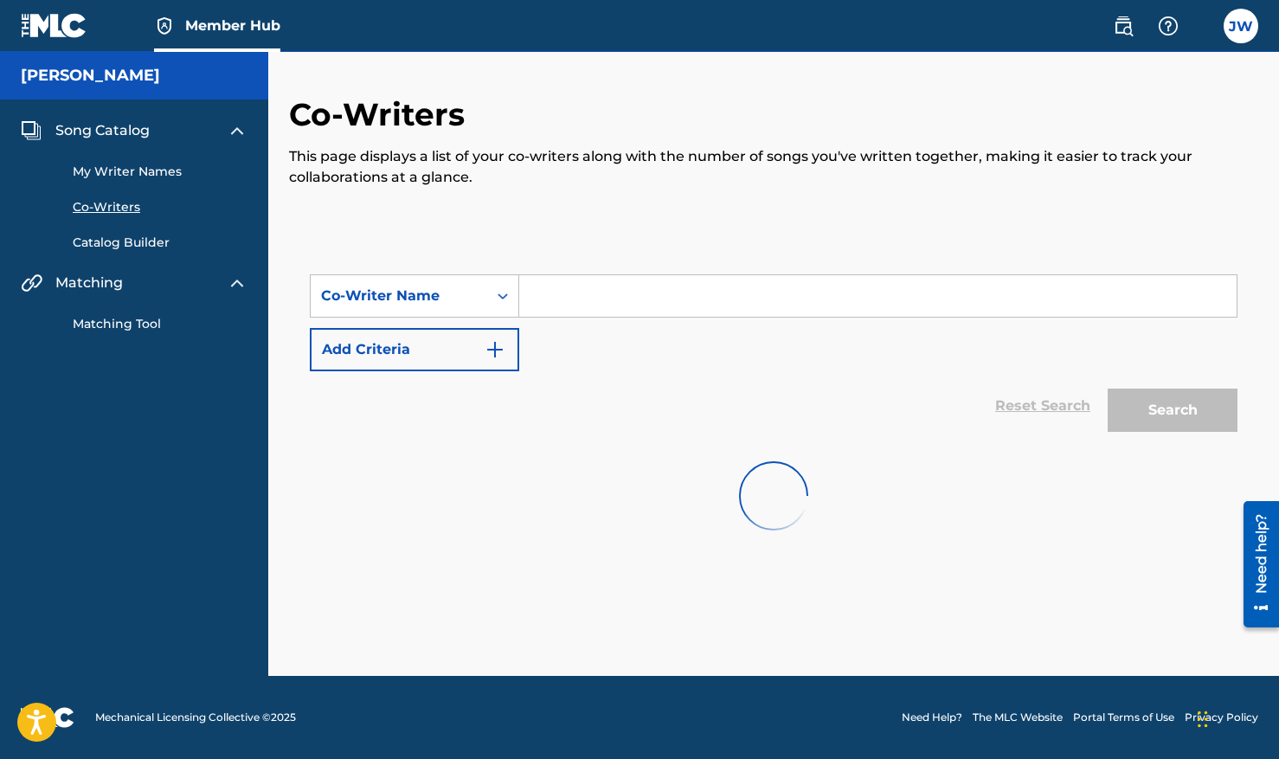
scroll to position [0, 0]
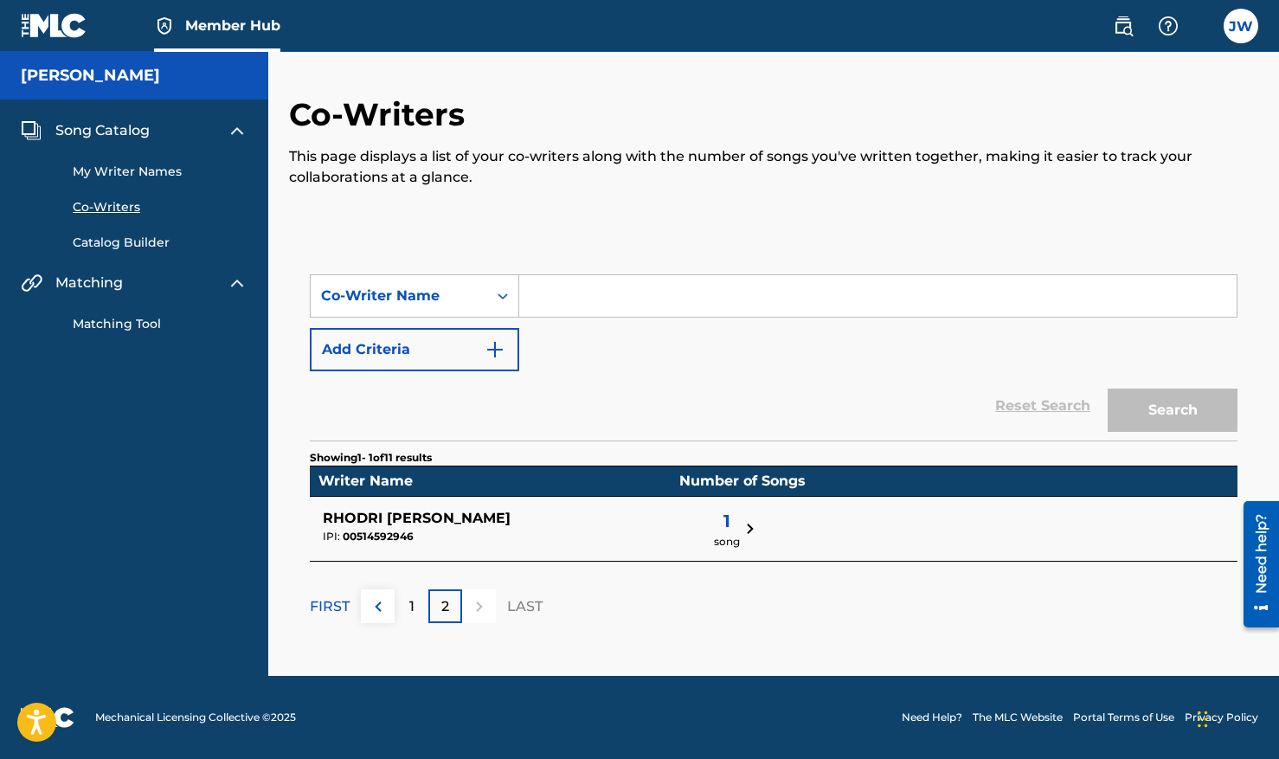
click at [714, 510] on span "1" at bounding box center [727, 521] width 26 height 26
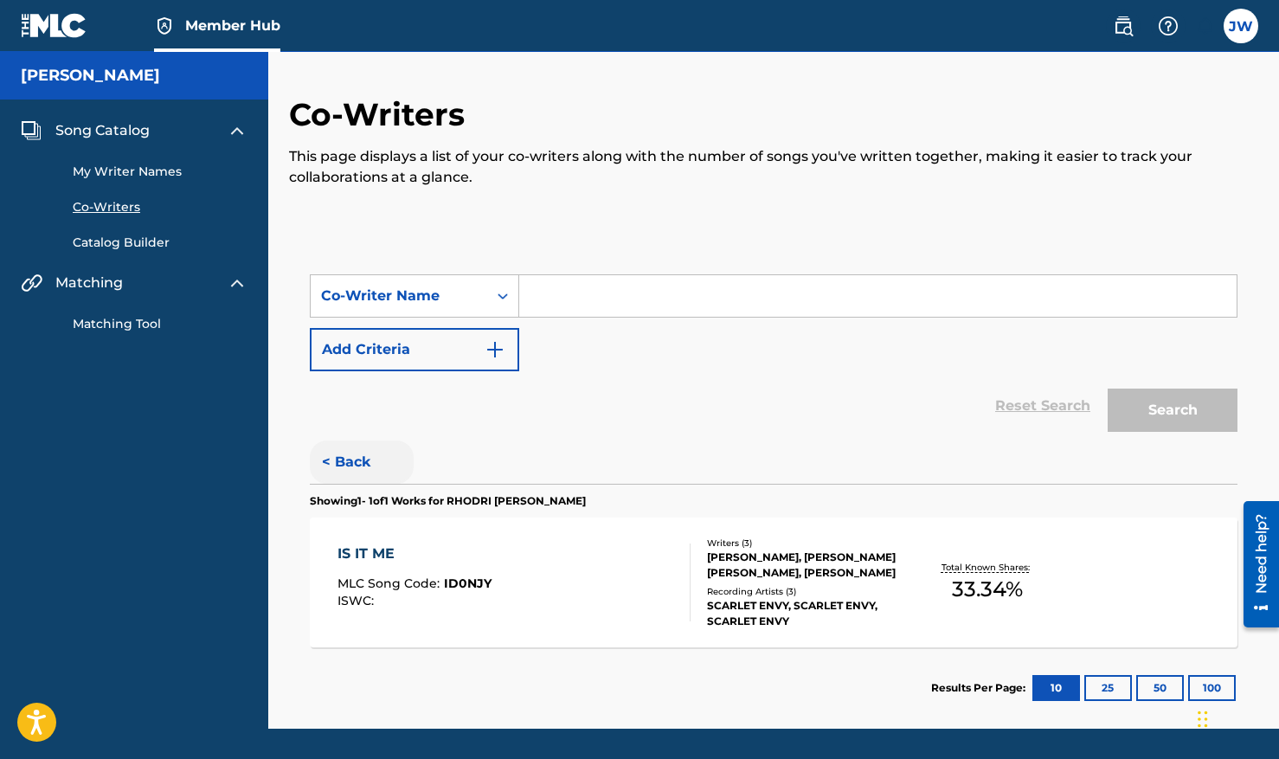
click at [360, 466] on button "< Back" at bounding box center [362, 462] width 104 height 43
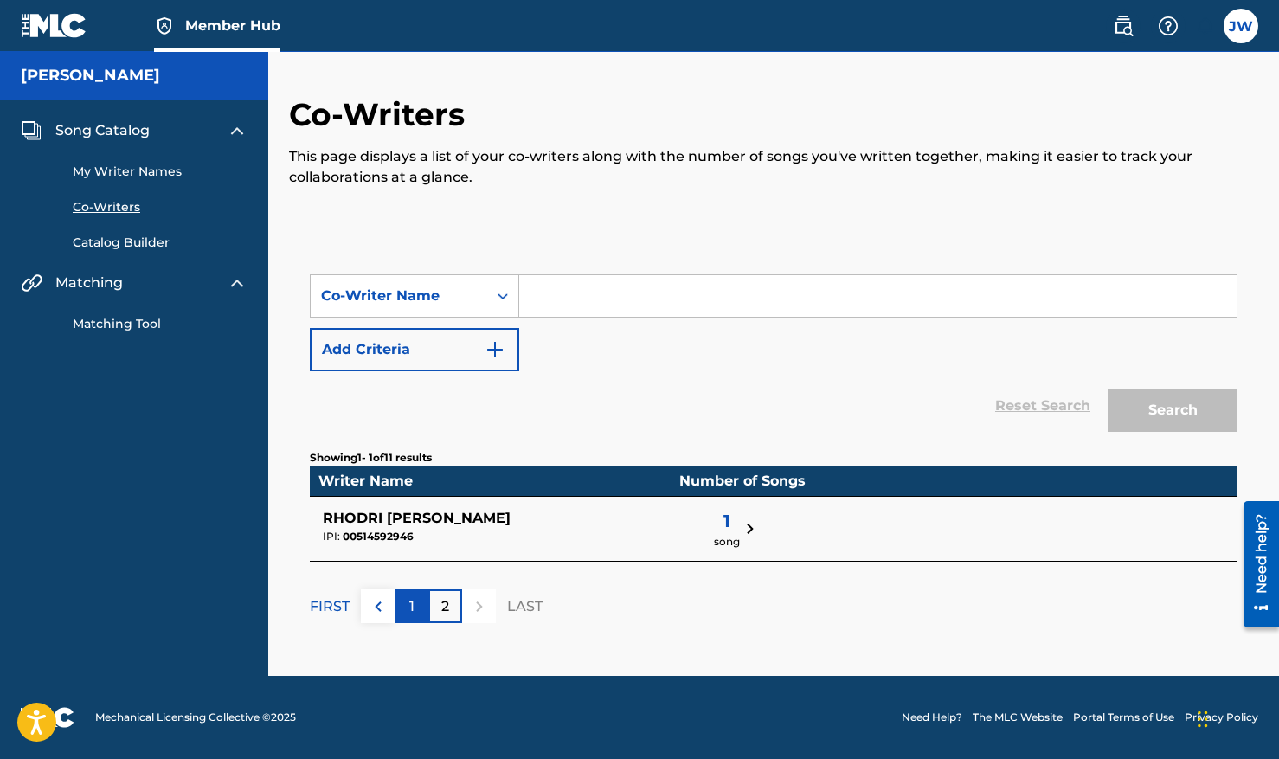
click at [409, 597] on div "1" at bounding box center [412, 606] width 34 height 34
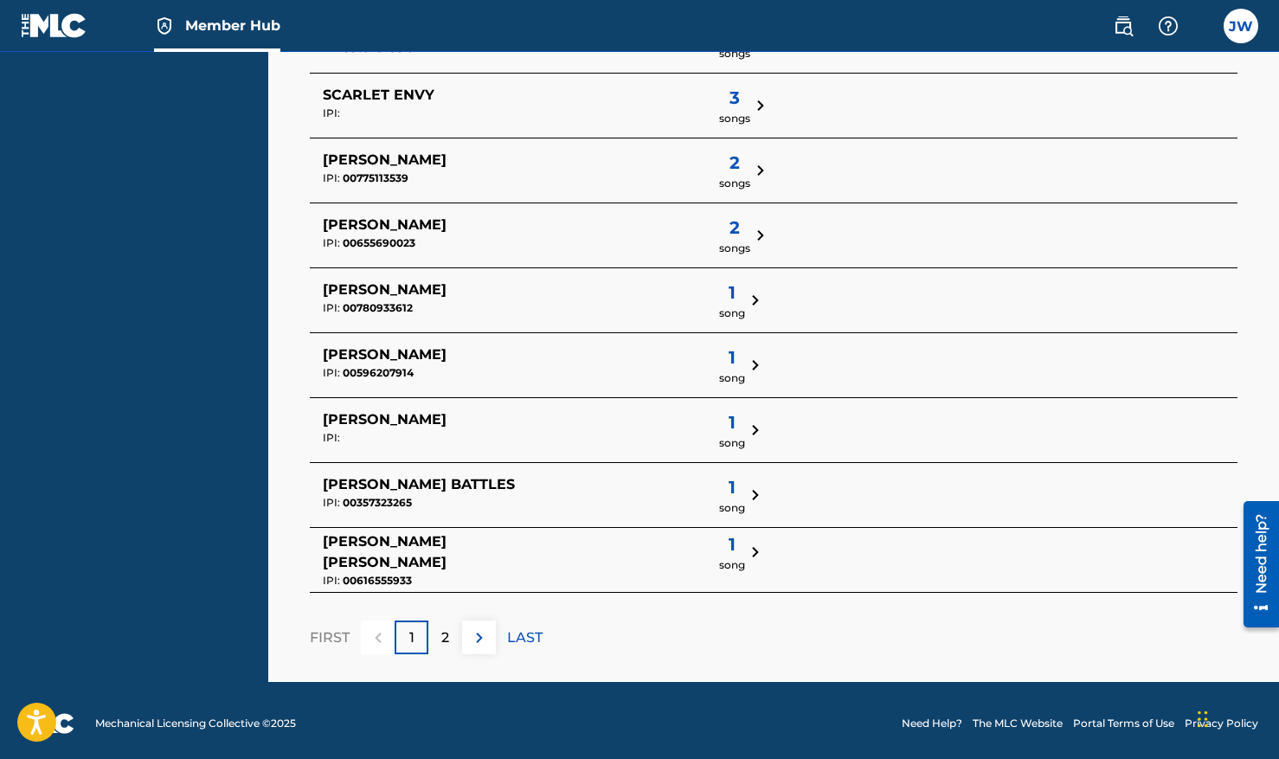
scroll to position [558, 0]
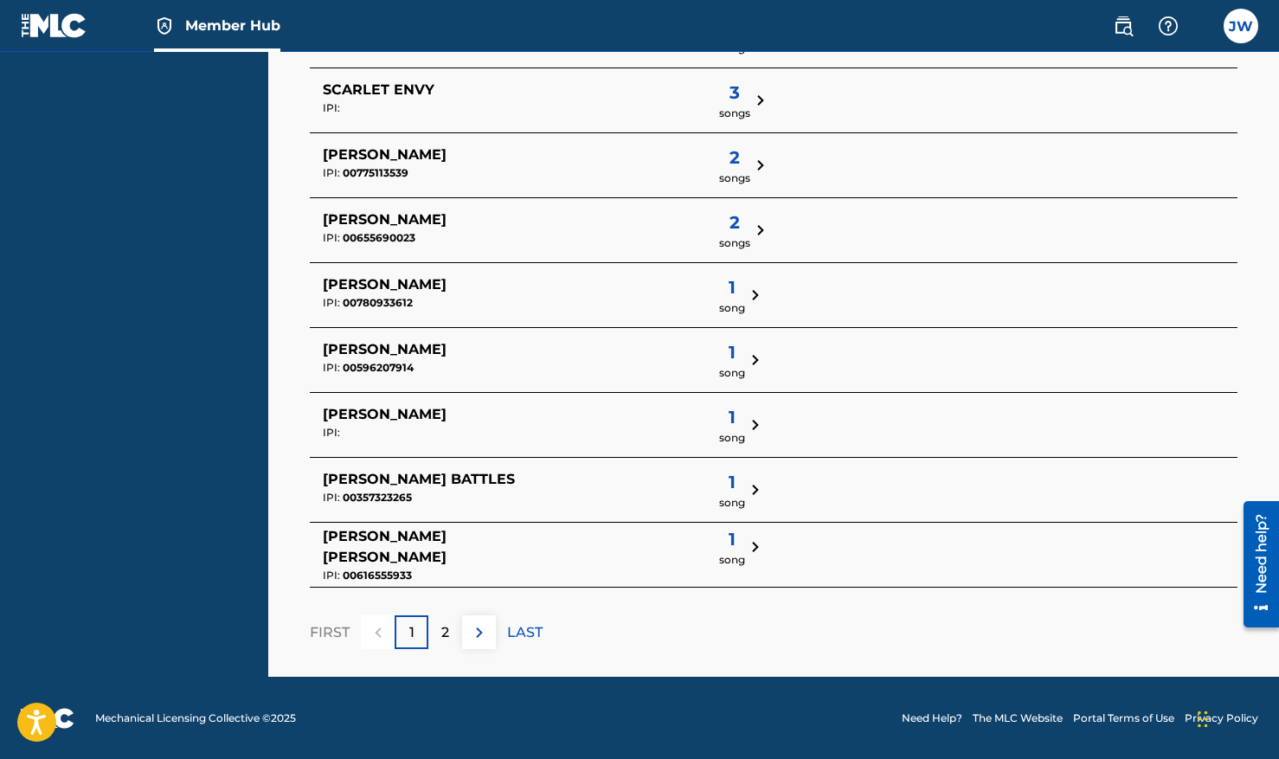
click at [719, 413] on span "1" at bounding box center [732, 417] width 26 height 26
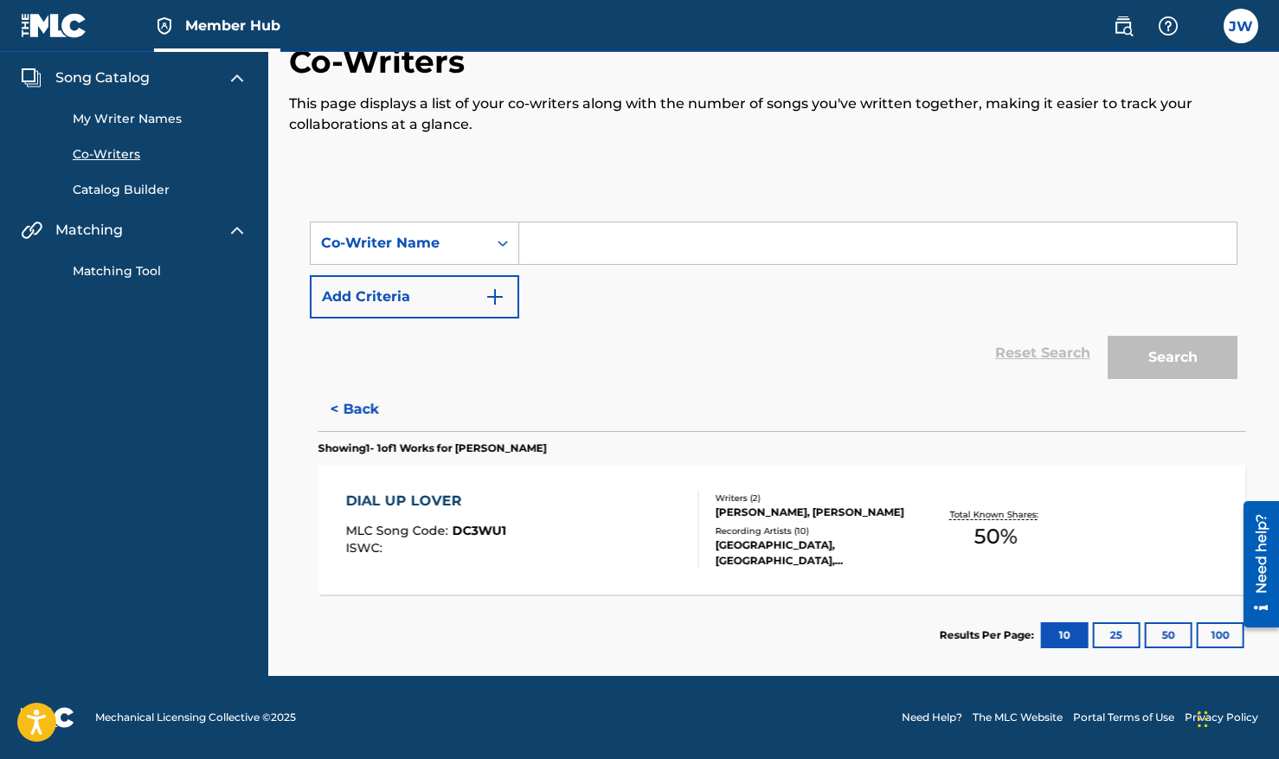
scroll to position [53, 0]
click at [344, 402] on button "< Back" at bounding box center [362, 409] width 104 height 43
